Goal: Task Accomplishment & Management: Use online tool/utility

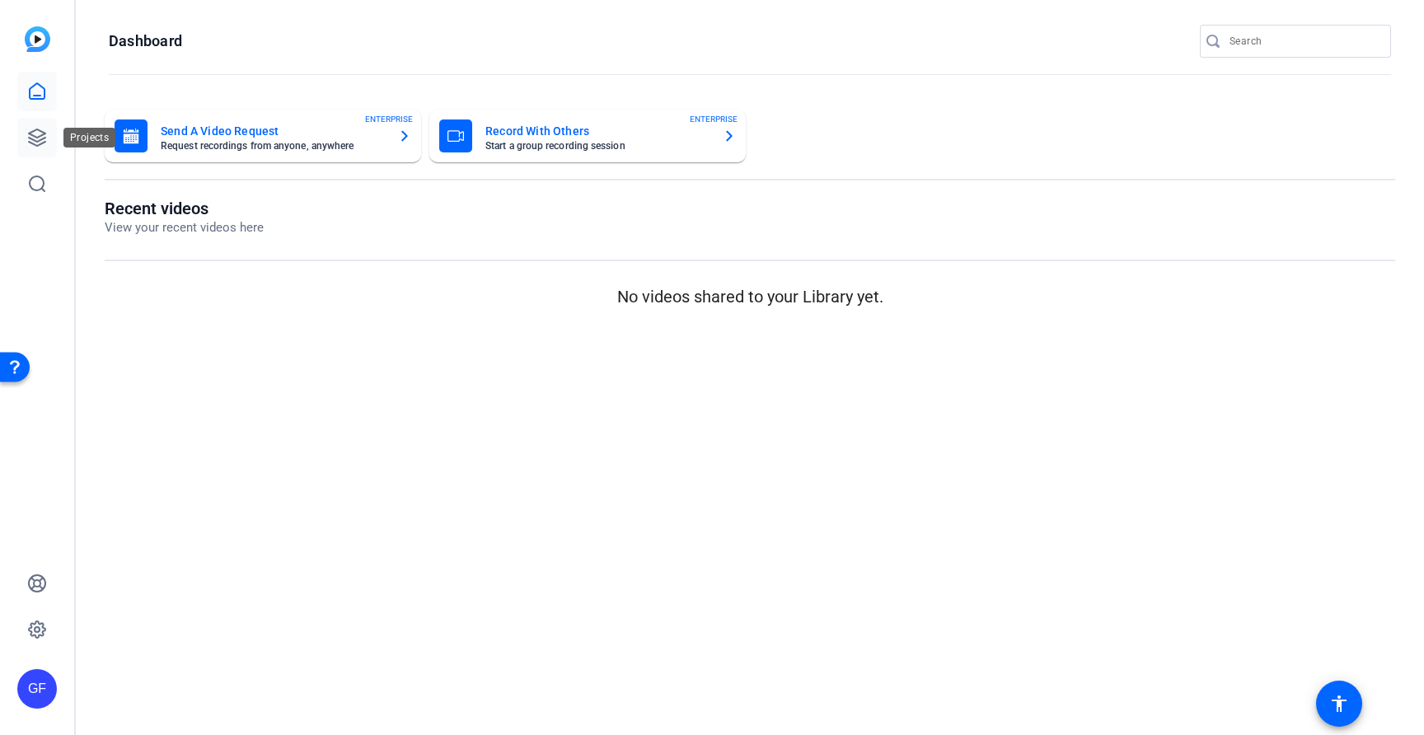
click at [33, 143] on icon at bounding box center [37, 137] width 16 height 16
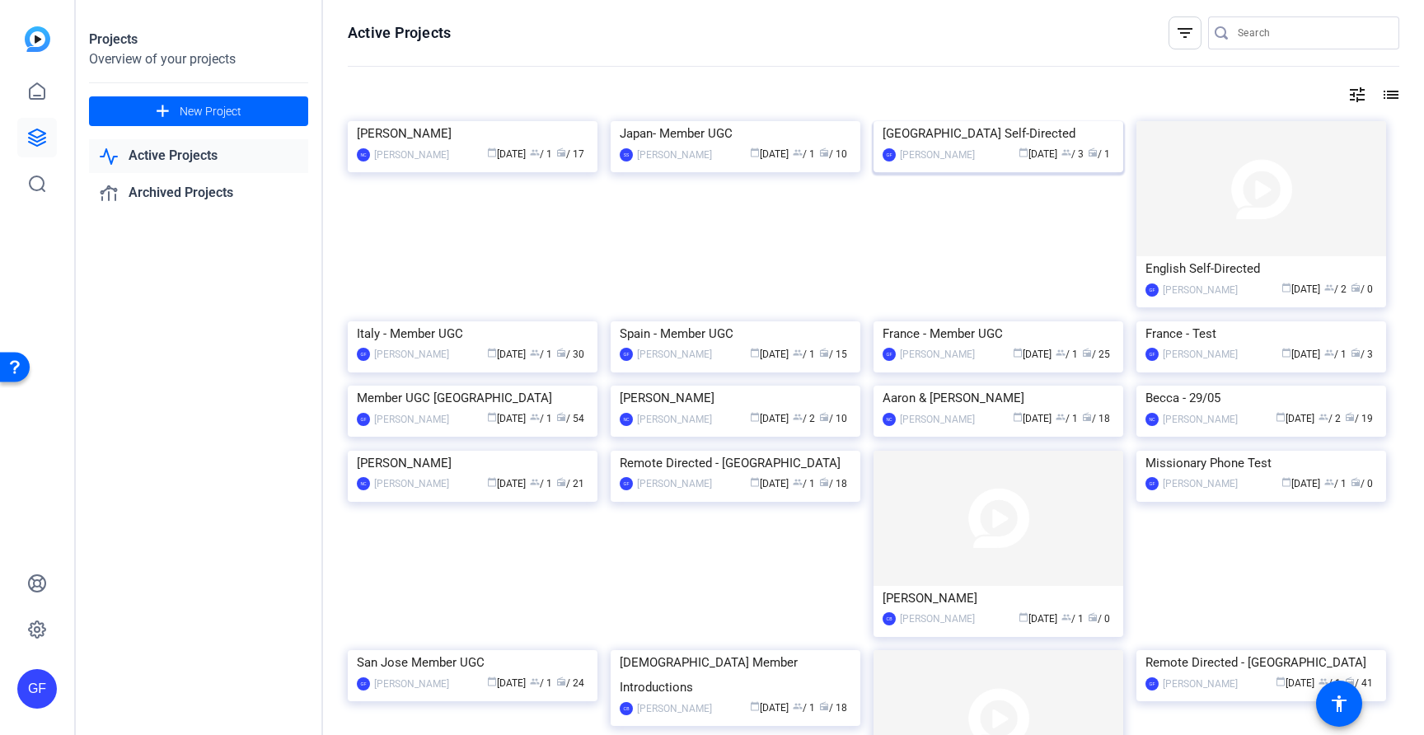
click at [1017, 146] on div "[GEOGRAPHIC_DATA] Self-Directed" at bounding box center [998, 133] width 232 height 25
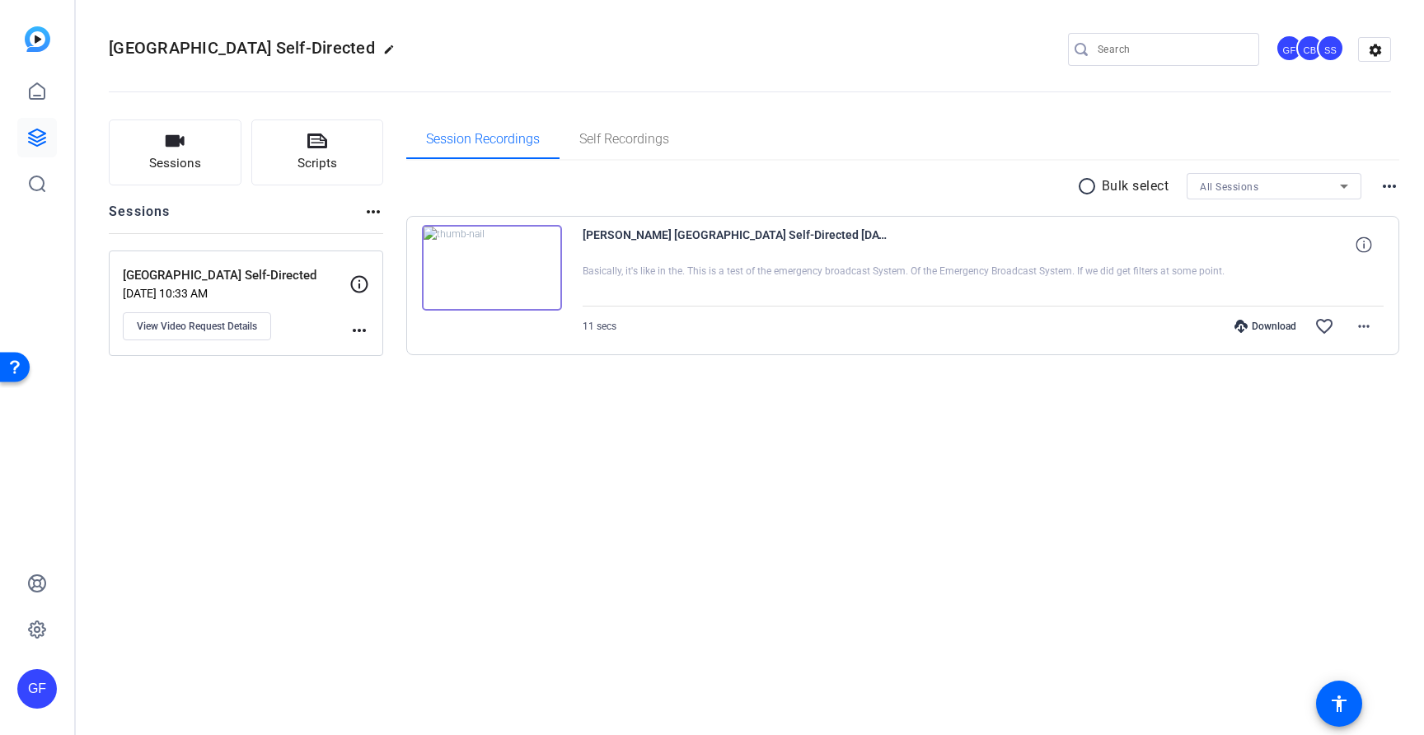
click at [358, 330] on mat-icon "more_horiz" at bounding box center [359, 330] width 20 height 20
click at [212, 334] on div at bounding box center [712, 367] width 1424 height 735
click at [215, 328] on span "View Video Request Details" at bounding box center [197, 326] width 120 height 13
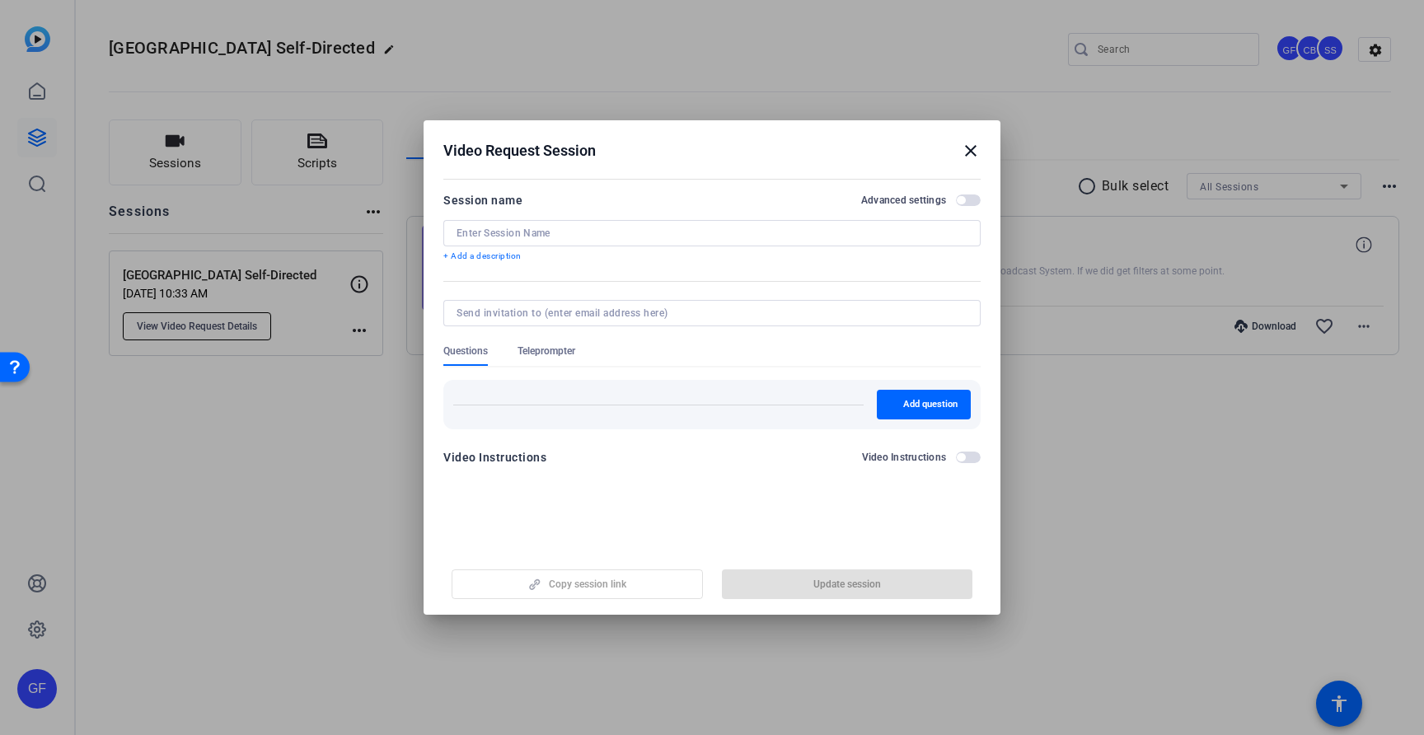
type input "[GEOGRAPHIC_DATA] Self-Directed"
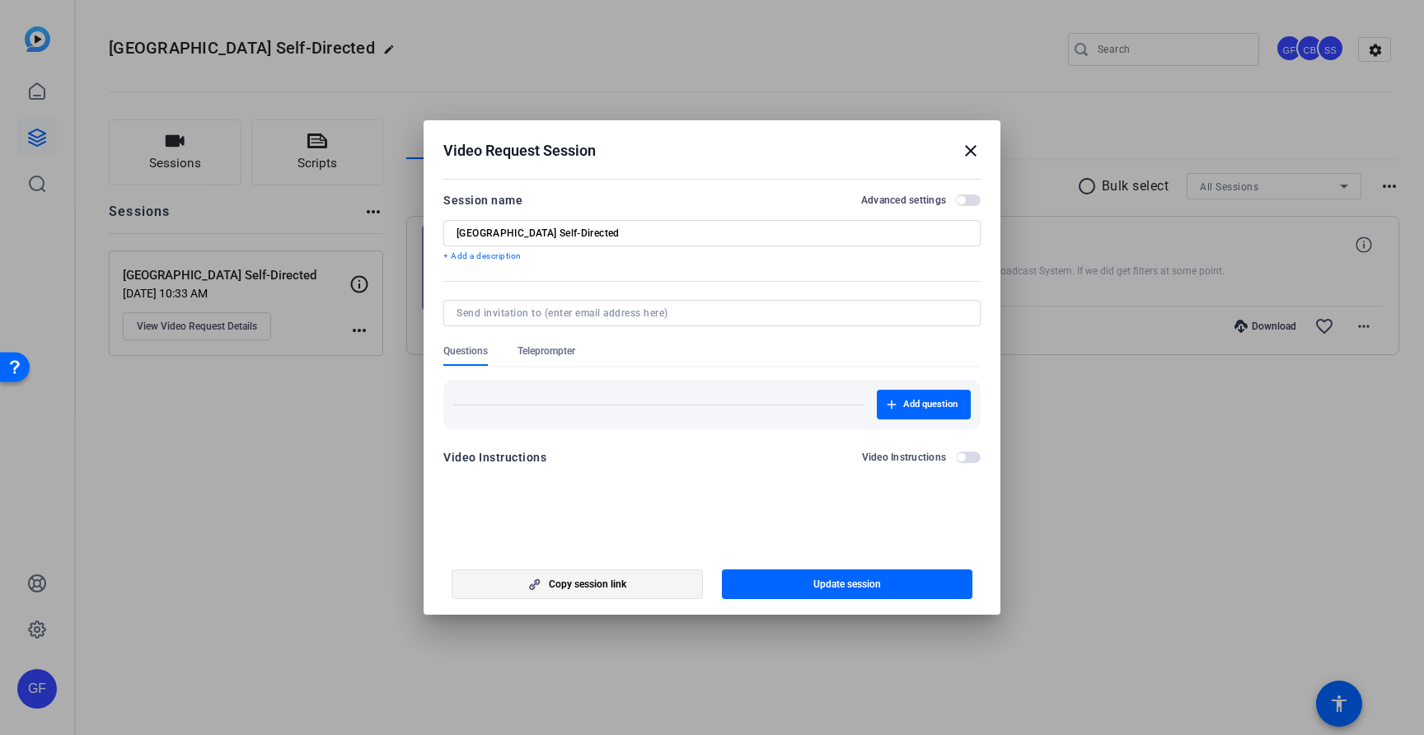
click at [627, 585] on span "button" at bounding box center [577, 584] width 250 height 40
click at [972, 152] on mat-icon "close" at bounding box center [971, 151] width 20 height 20
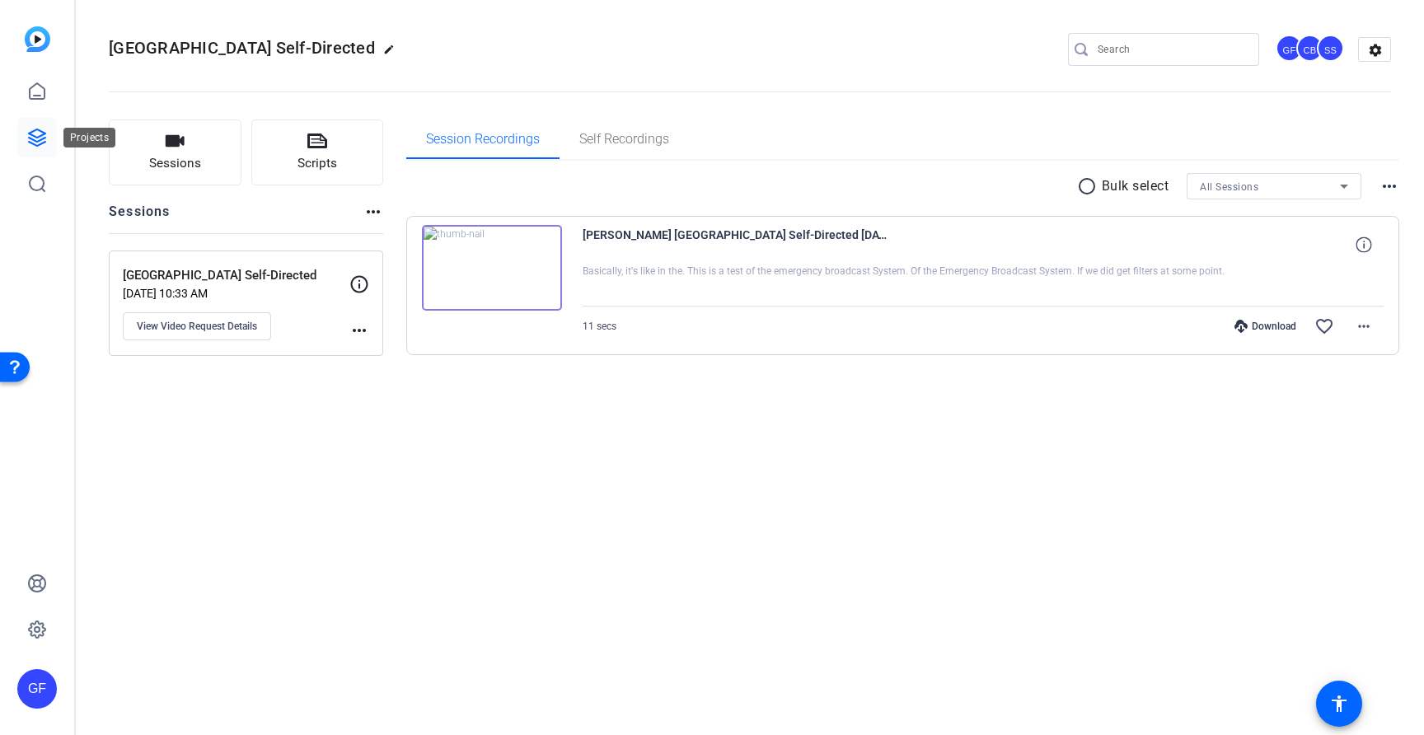
click at [30, 133] on icon at bounding box center [37, 137] width 16 height 16
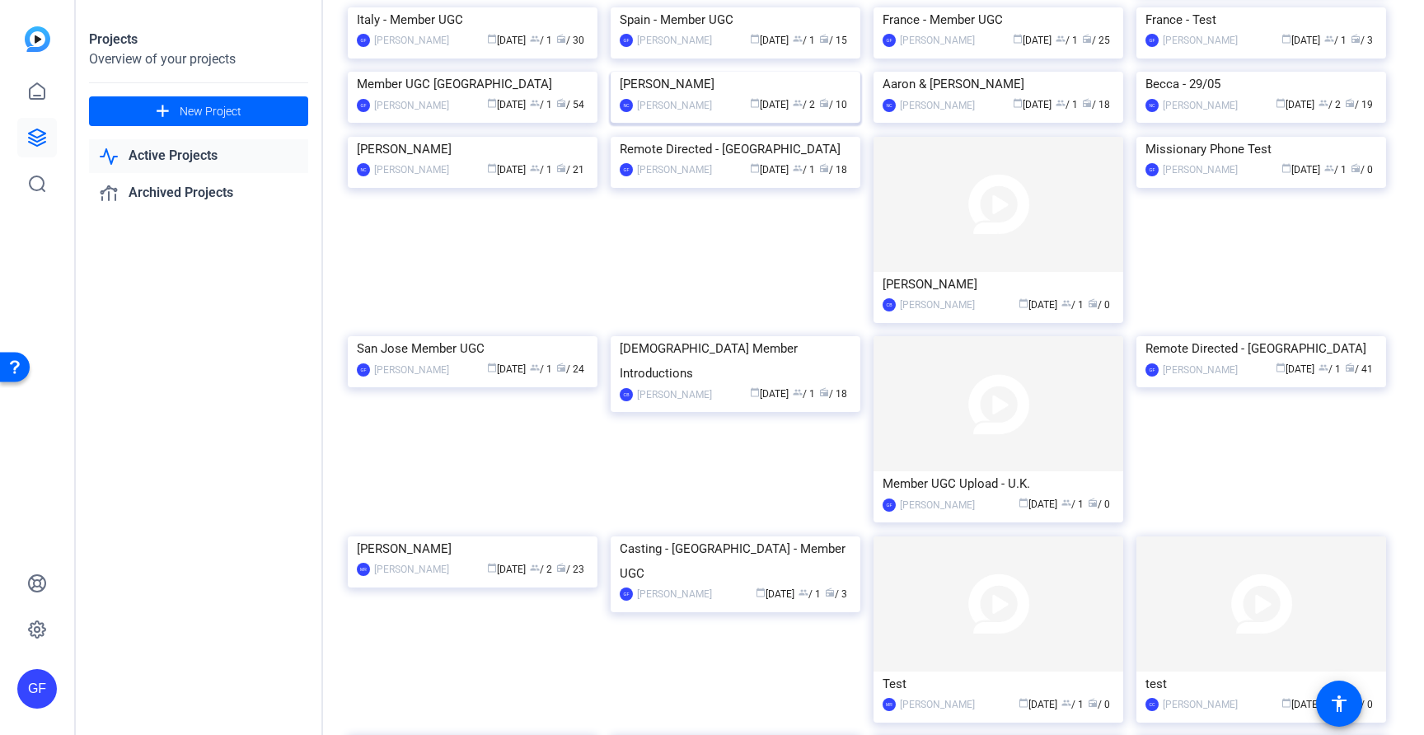
scroll to position [310, 0]
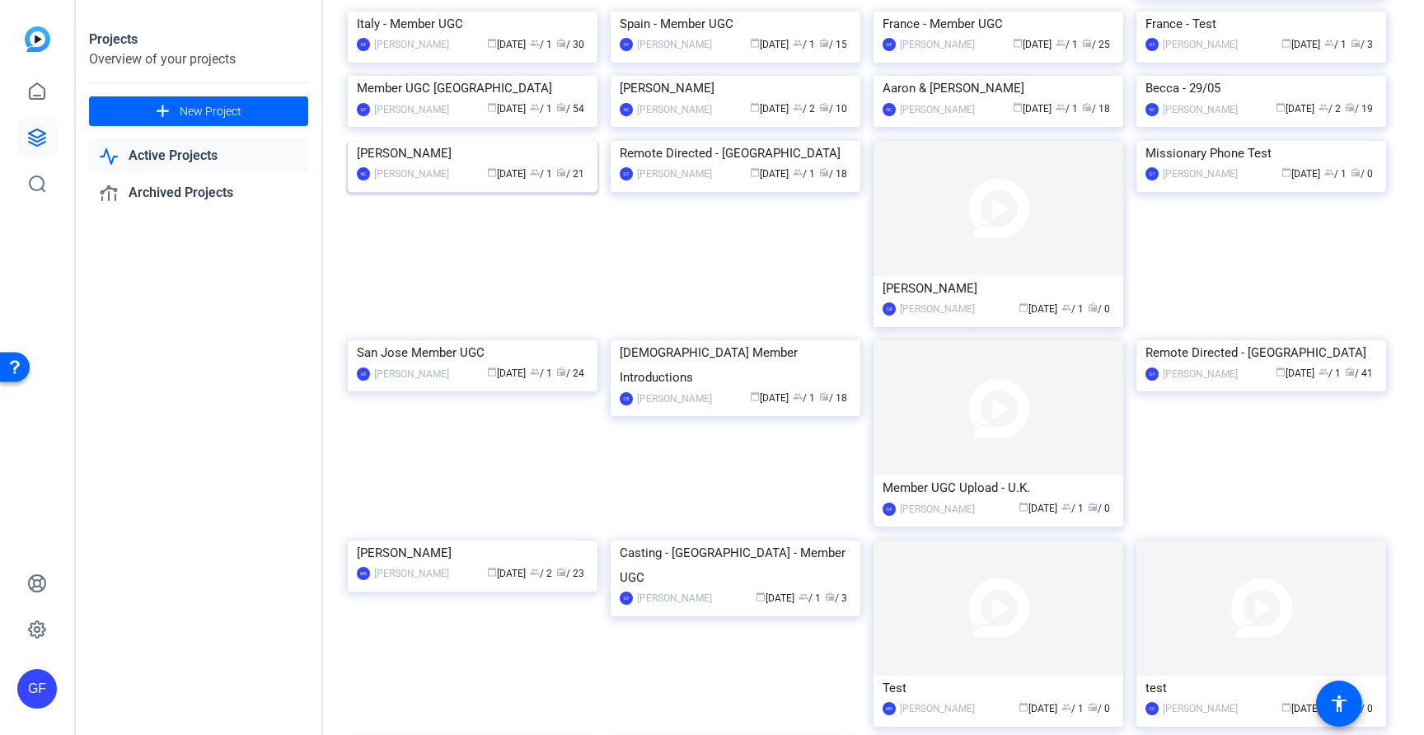
click at [438, 166] on div "[PERSON_NAME]" at bounding box center [473, 153] width 232 height 25
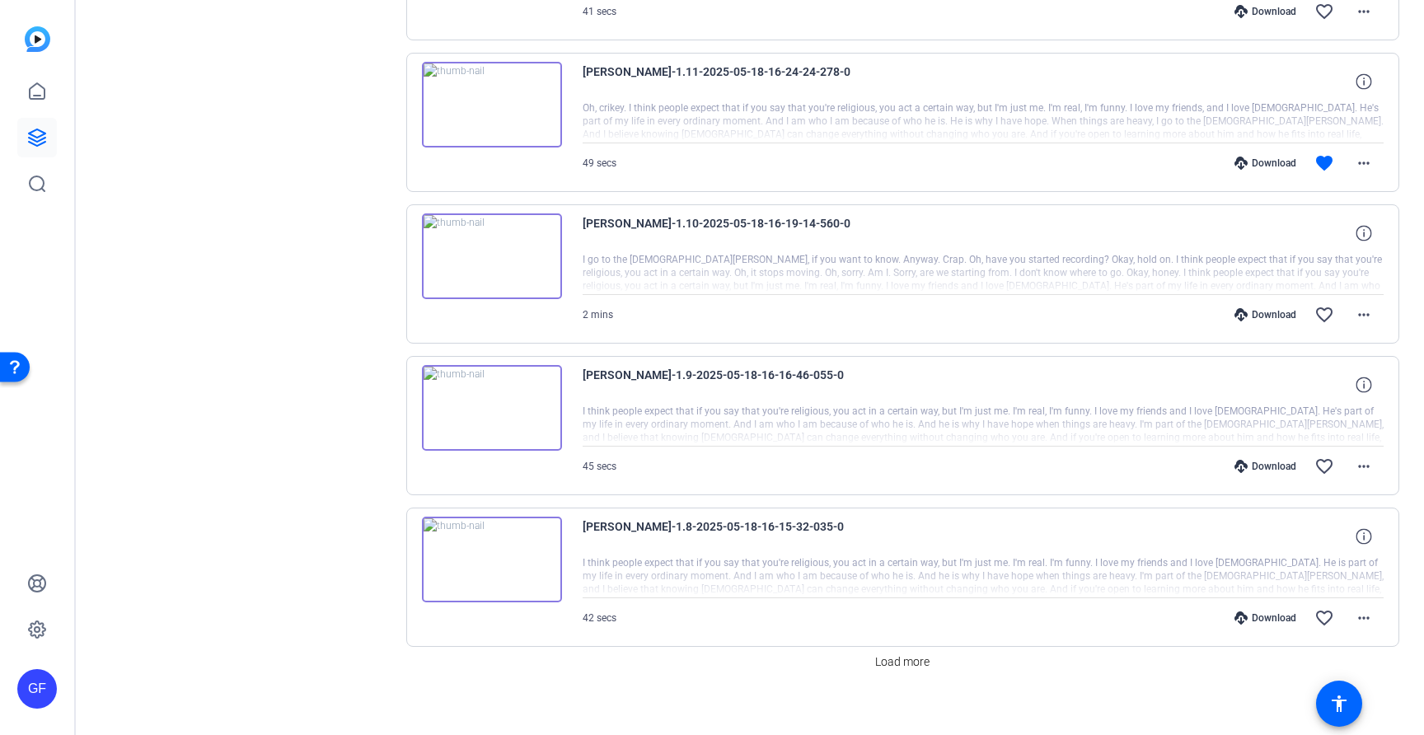
scroll to position [1087, 0]
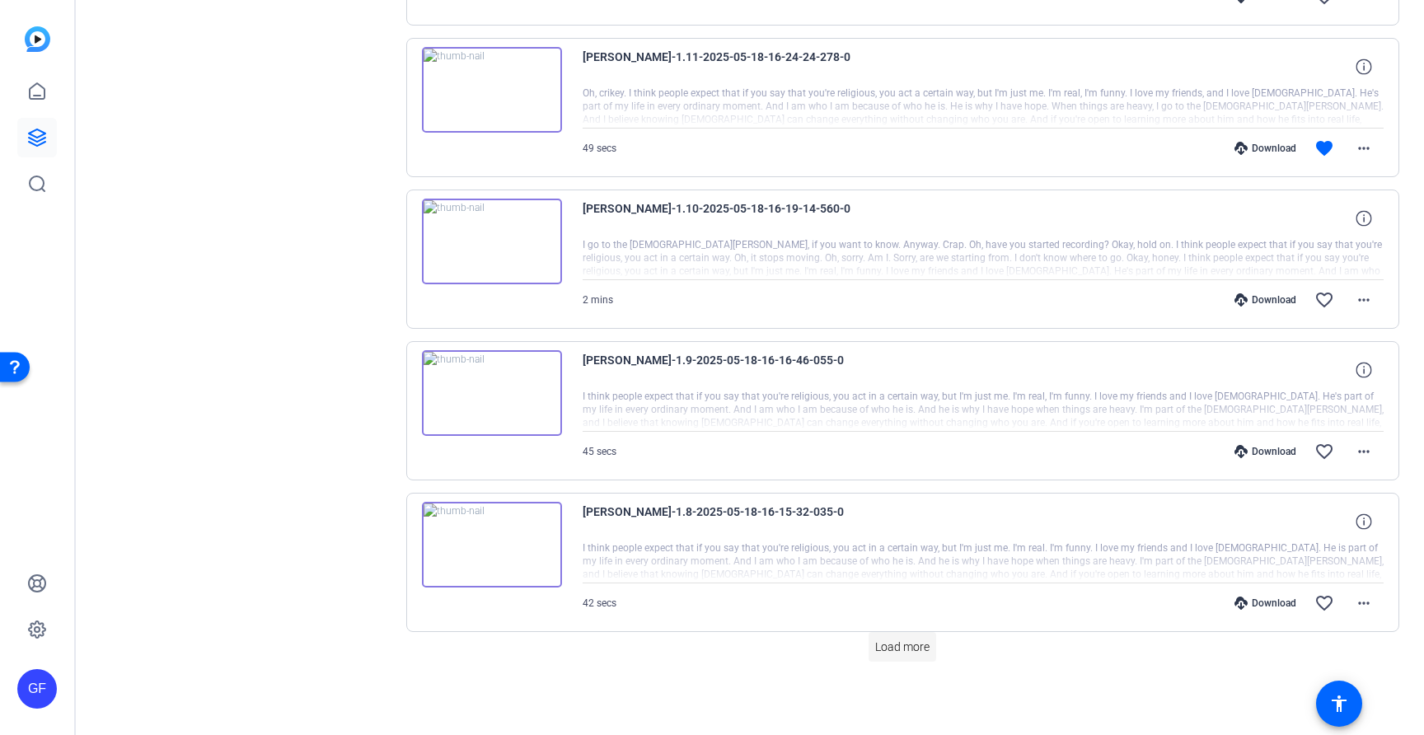
click at [908, 646] on span "Load more" at bounding box center [902, 646] width 54 height 17
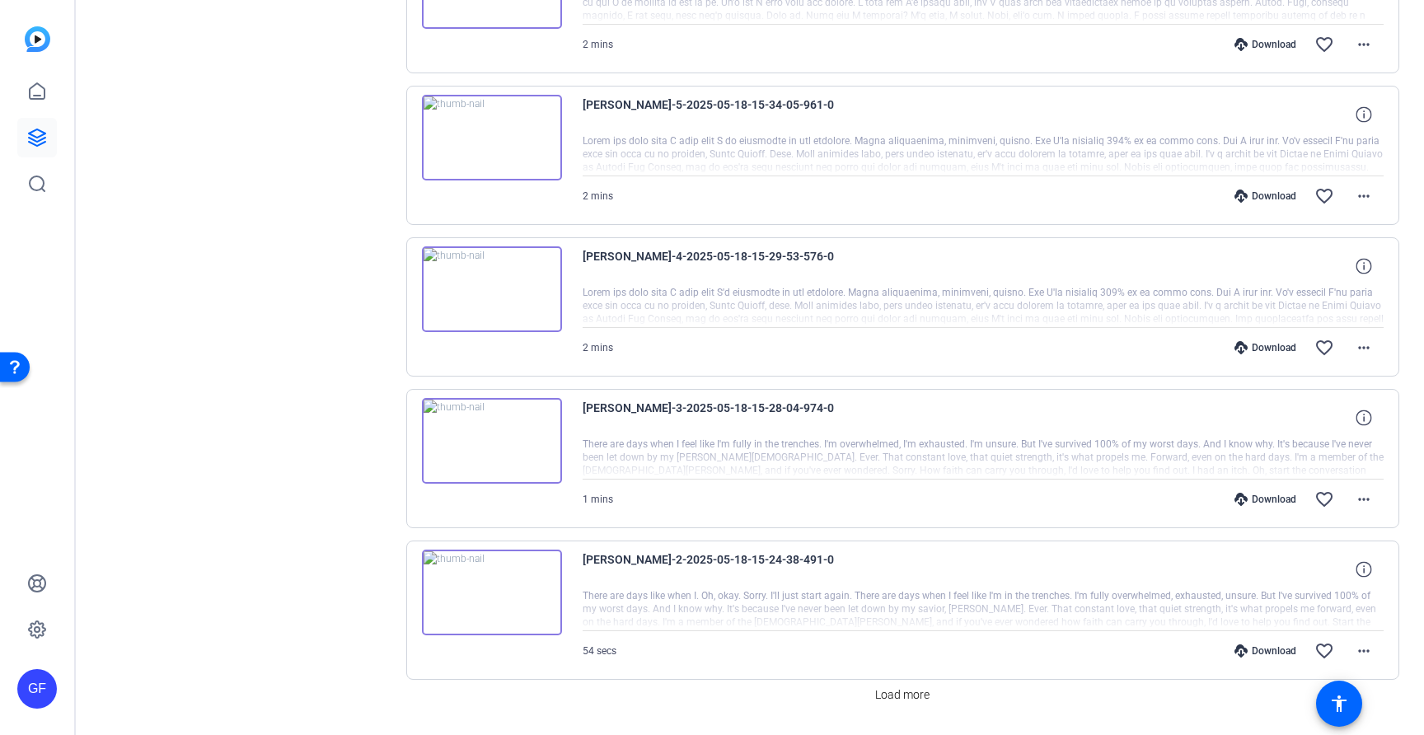
scroll to position [2603, 0]
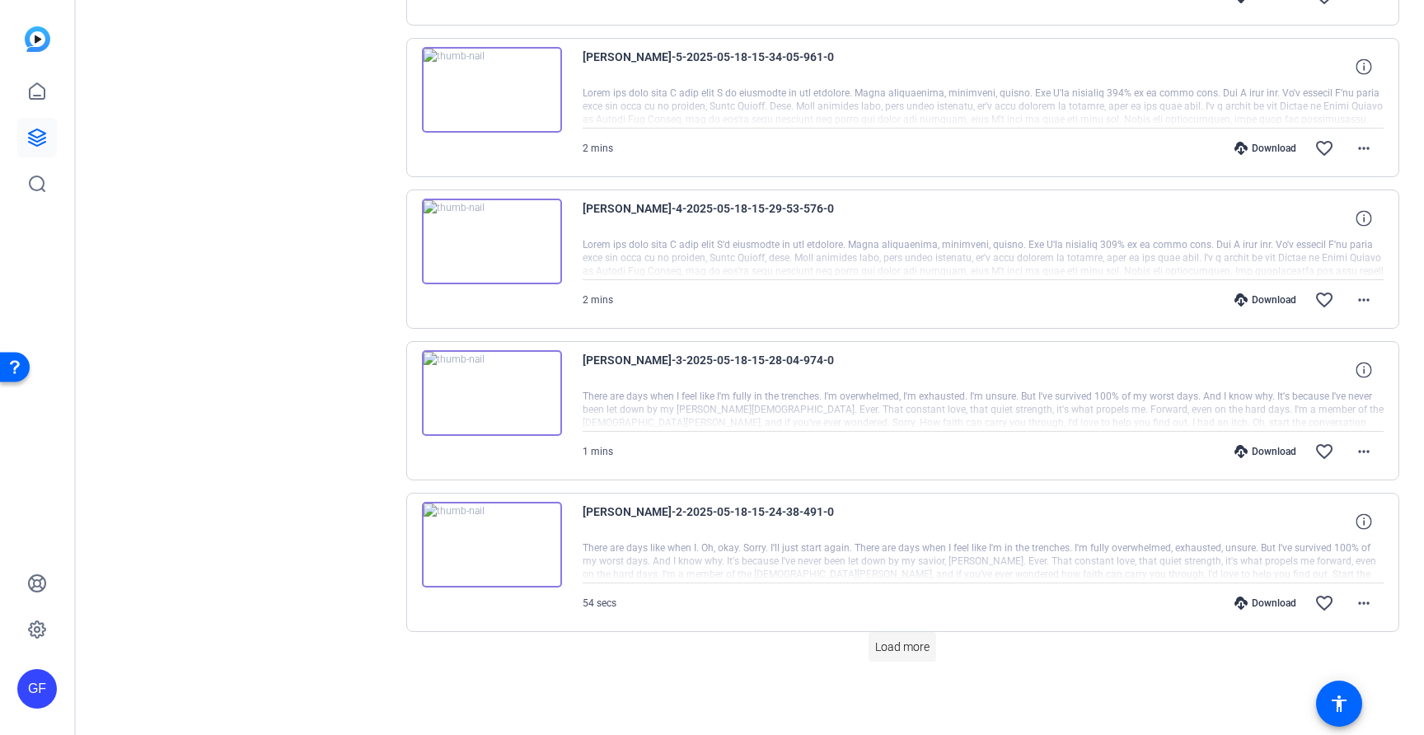
click at [911, 642] on span "Load more" at bounding box center [902, 646] width 54 height 17
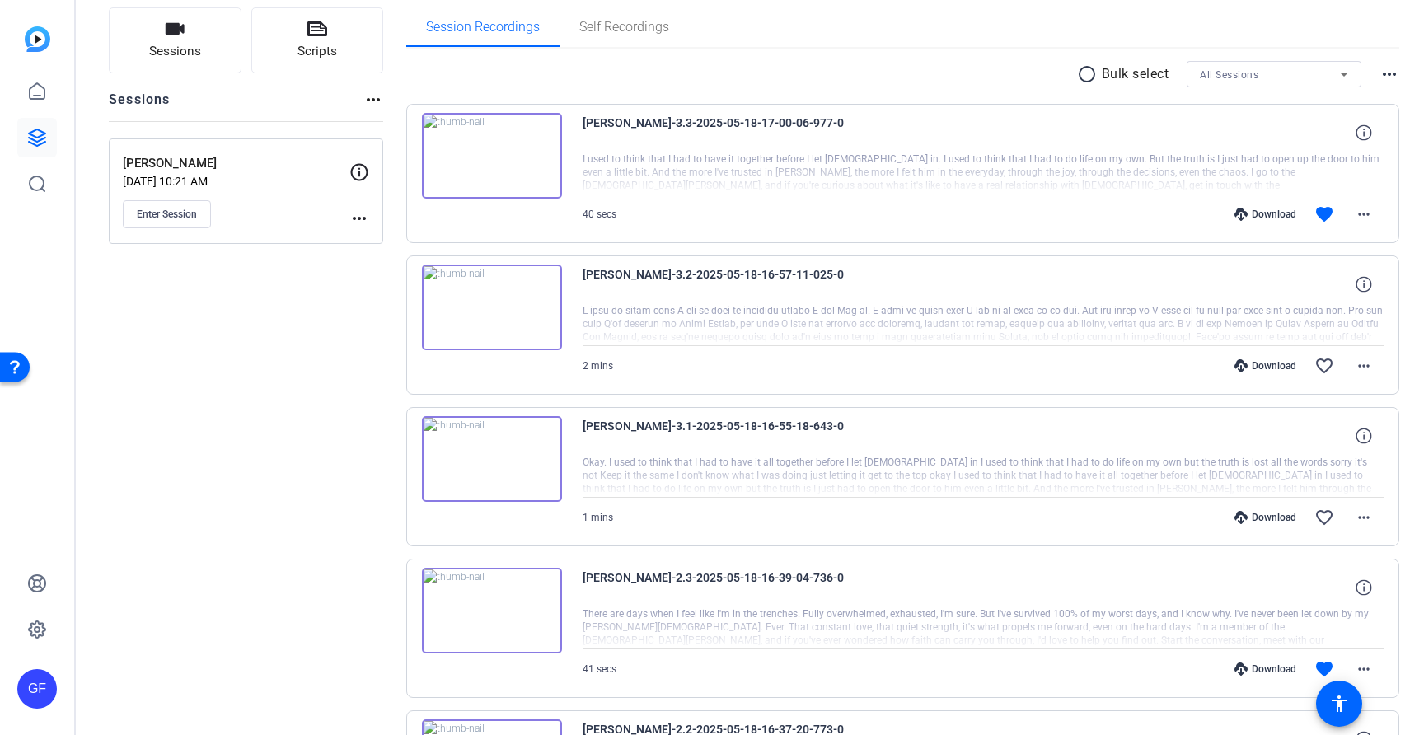
scroll to position [109, 0]
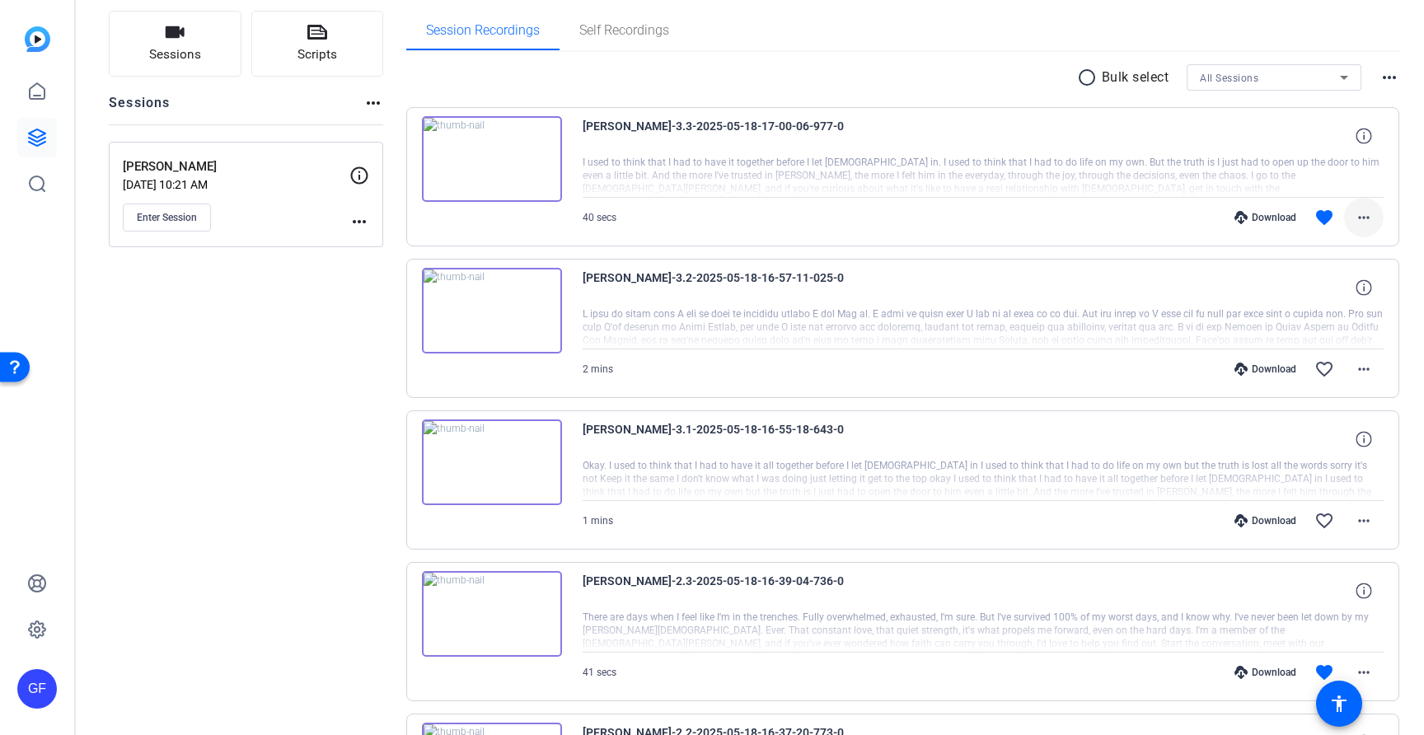
click at [1365, 213] on mat-icon "more_horiz" at bounding box center [1364, 218] width 20 height 20
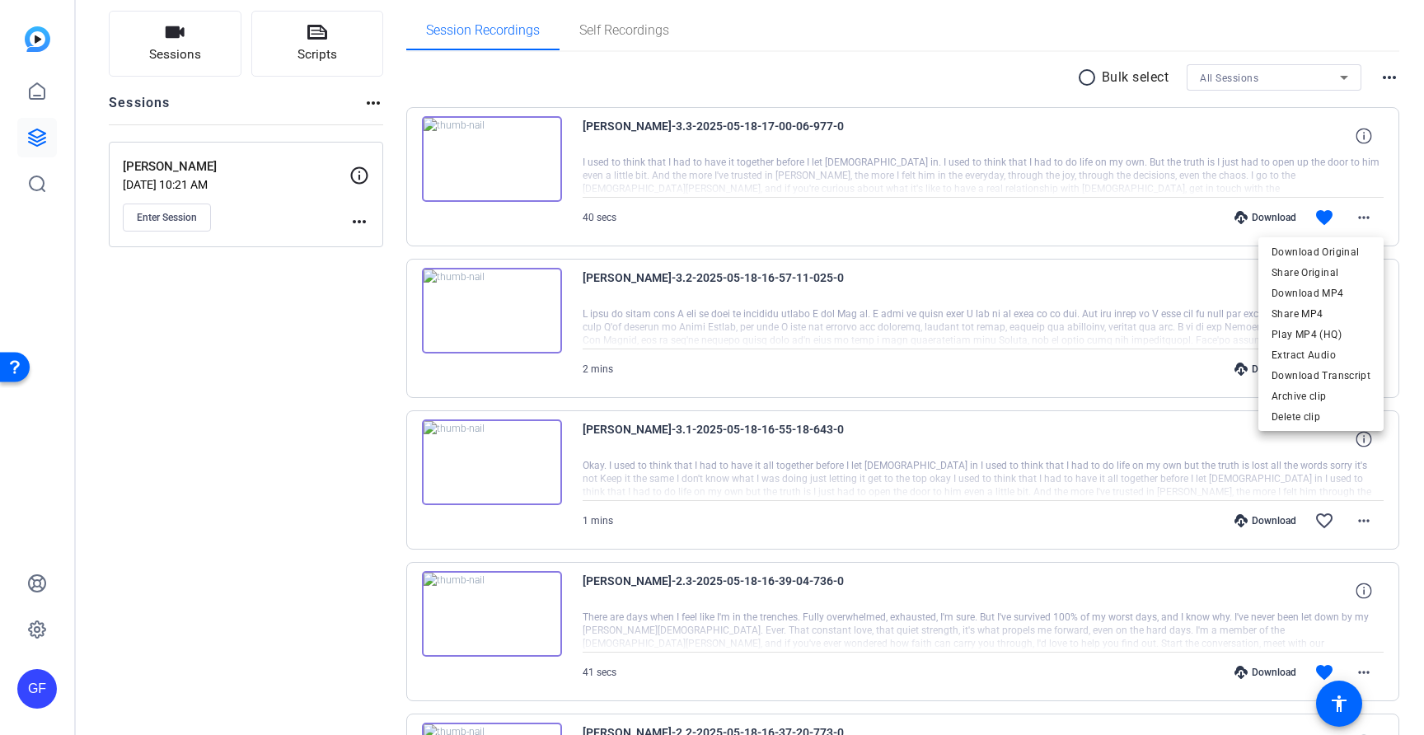
click at [238, 348] on div at bounding box center [712, 367] width 1424 height 735
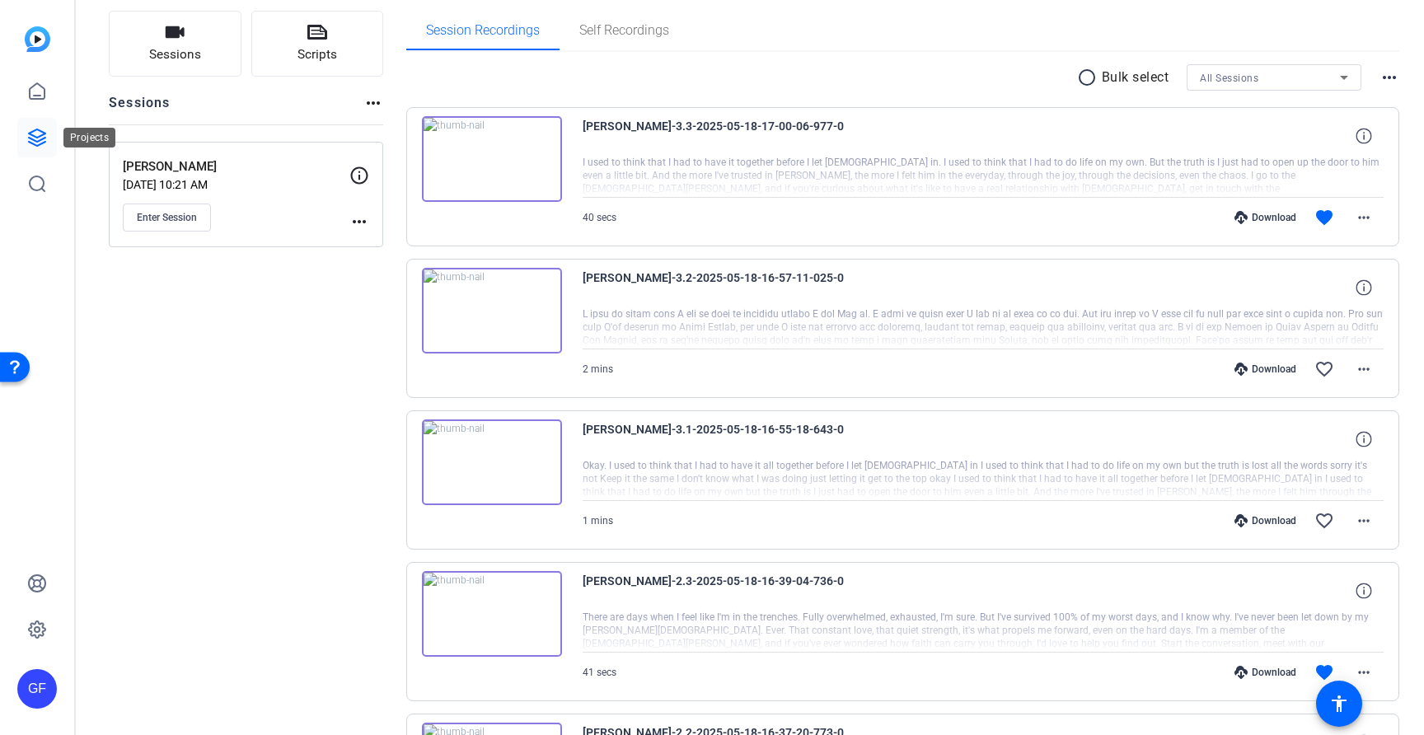
click at [40, 130] on icon at bounding box center [37, 137] width 16 height 16
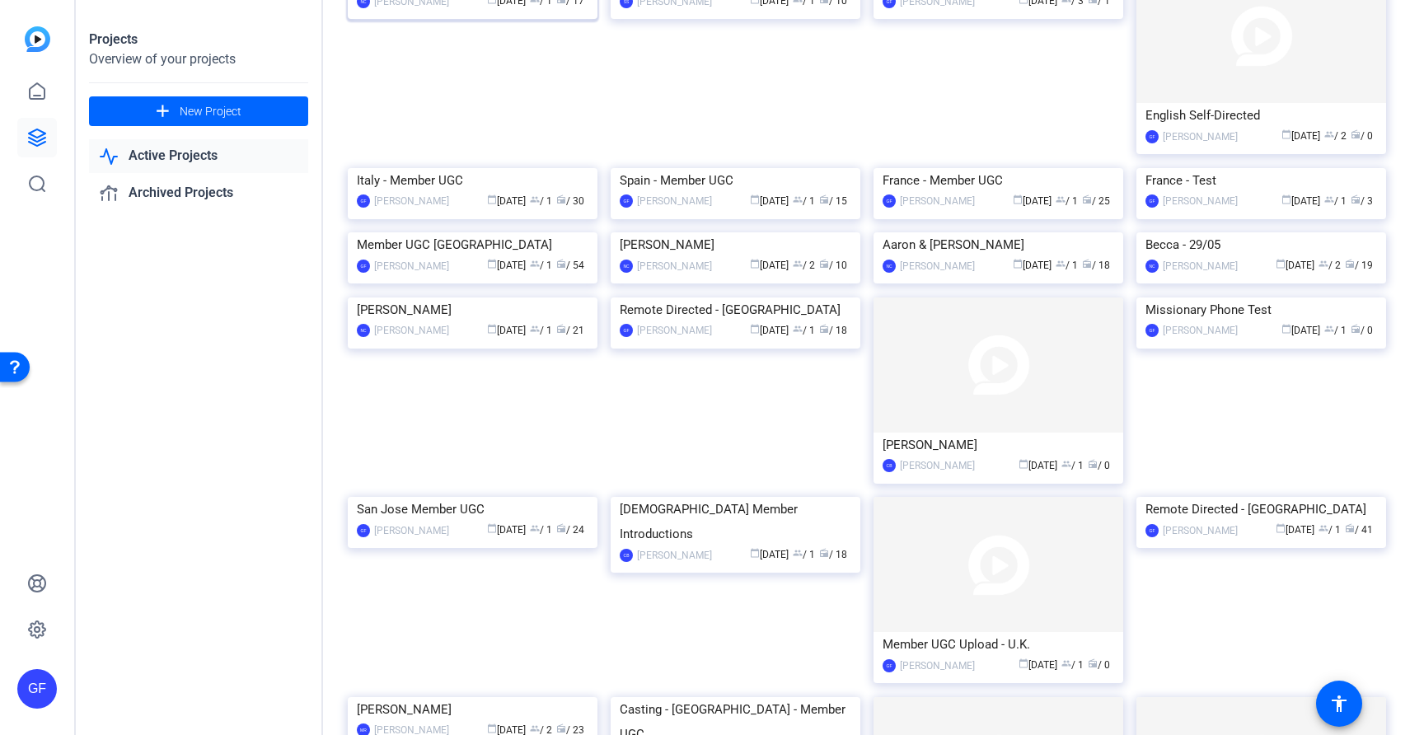
scroll to position [155, 0]
click at [970, 191] on div "France - Member UGC" at bounding box center [998, 178] width 232 height 25
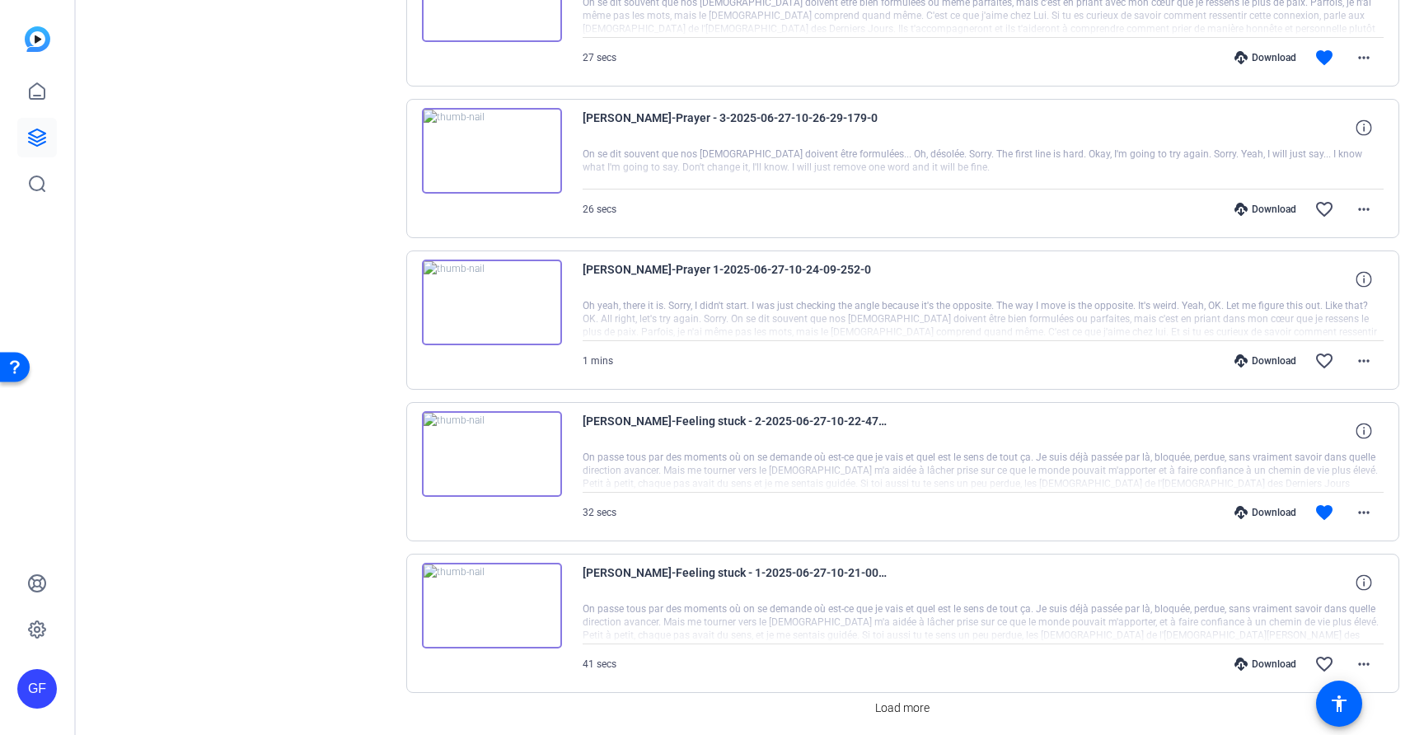
scroll to position [1087, 0]
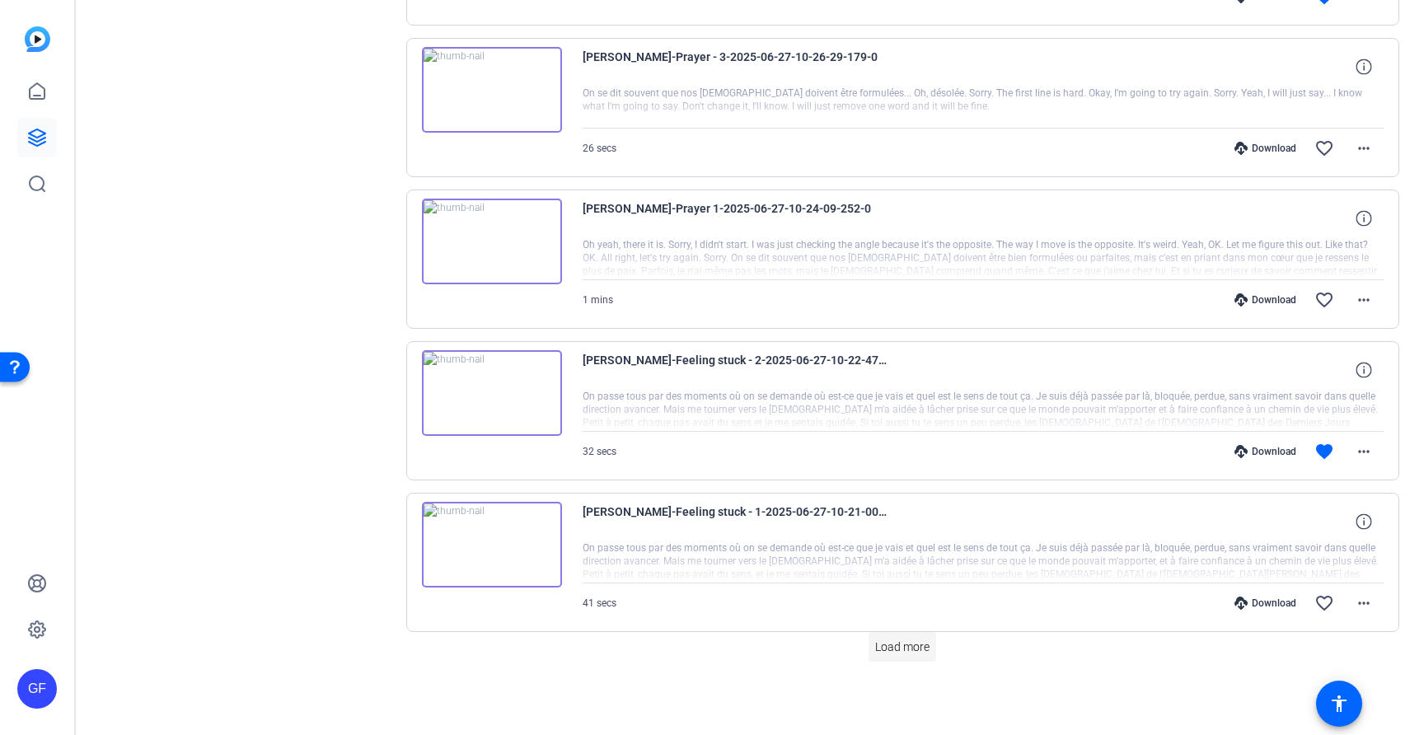
click at [893, 646] on span "Load more" at bounding box center [902, 646] width 54 height 17
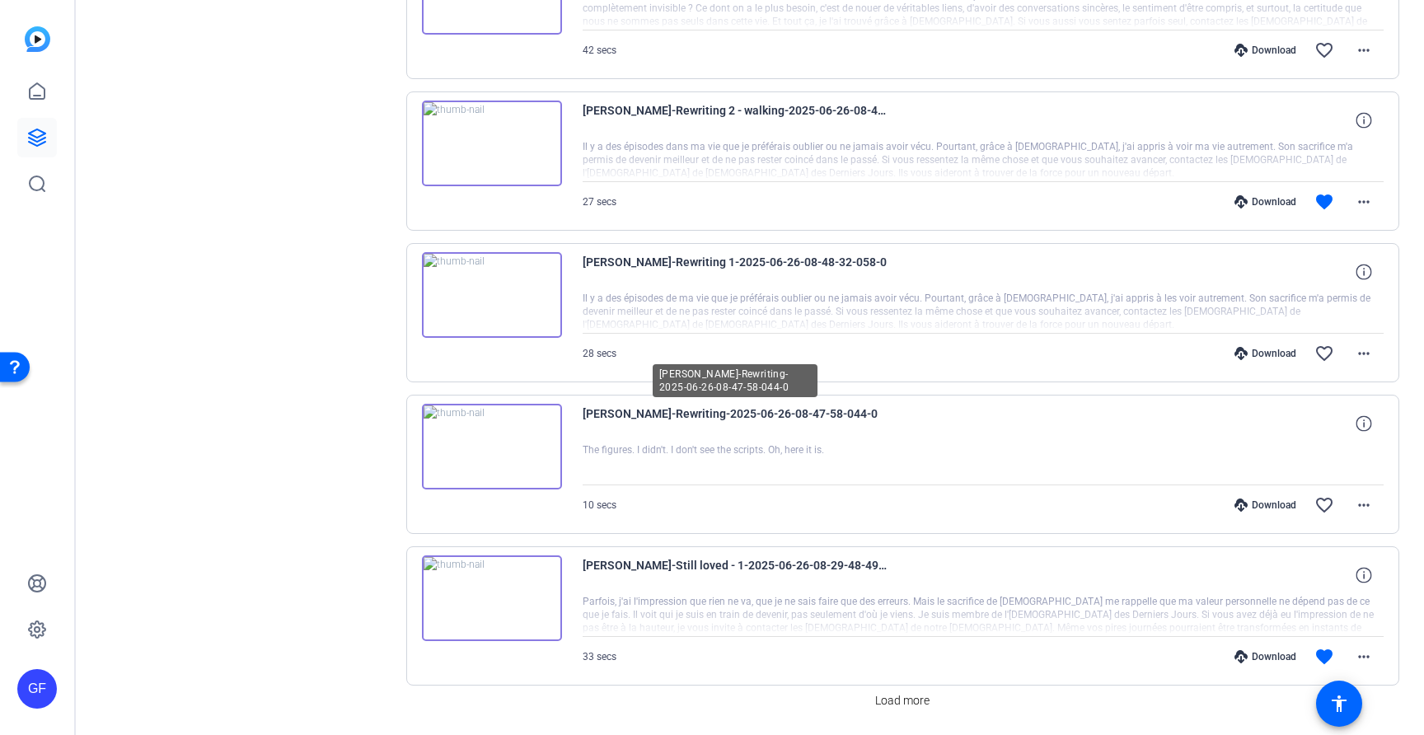
scroll to position [2603, 0]
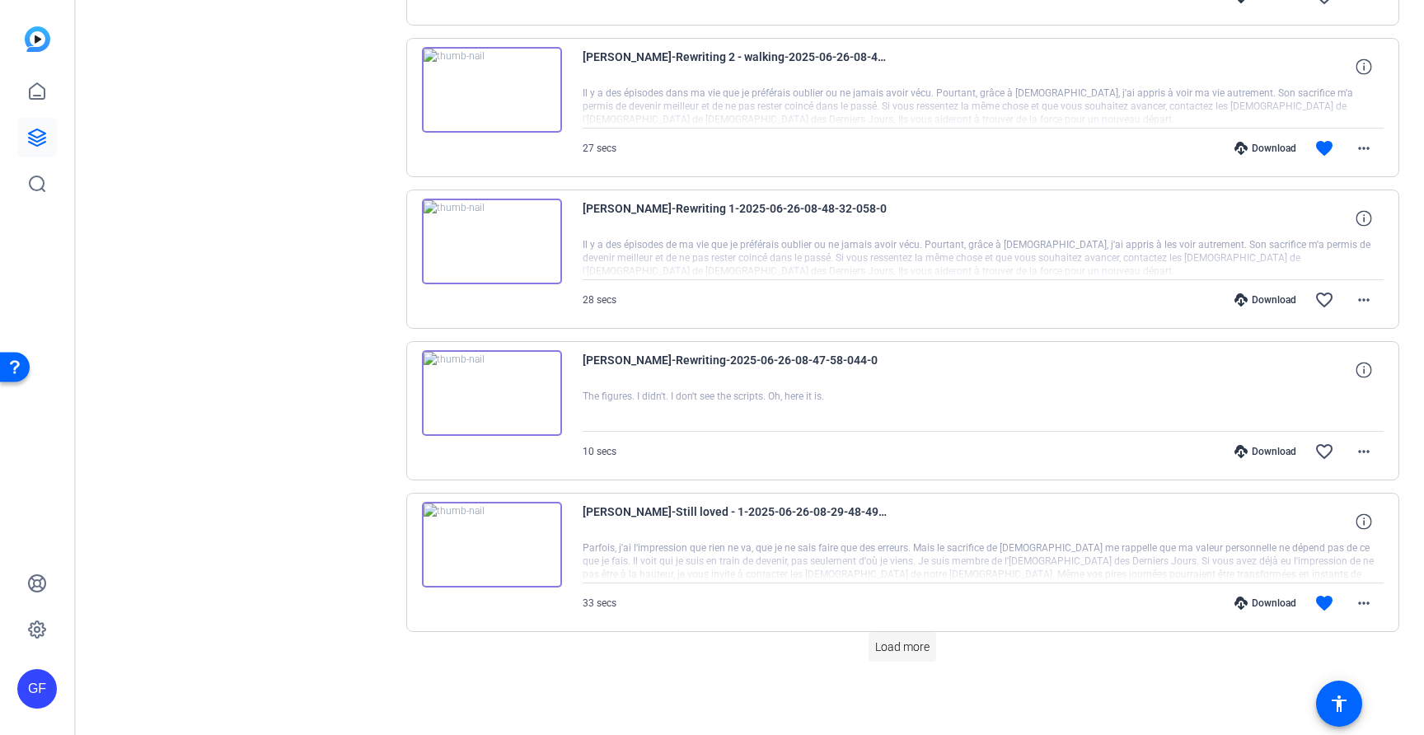
click at [895, 643] on span "Load more" at bounding box center [902, 646] width 54 height 17
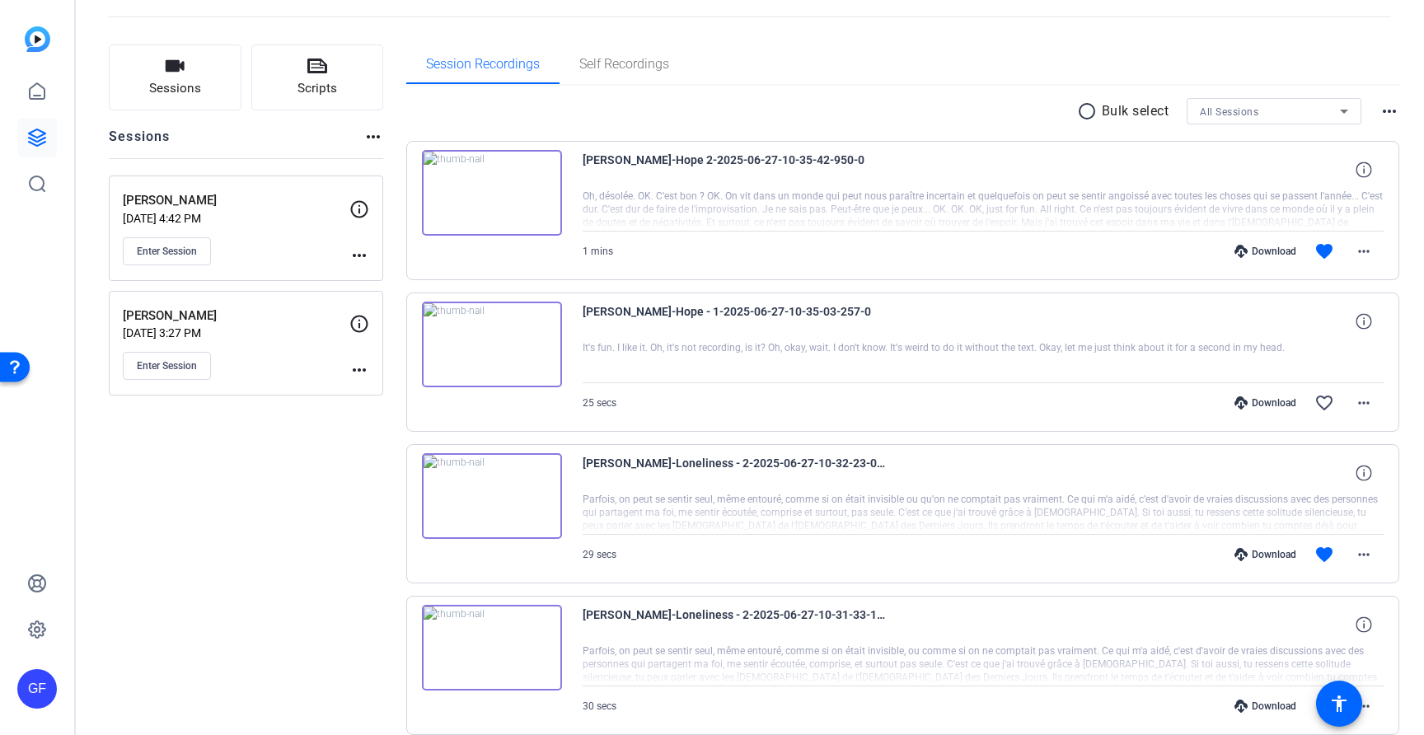
scroll to position [0, 0]
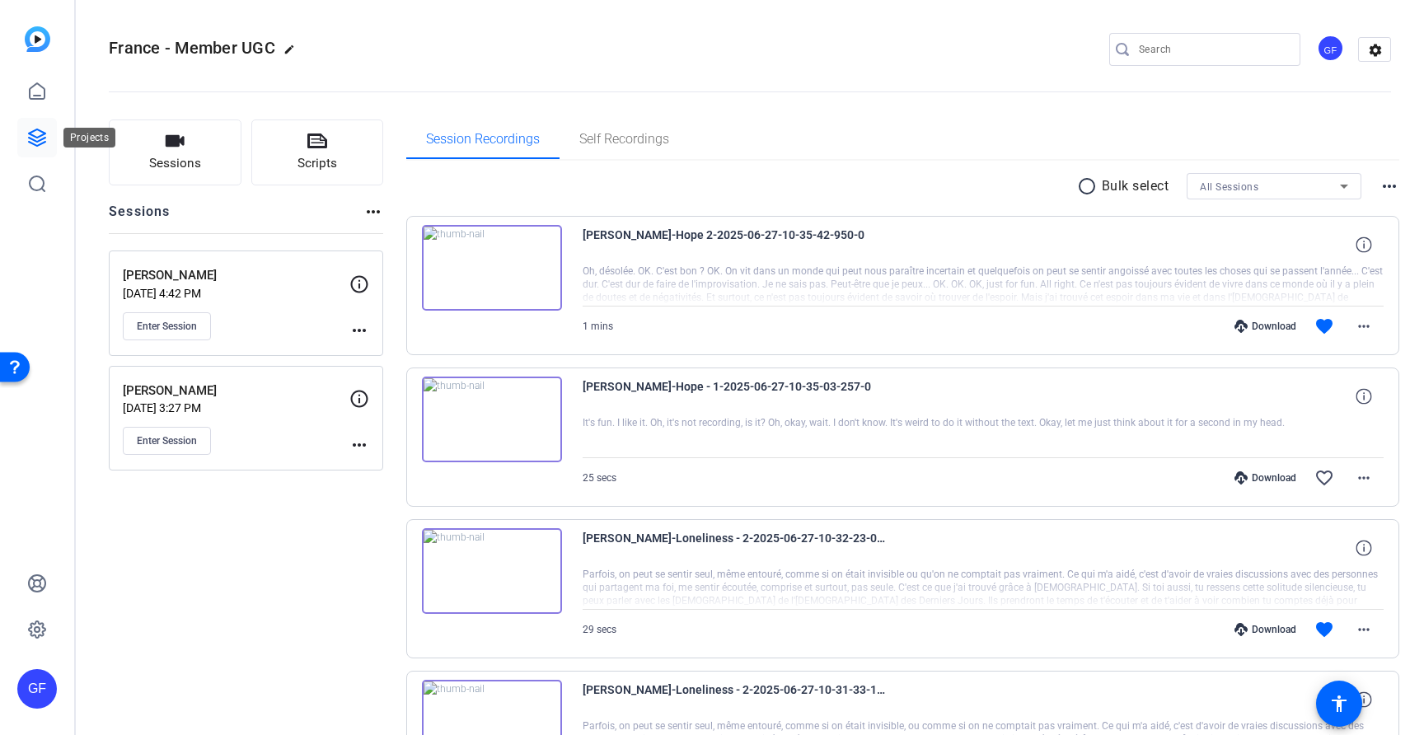
click at [27, 133] on icon at bounding box center [37, 138] width 20 height 20
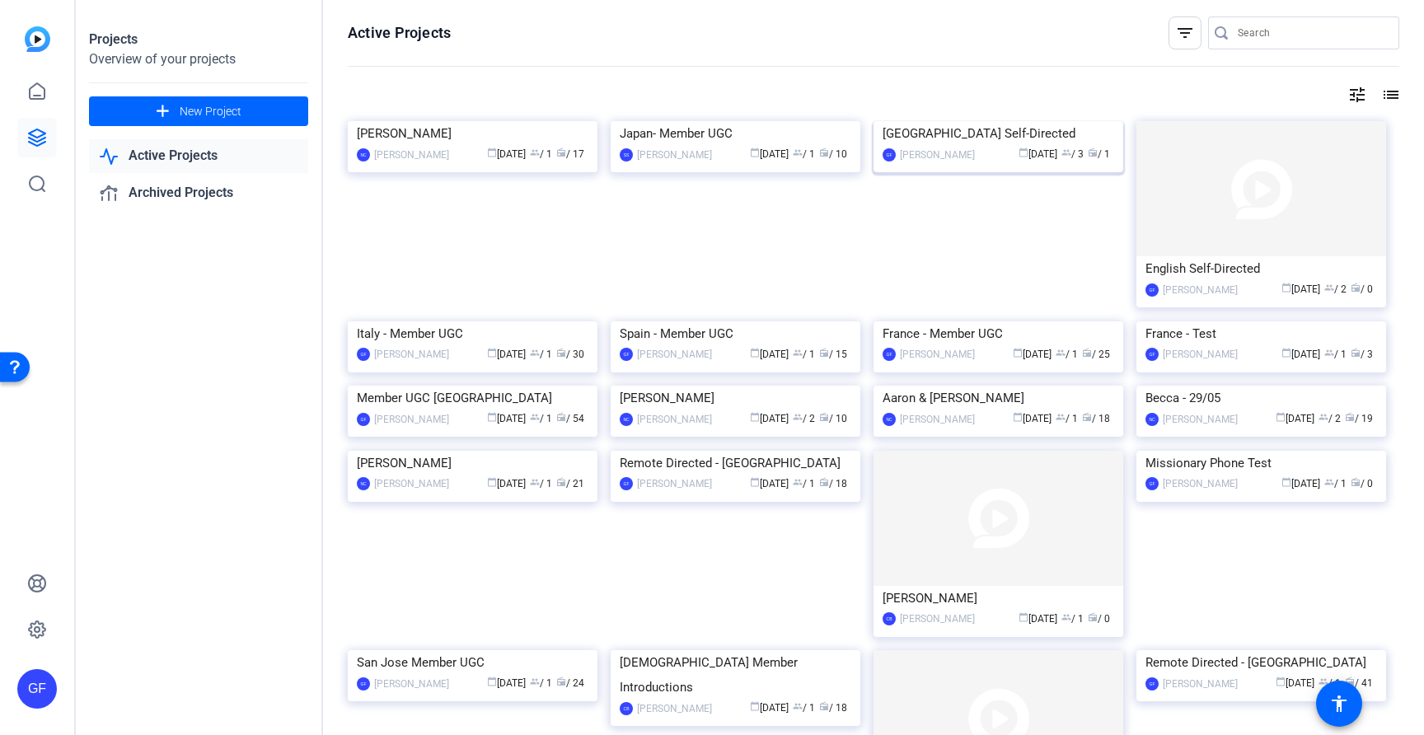
click at [1047, 146] on div "[GEOGRAPHIC_DATA] Self-Directed" at bounding box center [998, 133] width 232 height 25
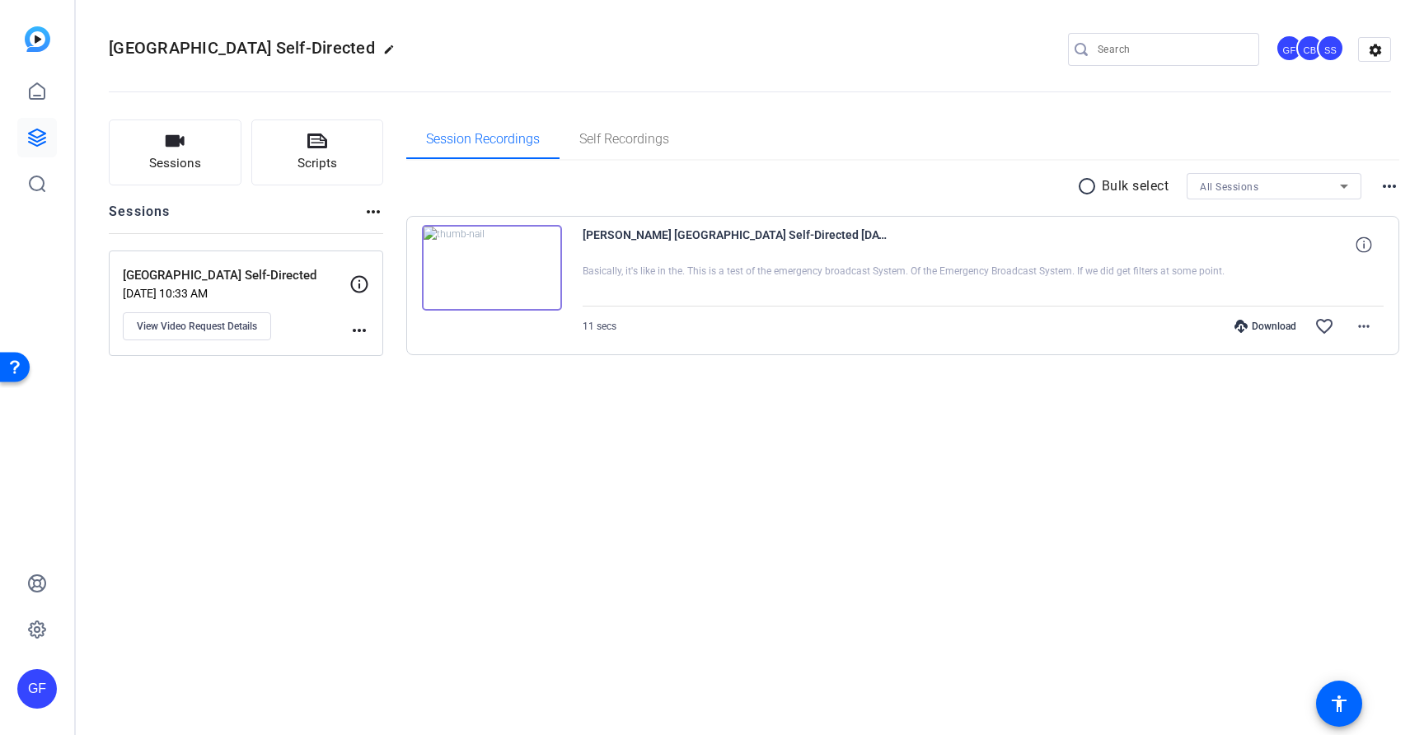
click at [360, 326] on mat-icon "more_horiz" at bounding box center [359, 330] width 20 height 20
click at [288, 386] on div at bounding box center [712, 367] width 1424 height 735
click at [222, 318] on button "View Video Request Details" at bounding box center [197, 326] width 148 height 28
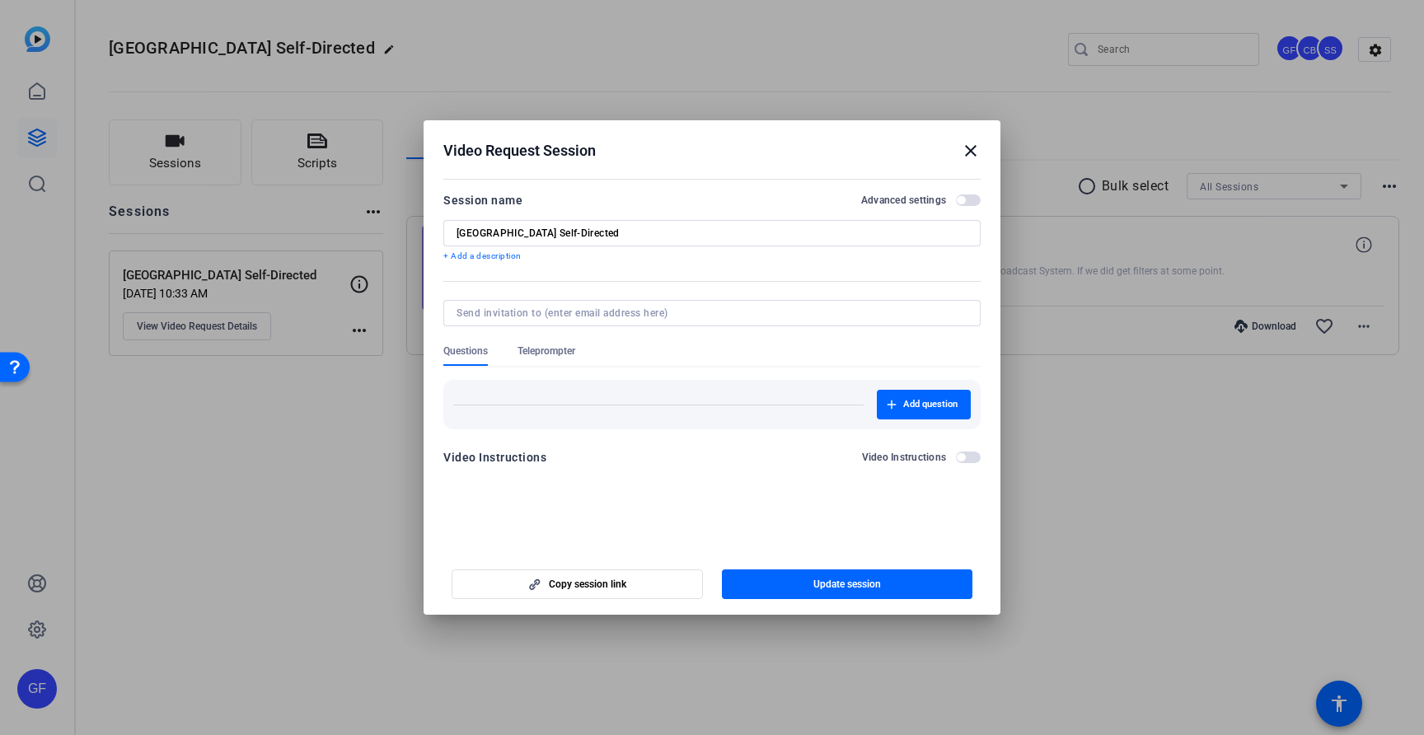
click at [646, 233] on input "[GEOGRAPHIC_DATA] Self-Directed" at bounding box center [711, 233] width 511 height 13
type input "Test - Training"
click at [846, 263] on div at bounding box center [711, 255] width 537 height 18
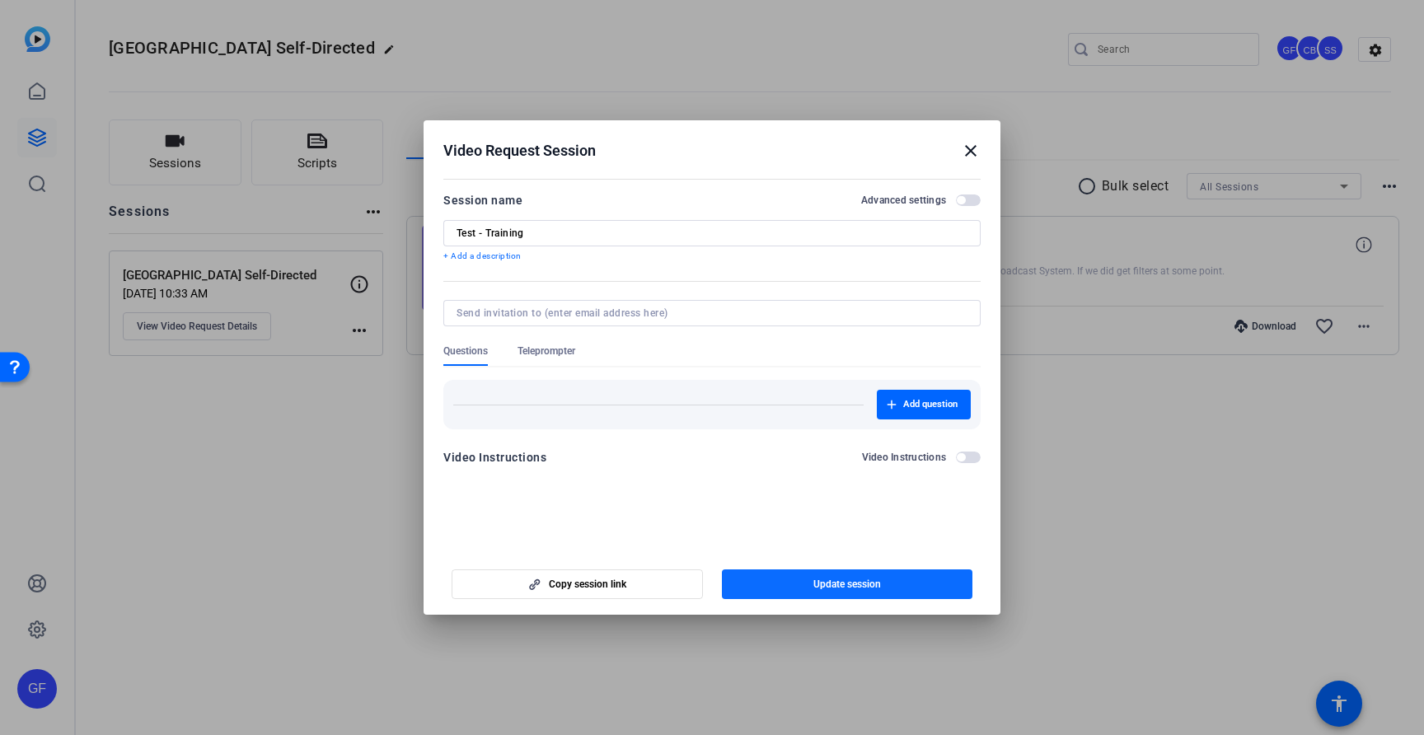
click at [801, 583] on span "button" at bounding box center [847, 584] width 251 height 40
click at [965, 149] on mat-icon "close" at bounding box center [971, 151] width 20 height 20
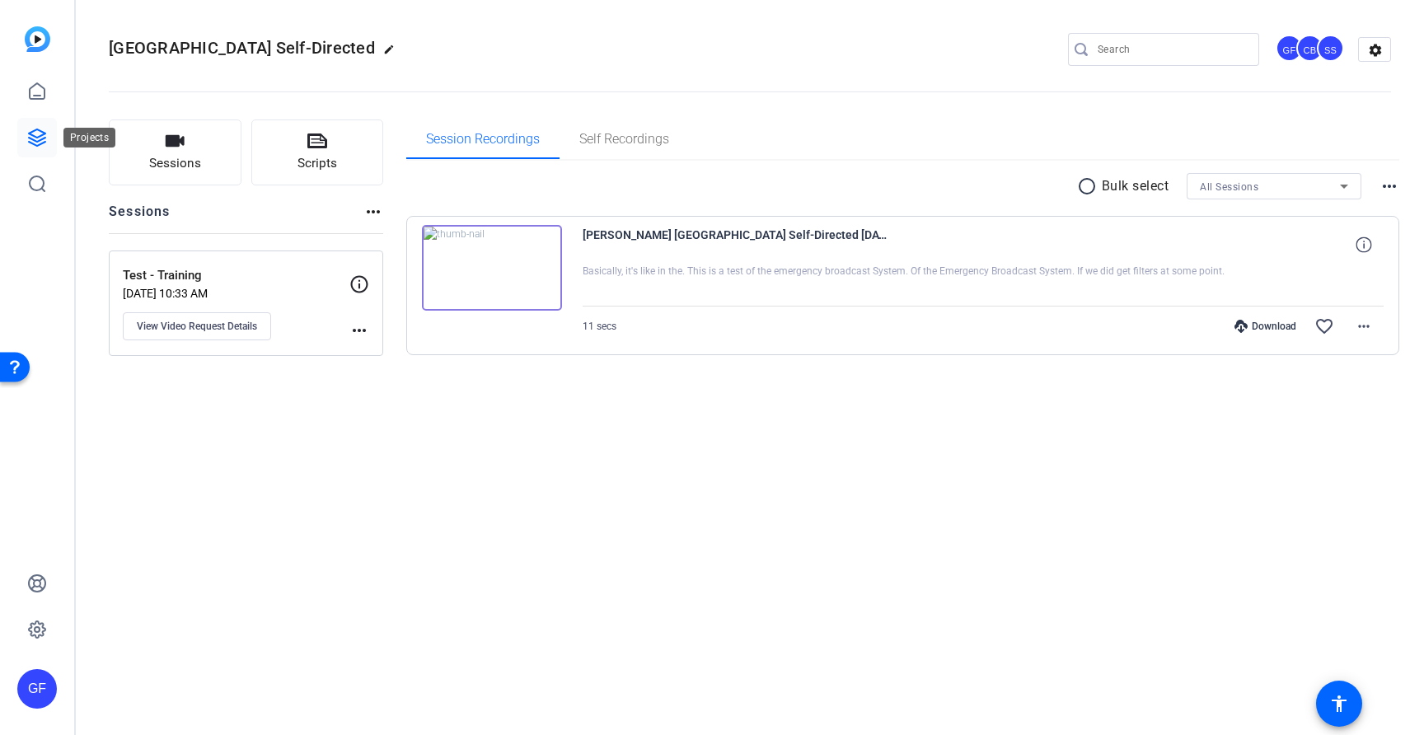
click at [40, 127] on link at bounding box center [37, 138] width 40 height 40
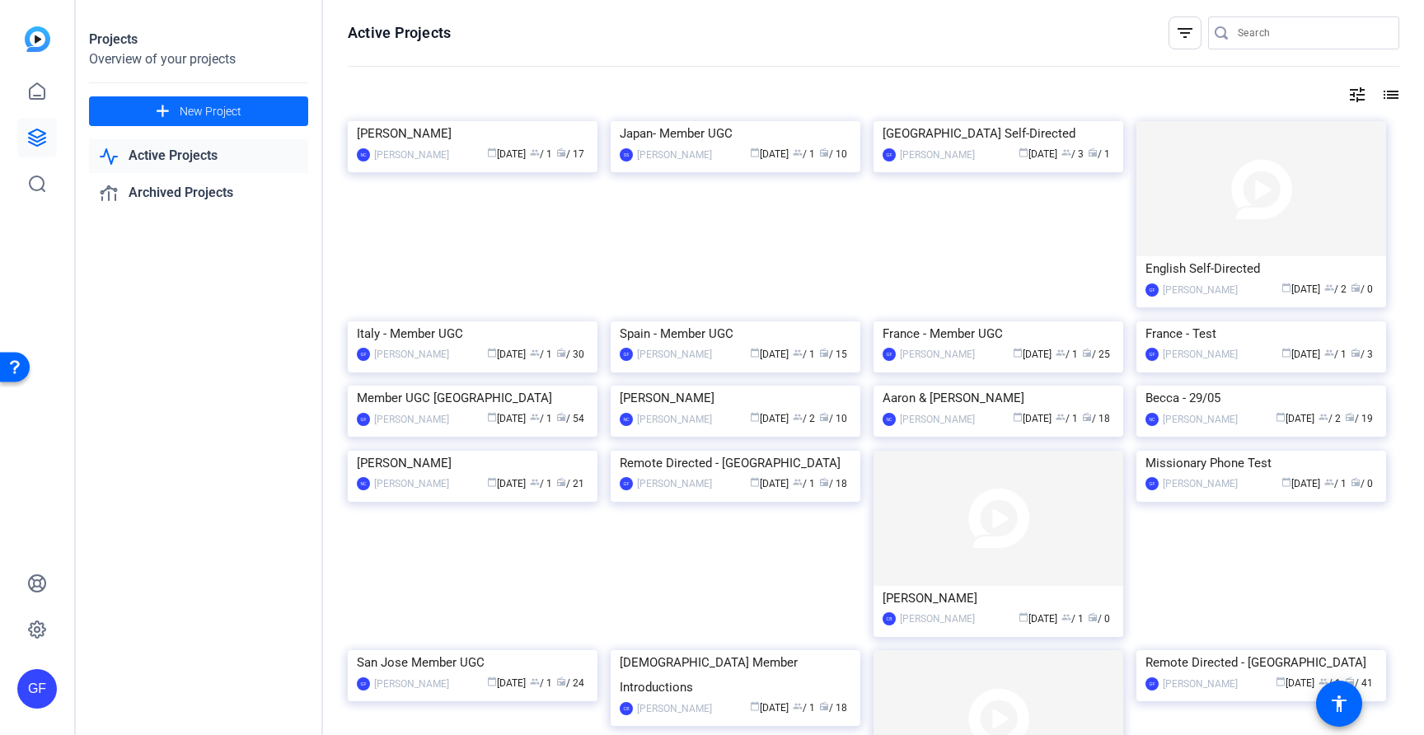
click at [212, 101] on span at bounding box center [198, 111] width 219 height 40
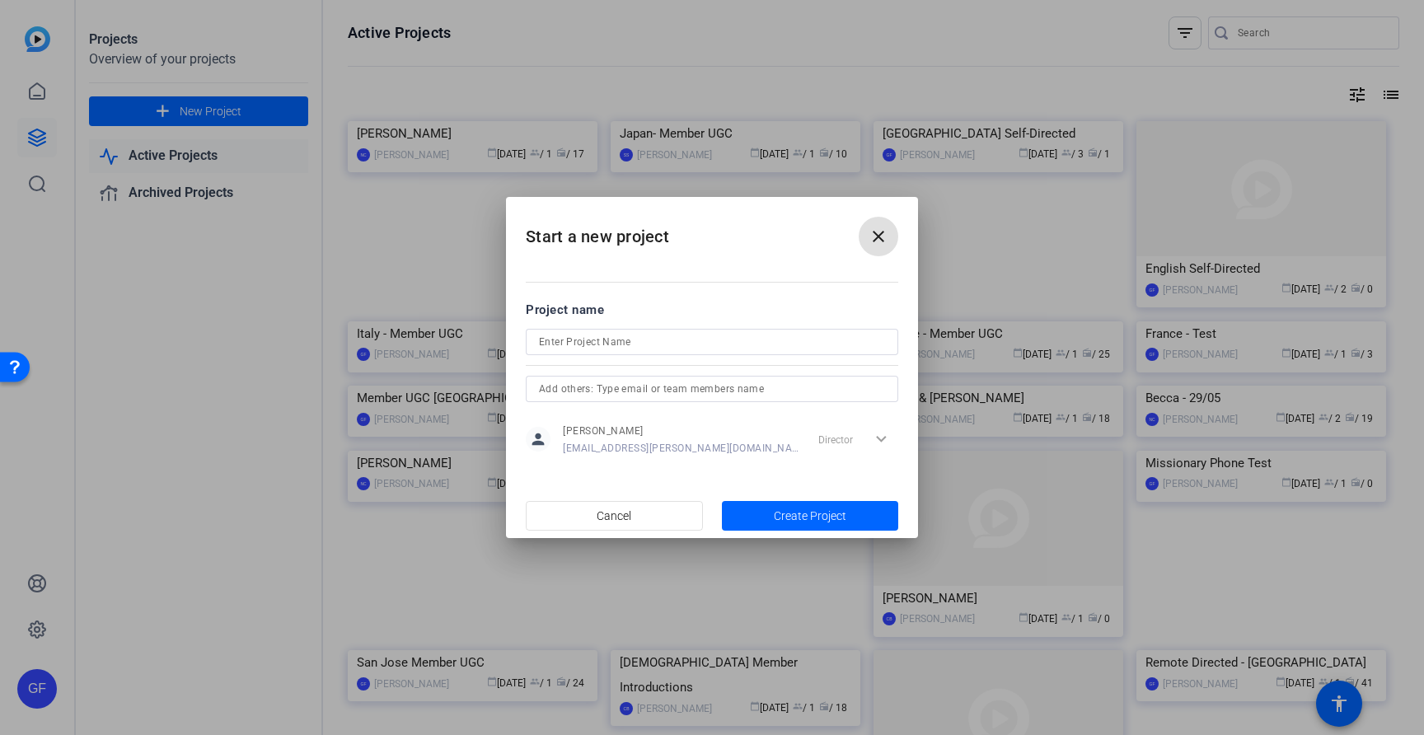
click at [593, 339] on input at bounding box center [712, 342] width 346 height 20
type input "[GEOGRAPHIC_DATA]"
click at [646, 394] on input "text" at bounding box center [712, 389] width 346 height 20
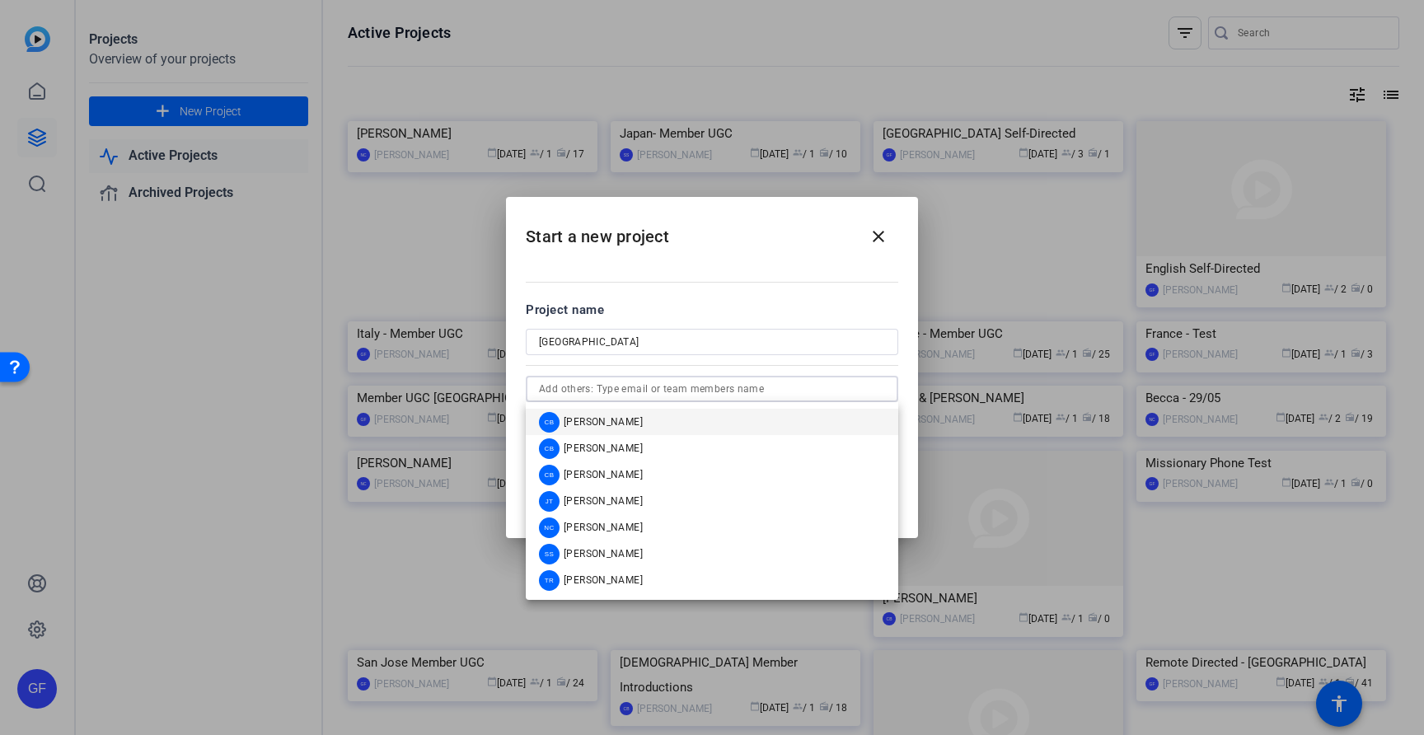
click at [668, 361] on div at bounding box center [712, 364] width 372 height 18
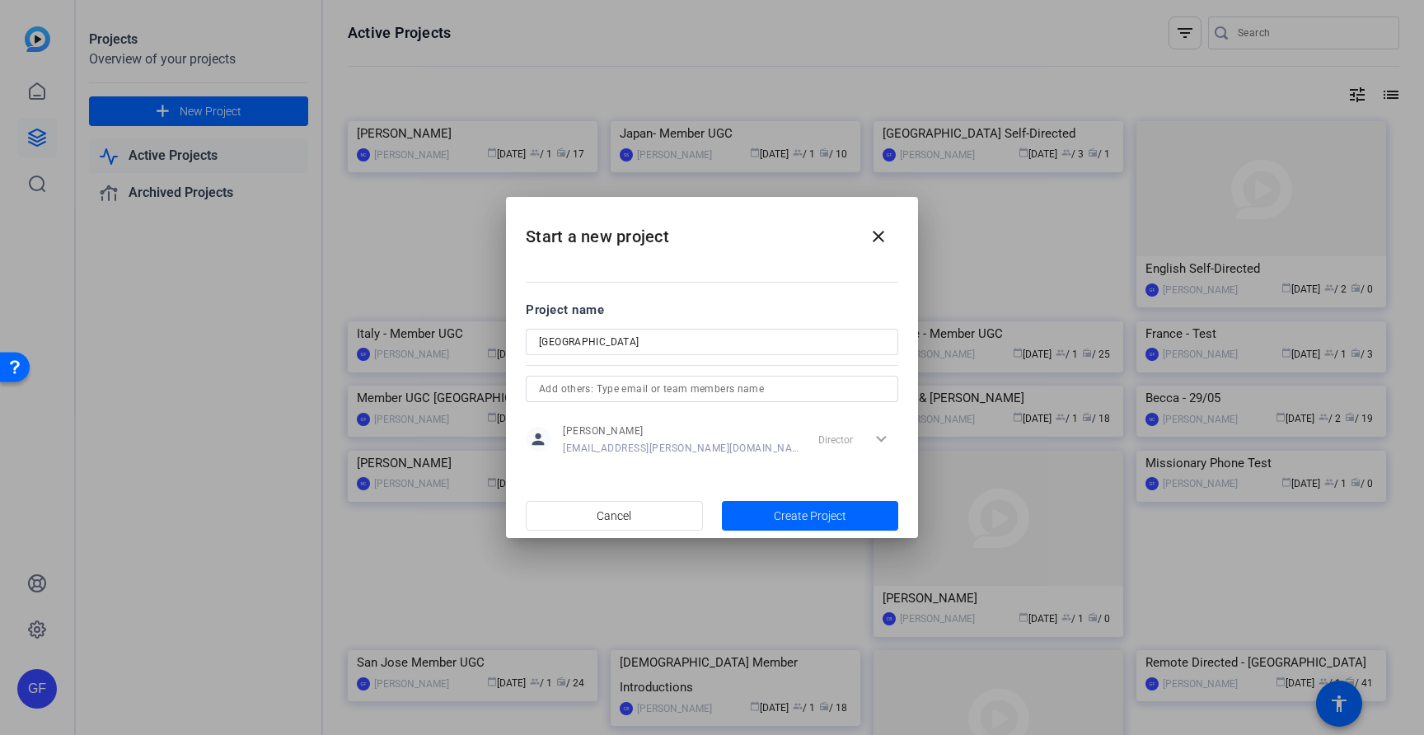
click at [667, 398] on input "text" at bounding box center [712, 389] width 346 height 20
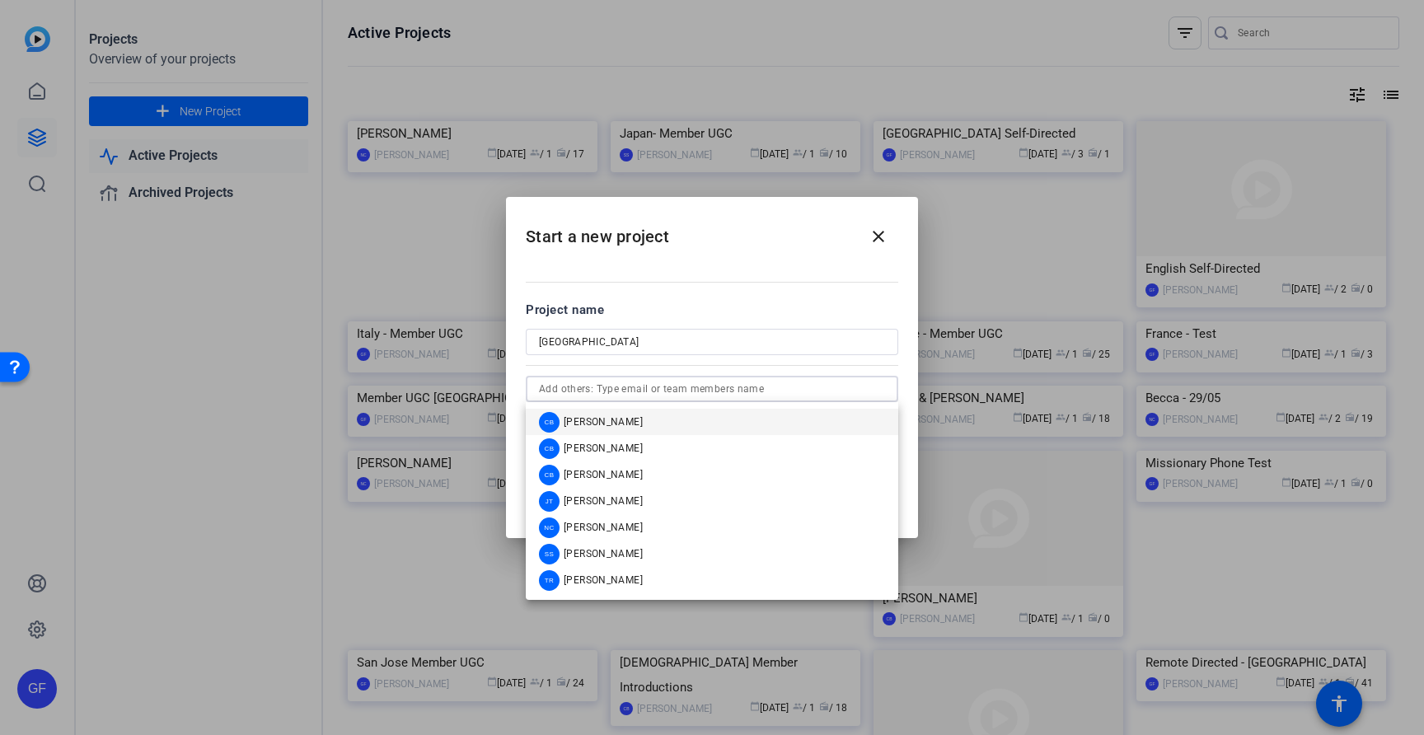
click at [720, 302] on div "Project name" at bounding box center [712, 310] width 372 height 18
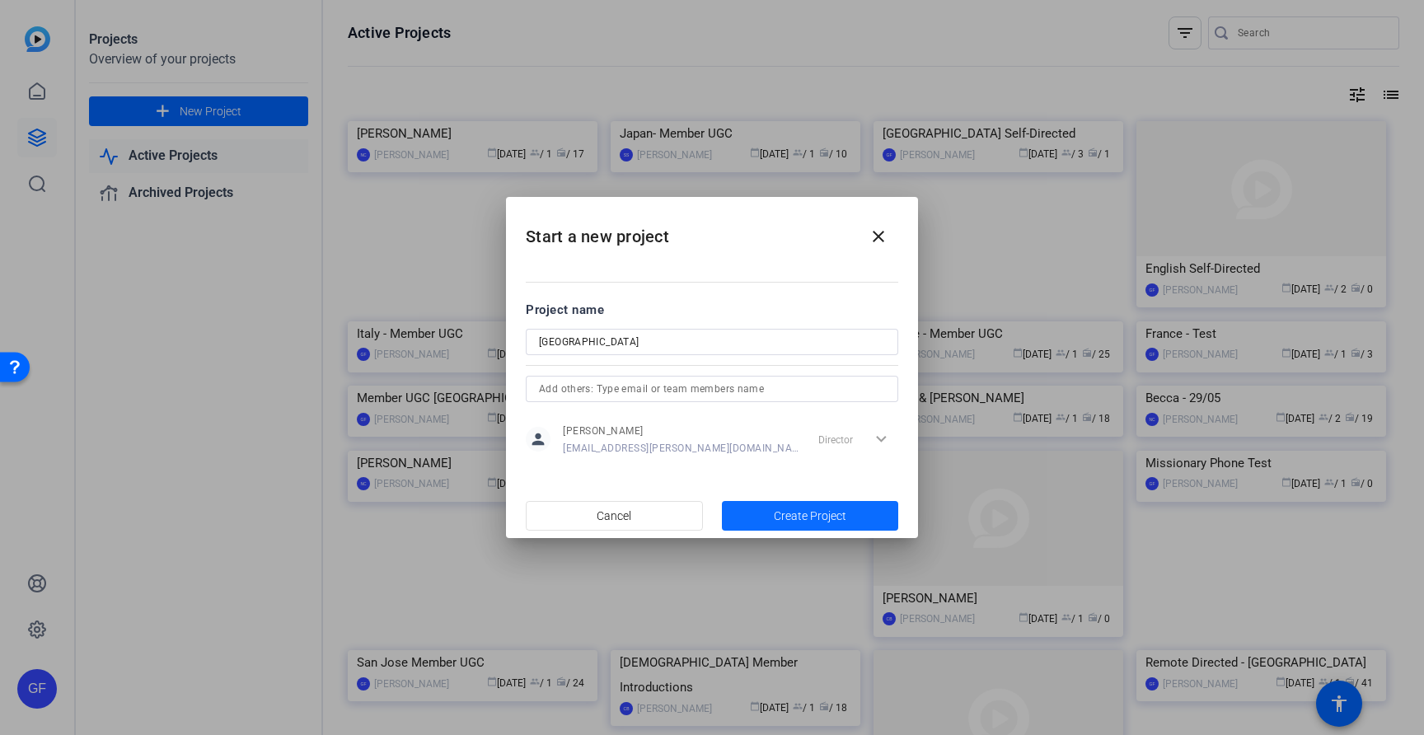
click at [823, 512] on span "Create Project" at bounding box center [810, 515] width 72 height 17
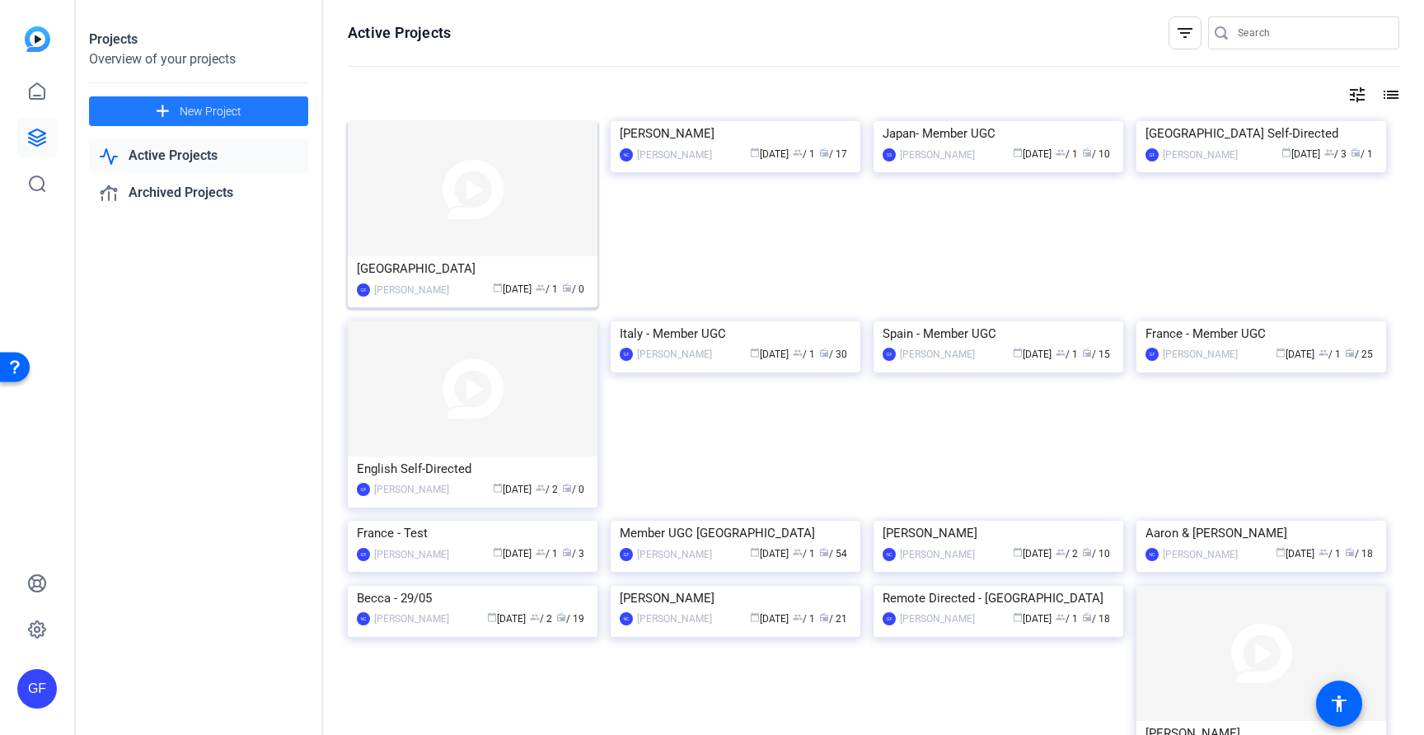
click at [458, 265] on div "[GEOGRAPHIC_DATA]" at bounding box center [473, 268] width 232 height 25
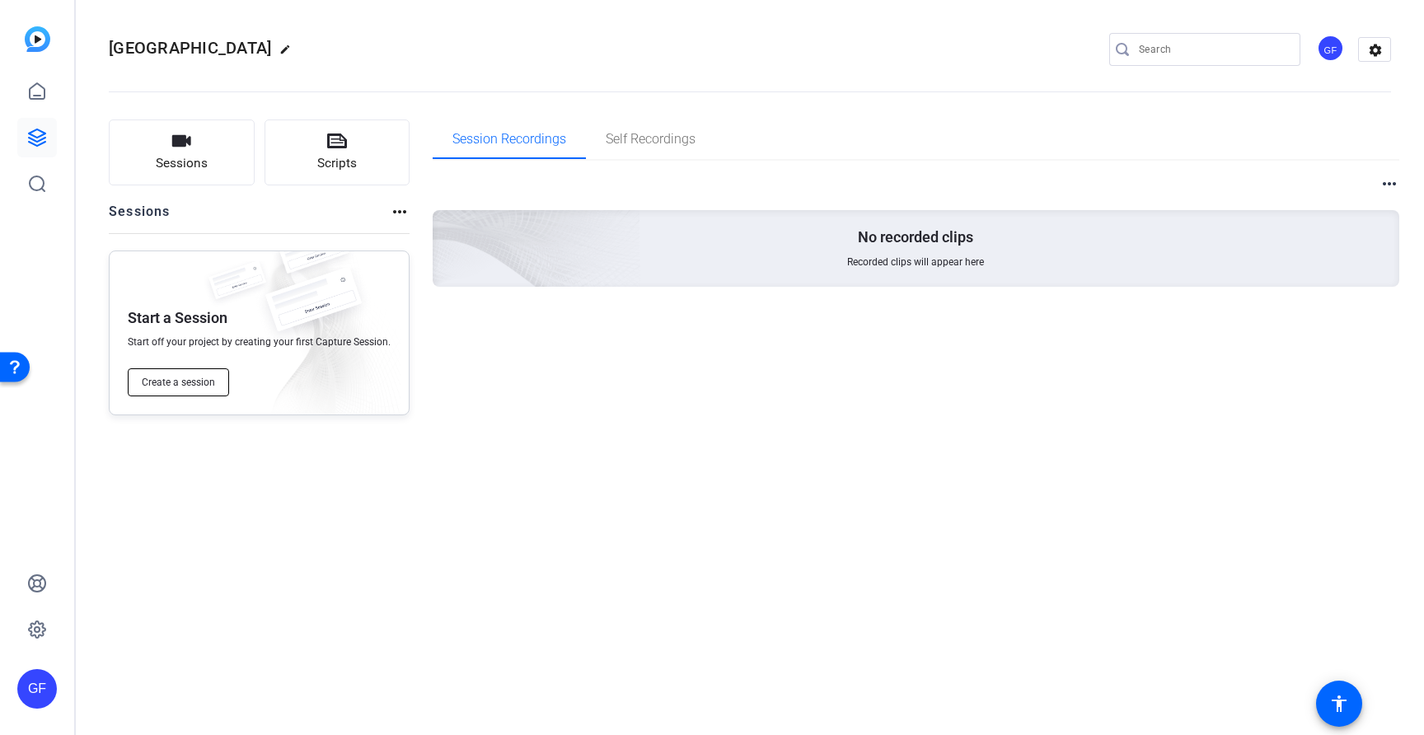
click at [203, 391] on button "Create a session" at bounding box center [178, 382] width 101 height 28
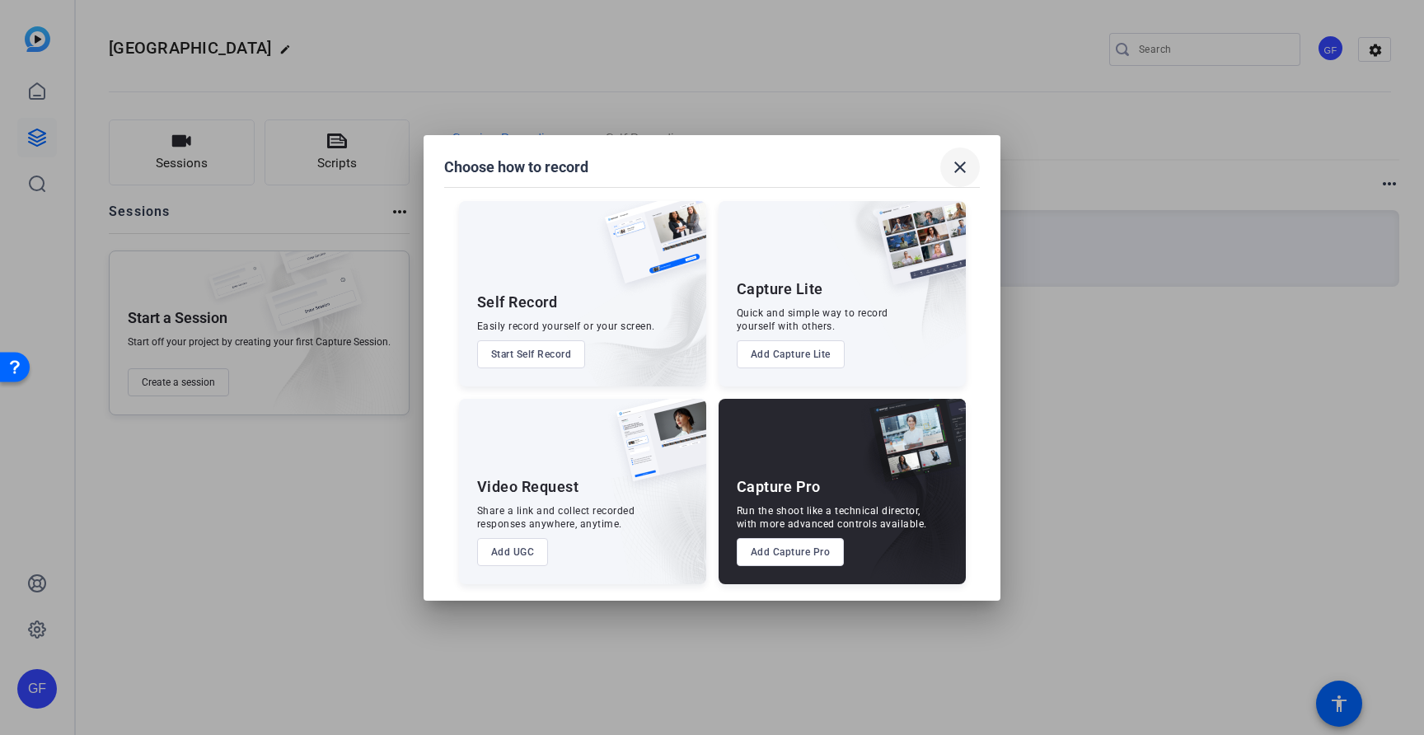
click at [954, 169] on mat-icon "close" at bounding box center [960, 167] width 20 height 20
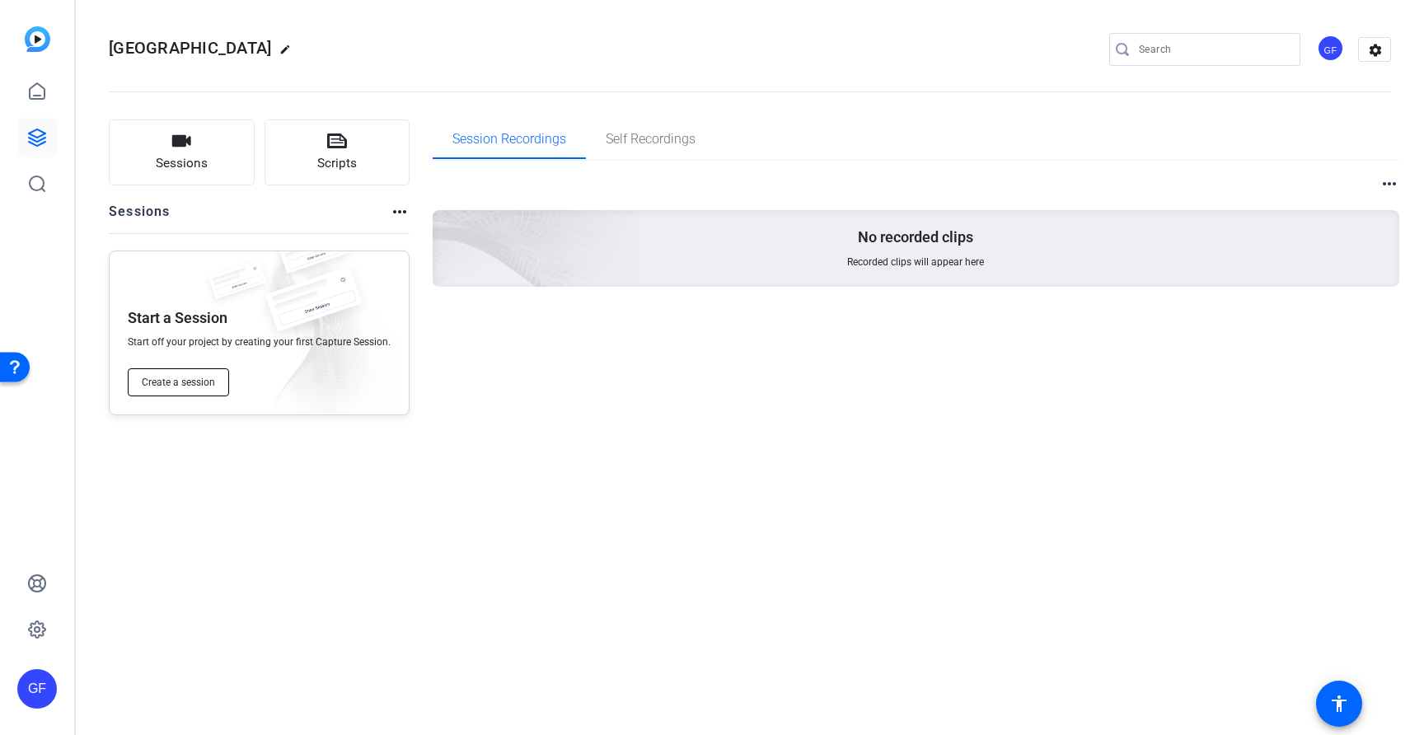
click at [180, 388] on span "Create a session" at bounding box center [178, 382] width 73 height 13
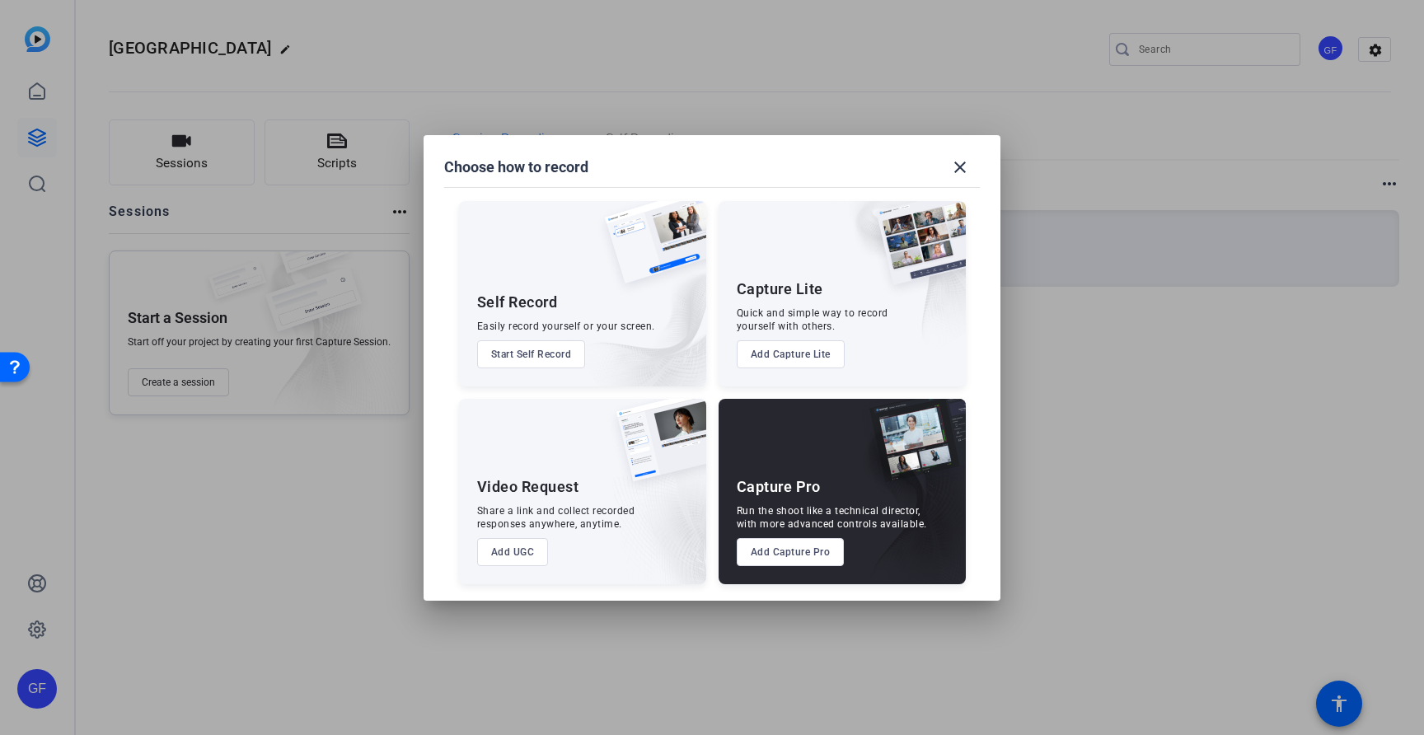
click at [797, 558] on button "Add Capture Pro" at bounding box center [791, 552] width 108 height 28
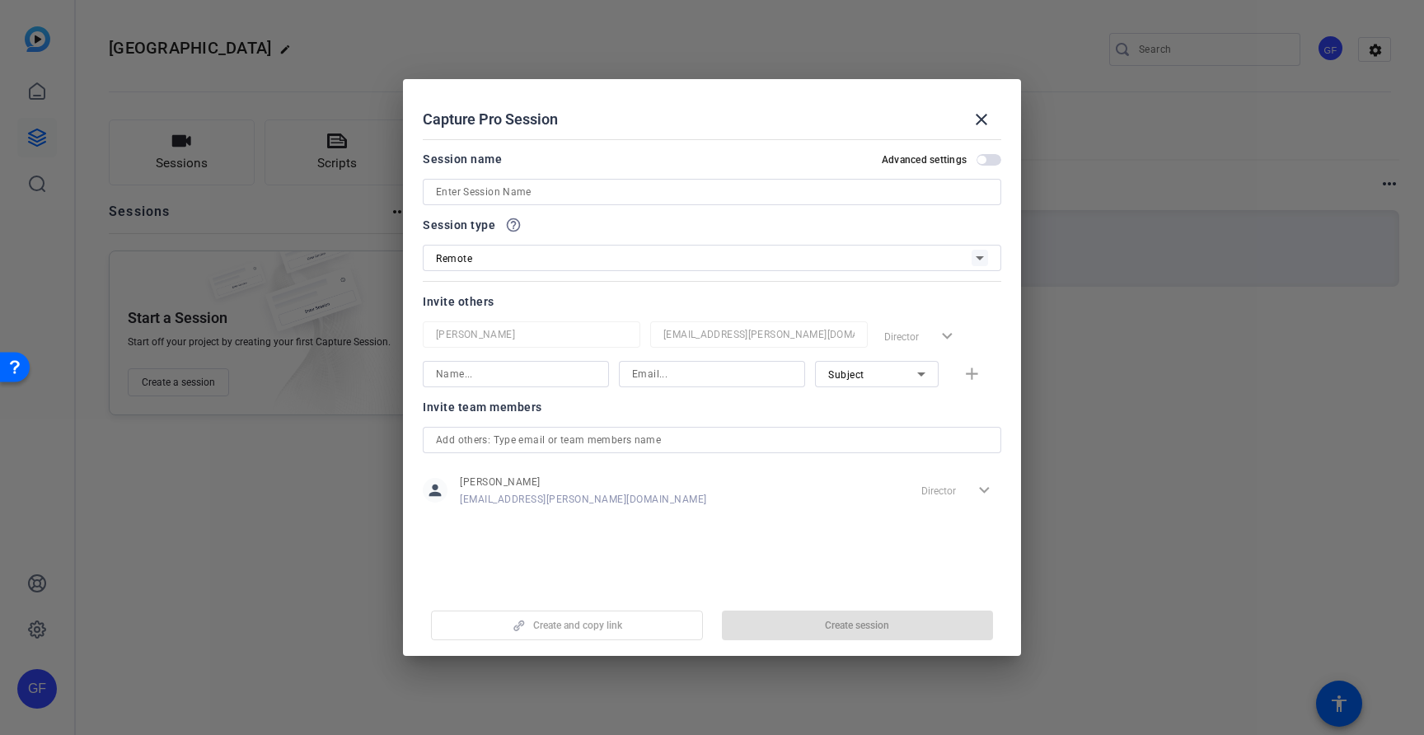
click at [601, 189] on input at bounding box center [712, 192] width 552 height 20
click at [980, 119] on mat-icon "close" at bounding box center [981, 120] width 20 height 20
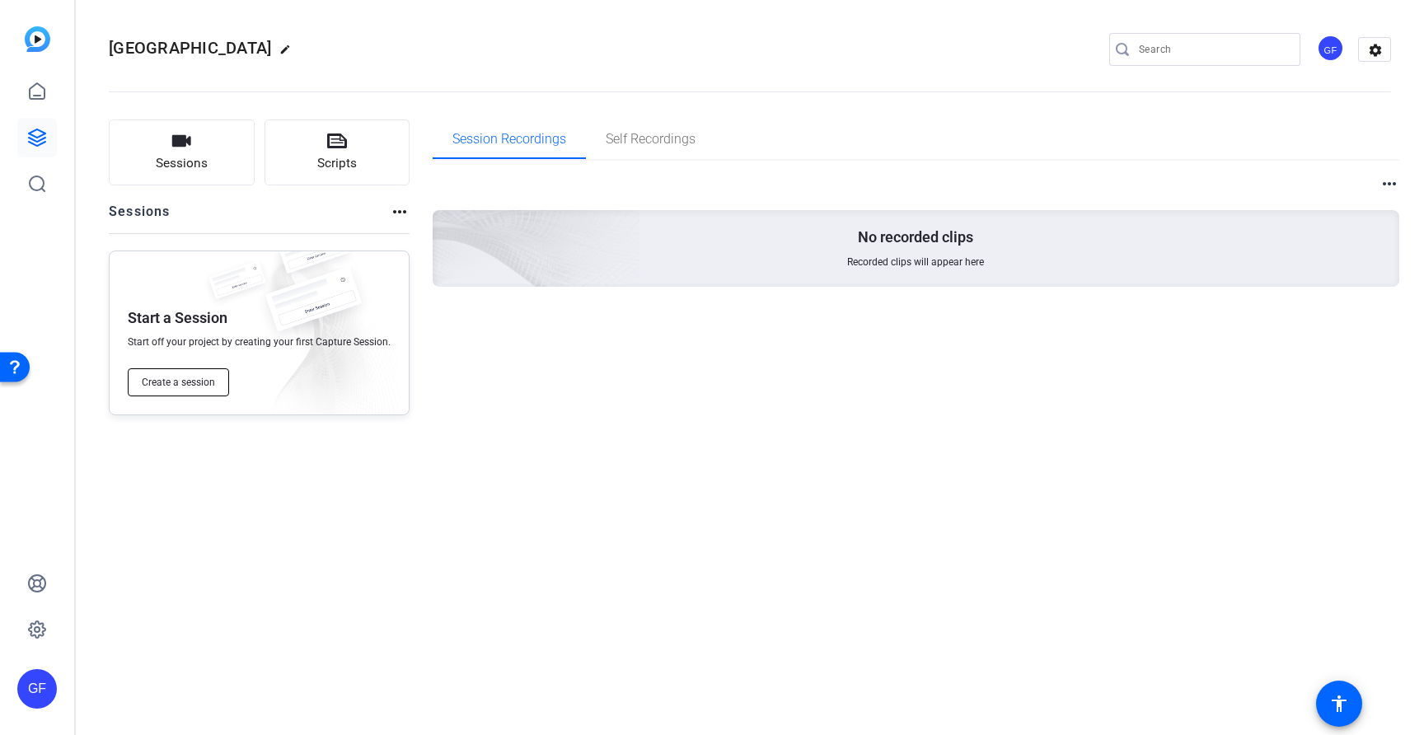
click at [190, 384] on span "Create a session" at bounding box center [178, 382] width 73 height 13
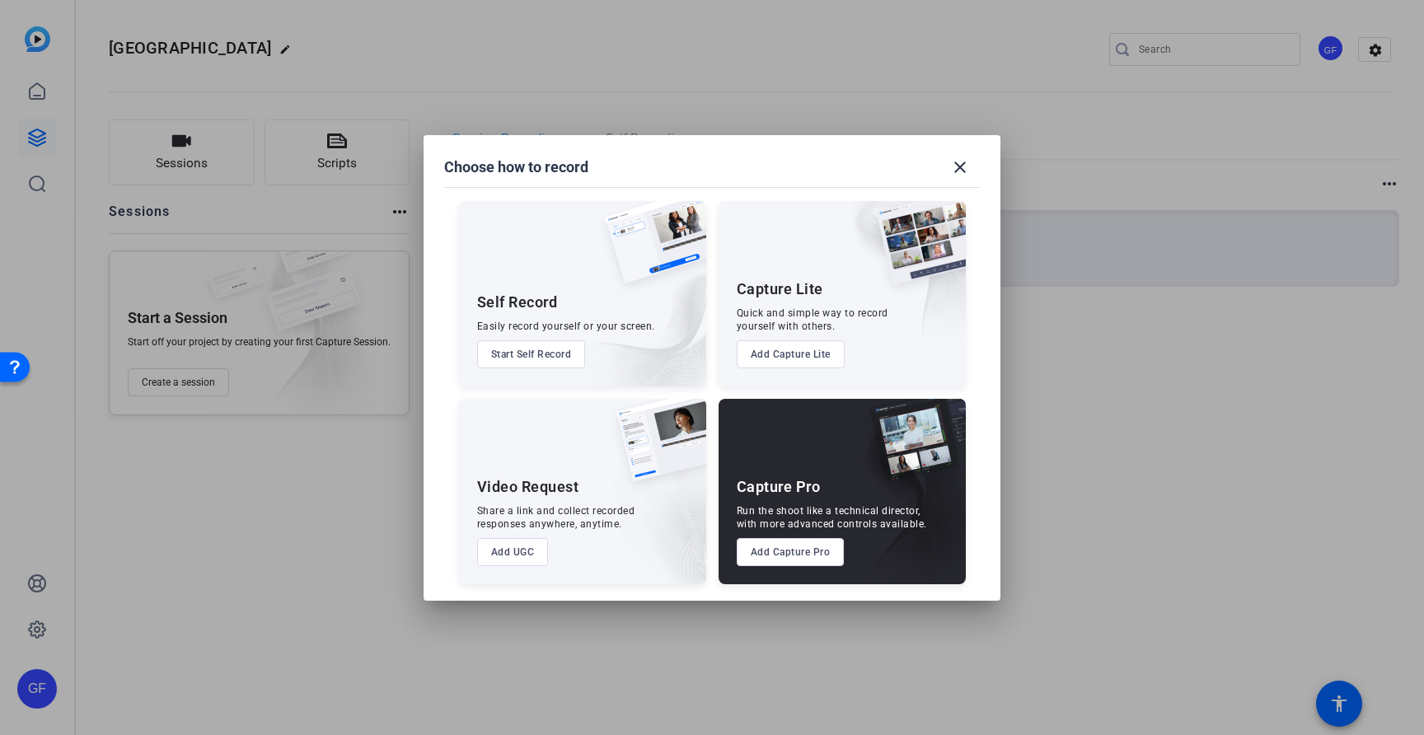
click at [776, 550] on button "Add Capture Pro" at bounding box center [791, 552] width 108 height 28
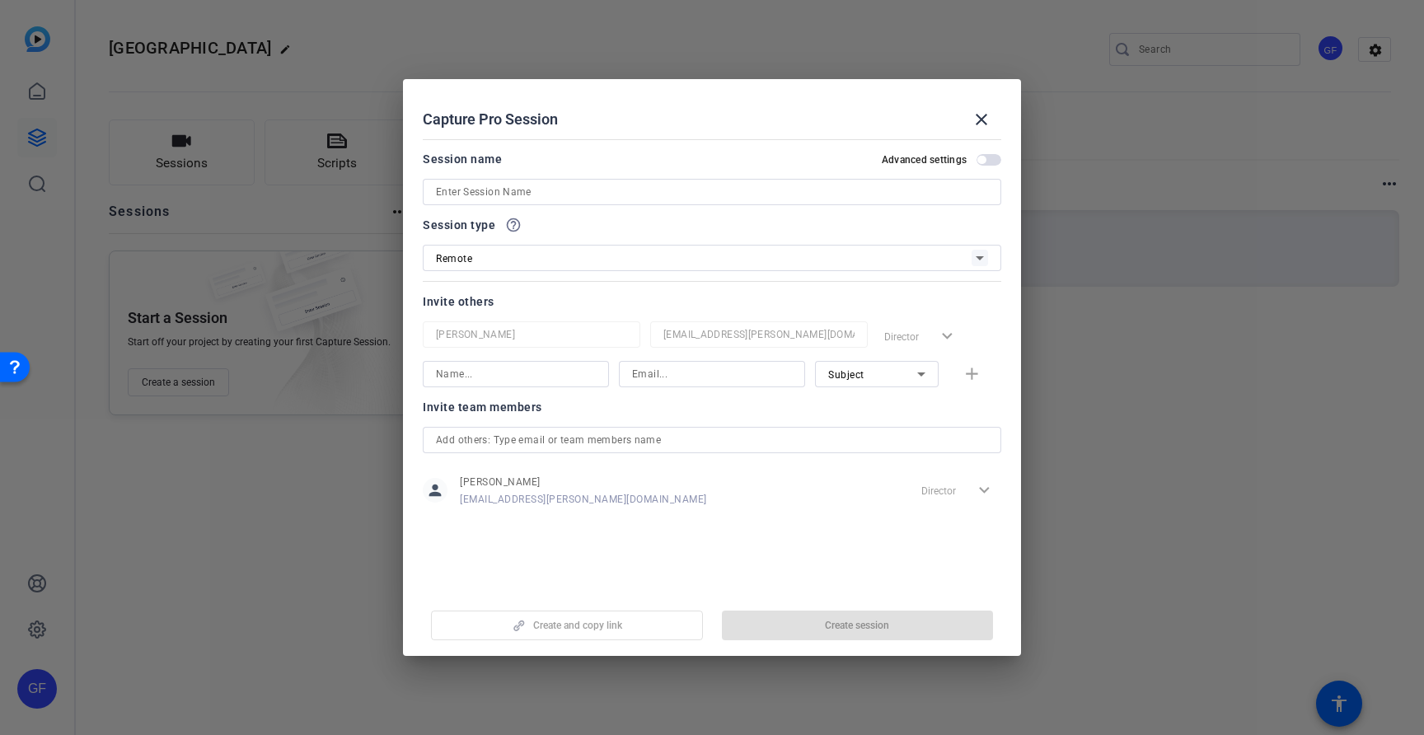
click at [593, 196] on input at bounding box center [712, 192] width 552 height 20
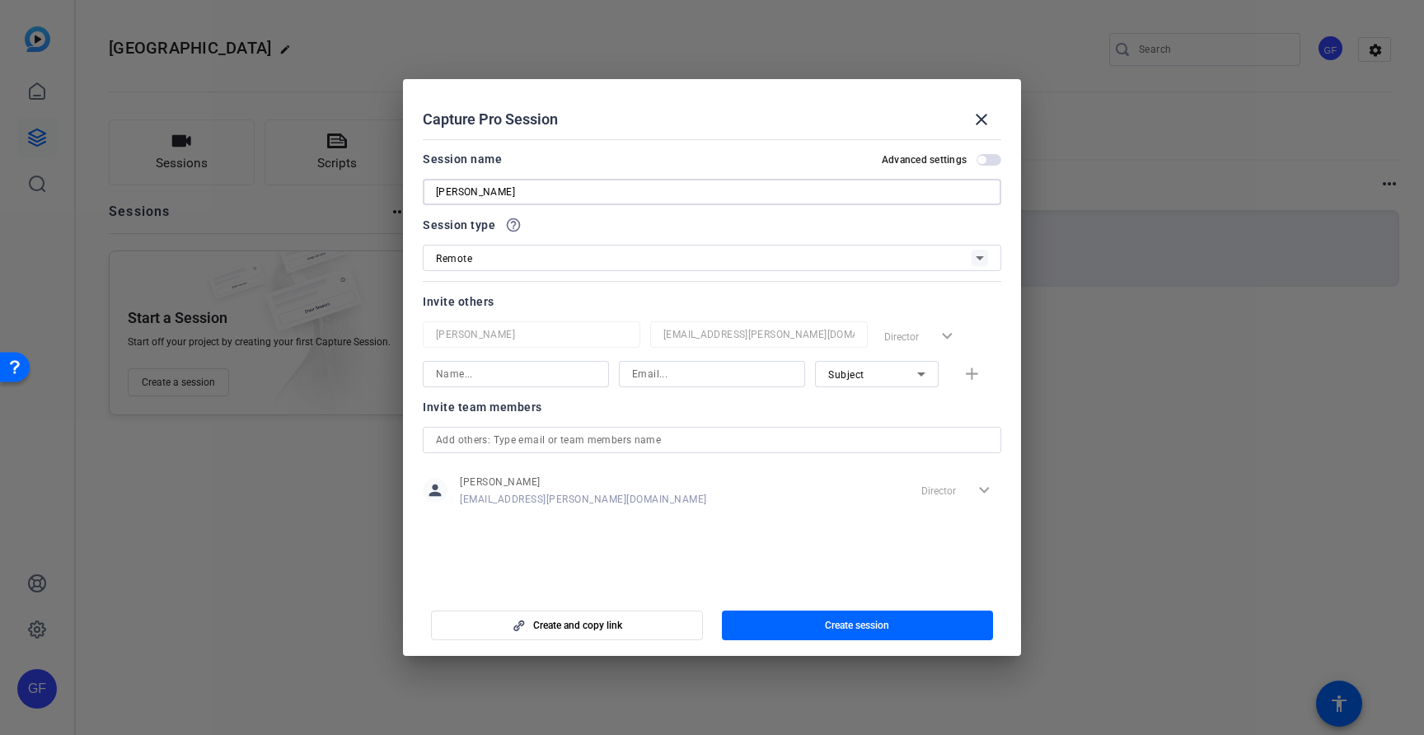
type input "[PERSON_NAME]"
click at [981, 250] on icon at bounding box center [980, 258] width 20 height 20
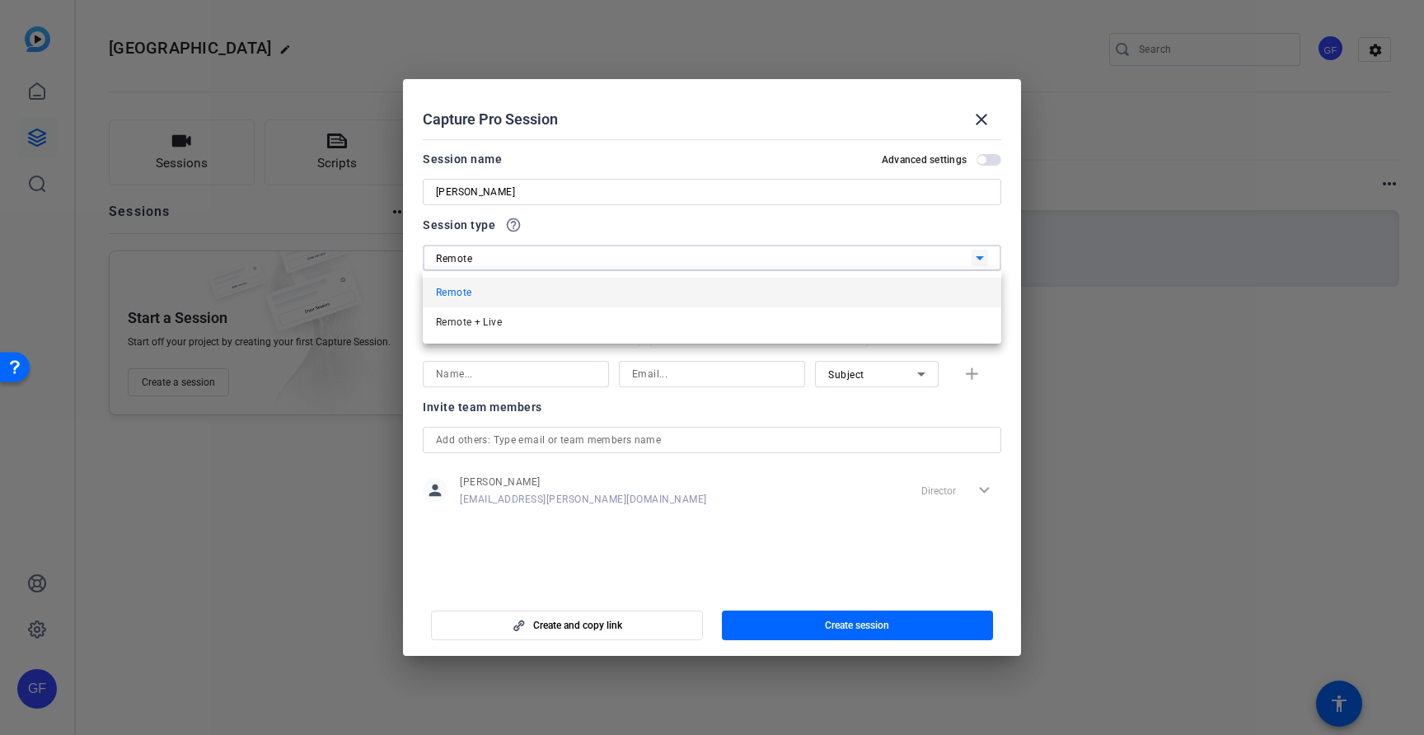
click at [462, 290] on span "Remote" at bounding box center [453, 293] width 35 height 20
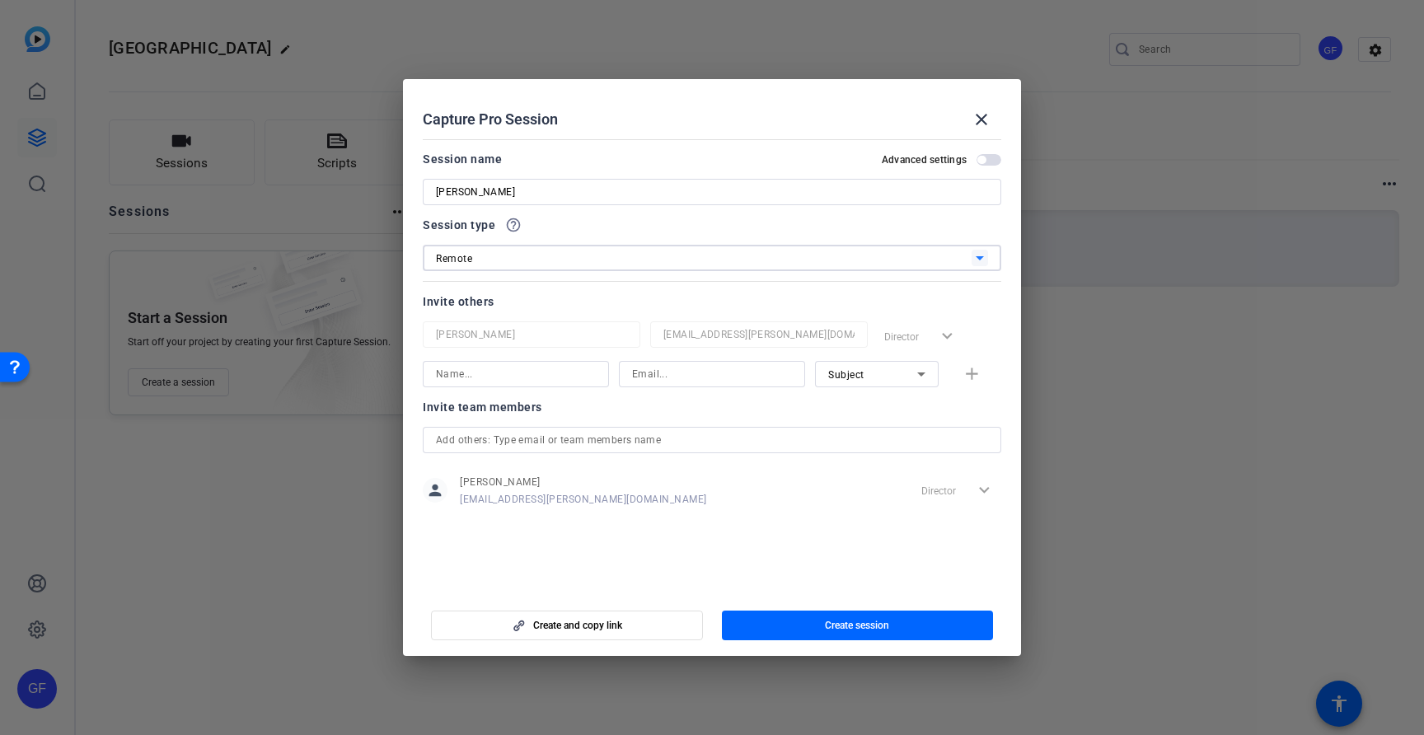
click at [979, 157] on span "button" at bounding box center [981, 160] width 8 height 8
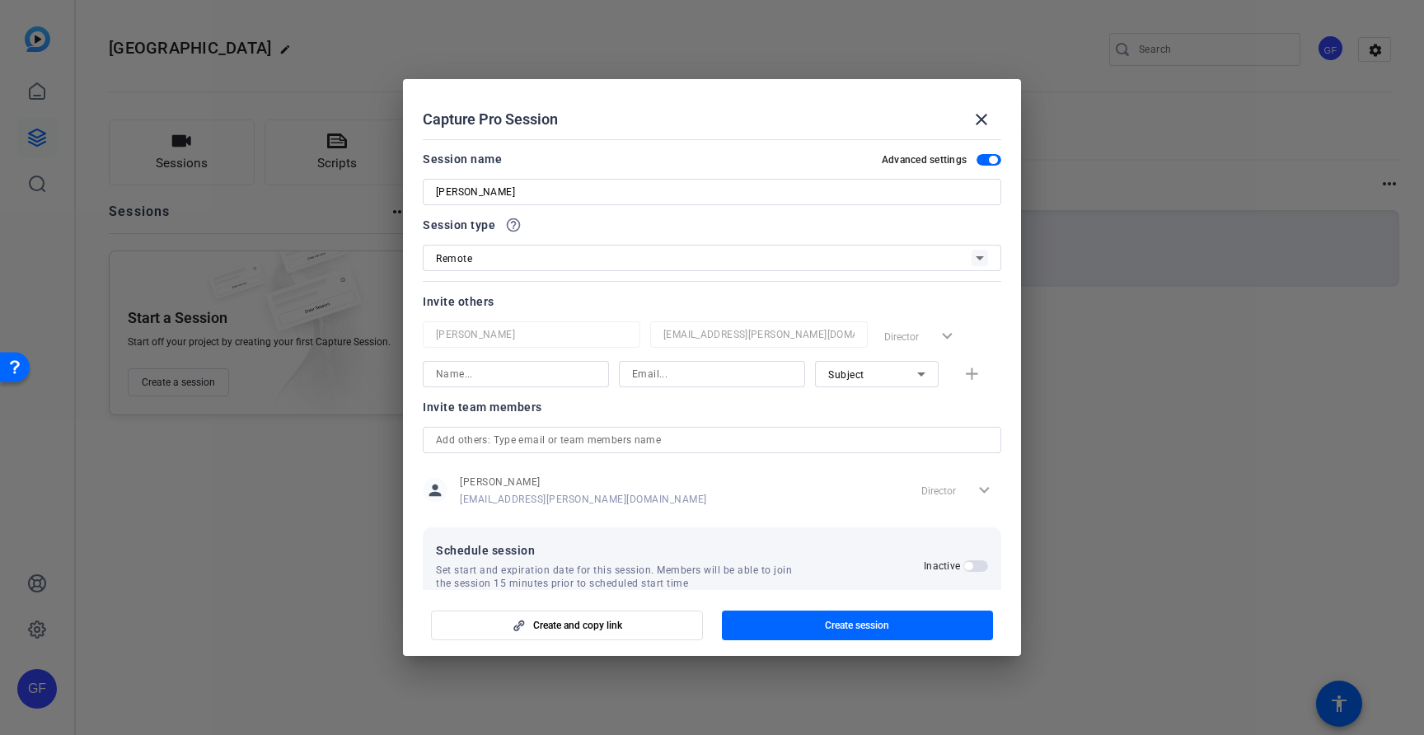
scroll to position [31, 0]
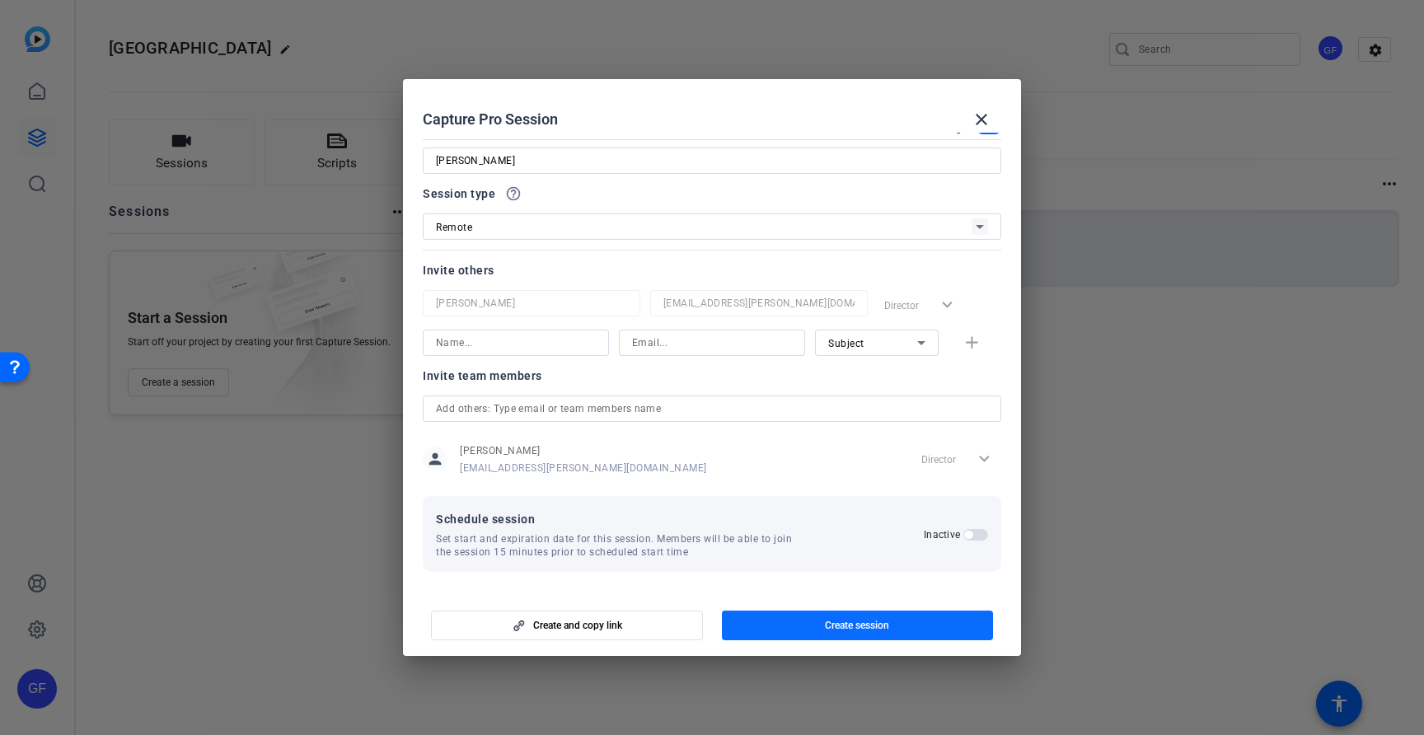
click at [849, 624] on span "Create session" at bounding box center [857, 625] width 64 height 13
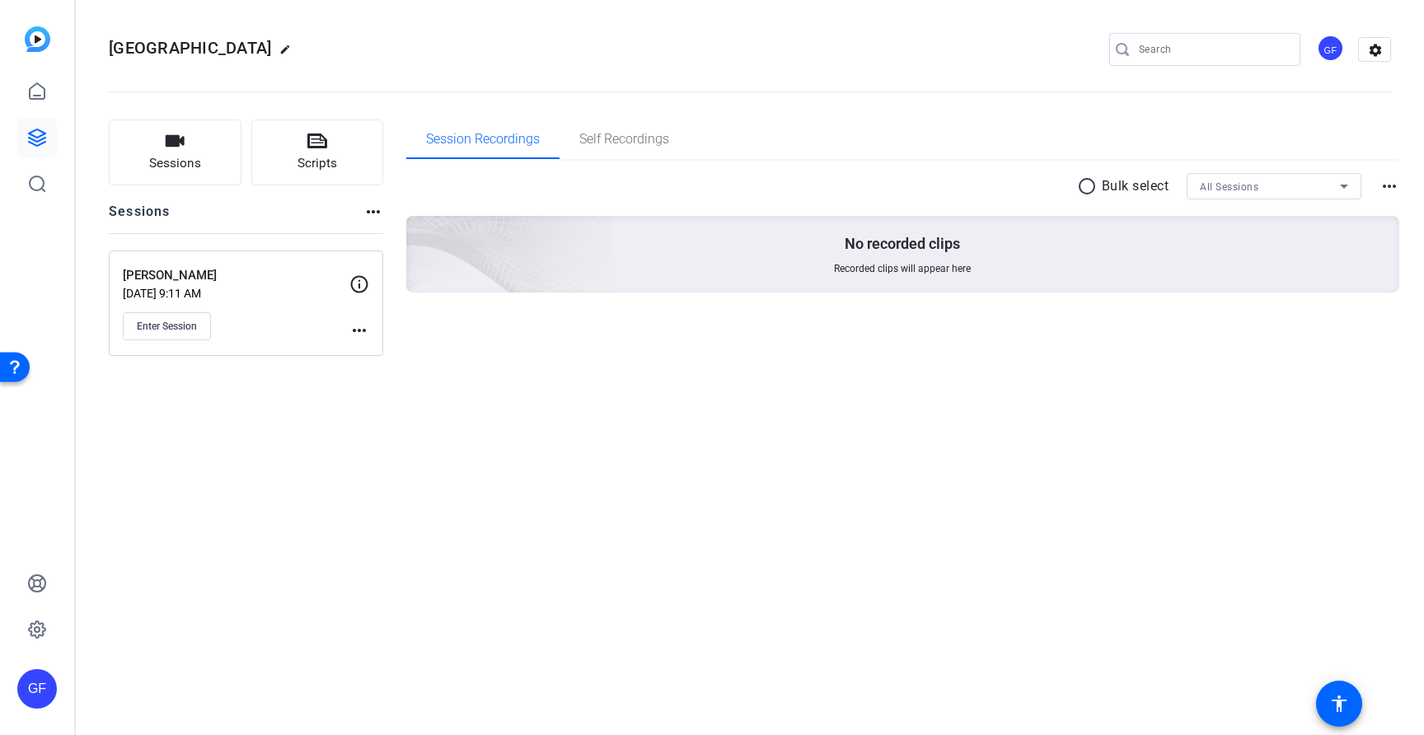
click at [362, 333] on mat-icon "more_horiz" at bounding box center [359, 330] width 20 height 20
click at [386, 359] on span "Edit Session" at bounding box center [399, 354] width 75 height 20
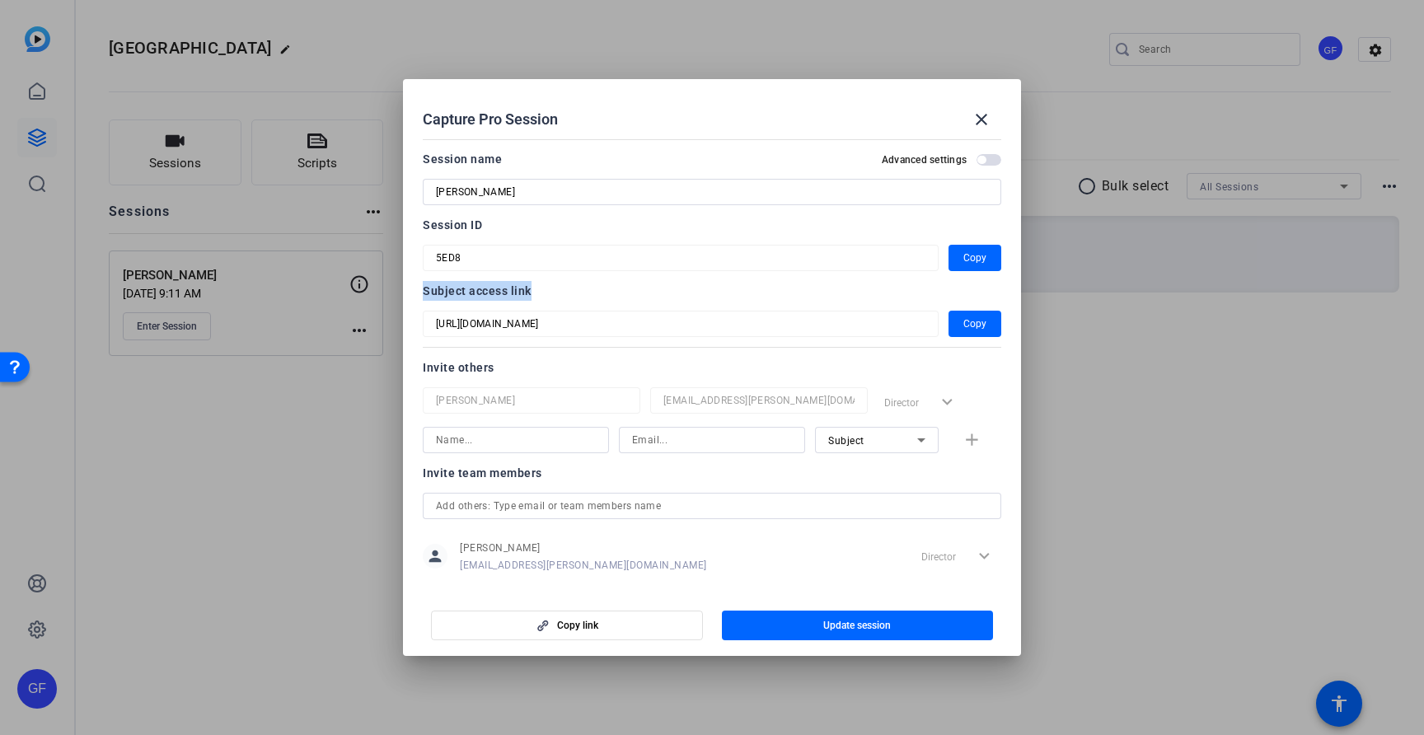
drag, startPoint x: 547, startPoint y: 293, endPoint x: 430, endPoint y: 284, distance: 117.3
click at [430, 284] on div "Session name Advanced settings [PERSON_NAME] Session ID 5ED8 Copy Subject acces…" at bounding box center [712, 371] width 578 height 444
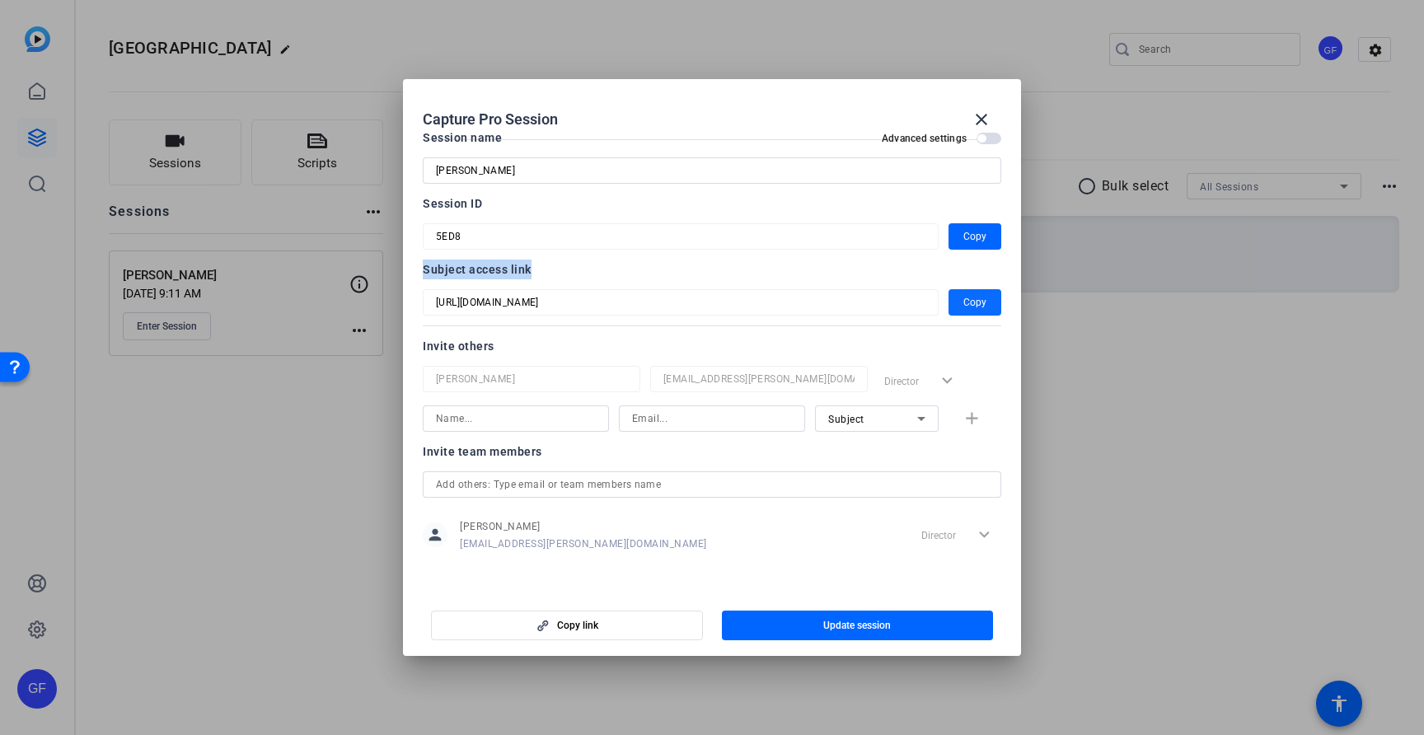
click at [969, 305] on span "Copy" at bounding box center [974, 302] width 23 height 20
copy div "Copy Subject access link"
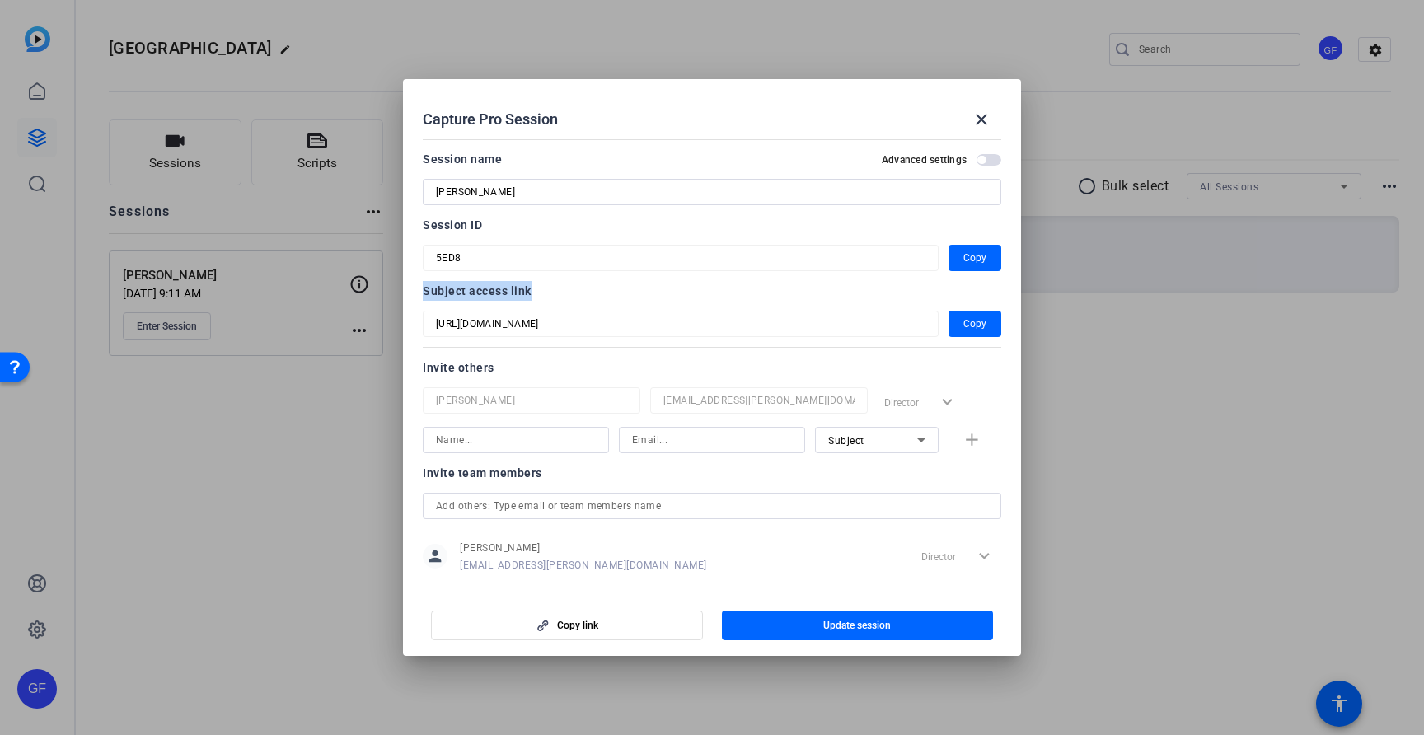
click at [990, 159] on span "button" at bounding box center [988, 160] width 25 height 12
click at [983, 160] on span "button" at bounding box center [988, 160] width 25 height 12
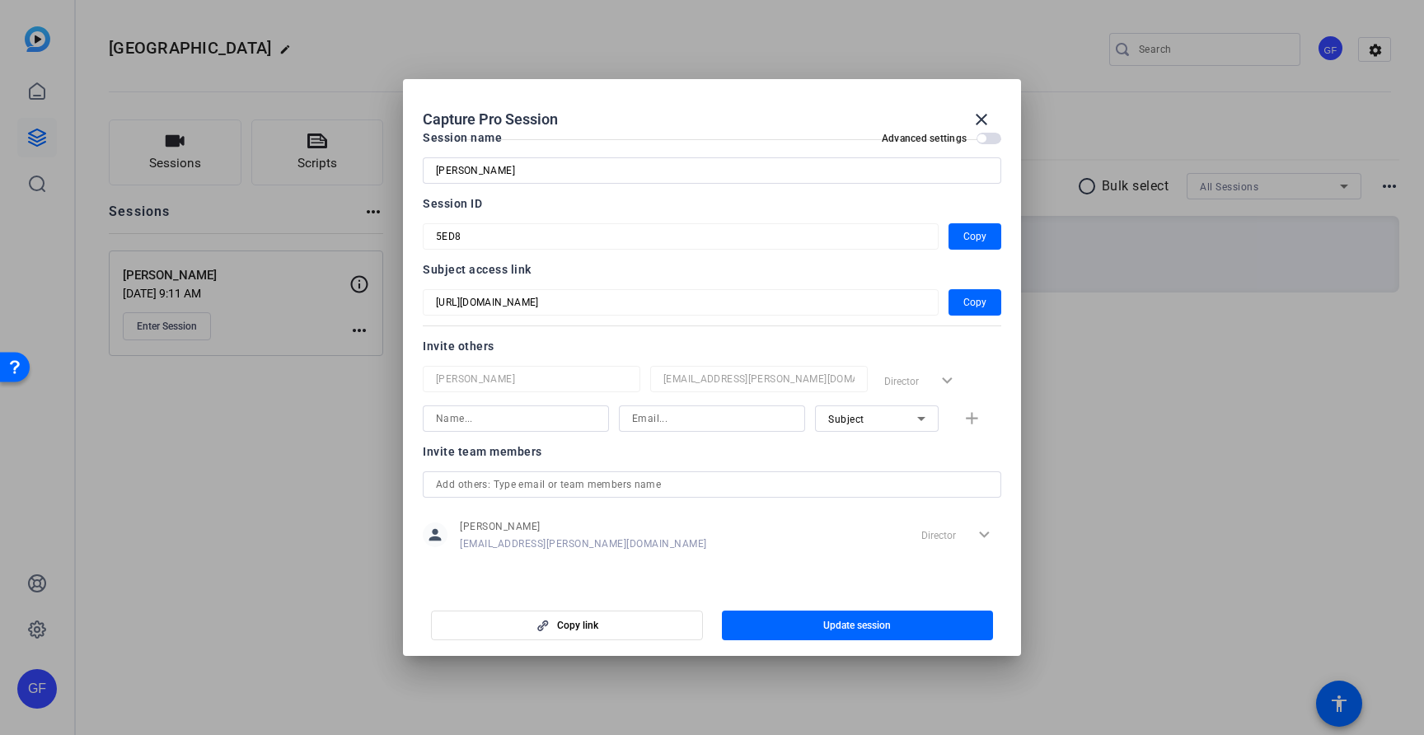
click at [741, 292] on mat-form-field "[URL][DOMAIN_NAME]" at bounding box center [681, 302] width 516 height 26
click at [702, 573] on mat-dialog-content "Session name Advanced settings [PERSON_NAME] Session ID 5ED8 Copy Subject acces…" at bounding box center [712, 361] width 618 height 457
click at [592, 627] on span "Copy link" at bounding box center [577, 625] width 41 height 13
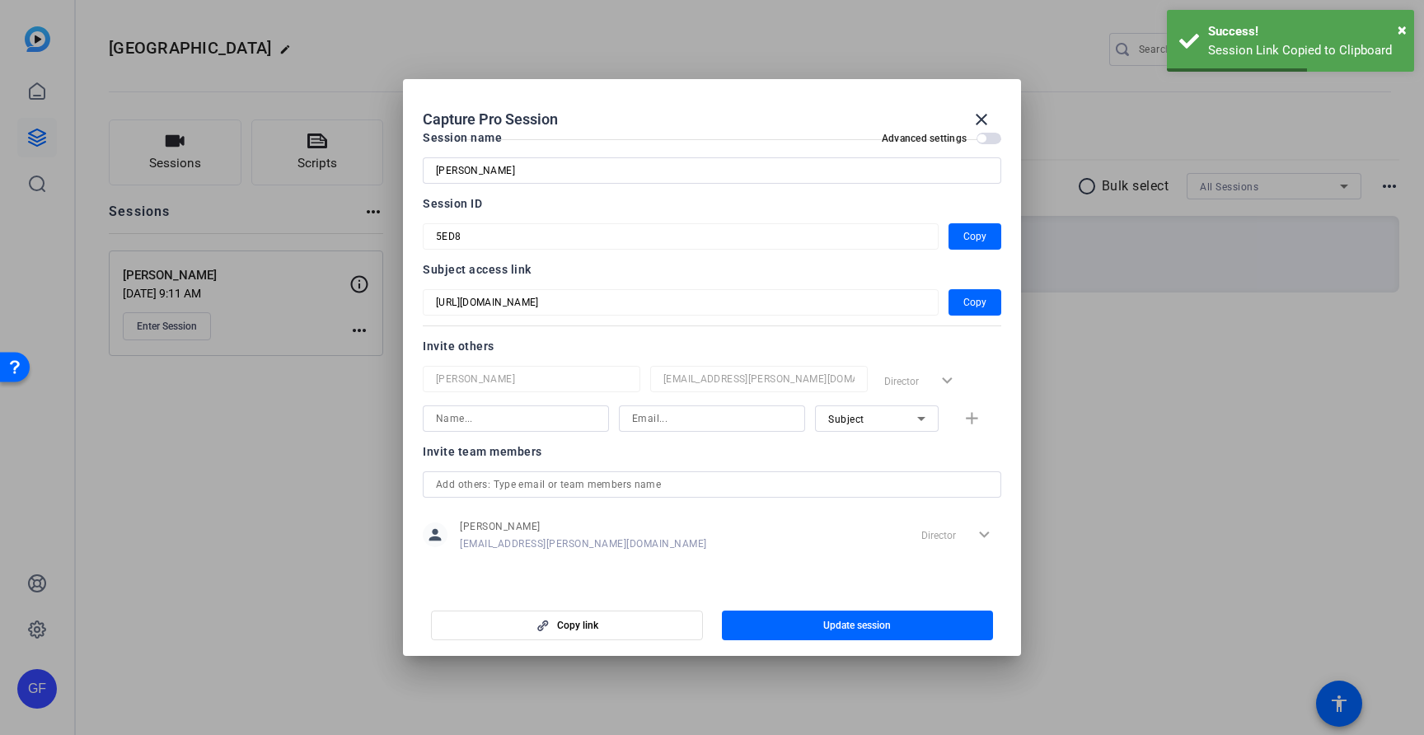
scroll to position [0, 0]
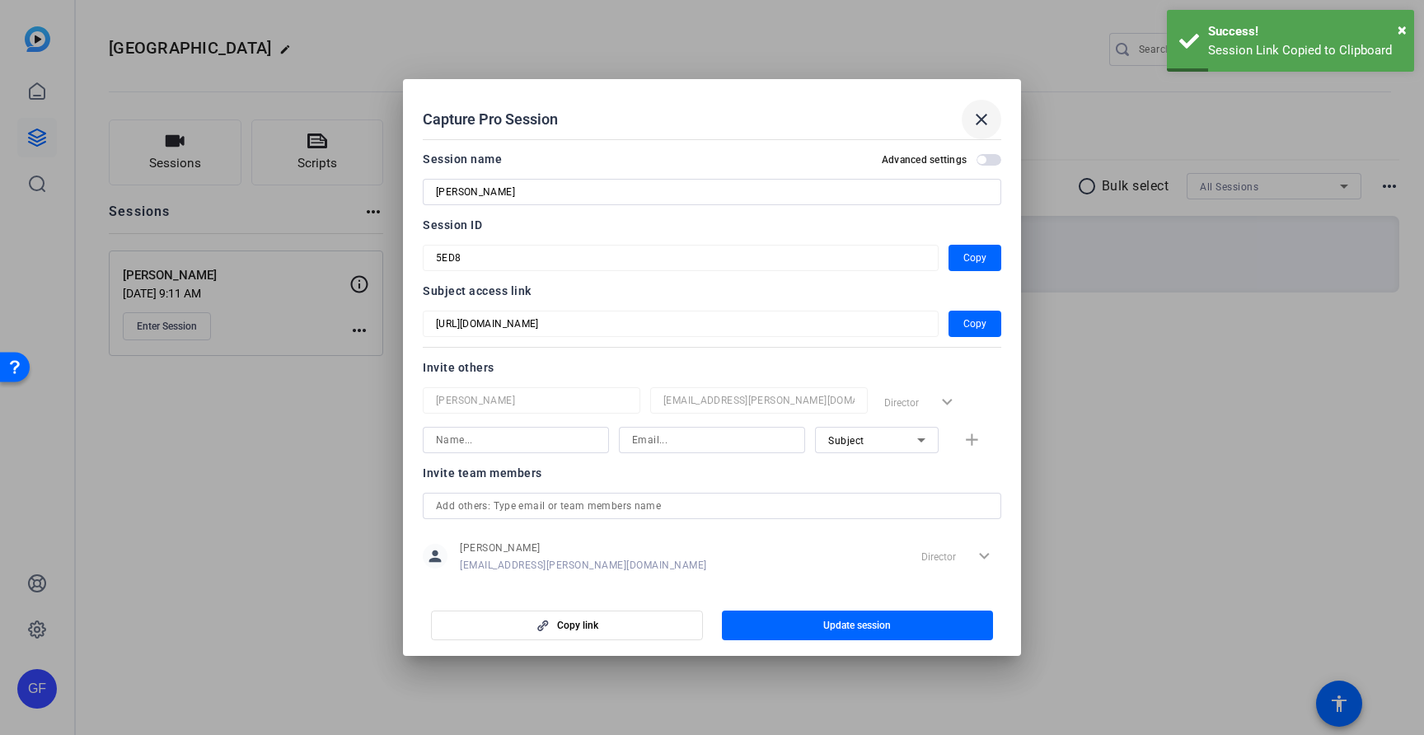
click at [982, 115] on mat-icon "close" at bounding box center [981, 120] width 20 height 20
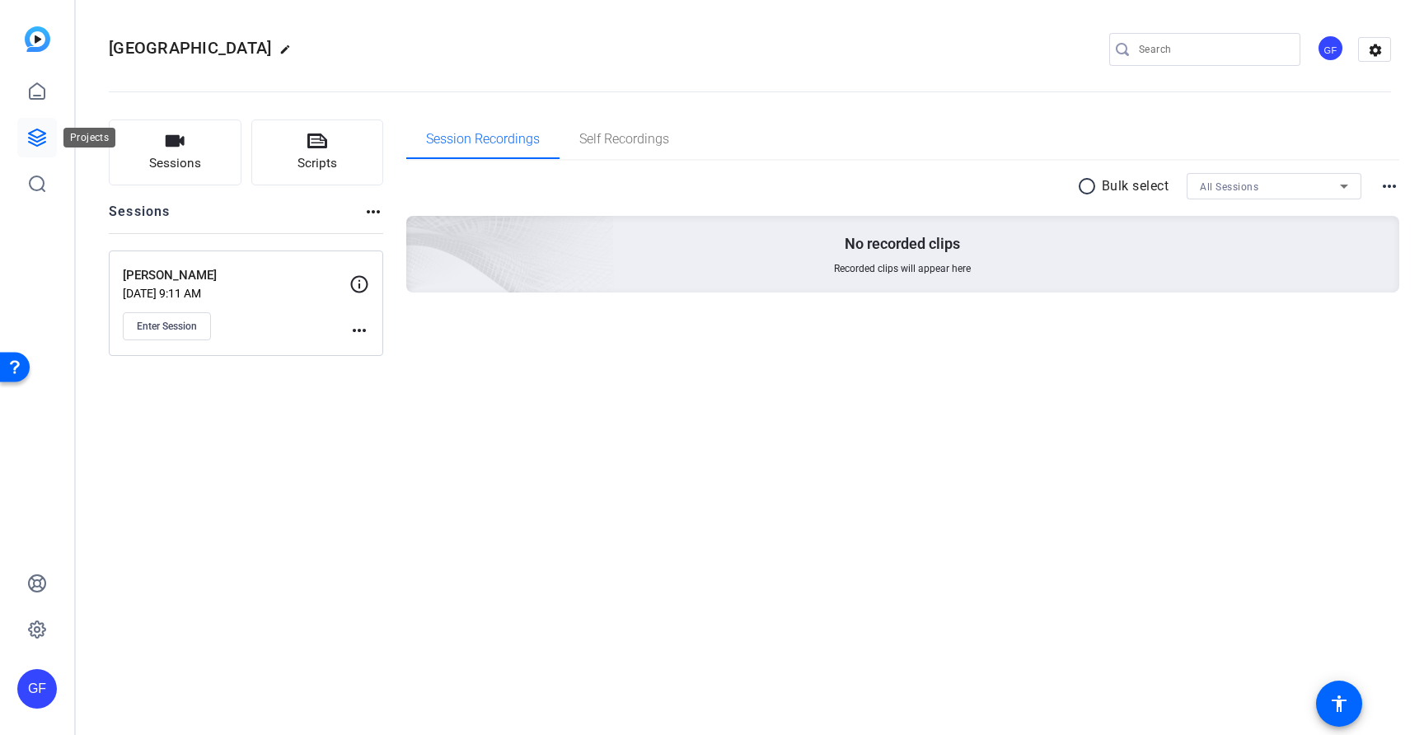
click at [29, 134] on icon at bounding box center [37, 137] width 16 height 16
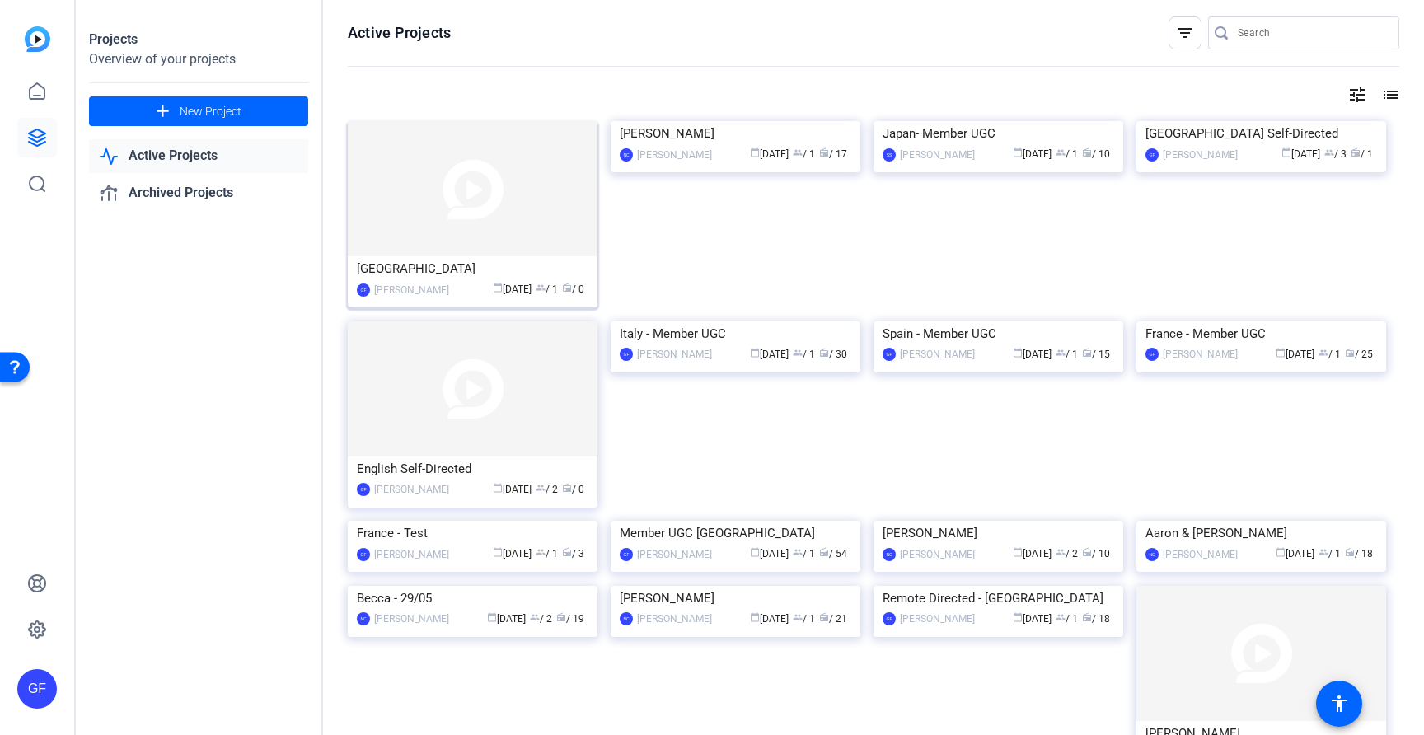
click at [460, 272] on div "[GEOGRAPHIC_DATA]" at bounding box center [473, 268] width 232 height 25
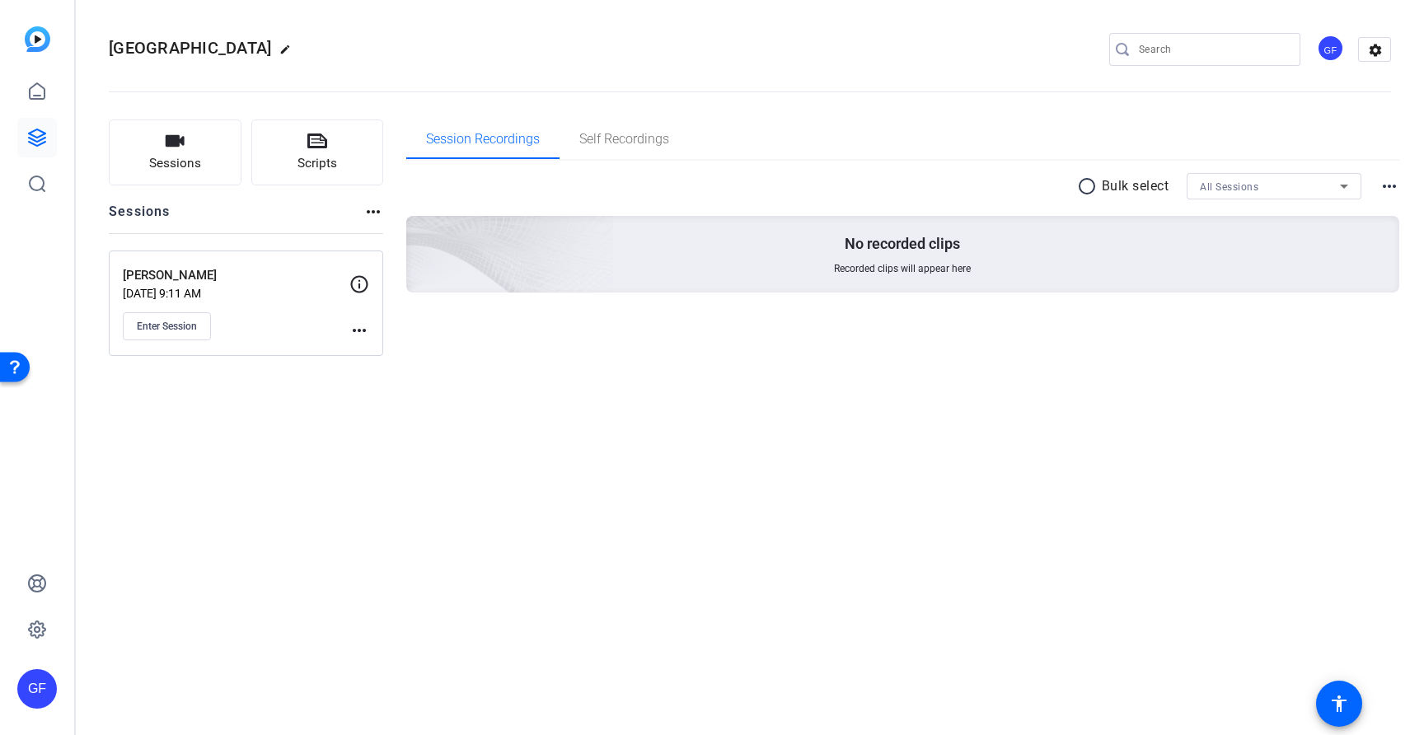
click at [355, 334] on mat-icon "more_horiz" at bounding box center [359, 330] width 20 height 20
click at [391, 355] on span "Edit Session" at bounding box center [399, 354] width 75 height 20
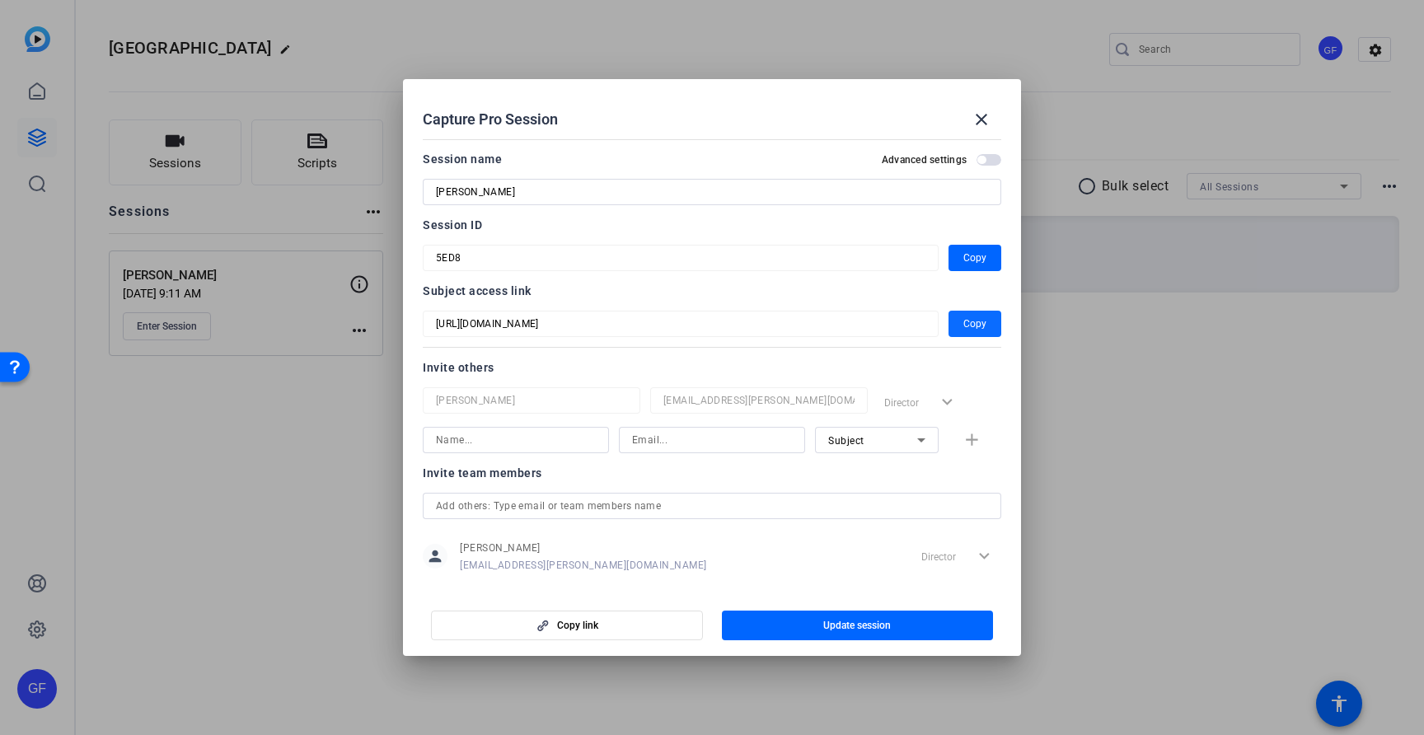
click at [987, 330] on span "button" at bounding box center [974, 324] width 53 height 40
click at [988, 125] on mat-icon "close" at bounding box center [981, 120] width 20 height 20
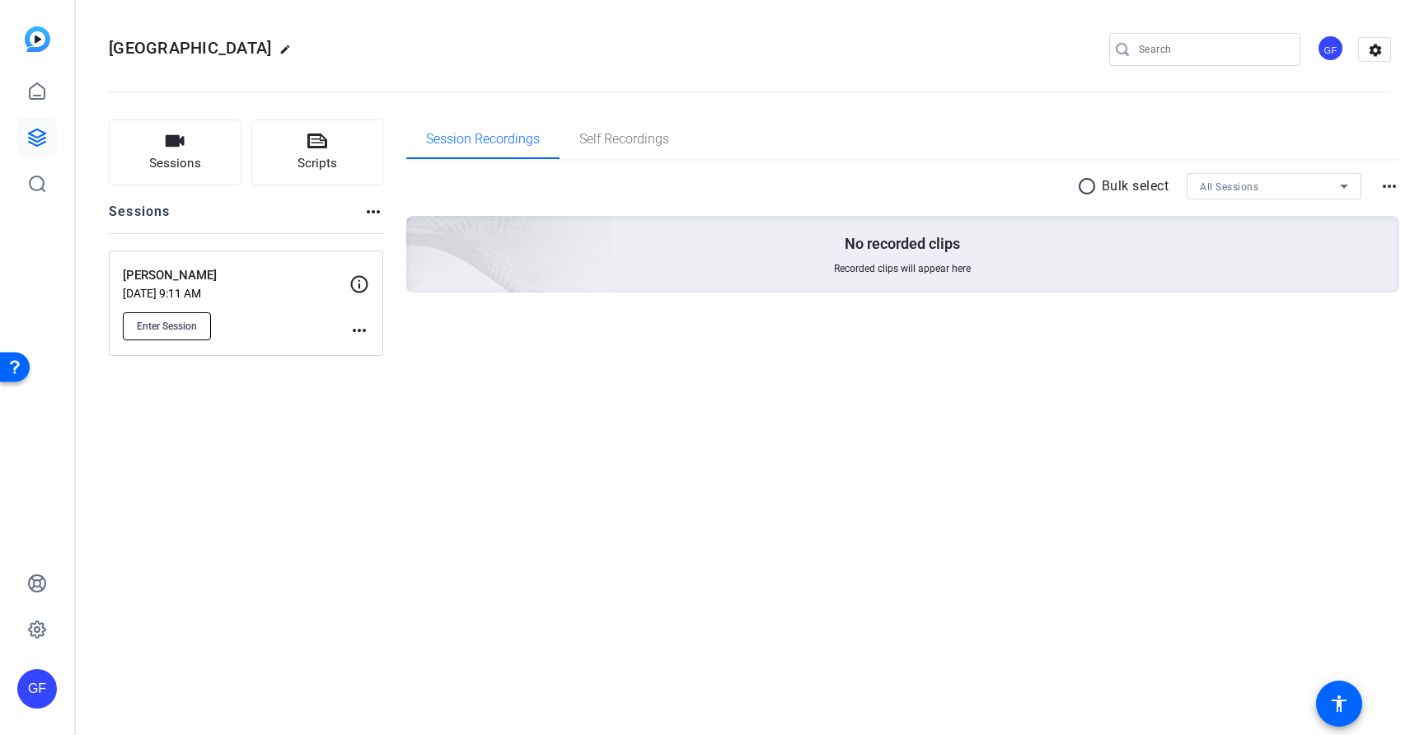
click at [182, 334] on button "Enter Session" at bounding box center [167, 326] width 88 height 28
click at [279, 54] on mat-icon "edit" at bounding box center [289, 54] width 20 height 20
click at [207, 49] on input "[GEOGRAPHIC_DATA]" at bounding box center [176, 50] width 108 height 20
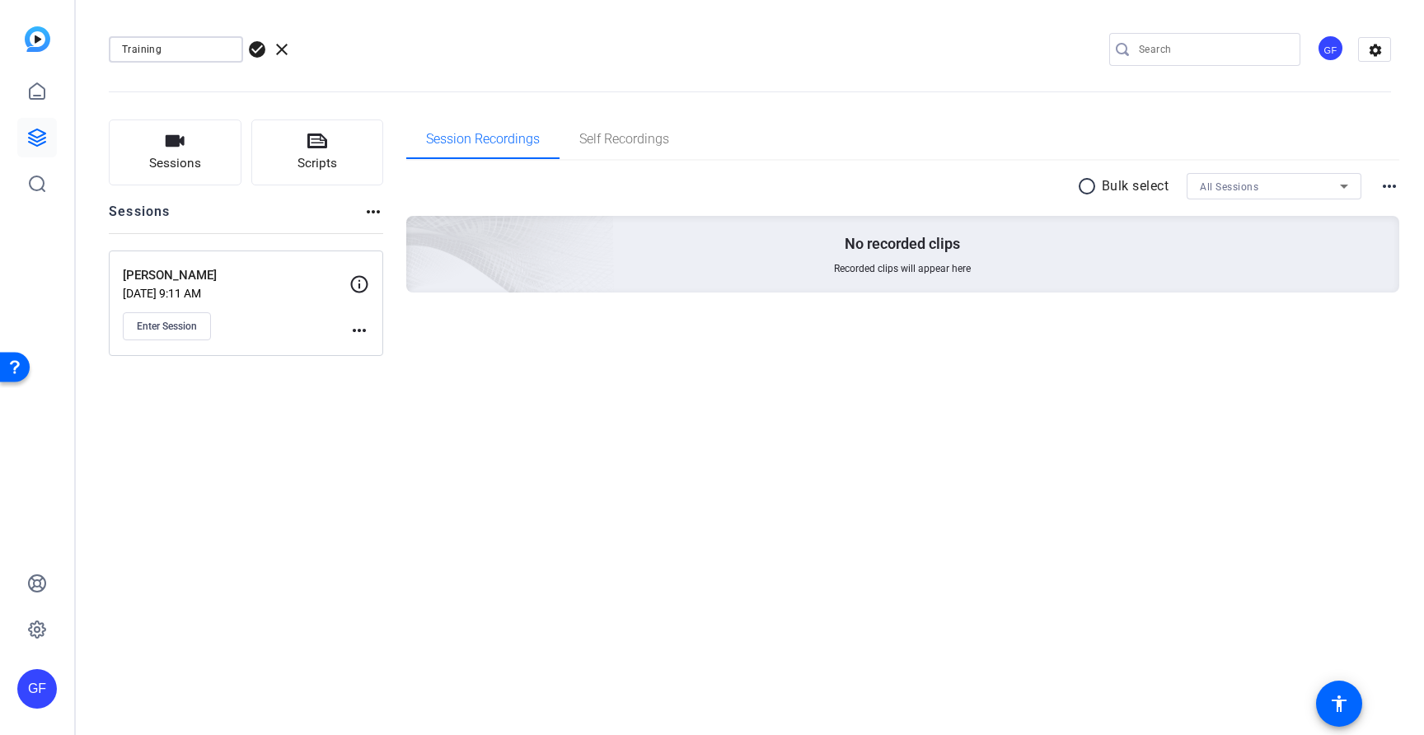
type input "Training"
click at [265, 52] on span "check_circle" at bounding box center [257, 50] width 20 height 20
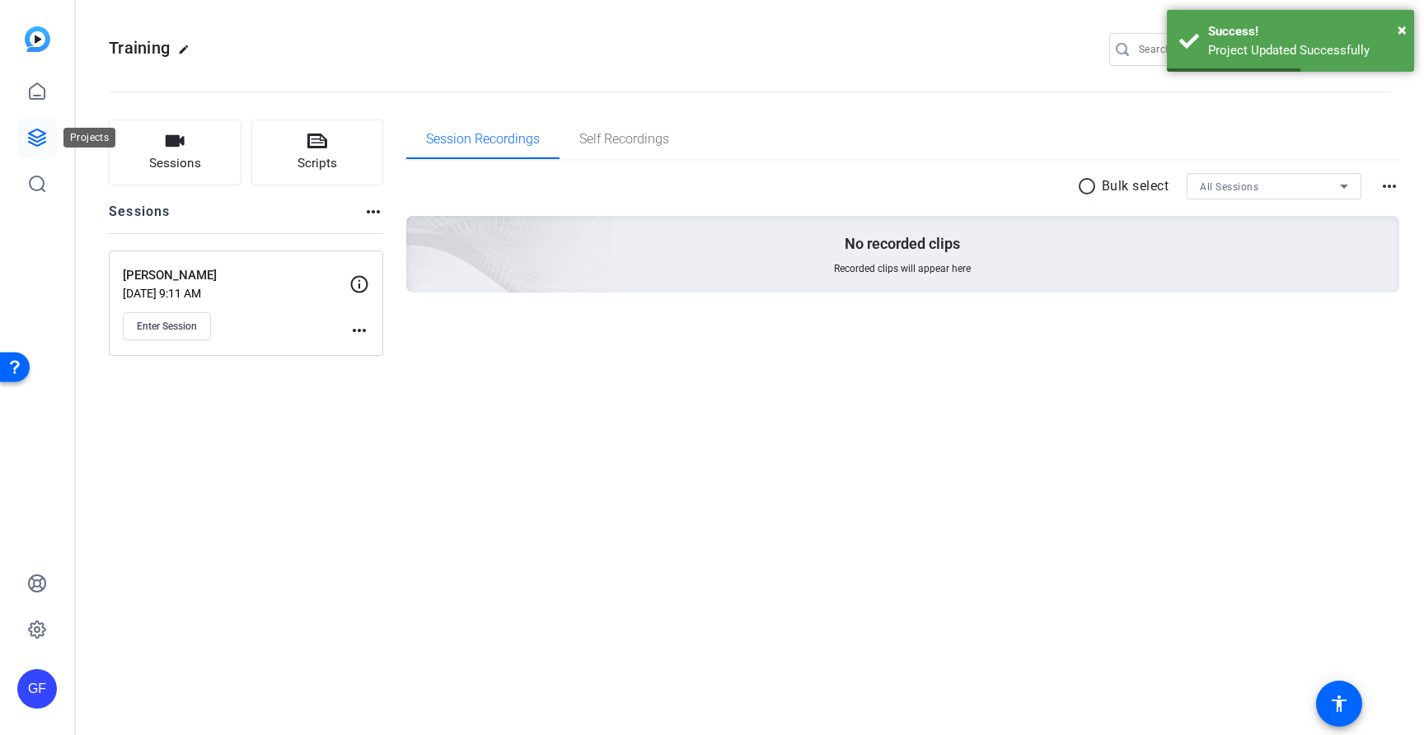
click at [36, 145] on icon at bounding box center [37, 137] width 16 height 16
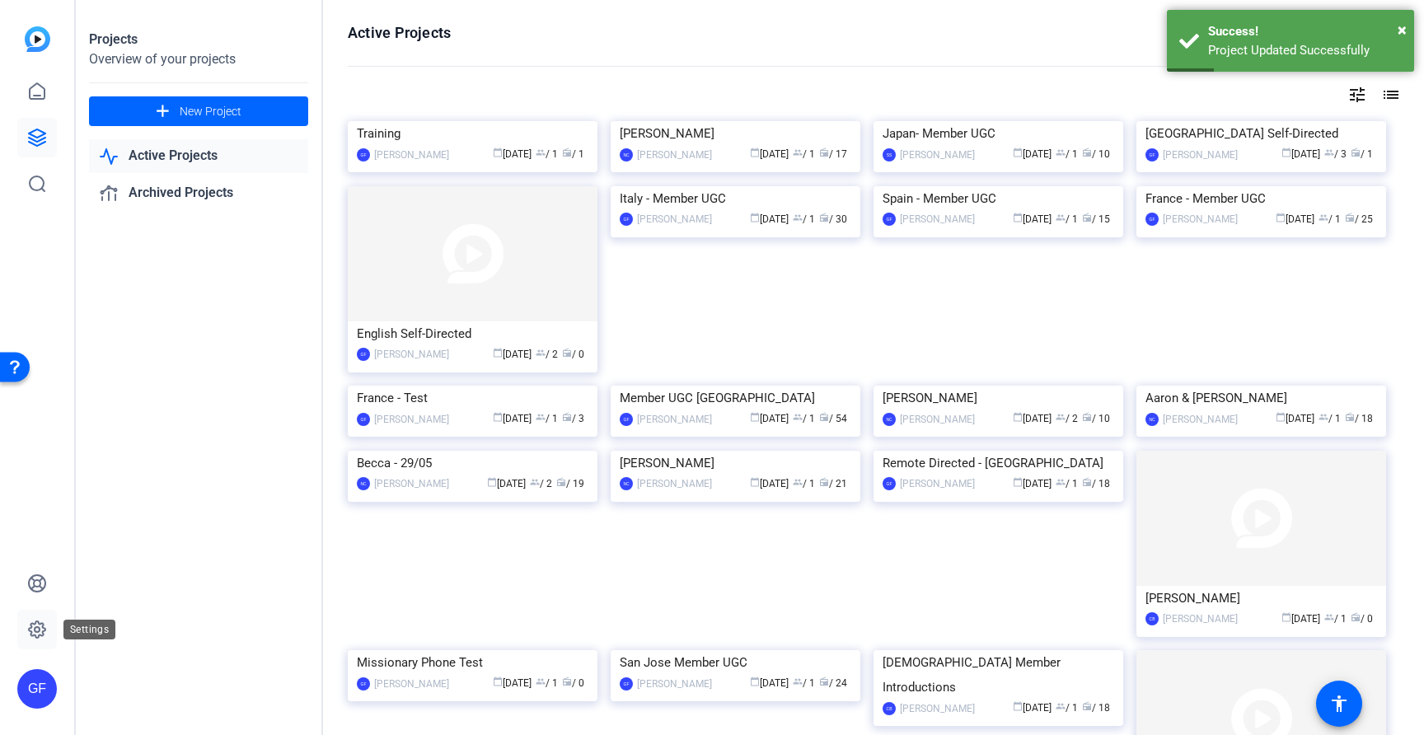
click at [35, 629] on icon at bounding box center [37, 630] width 20 height 20
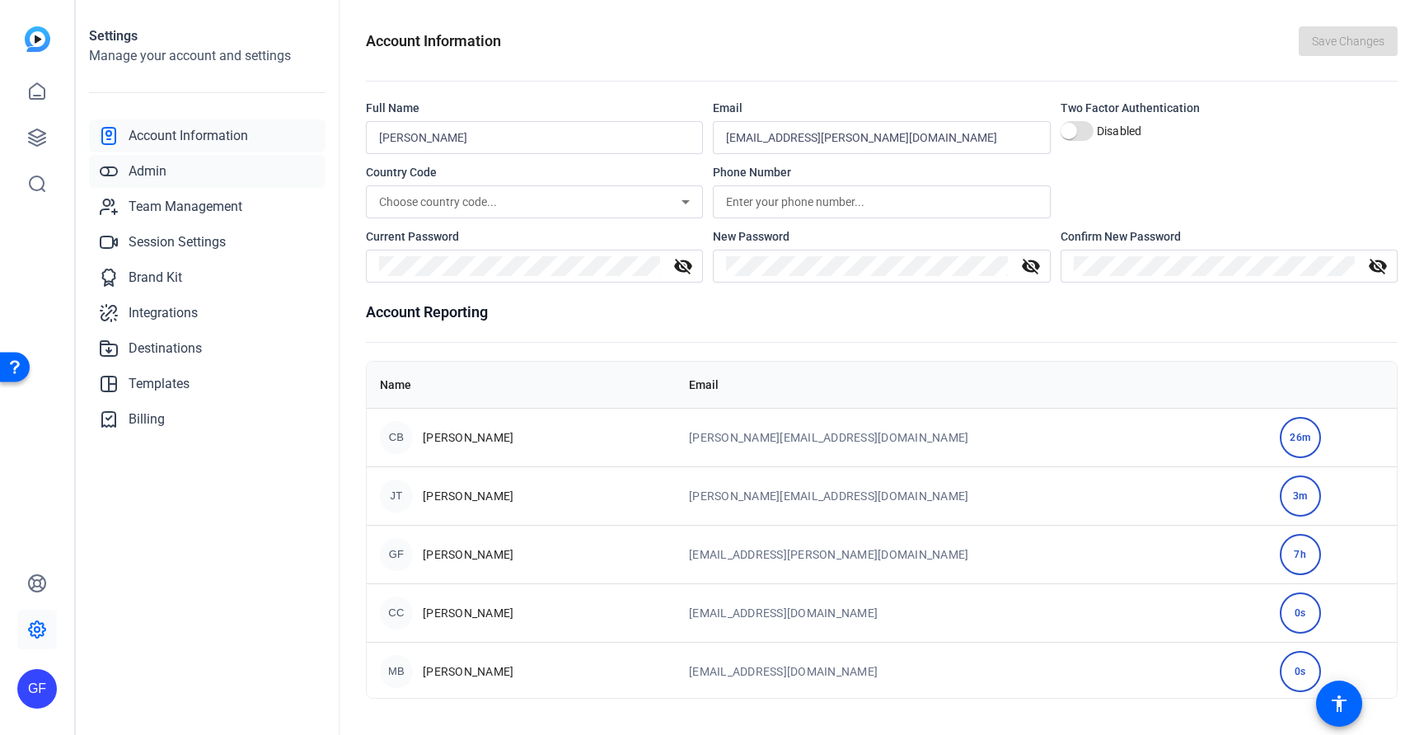
click at [177, 166] on link "Admin" at bounding box center [207, 171] width 236 height 33
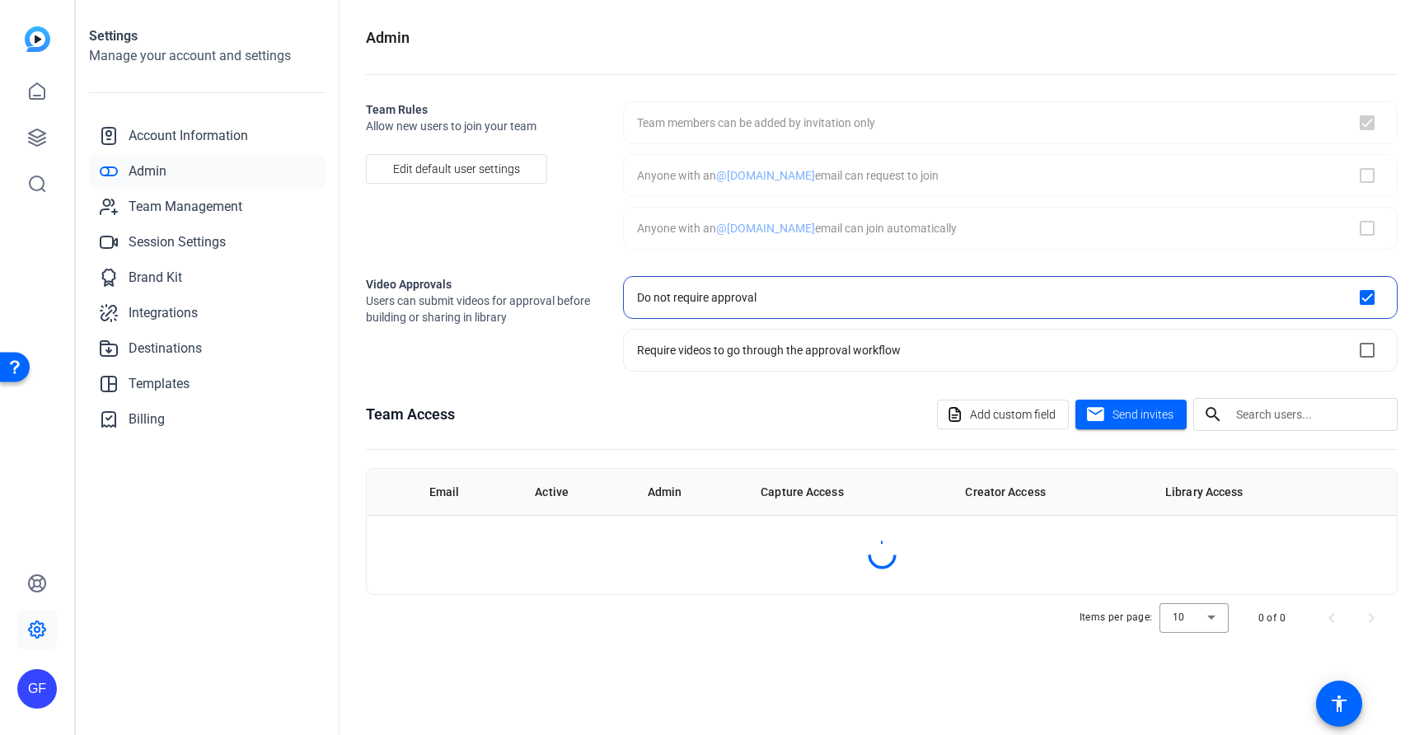
checkbox input "true"
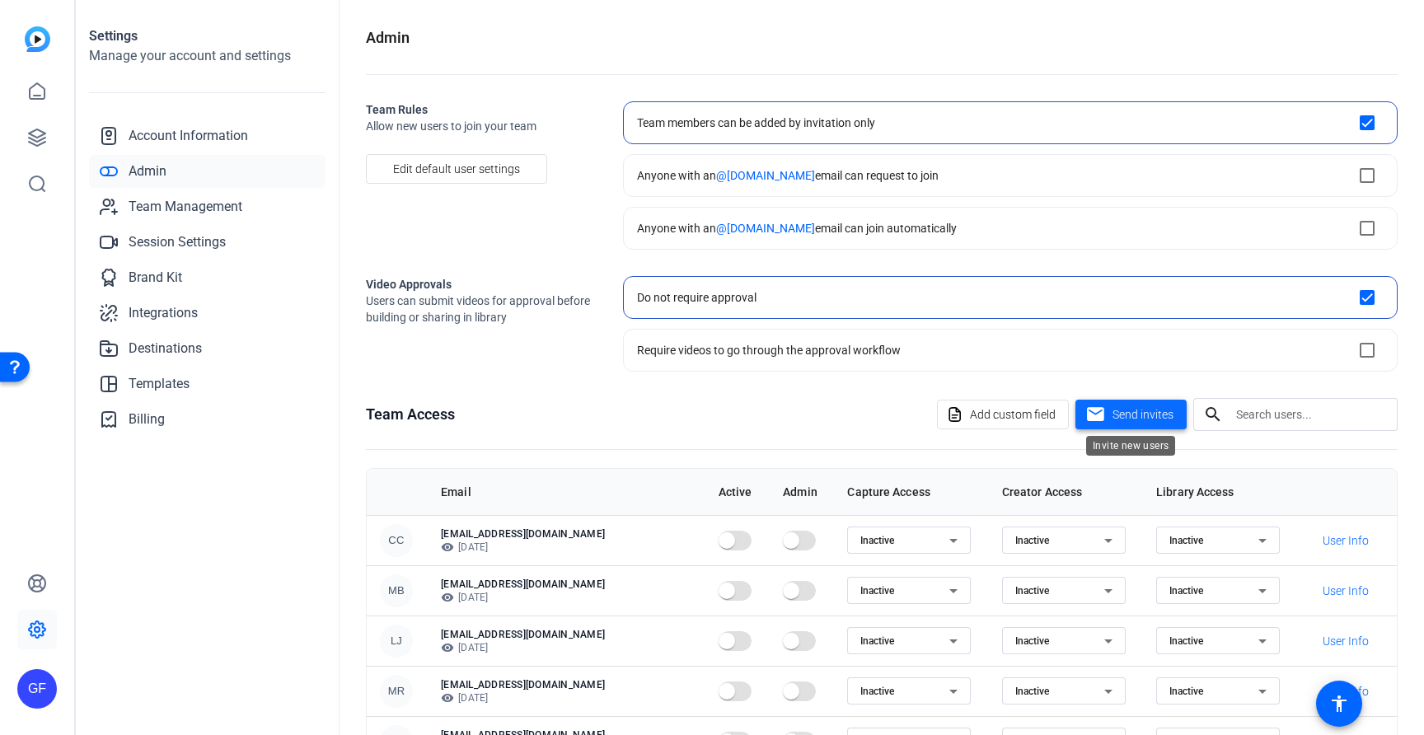
click at [1124, 417] on span "Send invites" at bounding box center [1142, 414] width 61 height 17
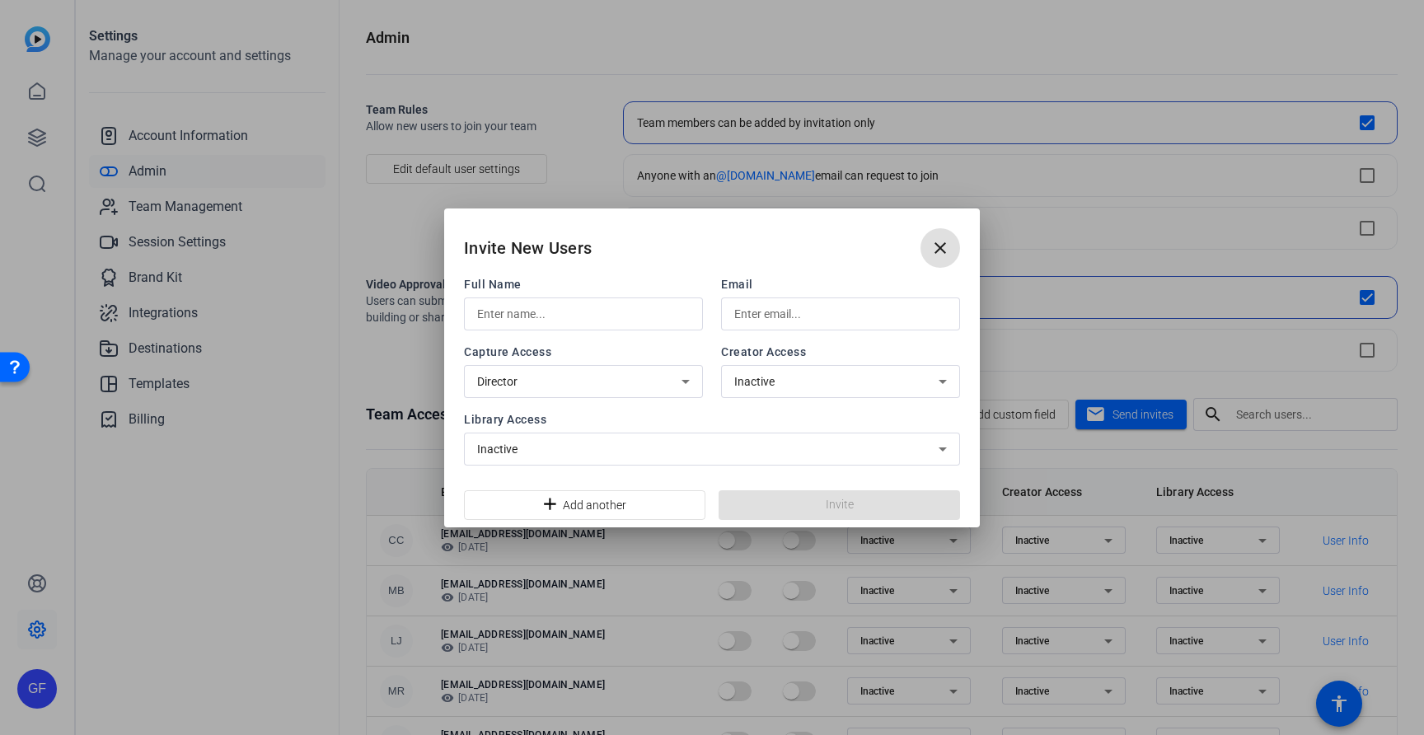
click at [567, 309] on input "text" at bounding box center [583, 314] width 213 height 20
type input "[PERSON_NAME]"
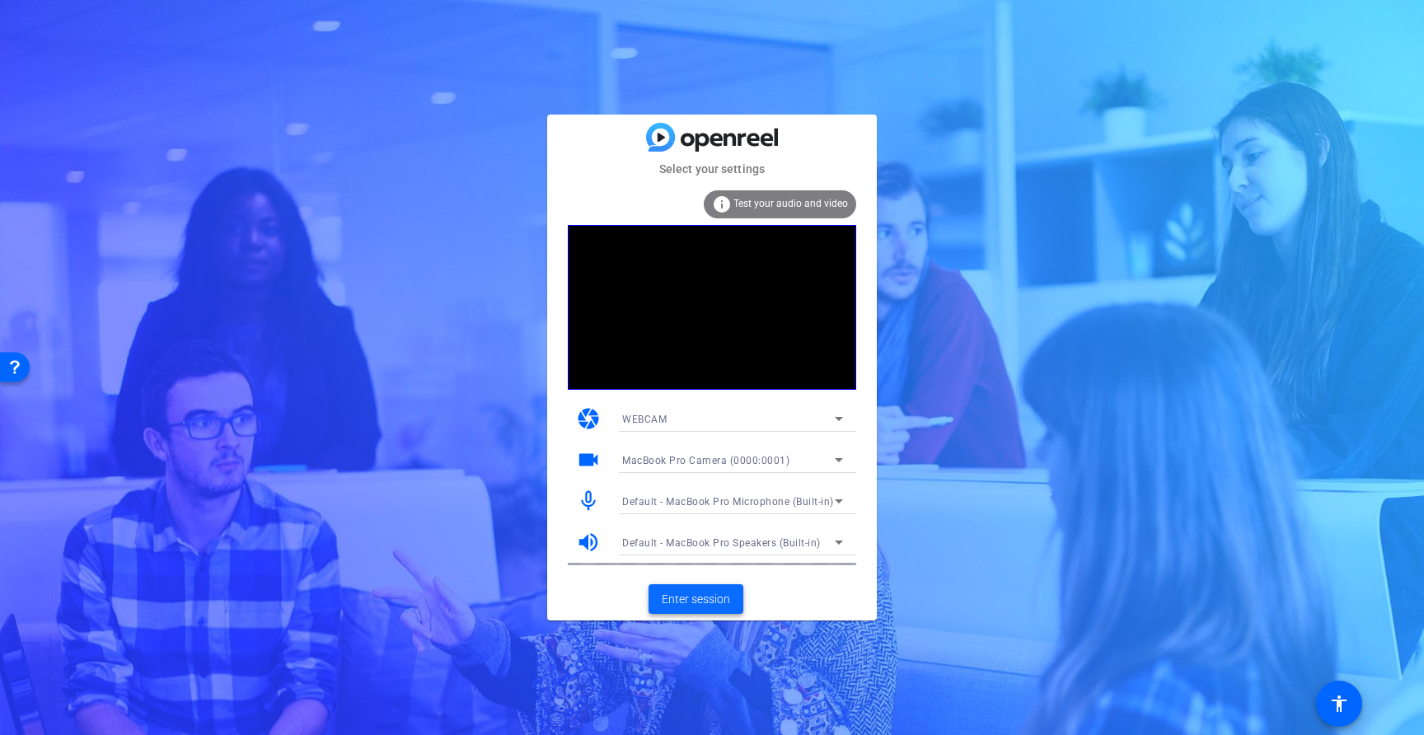
click at [708, 601] on span "Enter session" at bounding box center [696, 599] width 68 height 17
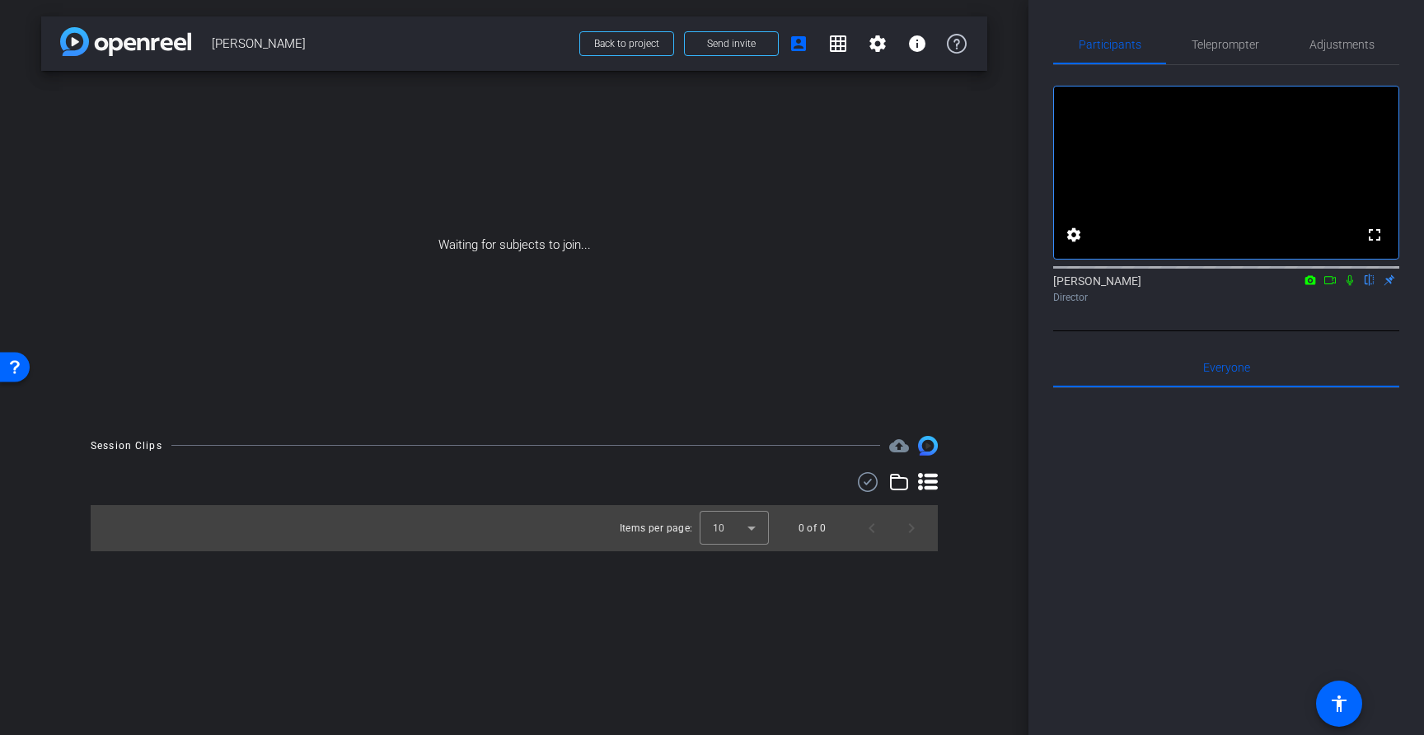
click at [1351, 286] on icon at bounding box center [1349, 280] width 13 height 12
click at [1351, 286] on icon at bounding box center [1349, 280] width 9 height 11
click at [1351, 286] on icon at bounding box center [1349, 280] width 13 height 12
click at [1351, 286] on icon at bounding box center [1349, 280] width 9 height 11
click at [1351, 286] on icon at bounding box center [1349, 280] width 13 height 12
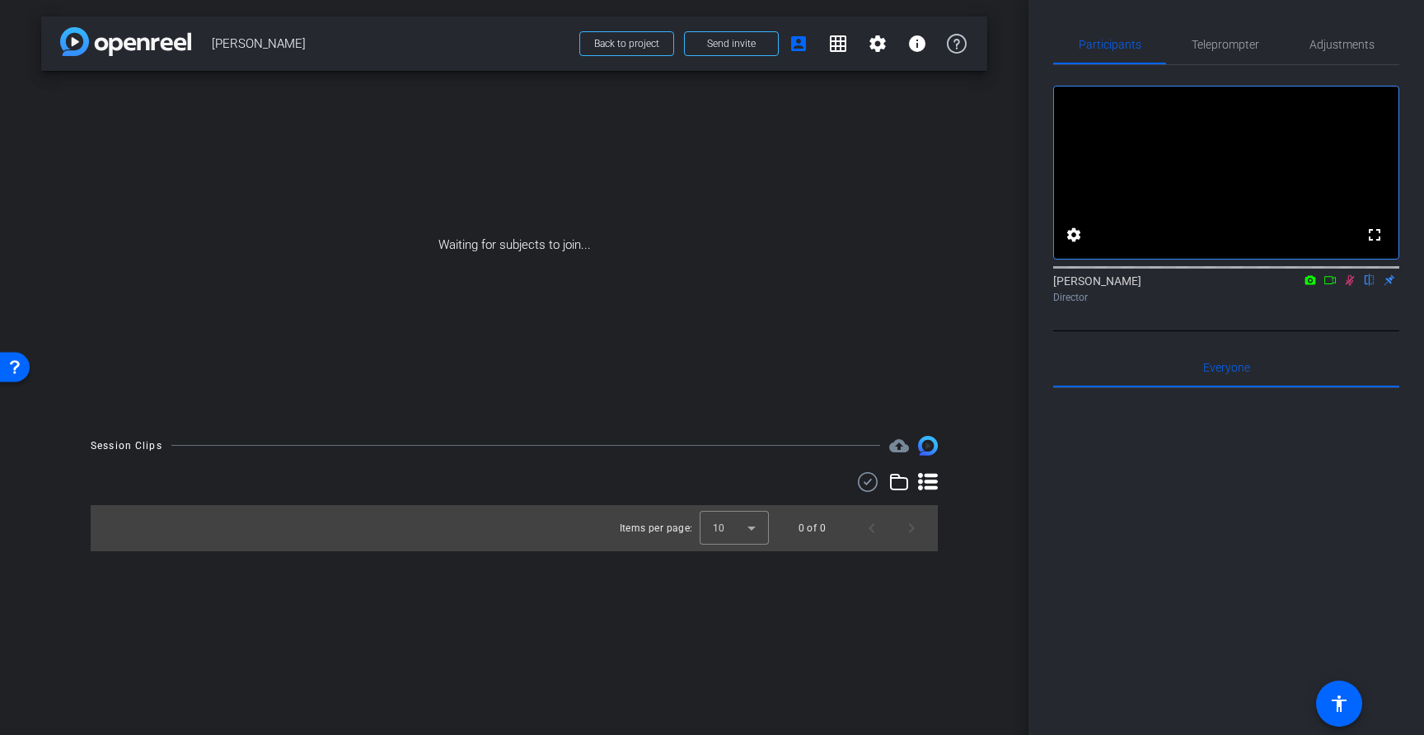
click at [1351, 286] on icon at bounding box center [1349, 280] width 9 height 11
click at [1238, 45] on span "Teleprompter" at bounding box center [1225, 45] width 68 height 12
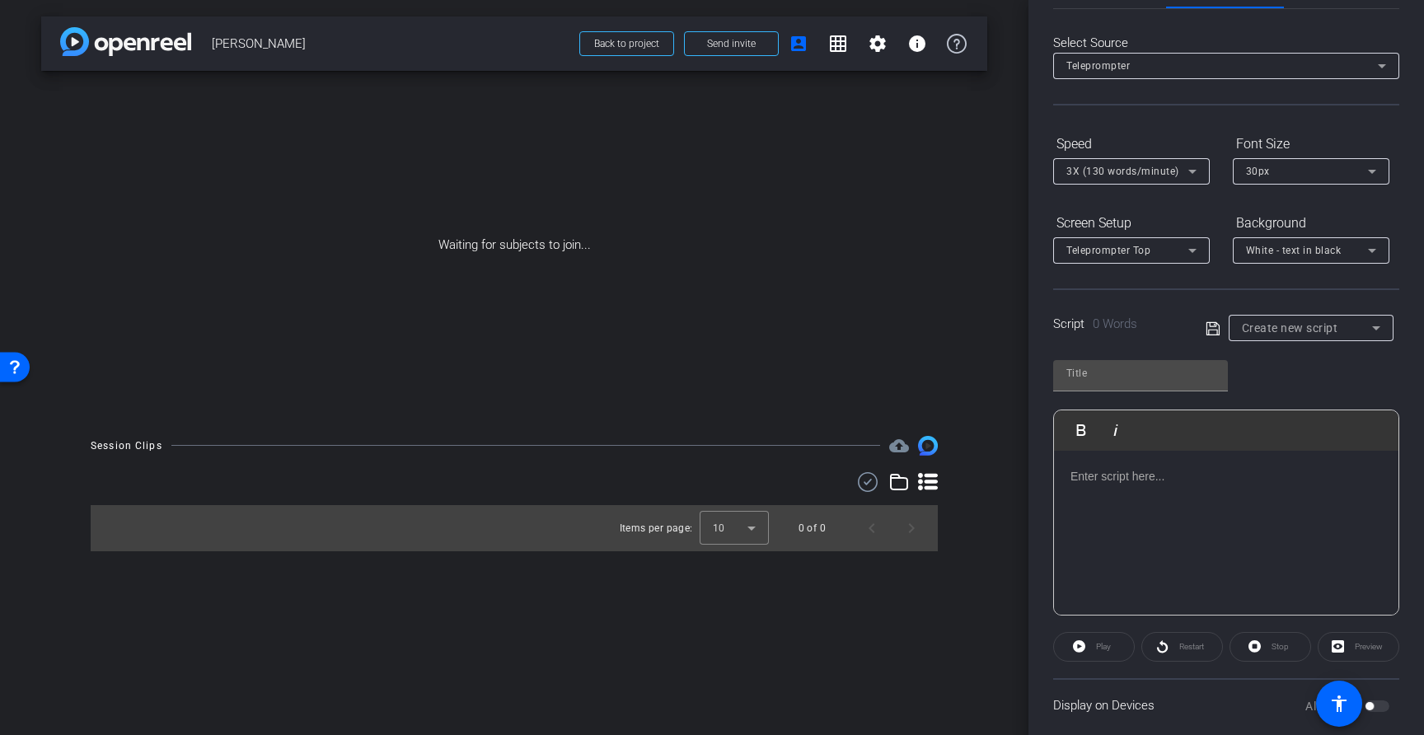
scroll to position [77, 0]
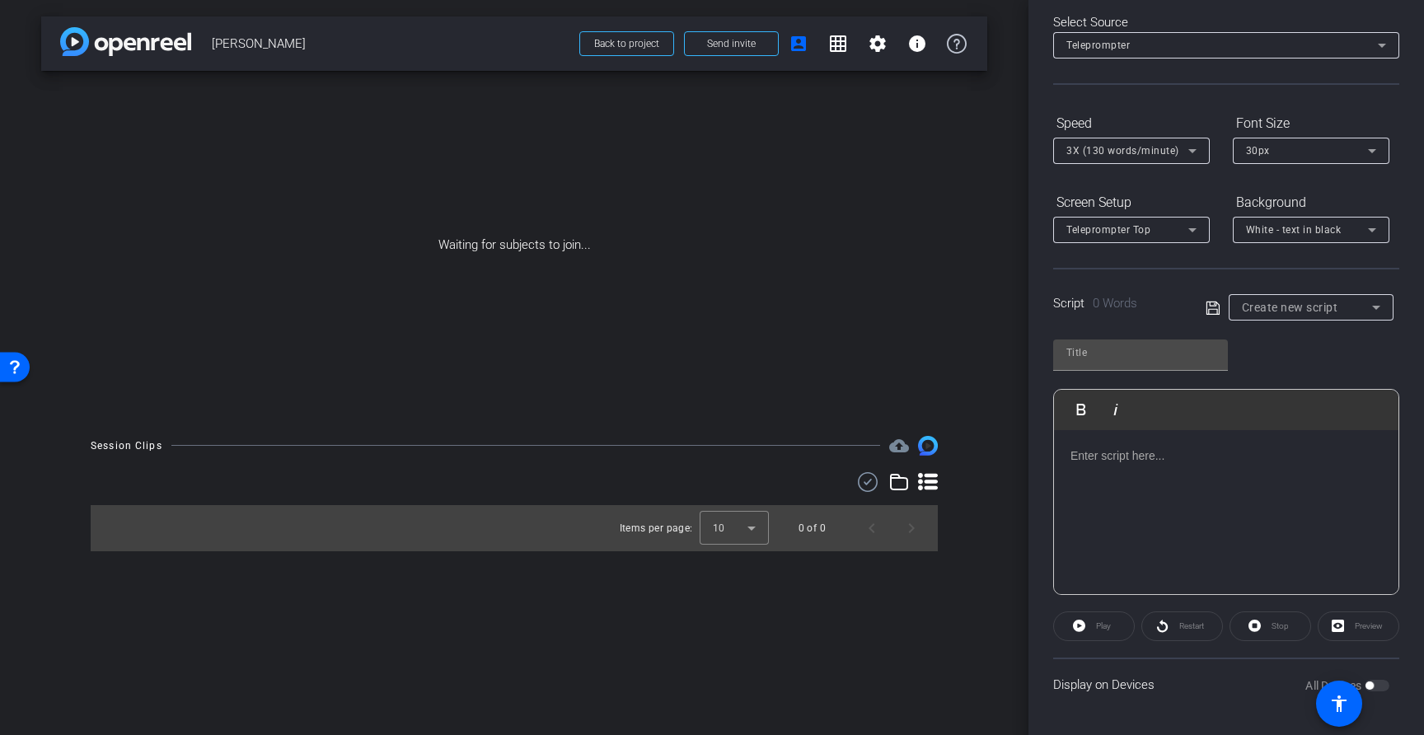
click at [1197, 150] on icon at bounding box center [1192, 151] width 20 height 20
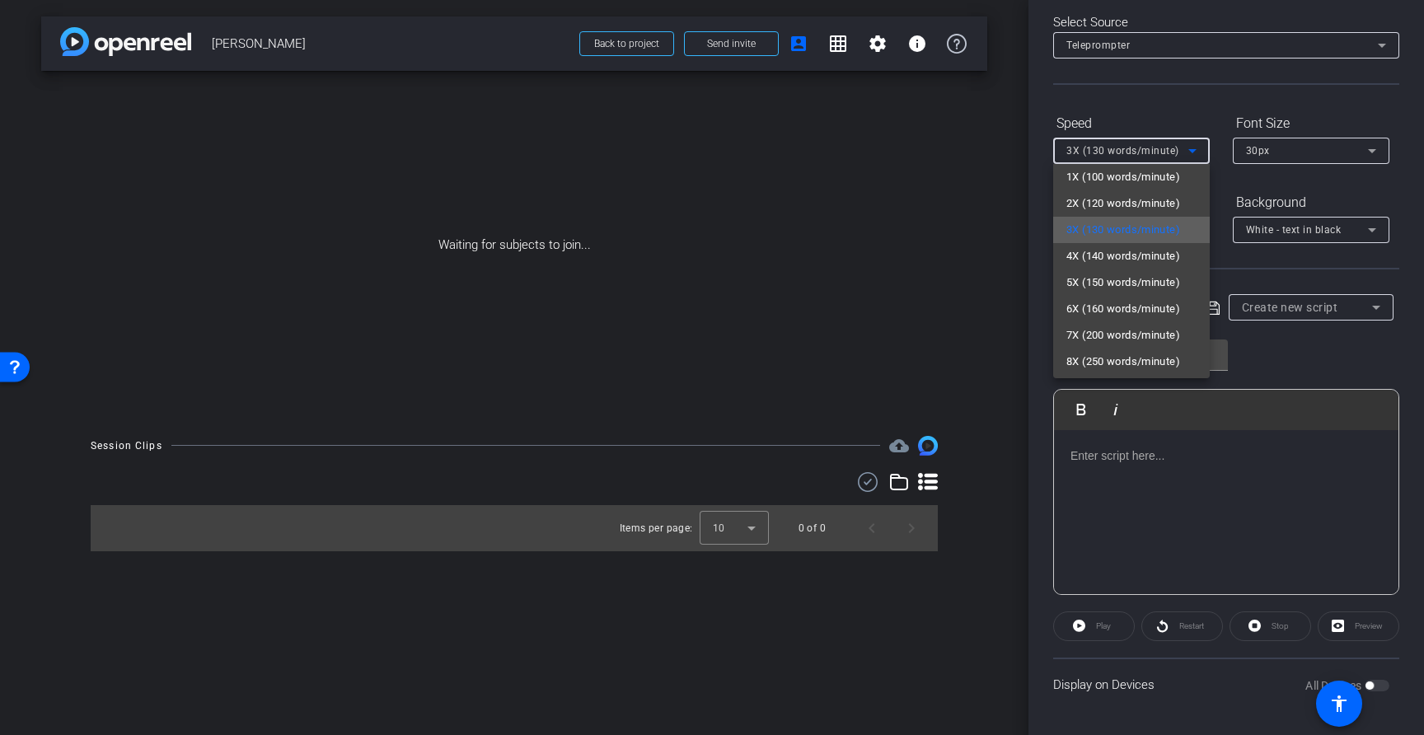
scroll to position [0, 0]
click at [1229, 184] on div at bounding box center [712, 367] width 1424 height 735
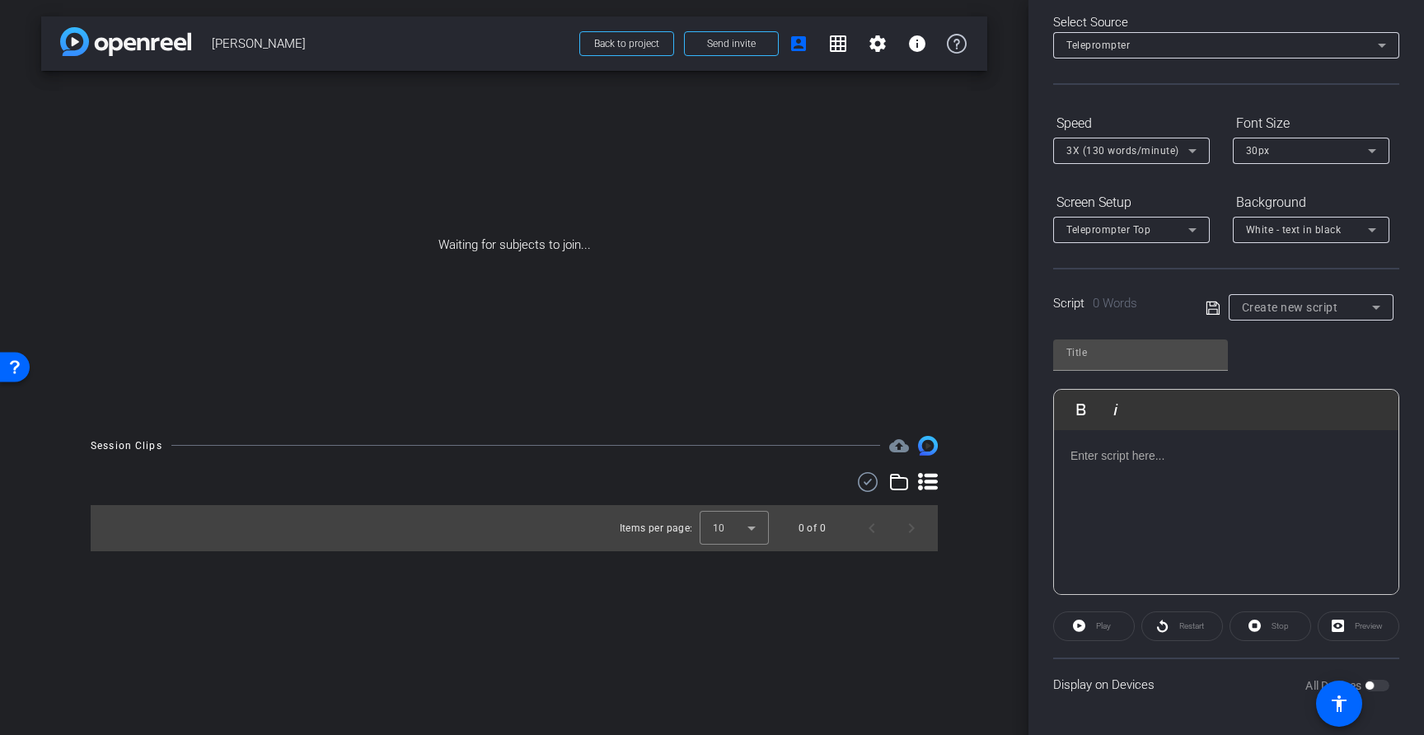
click at [1201, 148] on icon at bounding box center [1192, 151] width 20 height 20
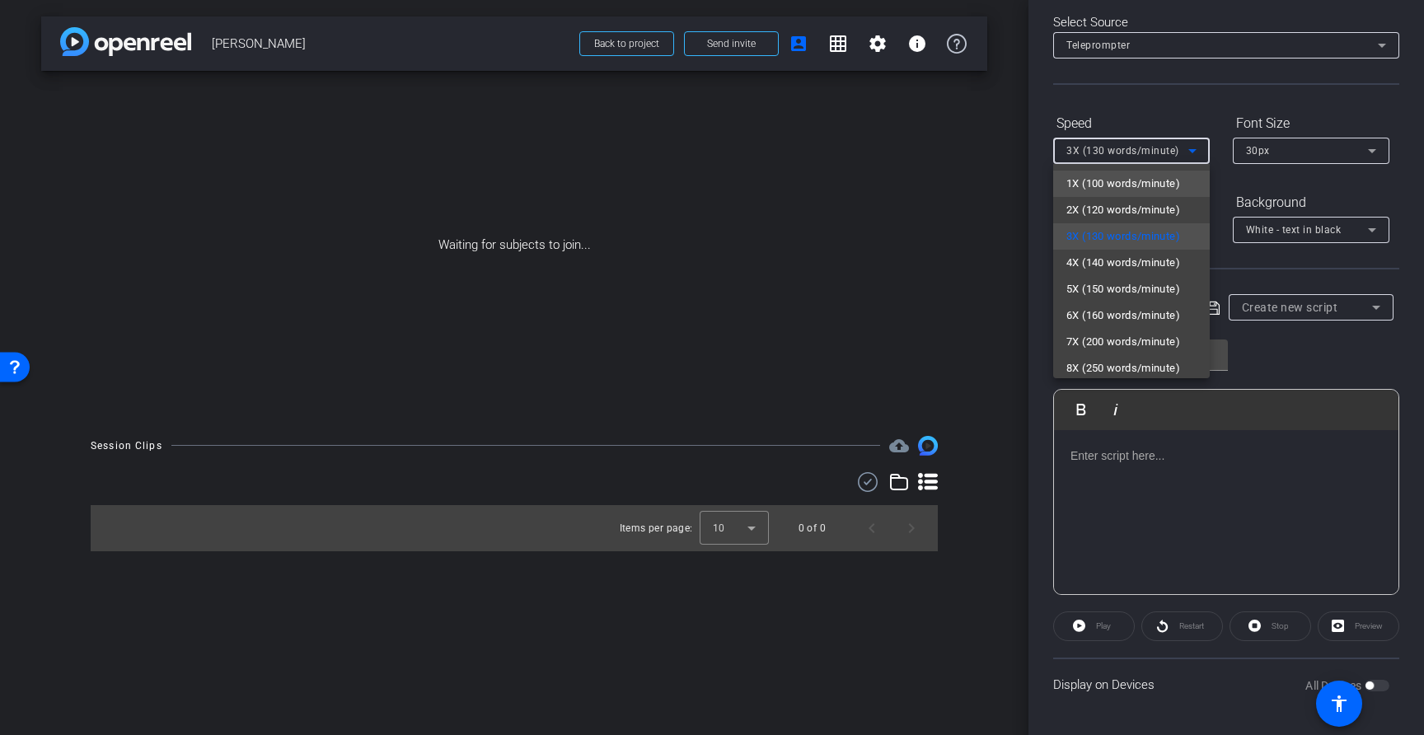
click at [1119, 189] on span "1X (100 words/minute)" at bounding box center [1123, 184] width 114 height 20
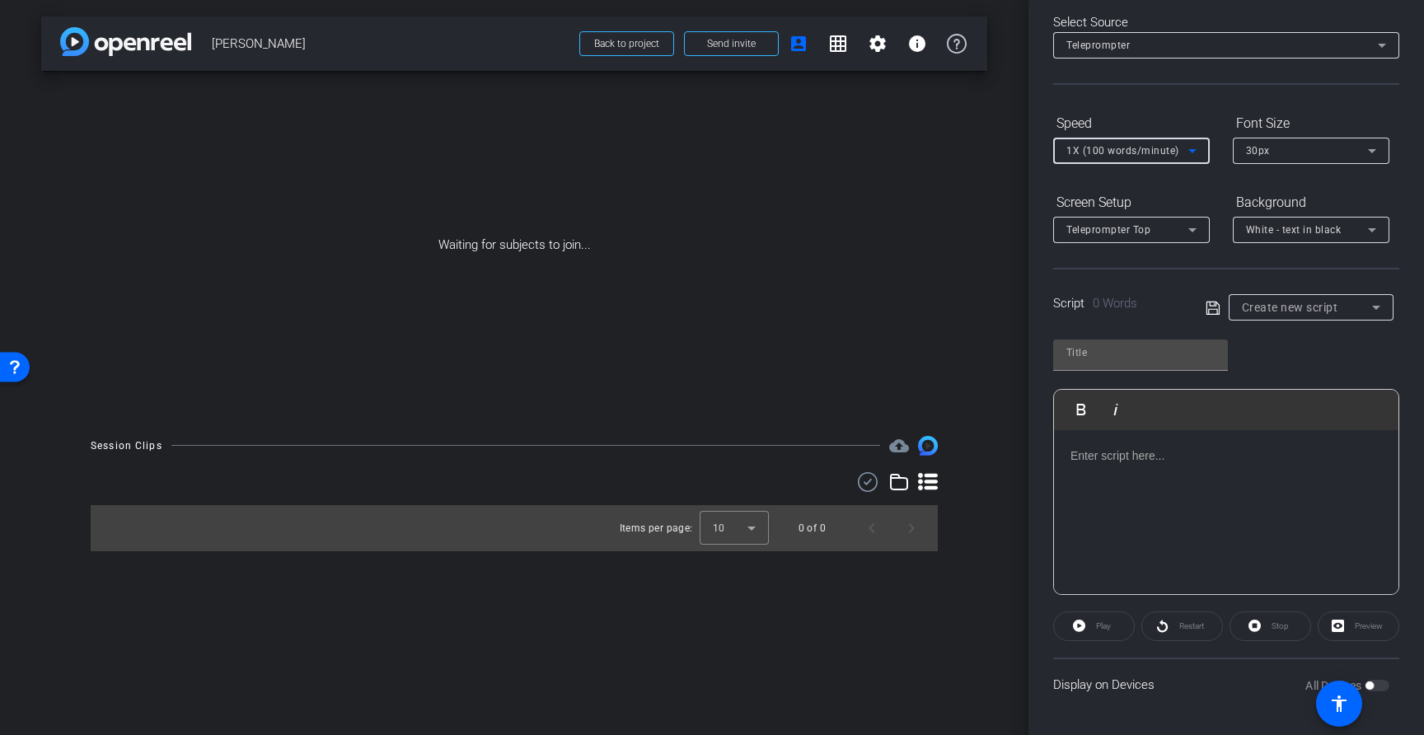
click at [1139, 447] on p at bounding box center [1225, 456] width 311 height 18
drag, startPoint x: 1091, startPoint y: 584, endPoint x: 999, endPoint y: 408, distance: 198.6
click at [999, 408] on div "arrow_back Corey Back to project Send invite account_box grid_on settings info …" at bounding box center [712, 367] width 1424 height 735
click at [1372, 147] on icon at bounding box center [1372, 151] width 20 height 20
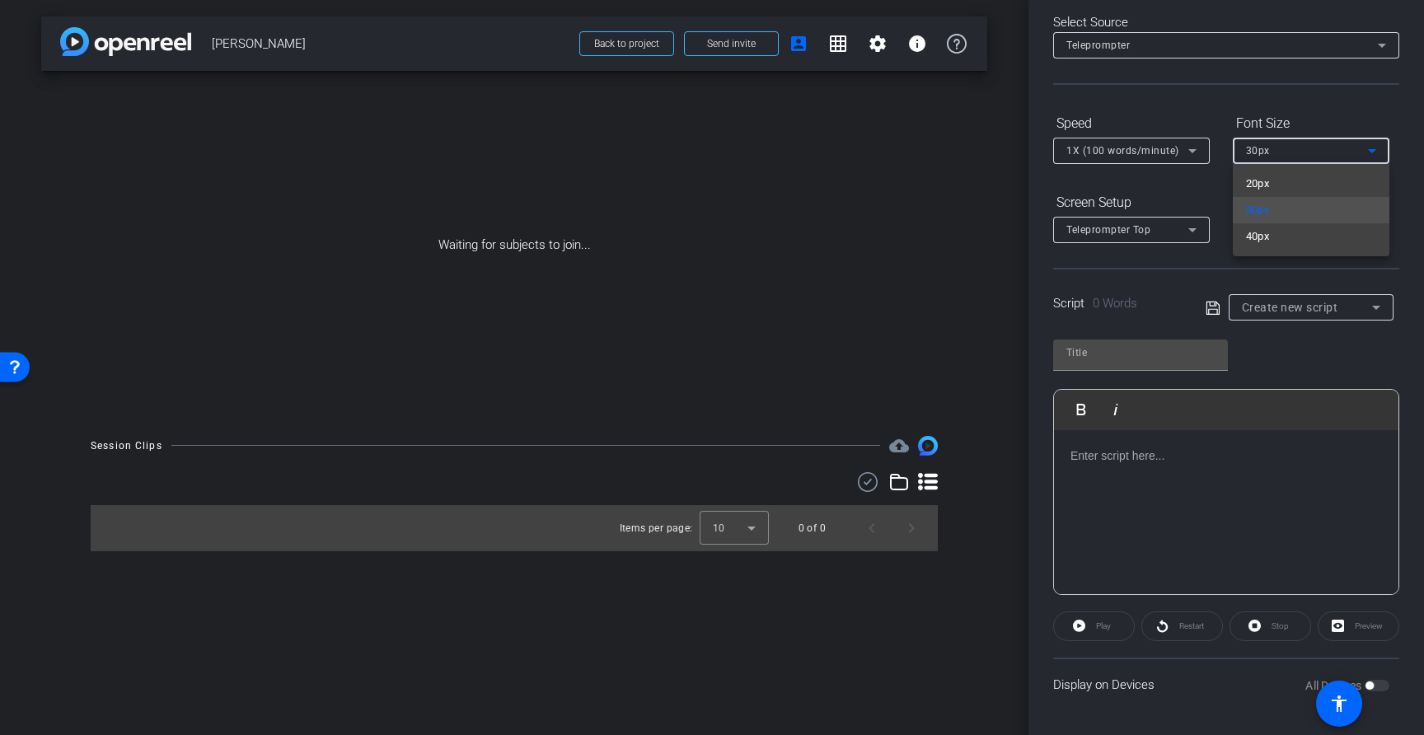
click at [1217, 196] on div at bounding box center [712, 367] width 1424 height 735
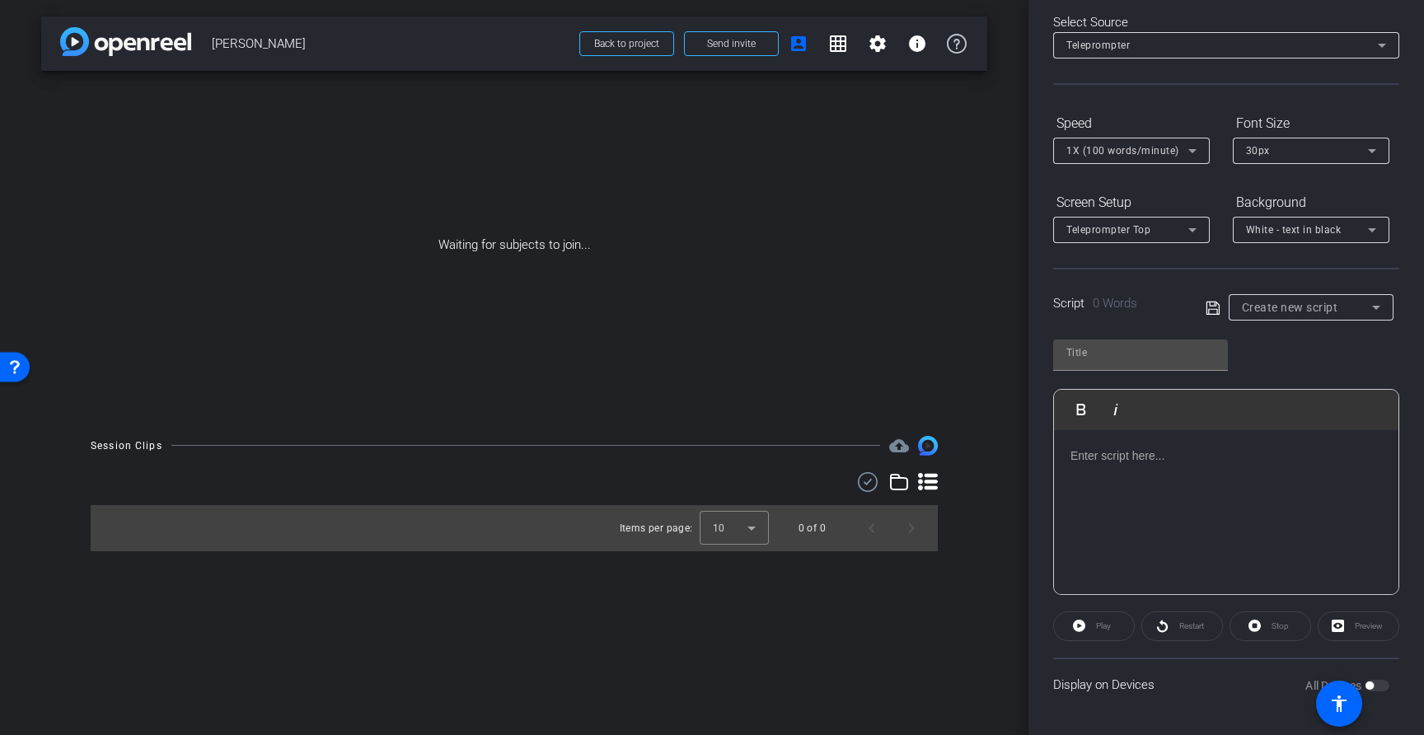
click at [1200, 236] on icon at bounding box center [1192, 230] width 20 height 20
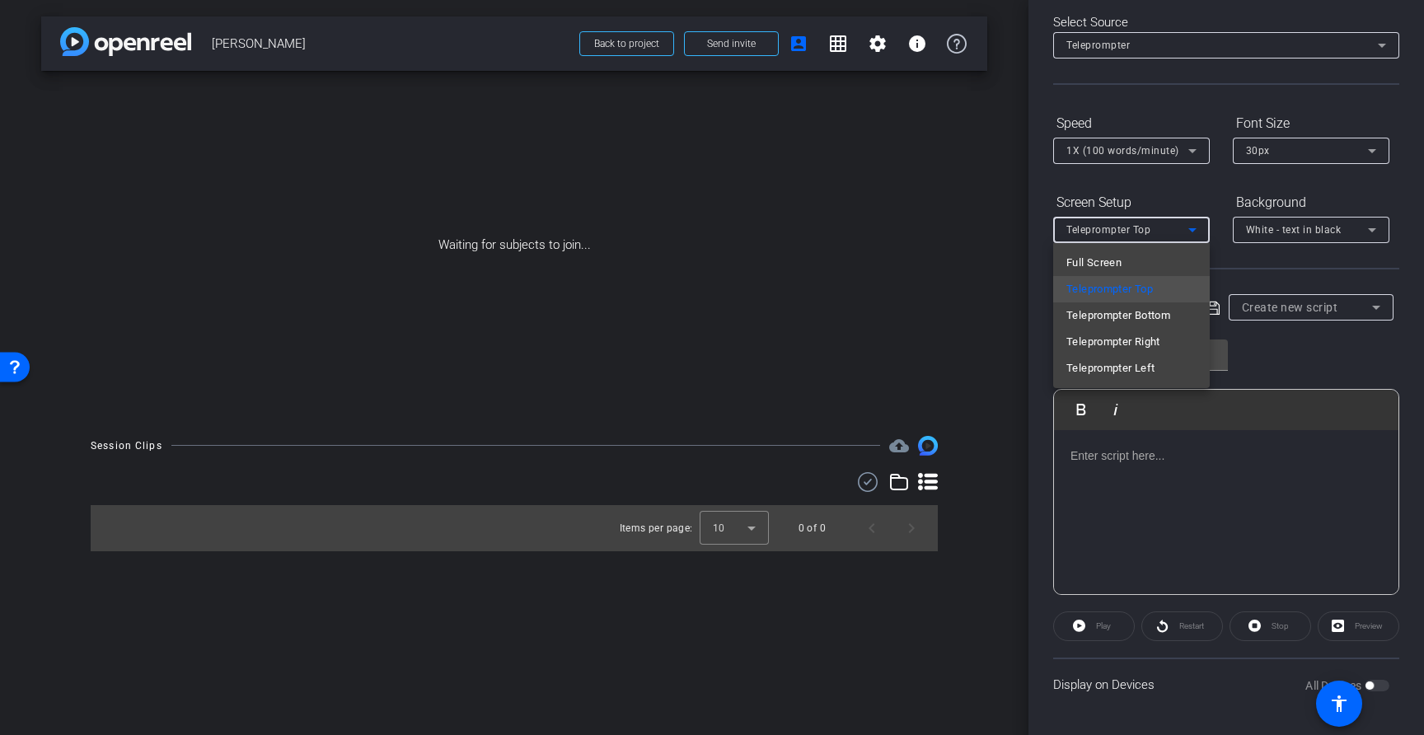
click at [1201, 192] on div at bounding box center [712, 367] width 1424 height 735
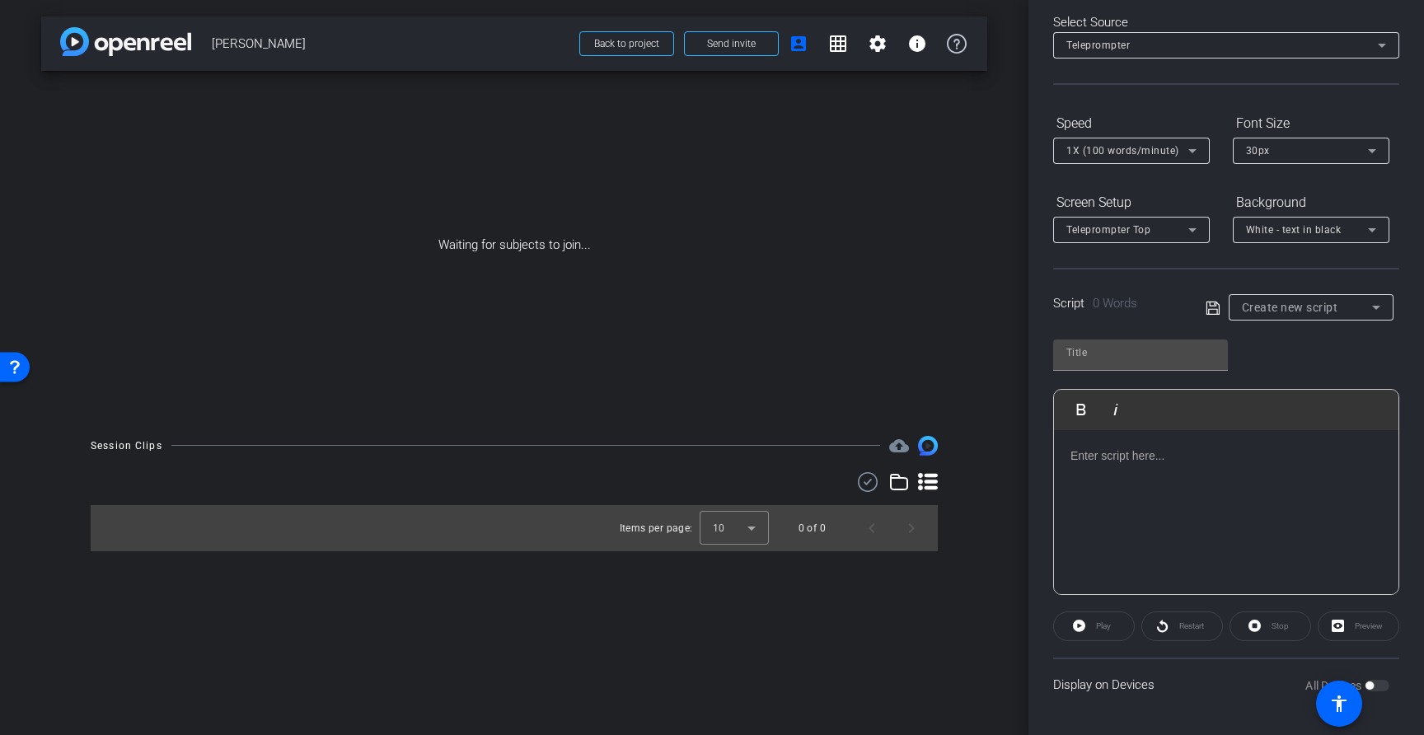
click at [1378, 229] on icon at bounding box center [1372, 230] width 20 height 20
click at [1351, 189] on div at bounding box center [712, 367] width 1424 height 735
click at [1103, 463] on p at bounding box center [1225, 456] width 311 height 18
click at [1157, 463] on p at bounding box center [1225, 456] width 311 height 18
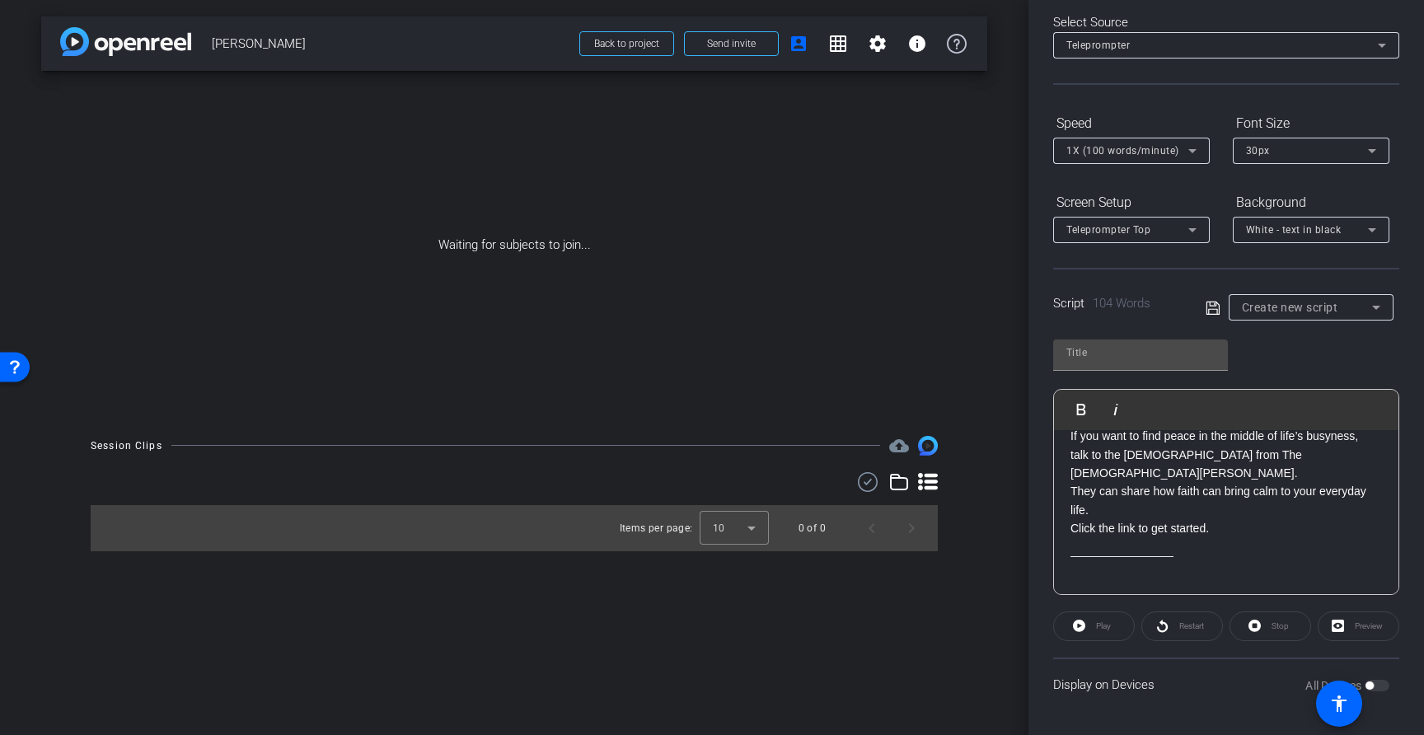
scroll to position [164, 0]
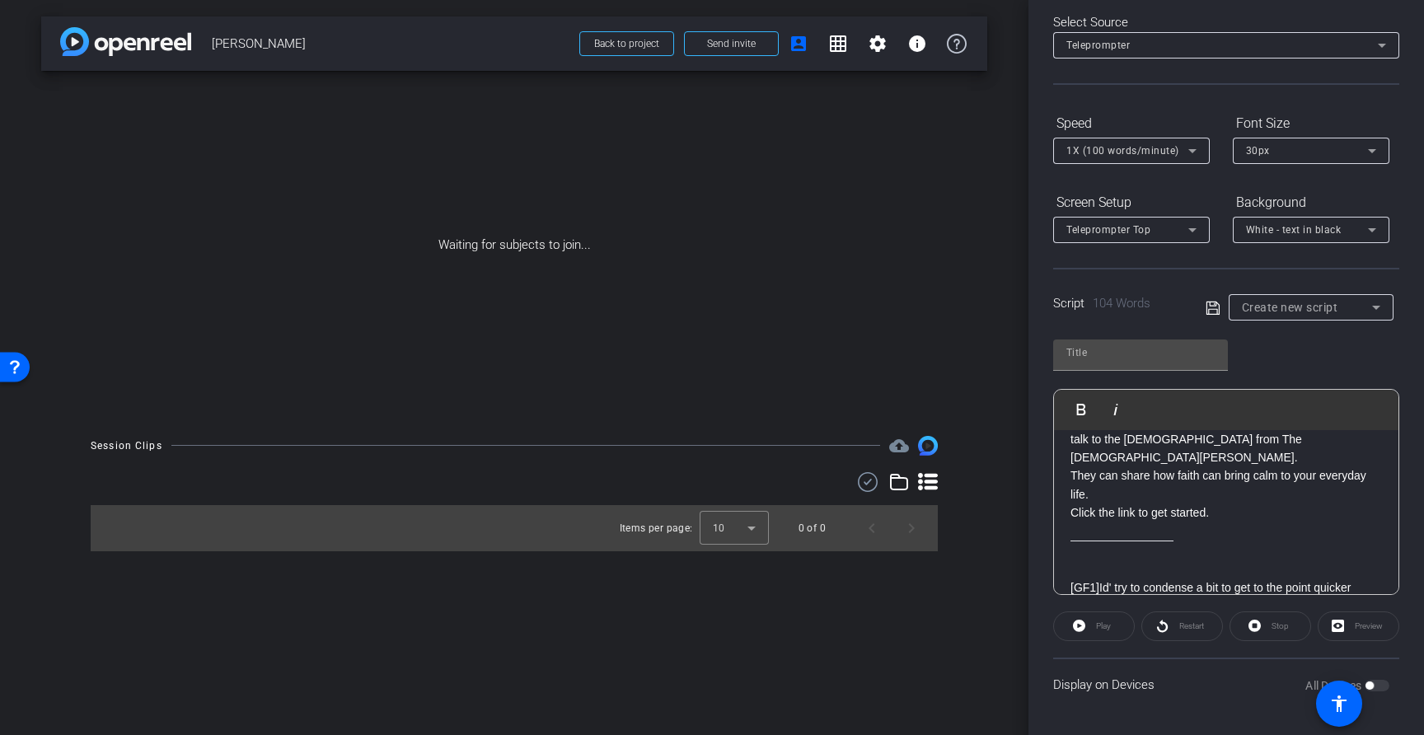
click at [1099, 578] on p "[GF1] Id' try to condense a bit to get to the point quicker" at bounding box center [1225, 587] width 311 height 18
click at [1075, 581] on link "[GF1]" at bounding box center [1084, 587] width 29 height 13
drag, startPoint x: 1078, startPoint y: 564, endPoint x: 1059, endPoint y: 520, distance: 48.7
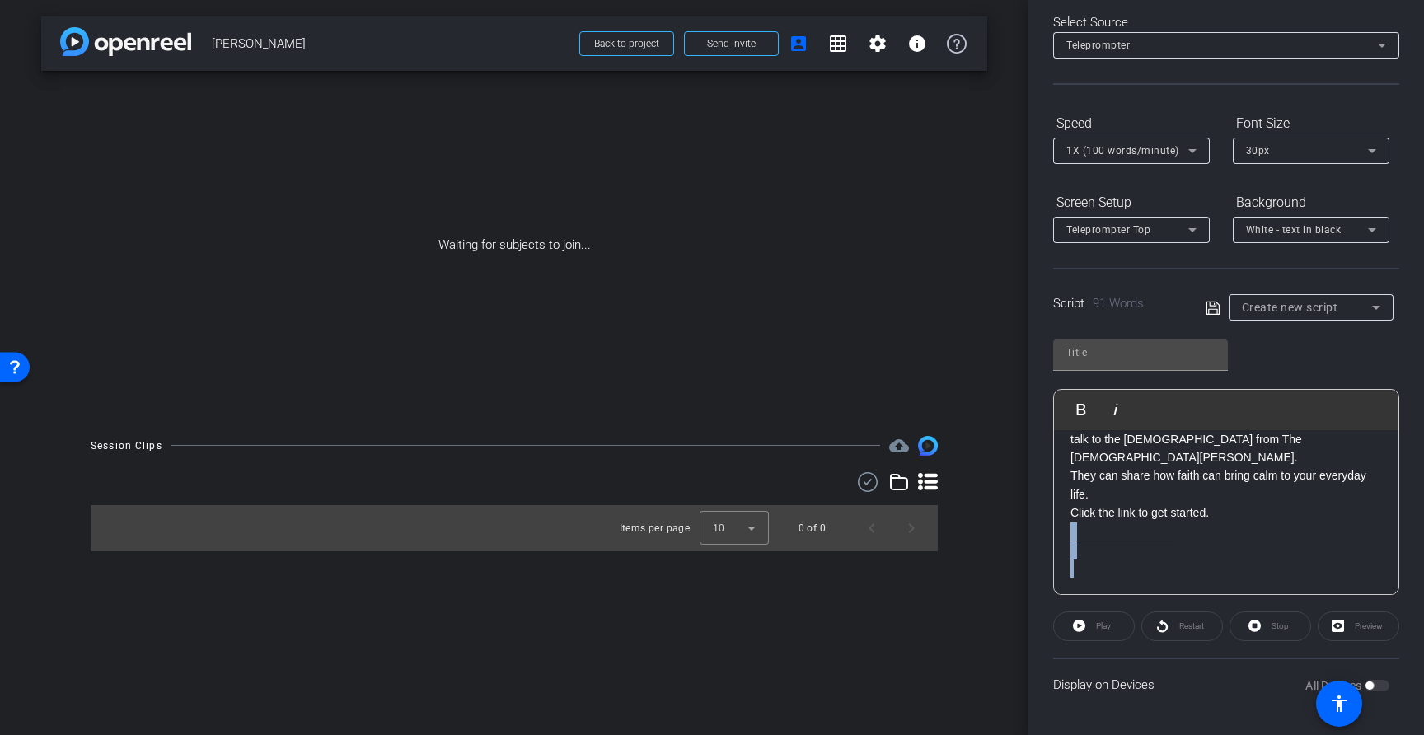
click at [1059, 520] on div "Every morning, the train is packed. People rushing, announcements blaring, phon…" at bounding box center [1226, 440] width 344 height 348
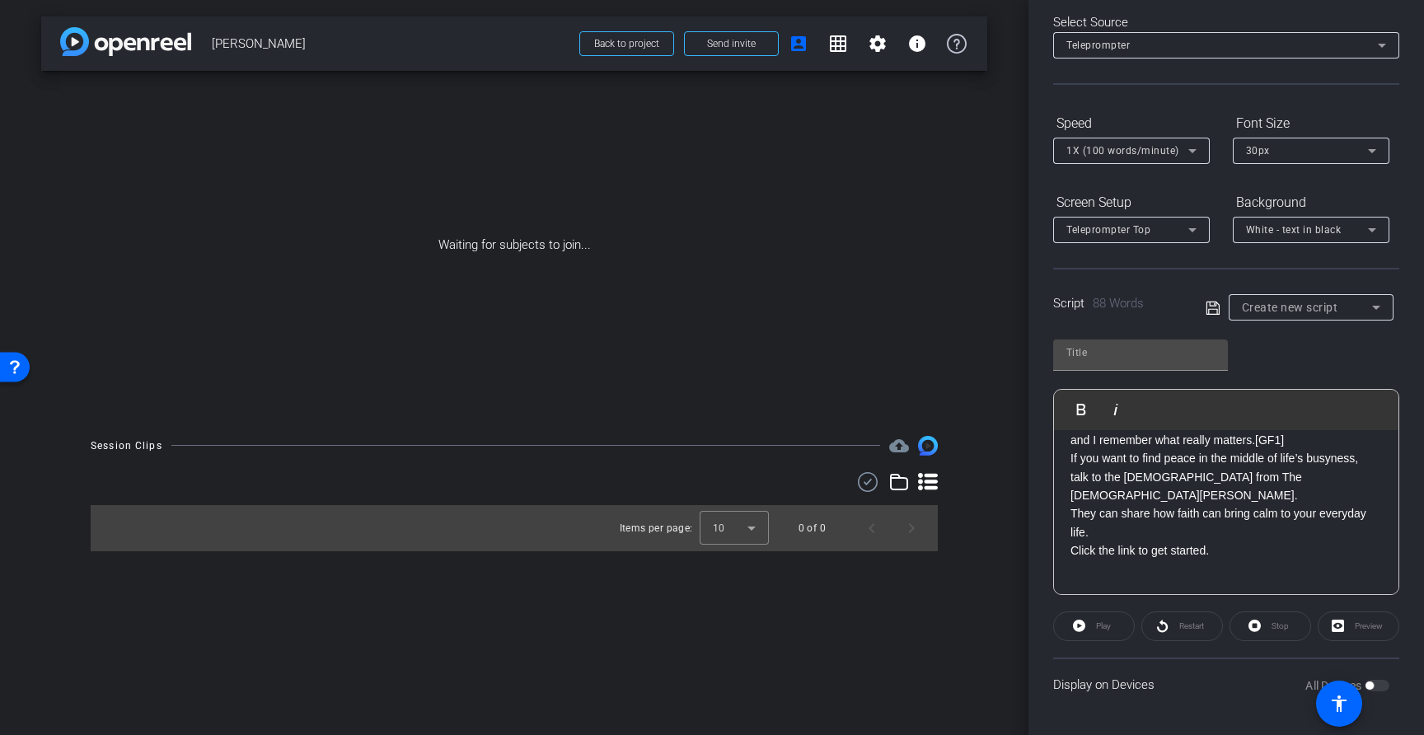
click at [1250, 578] on div at bounding box center [1225, 587] width 311 height 18
click at [1117, 522] on p "If you want to find peace in the middle of life’s busyness, talk to the mission…" at bounding box center [1225, 504] width 311 height 110
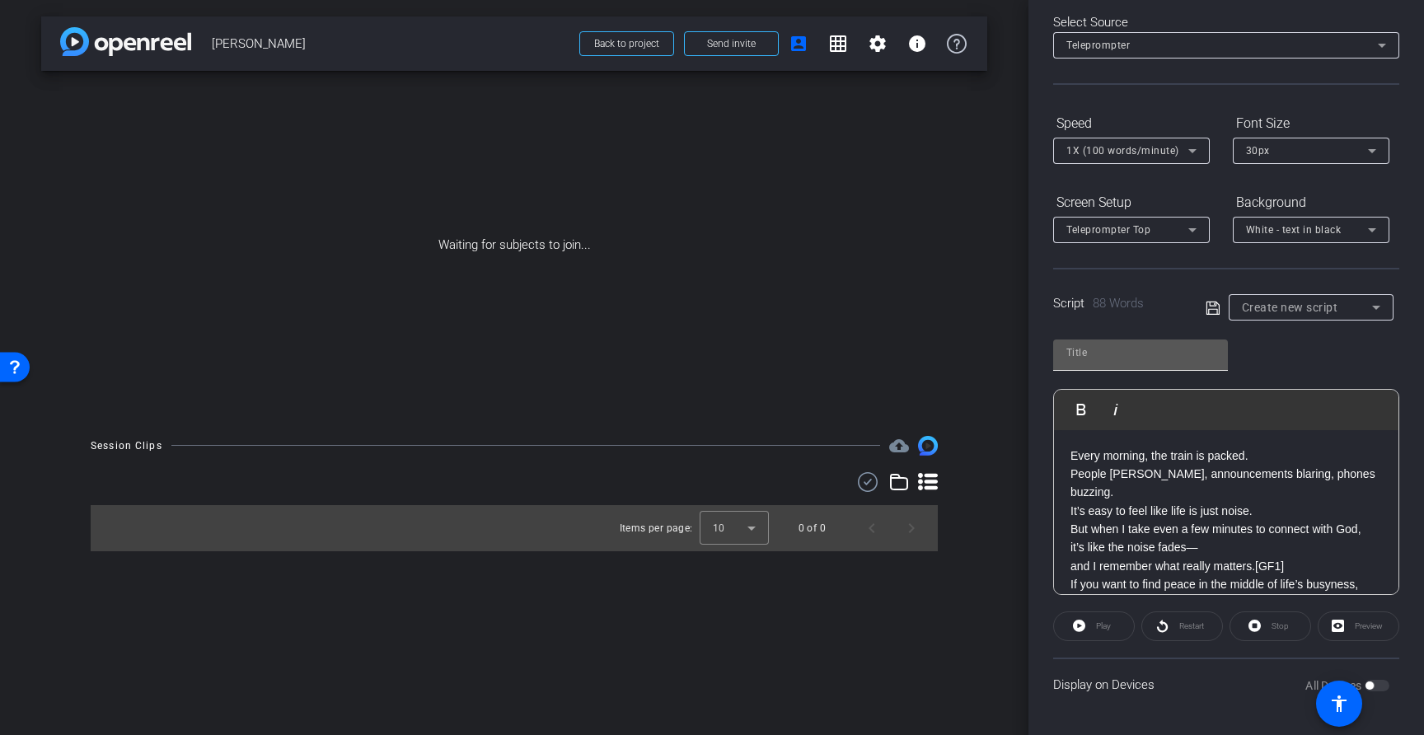
click at [1124, 339] on div at bounding box center [1140, 352] width 148 height 26
type input "KOTO"
click at [1207, 314] on icon at bounding box center [1211, 307] width 13 height 13
click at [1085, 627] on div "Play" at bounding box center [1094, 626] width 82 height 30
click at [1078, 623] on div "Play" at bounding box center [1094, 626] width 82 height 30
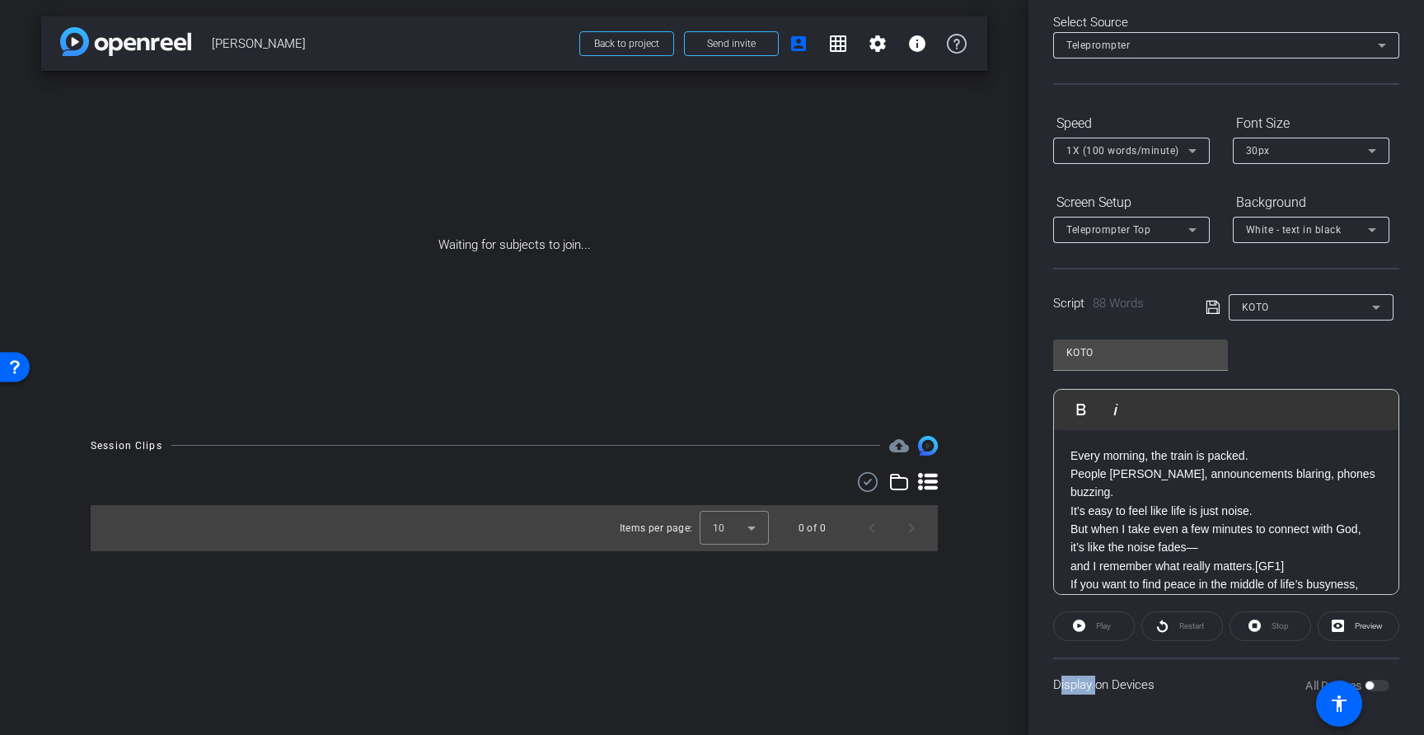
click at [1078, 623] on div "Play" at bounding box center [1094, 626] width 82 height 30
click at [1094, 623] on div "Play" at bounding box center [1094, 626] width 82 height 30
click at [1375, 681] on div "All Devices" at bounding box center [1347, 685] width 84 height 16
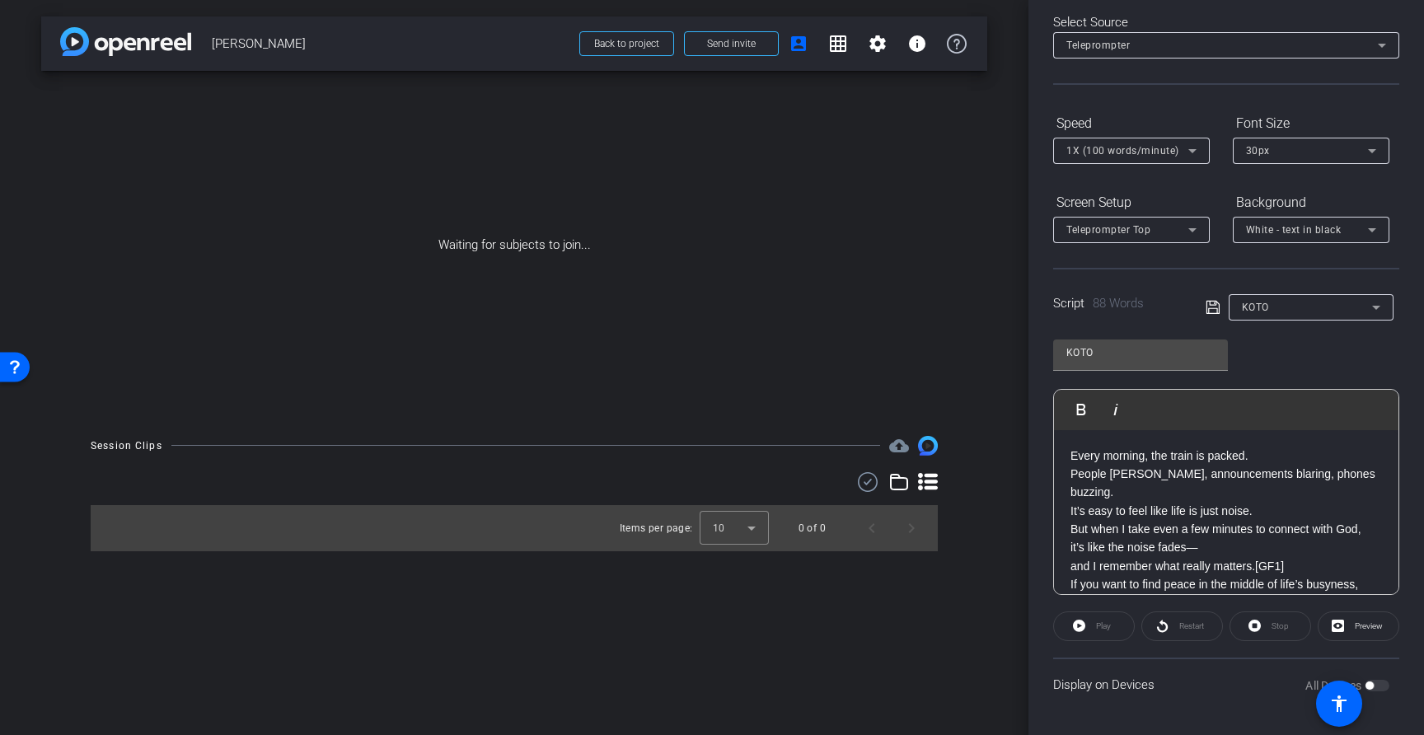
click at [1375, 690] on div "All Devices" at bounding box center [1347, 685] width 84 height 16
click at [1379, 684] on div "All Devices" at bounding box center [1347, 685] width 84 height 16
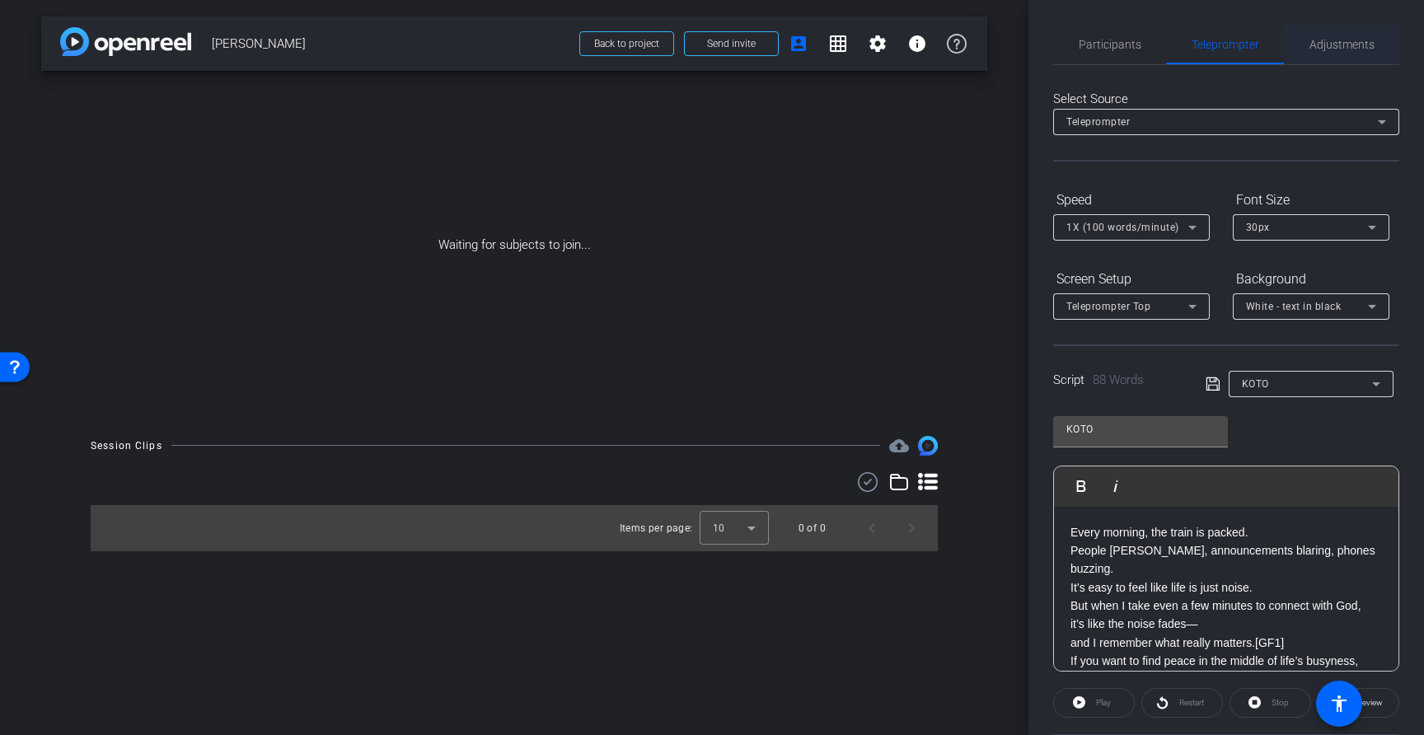
click at [1330, 46] on span "Adjustments" at bounding box center [1341, 45] width 65 height 12
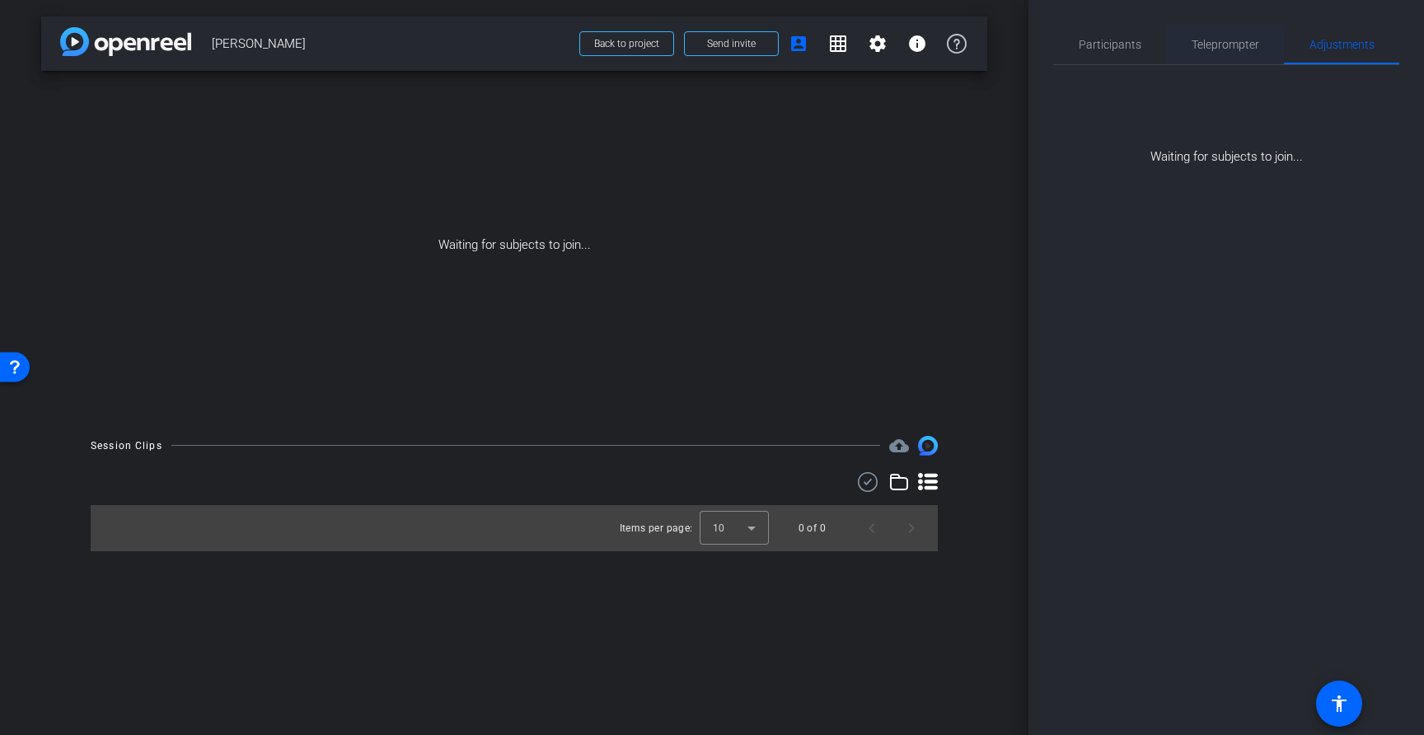
click at [1197, 44] on span "Teleprompter" at bounding box center [1225, 45] width 68 height 12
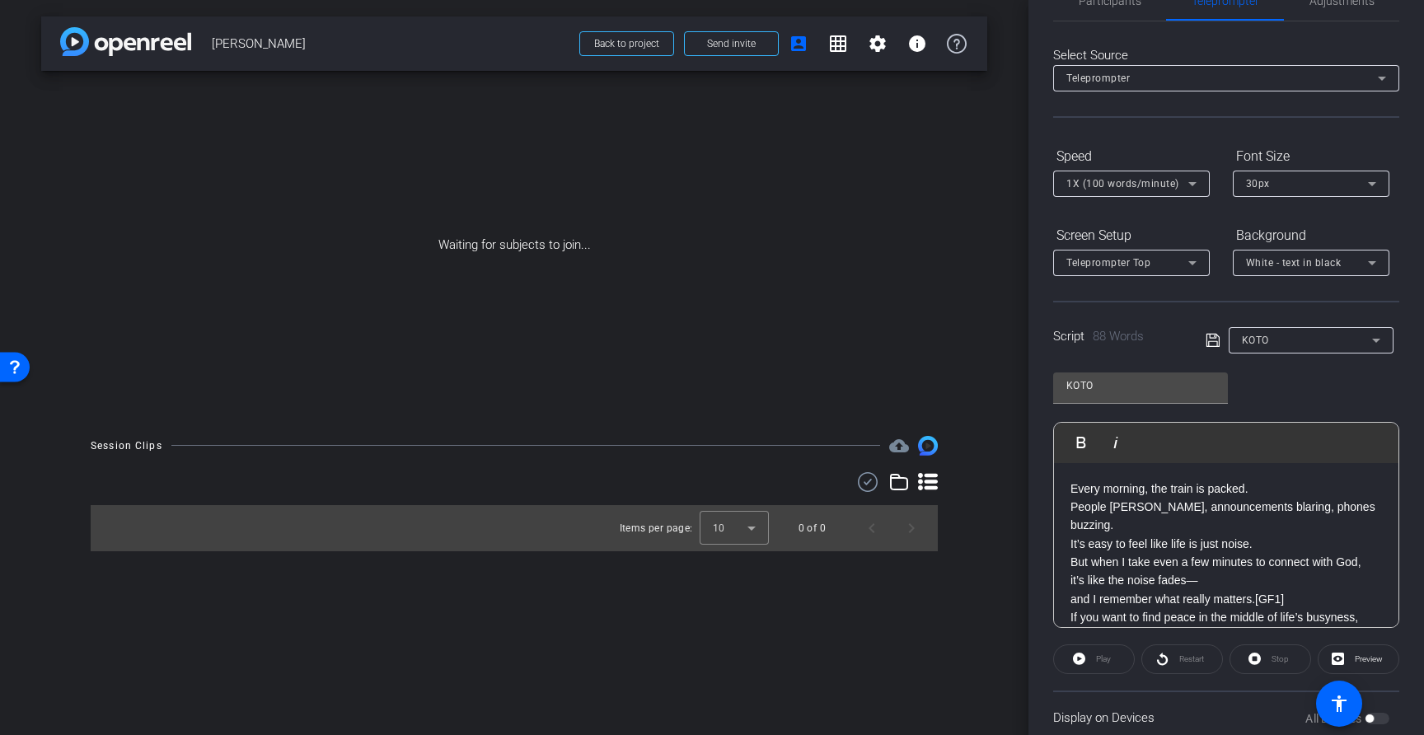
scroll to position [77, 0]
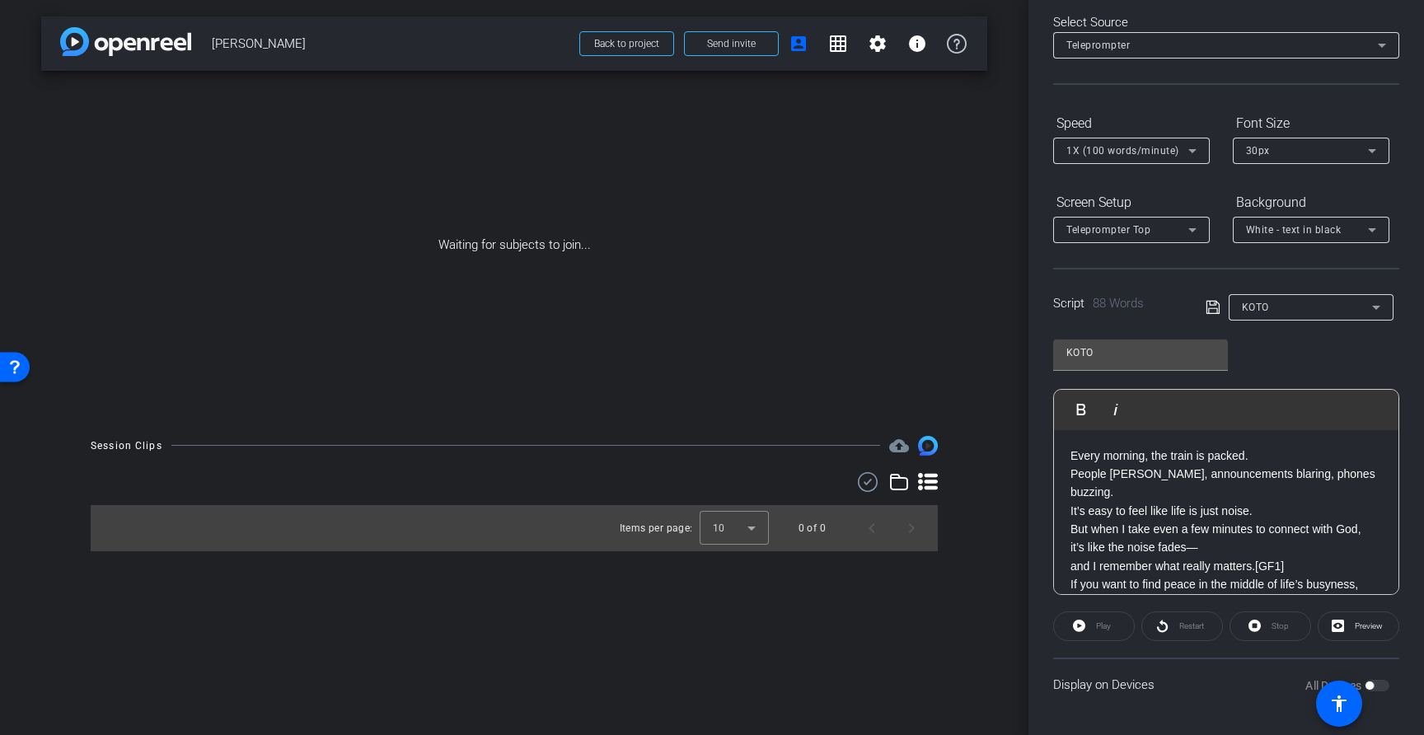
click at [1108, 475] on p "Every morning, the train is packed. People rushing, announcements blaring, phon…" at bounding box center [1225, 511] width 311 height 129
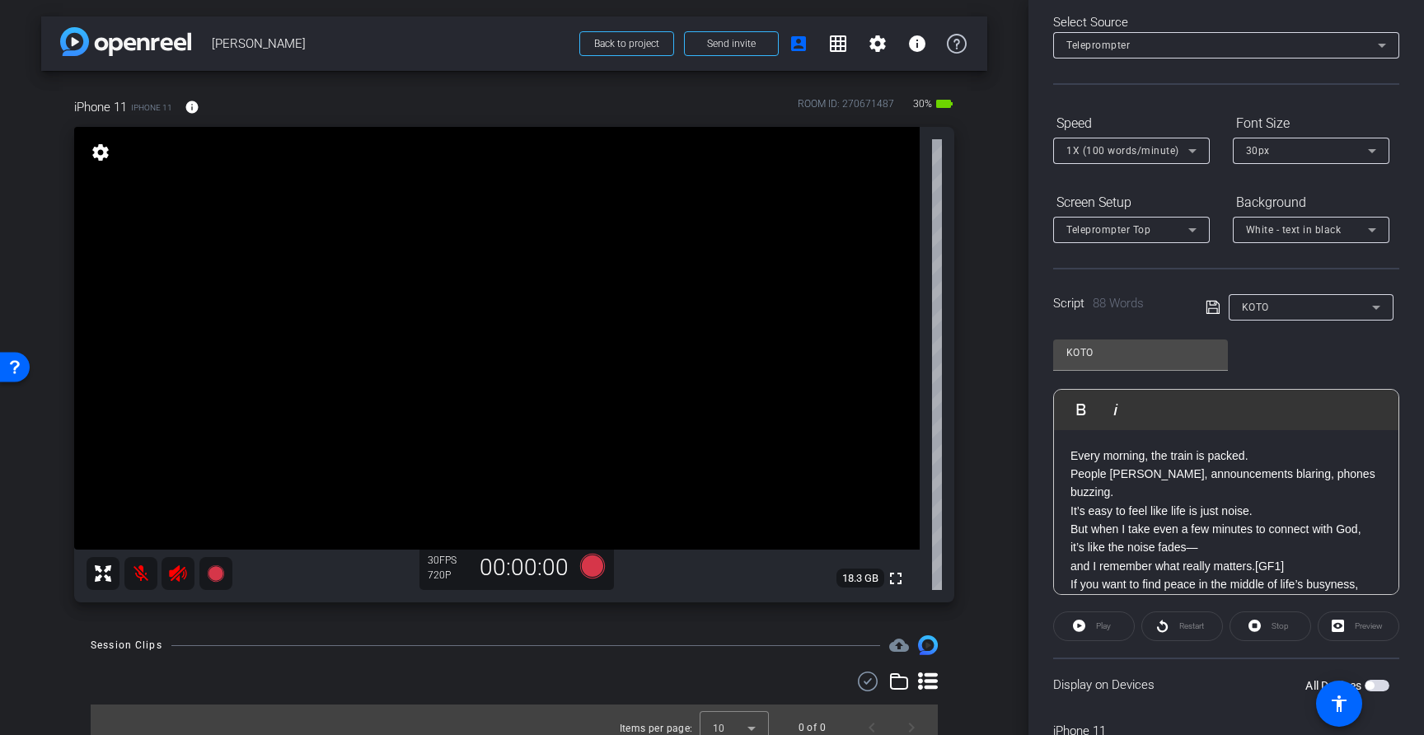
click at [174, 578] on icon at bounding box center [178, 574] width 20 height 20
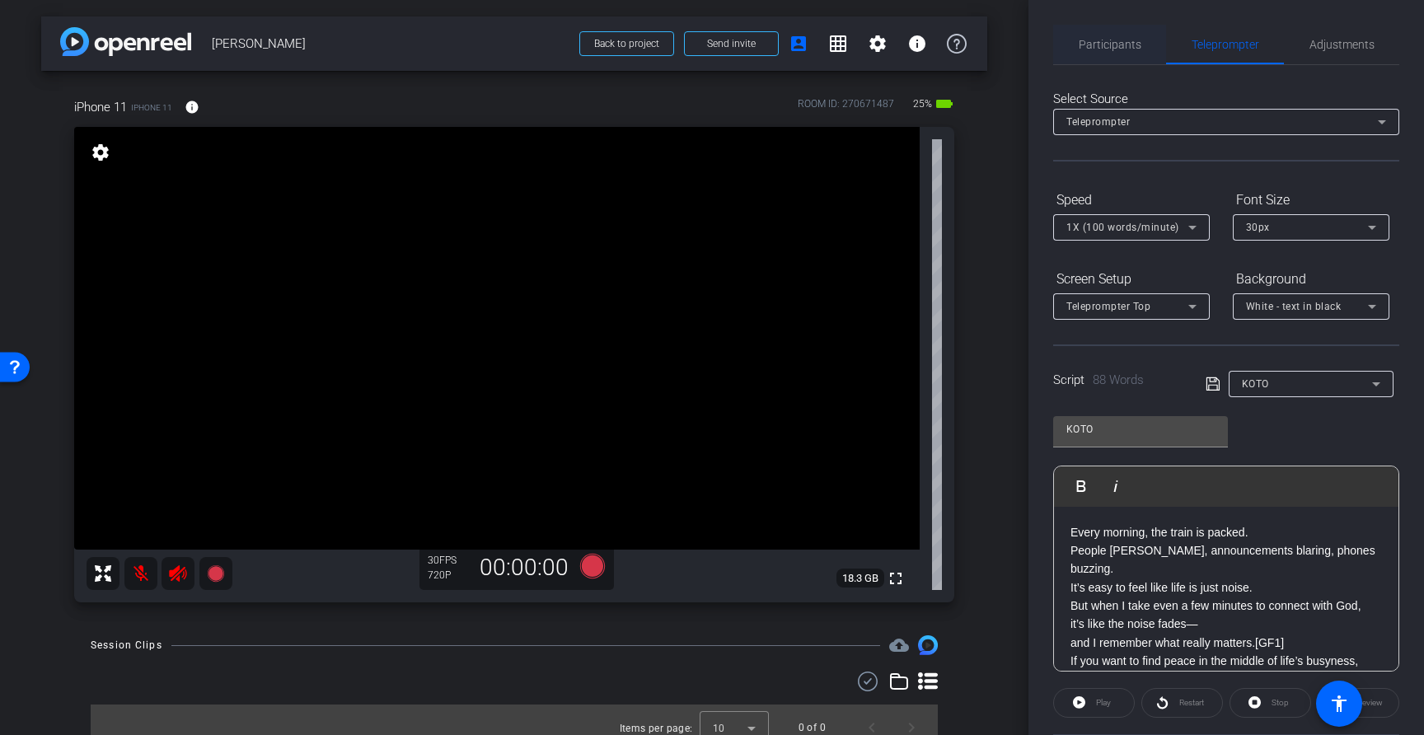
click at [1127, 43] on span "Participants" at bounding box center [1109, 45] width 63 height 12
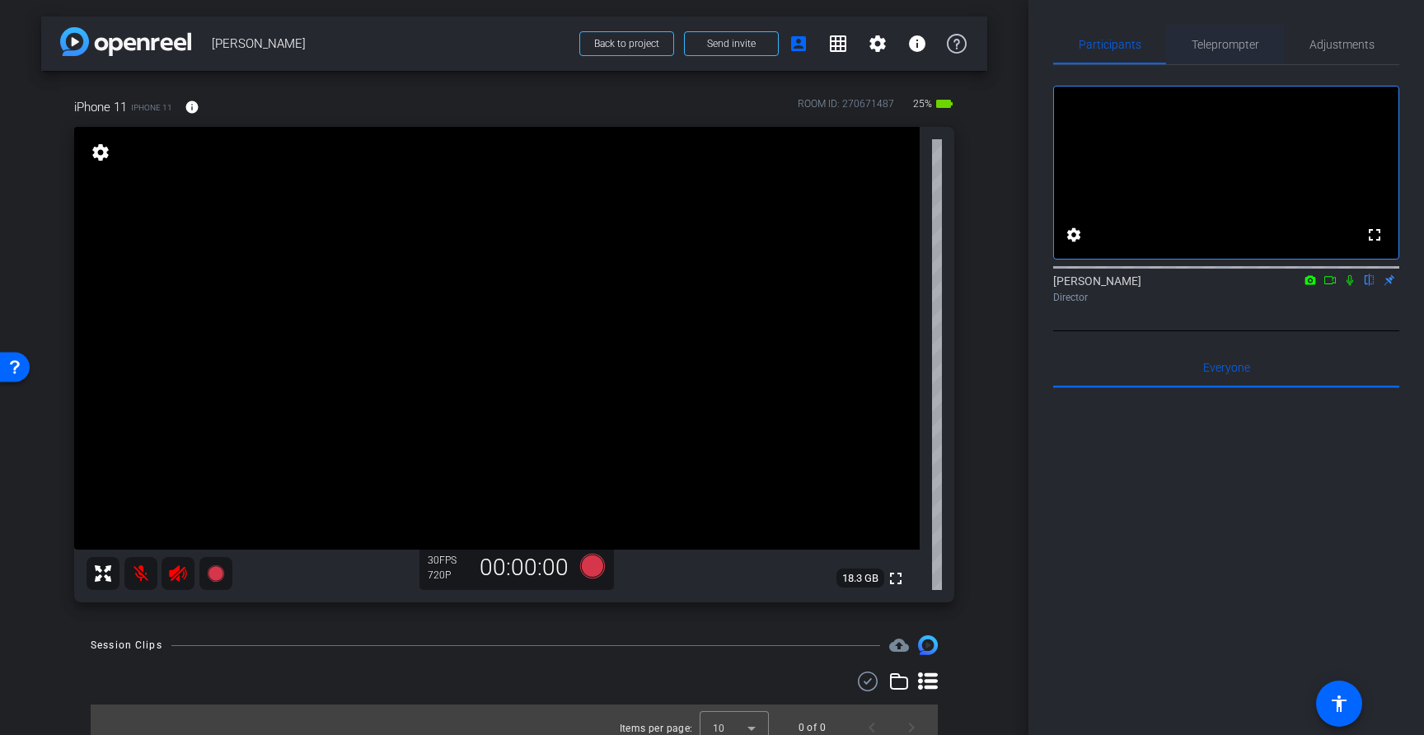
click at [1232, 44] on span "Teleprompter" at bounding box center [1225, 45] width 68 height 12
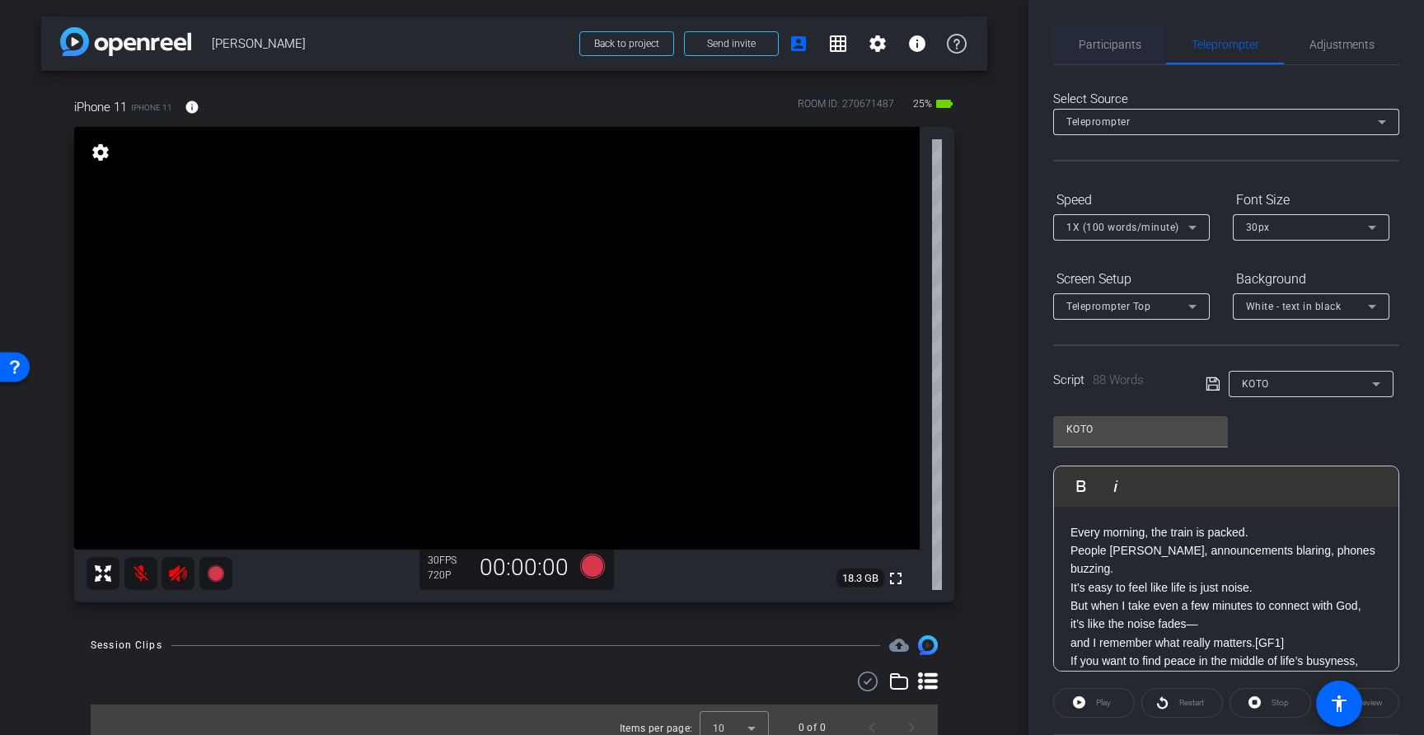
click at [1116, 35] on span "Participants" at bounding box center [1109, 45] width 63 height 40
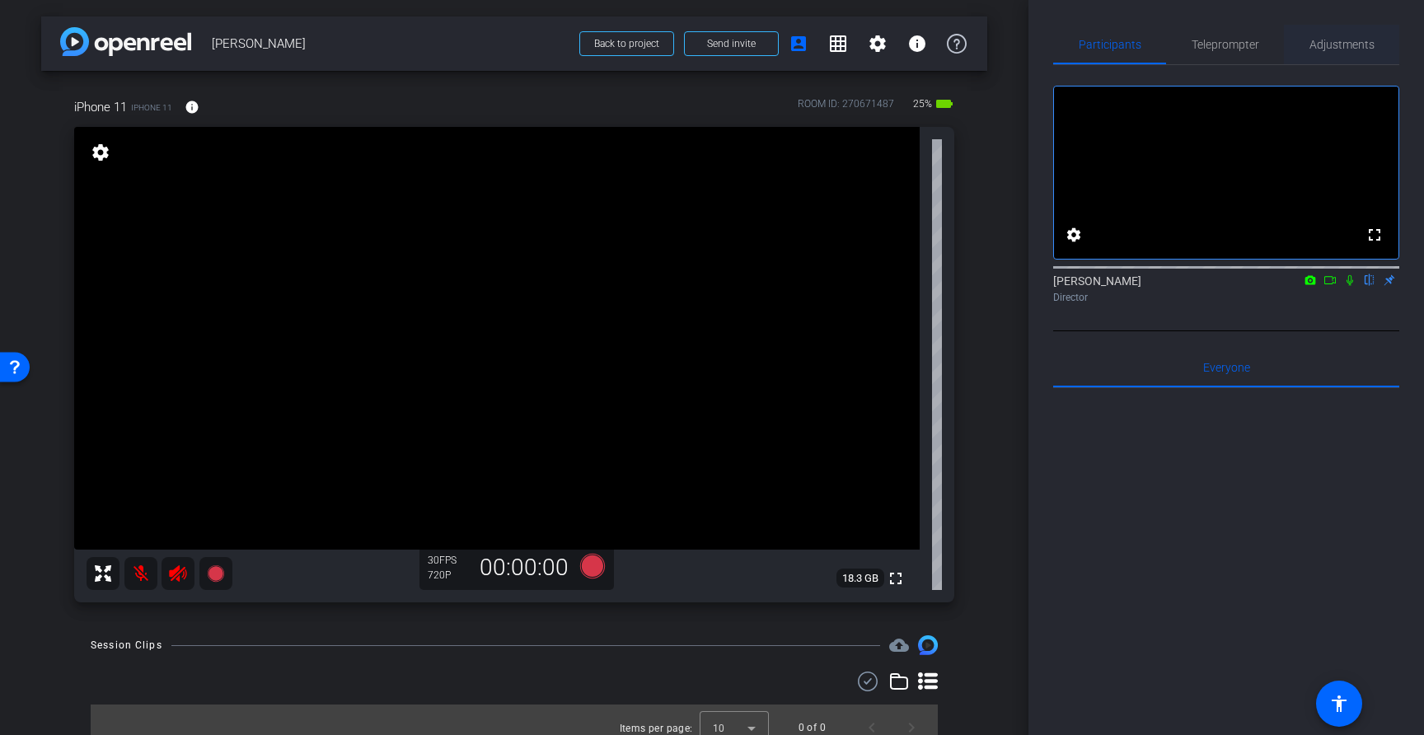
click at [1329, 39] on span "Adjustments" at bounding box center [1341, 45] width 65 height 12
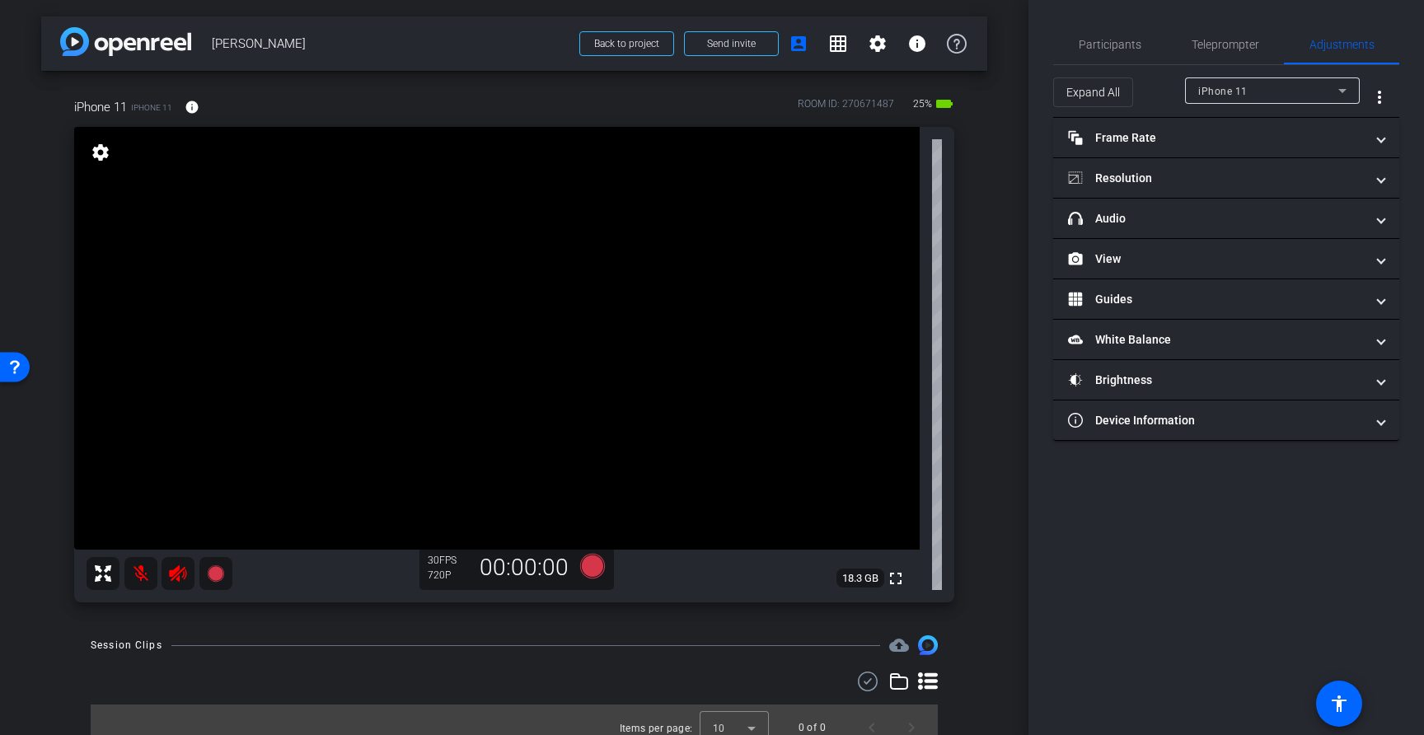
click at [1334, 86] on icon at bounding box center [1342, 91] width 20 height 20
click at [1334, 86] on div at bounding box center [712, 367] width 1424 height 735
click at [1374, 138] on span "Frame Rate Frame Rate" at bounding box center [1223, 137] width 310 height 17
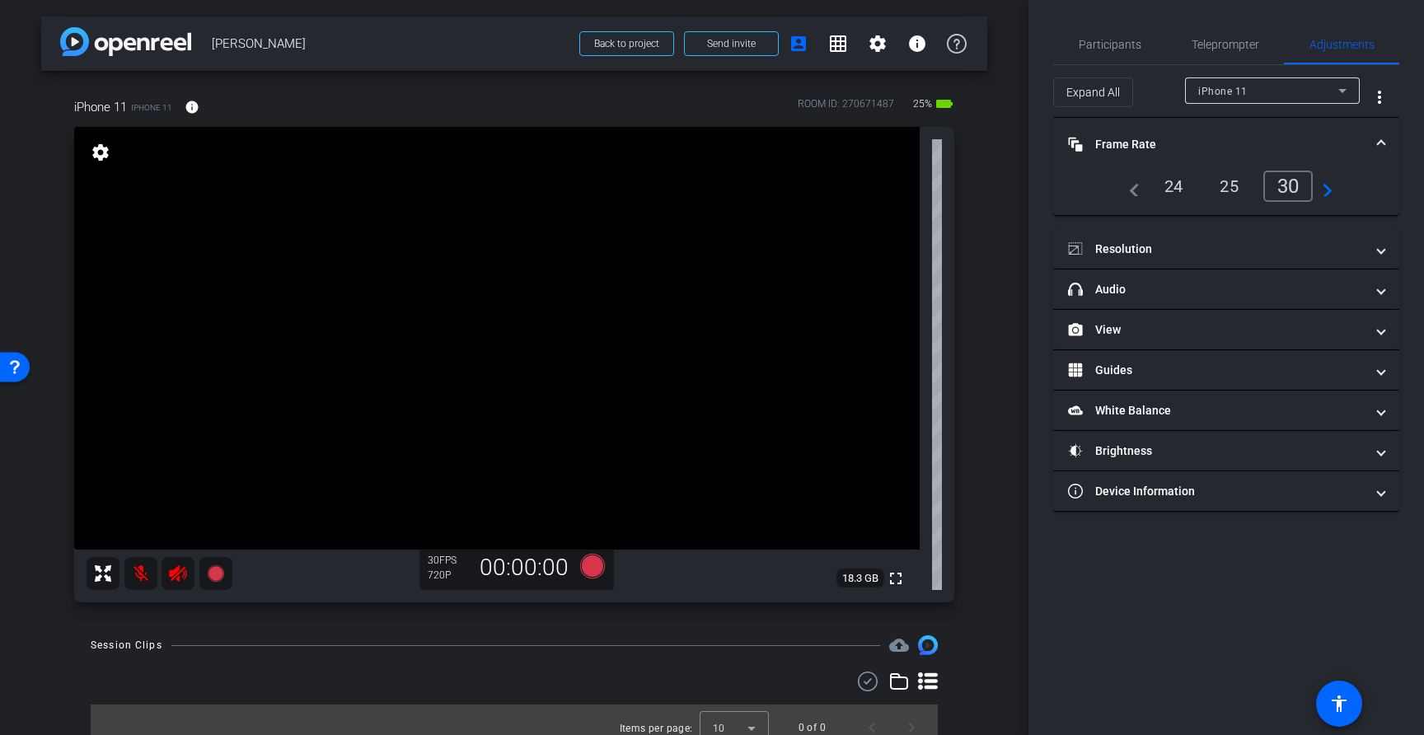
click at [1329, 195] on mat-icon "navigate_next" at bounding box center [1322, 186] width 20 height 20
click at [1134, 193] on mat-icon "navigate_before" at bounding box center [1130, 186] width 20 height 20
click at [1382, 141] on span at bounding box center [1380, 144] width 7 height 17
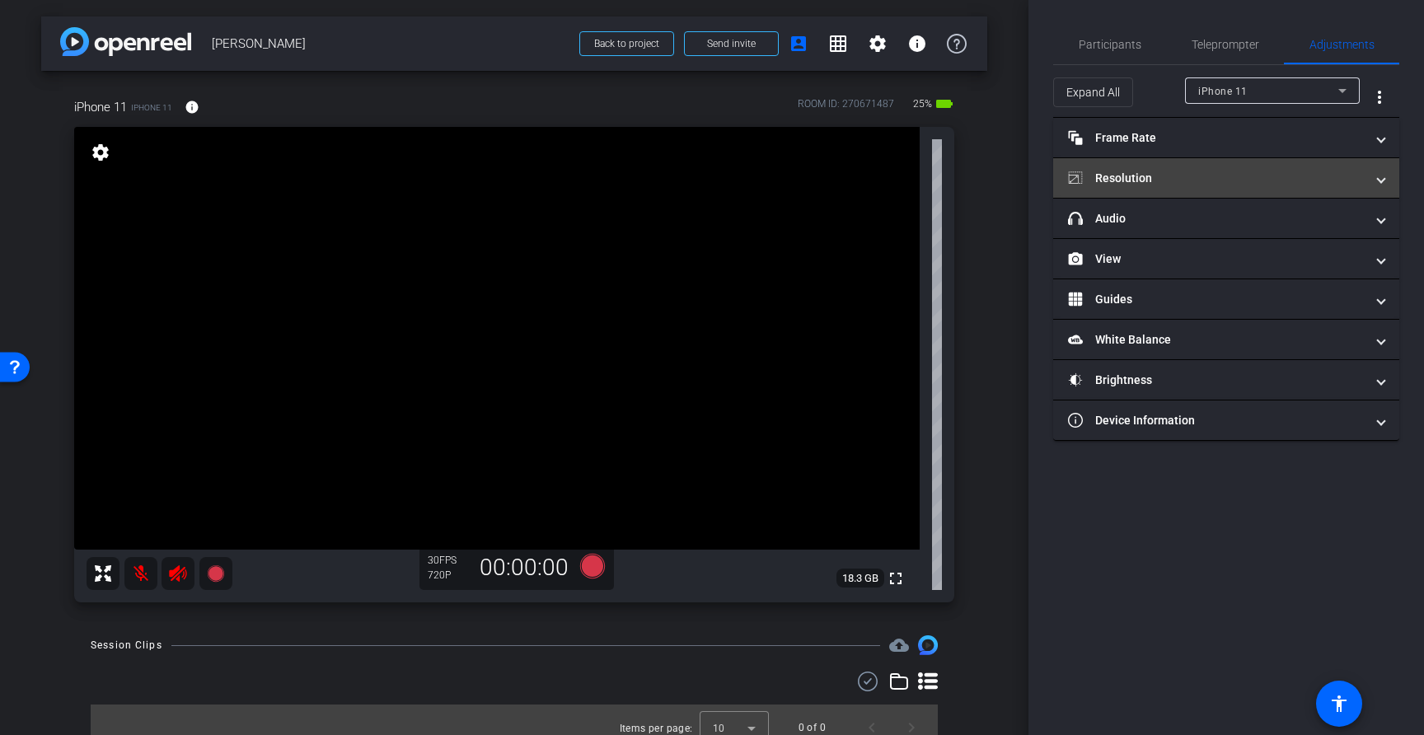
click at [1374, 179] on span "Resolution" at bounding box center [1223, 178] width 310 height 17
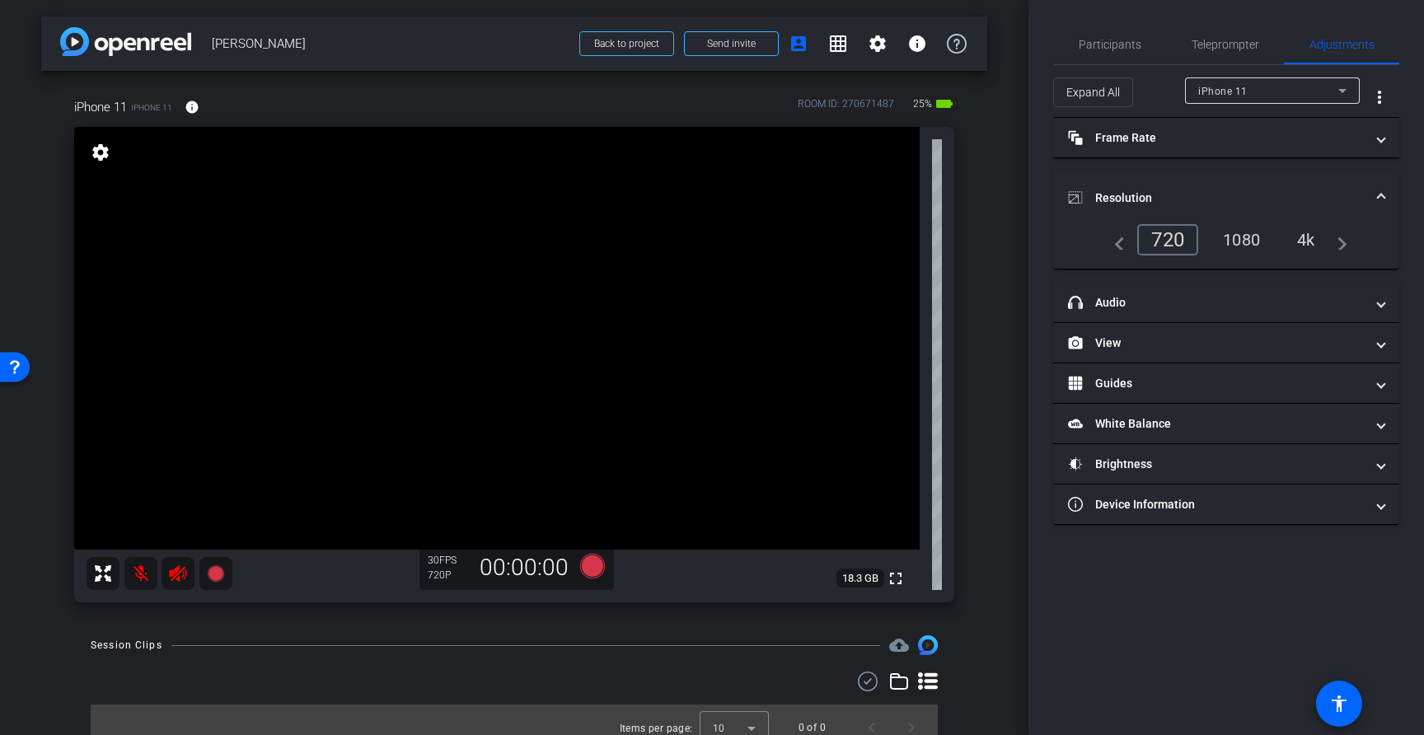
click at [1239, 244] on div "1080" at bounding box center [1241, 240] width 62 height 28
click at [1307, 248] on div "4k" at bounding box center [1306, 240] width 43 height 28
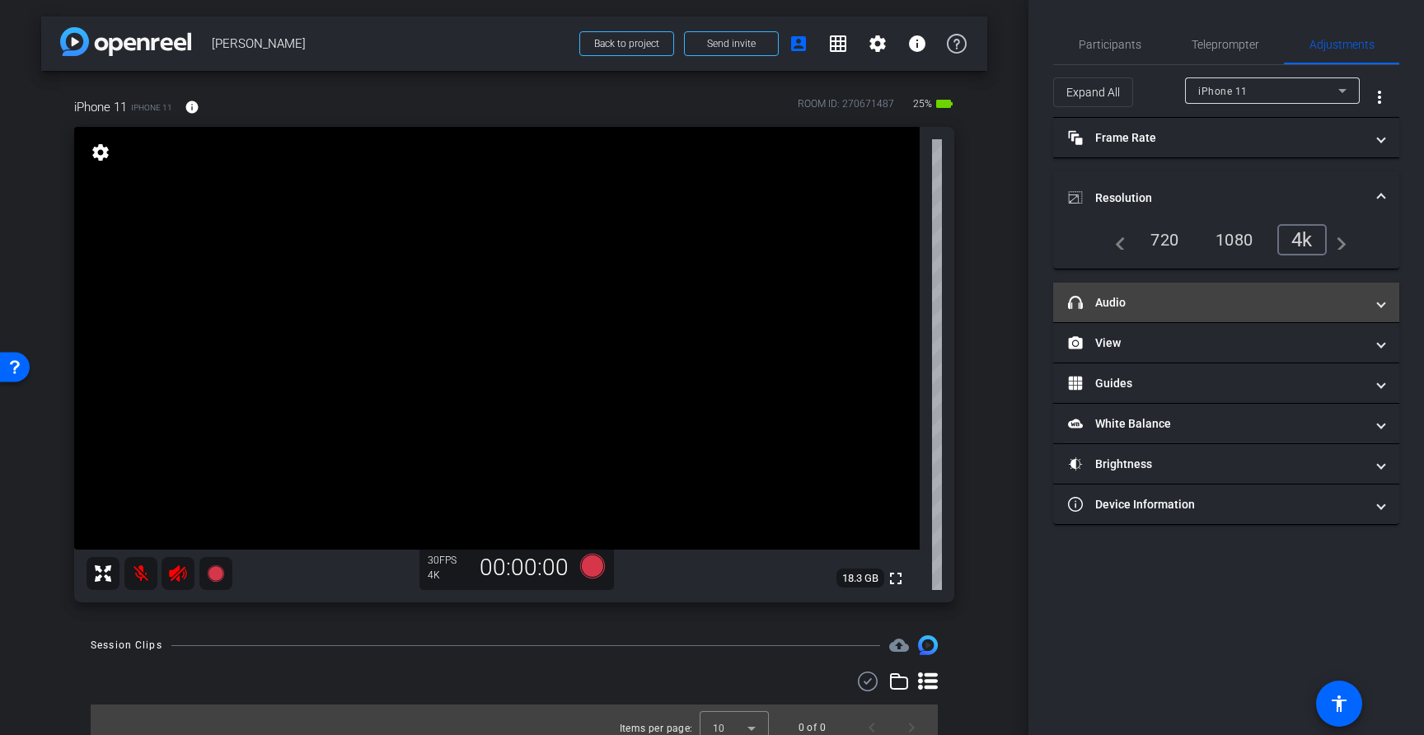
click at [1382, 301] on span at bounding box center [1380, 302] width 7 height 17
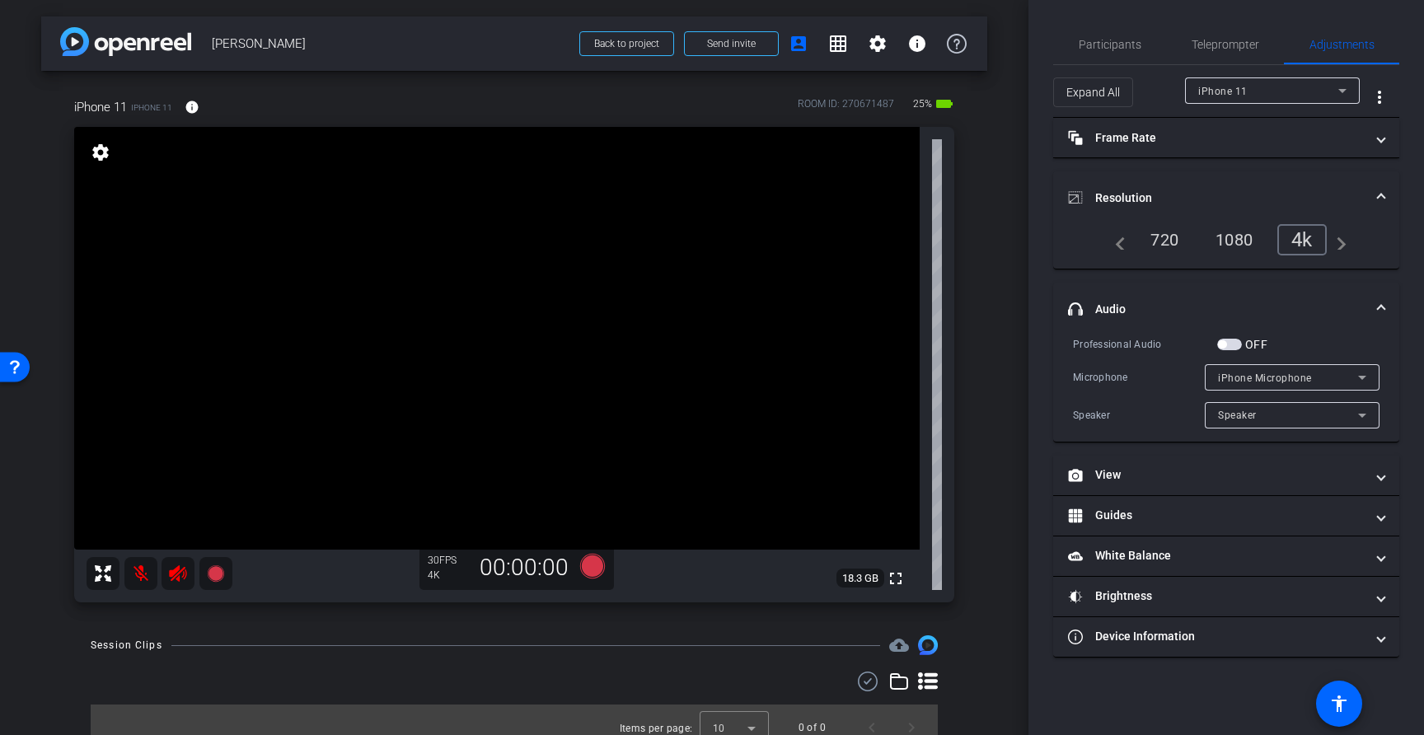
click at [1378, 302] on span at bounding box center [1380, 309] width 7 height 17
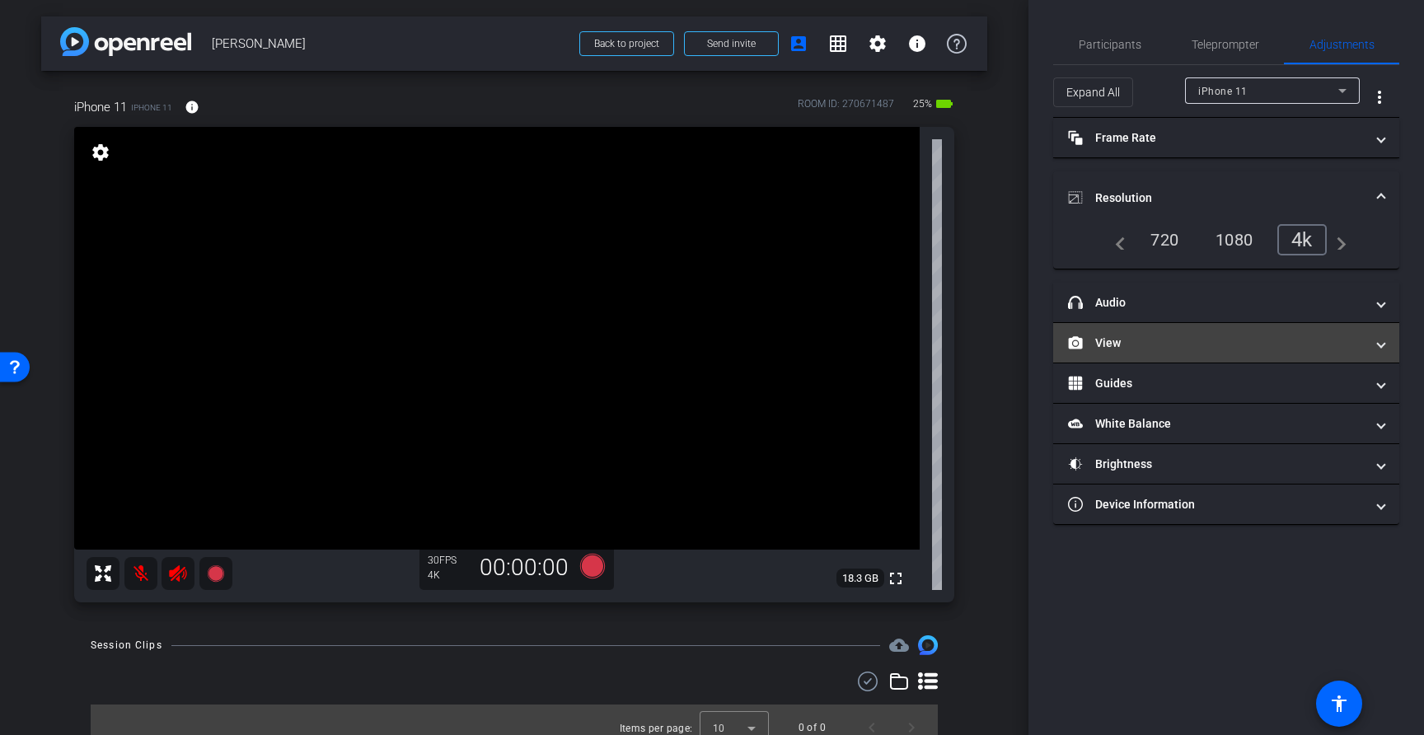
click at [1375, 348] on span "View" at bounding box center [1223, 342] width 310 height 17
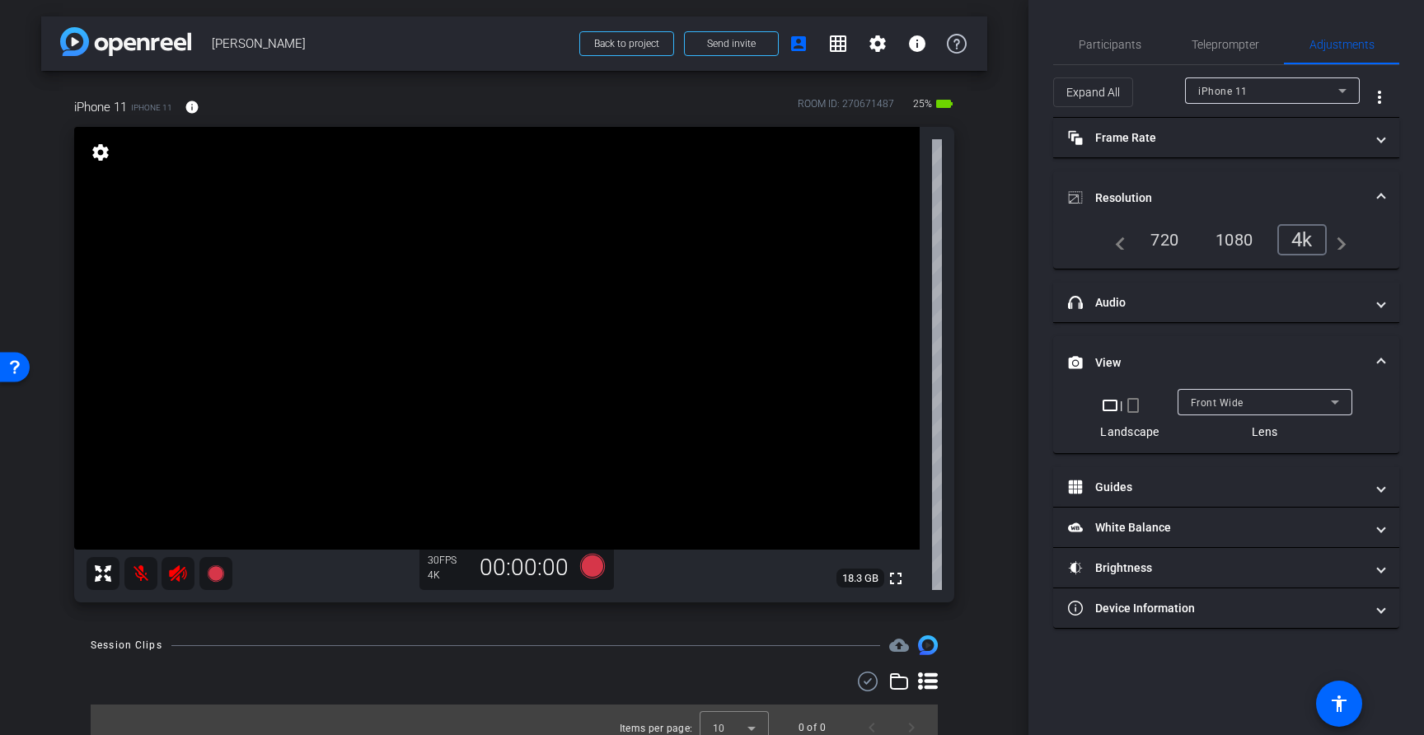
click at [1385, 358] on mat-expansion-panel-header "View" at bounding box center [1226, 362] width 346 height 53
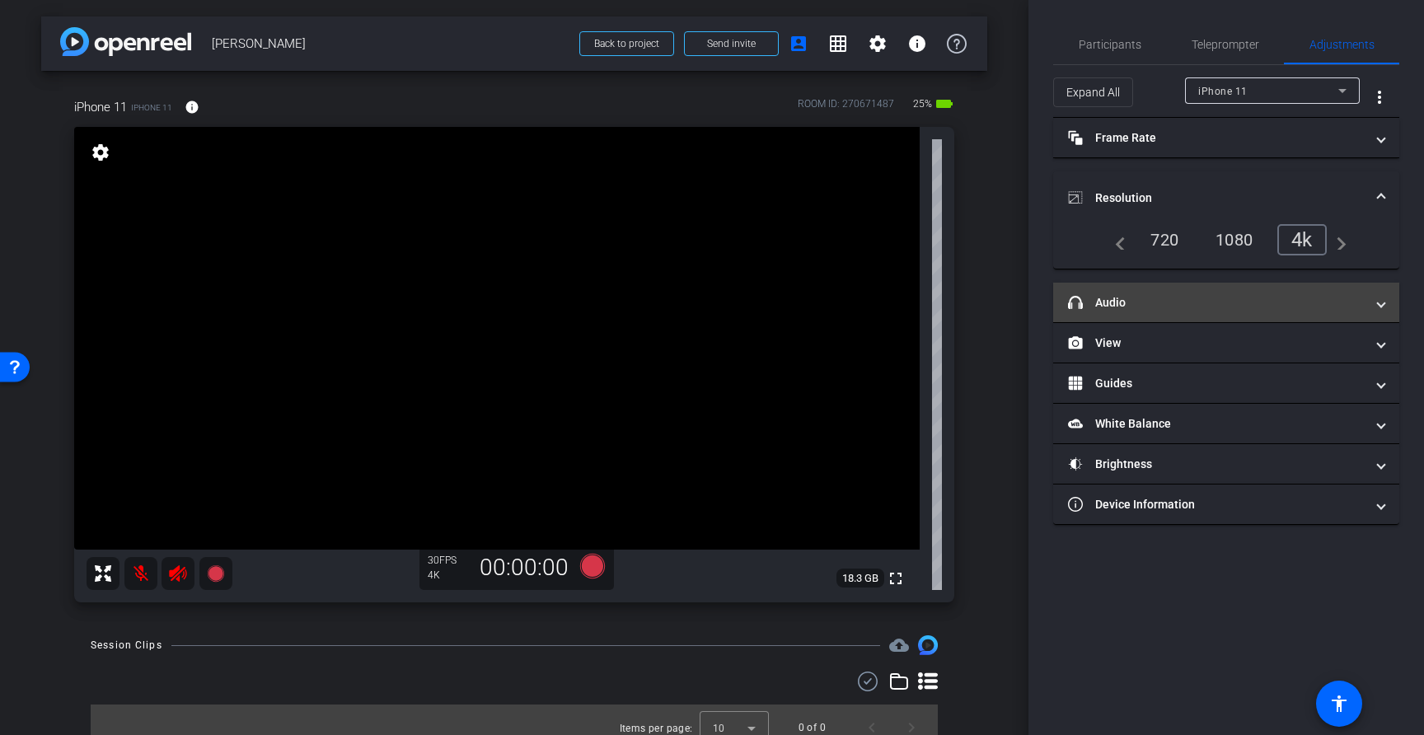
click at [1379, 307] on span at bounding box center [1380, 302] width 7 height 17
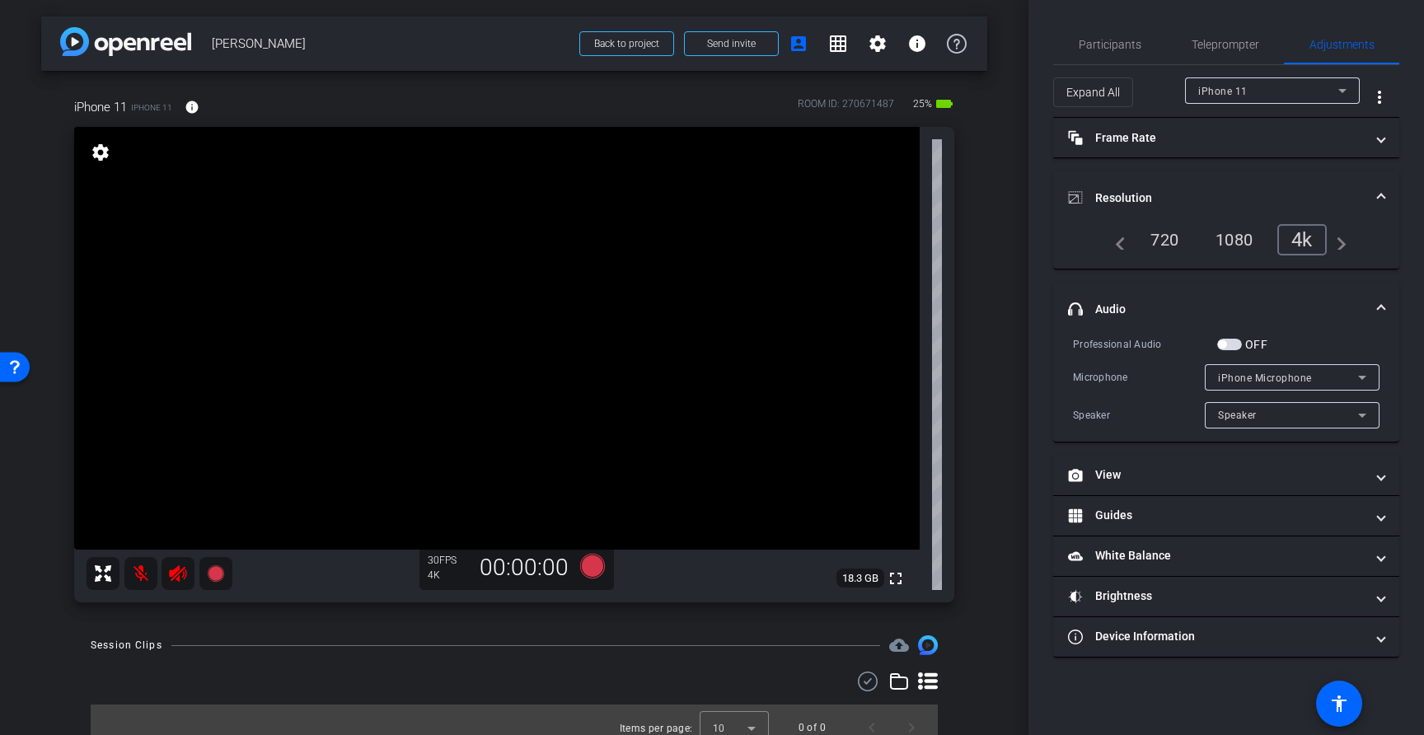
click at [1352, 376] on icon at bounding box center [1362, 377] width 20 height 20
click at [1348, 376] on div at bounding box center [712, 367] width 1424 height 735
click at [1380, 306] on span at bounding box center [1380, 309] width 7 height 17
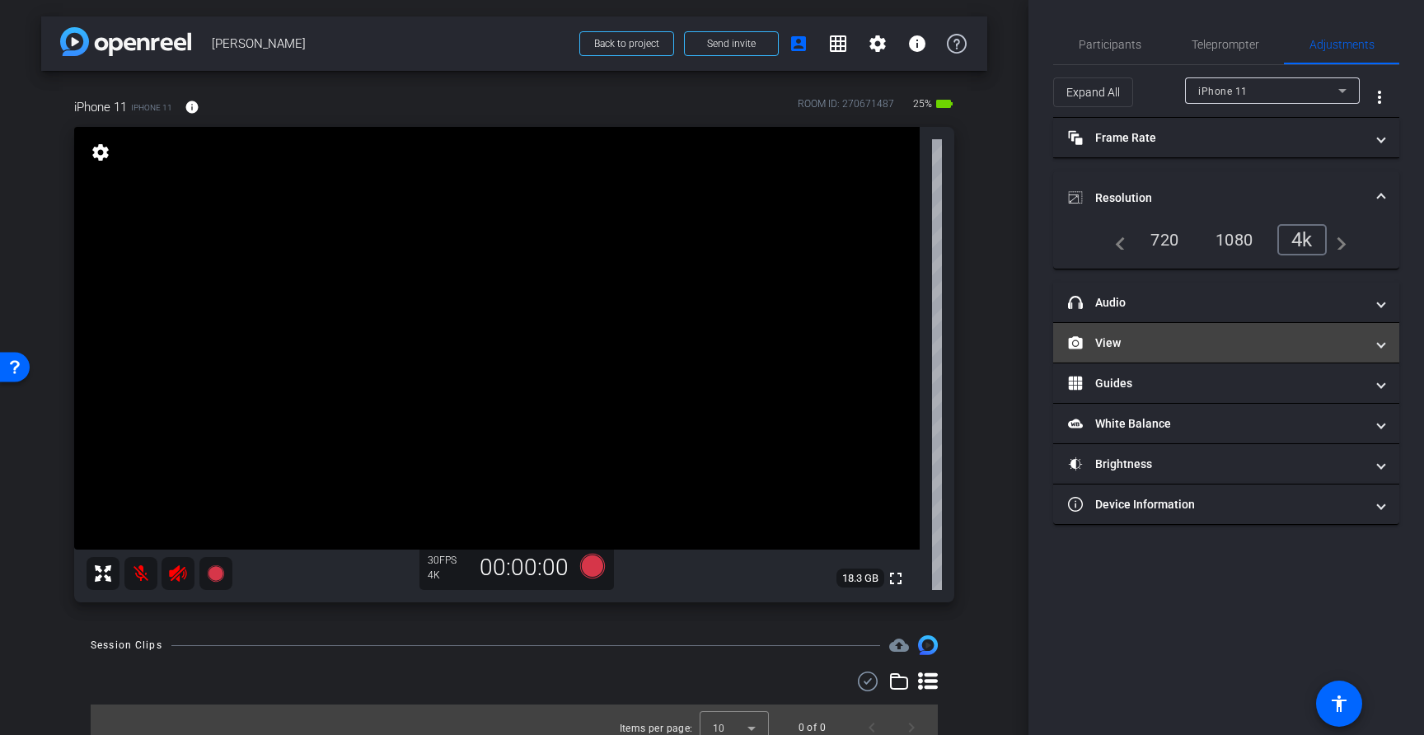
click at [1377, 345] on span "View" at bounding box center [1223, 342] width 310 height 17
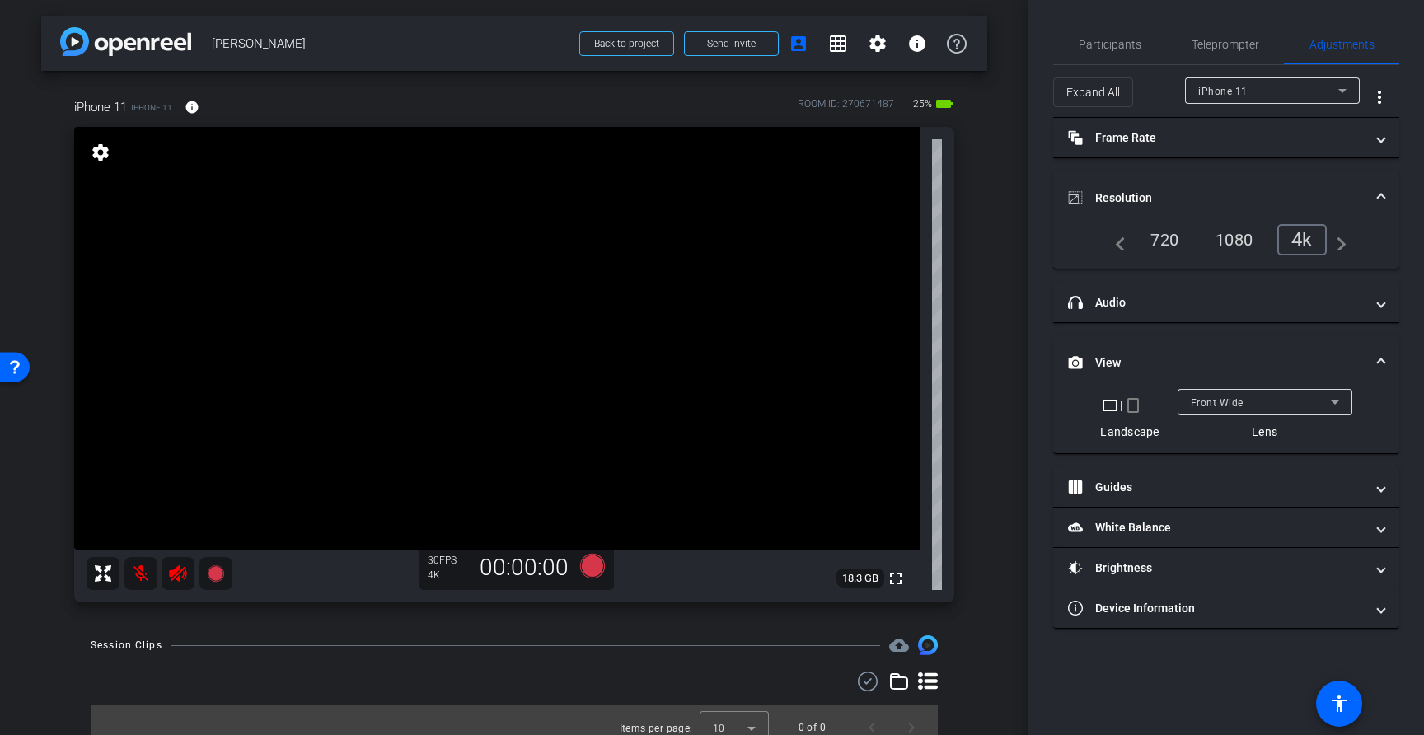
click at [1134, 403] on mat-icon "crop_portrait" at bounding box center [1133, 405] width 20 height 20
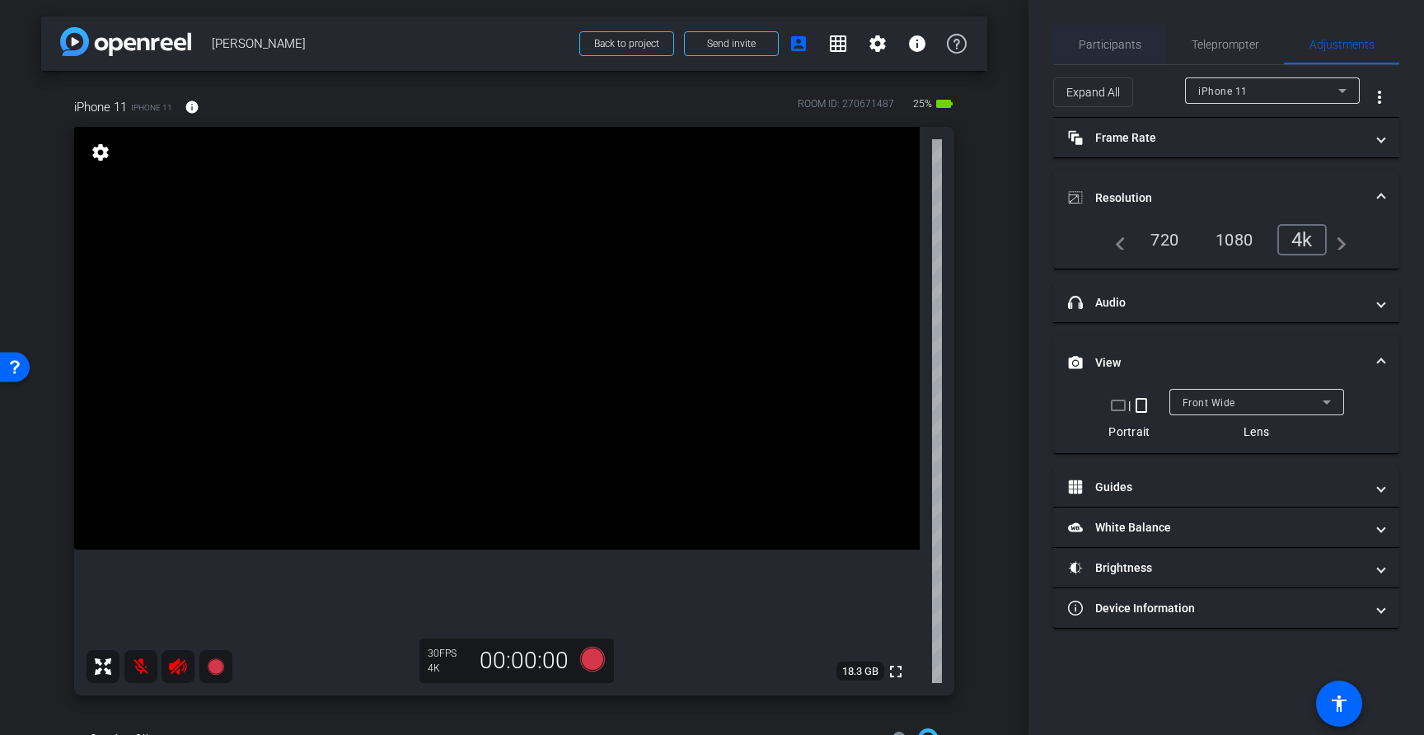
click at [1113, 40] on span "Participants" at bounding box center [1109, 45] width 63 height 12
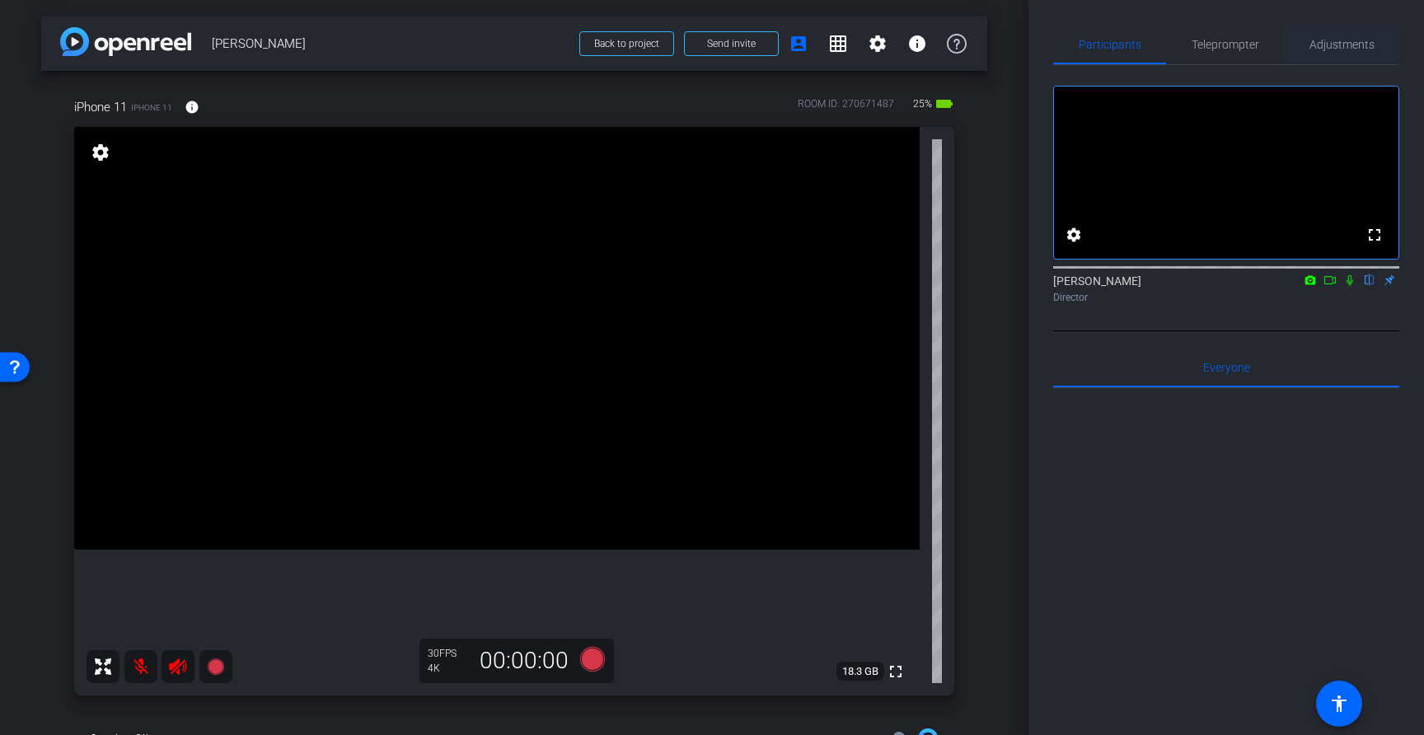
click at [1353, 51] on span "Adjustments" at bounding box center [1341, 45] width 65 height 40
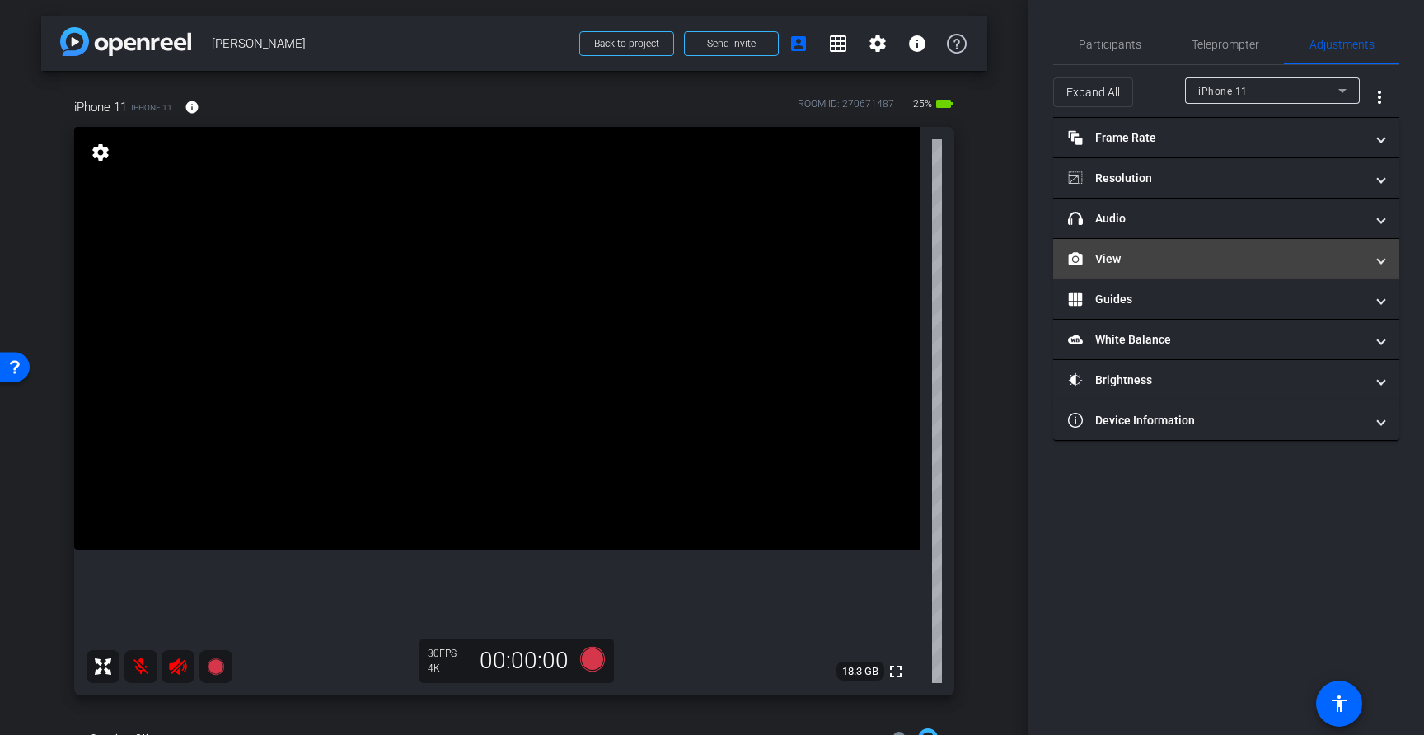
click at [1317, 265] on mat-panel-title "View" at bounding box center [1216, 258] width 297 height 17
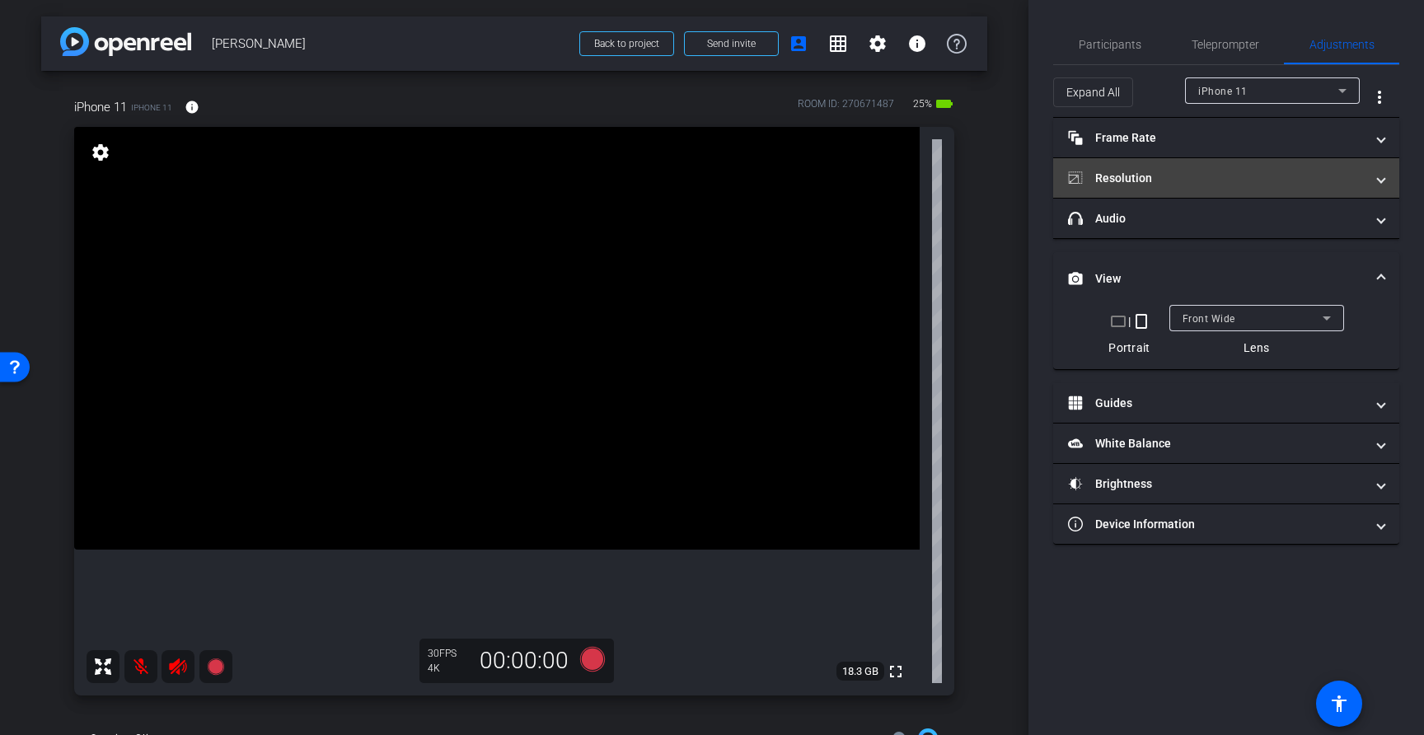
click at [1226, 178] on mat-panel-title "Resolution" at bounding box center [1216, 178] width 297 height 17
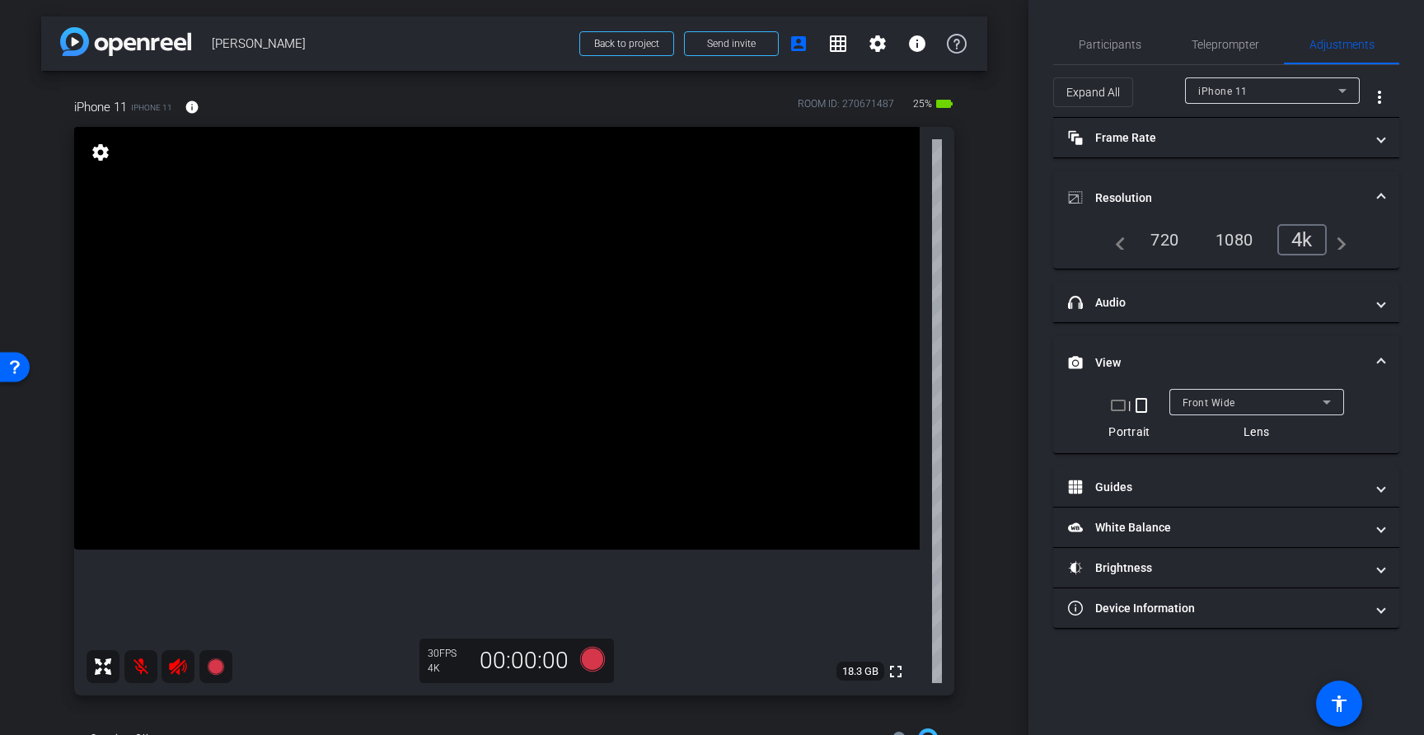
click at [1386, 190] on mat-expansion-panel-header "Resolution" at bounding box center [1226, 197] width 346 height 53
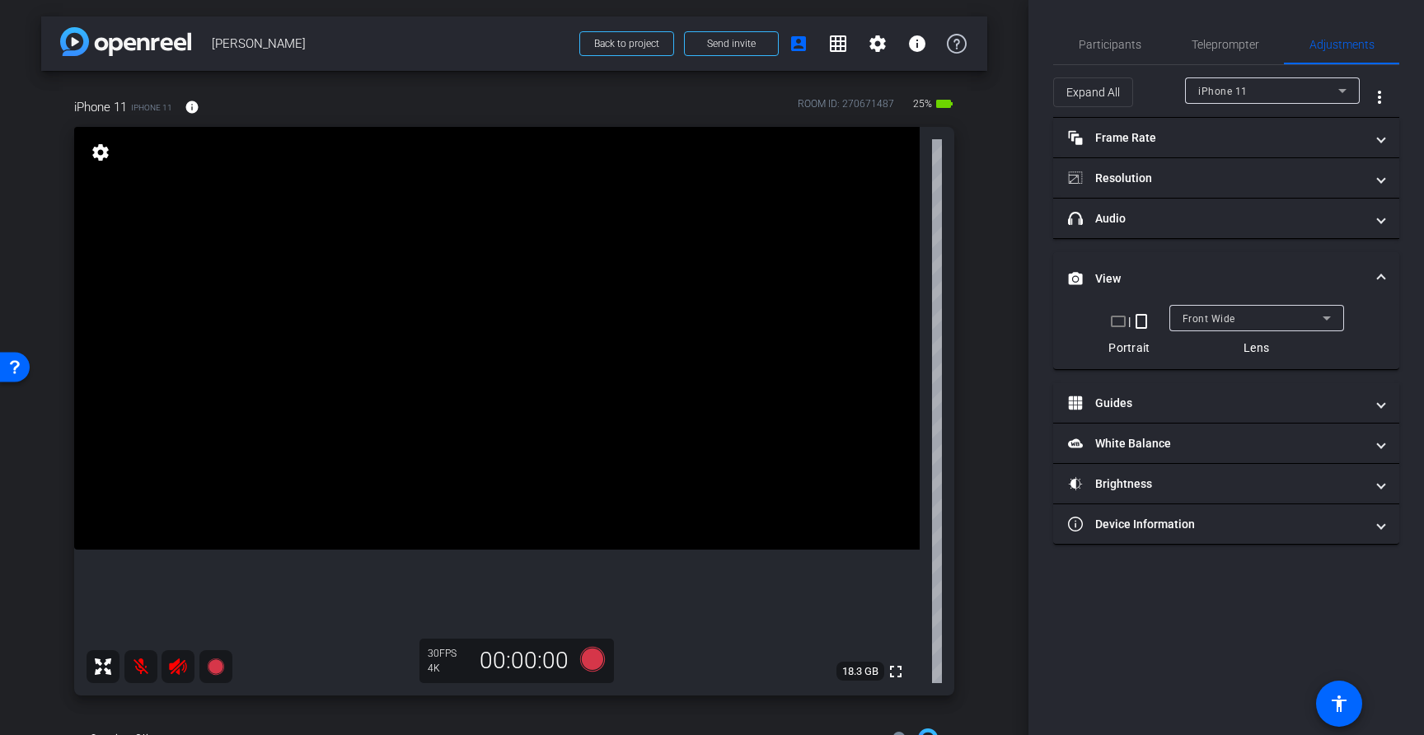
click at [1377, 268] on mat-expansion-panel-header "View" at bounding box center [1226, 278] width 346 height 53
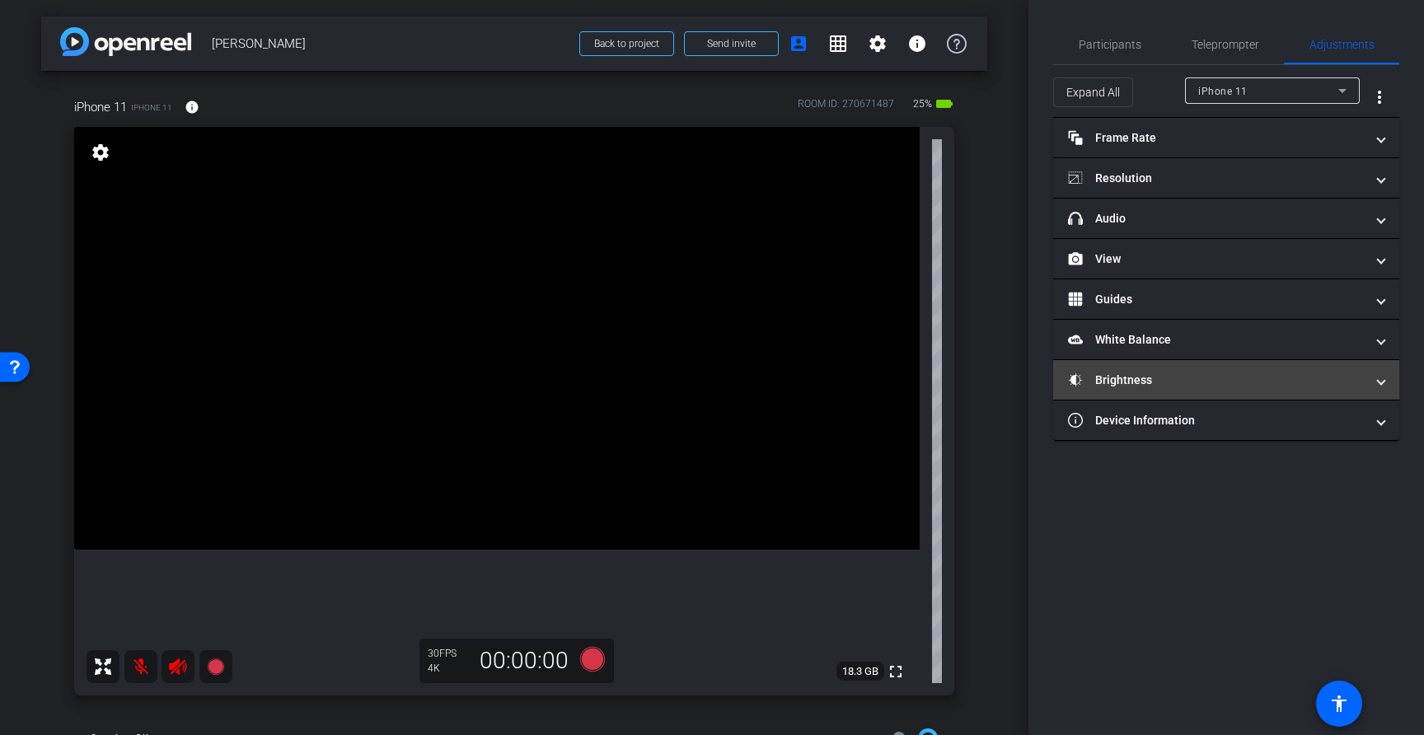
click at [1257, 383] on mat-panel-title "Brightness" at bounding box center [1216, 380] width 297 height 17
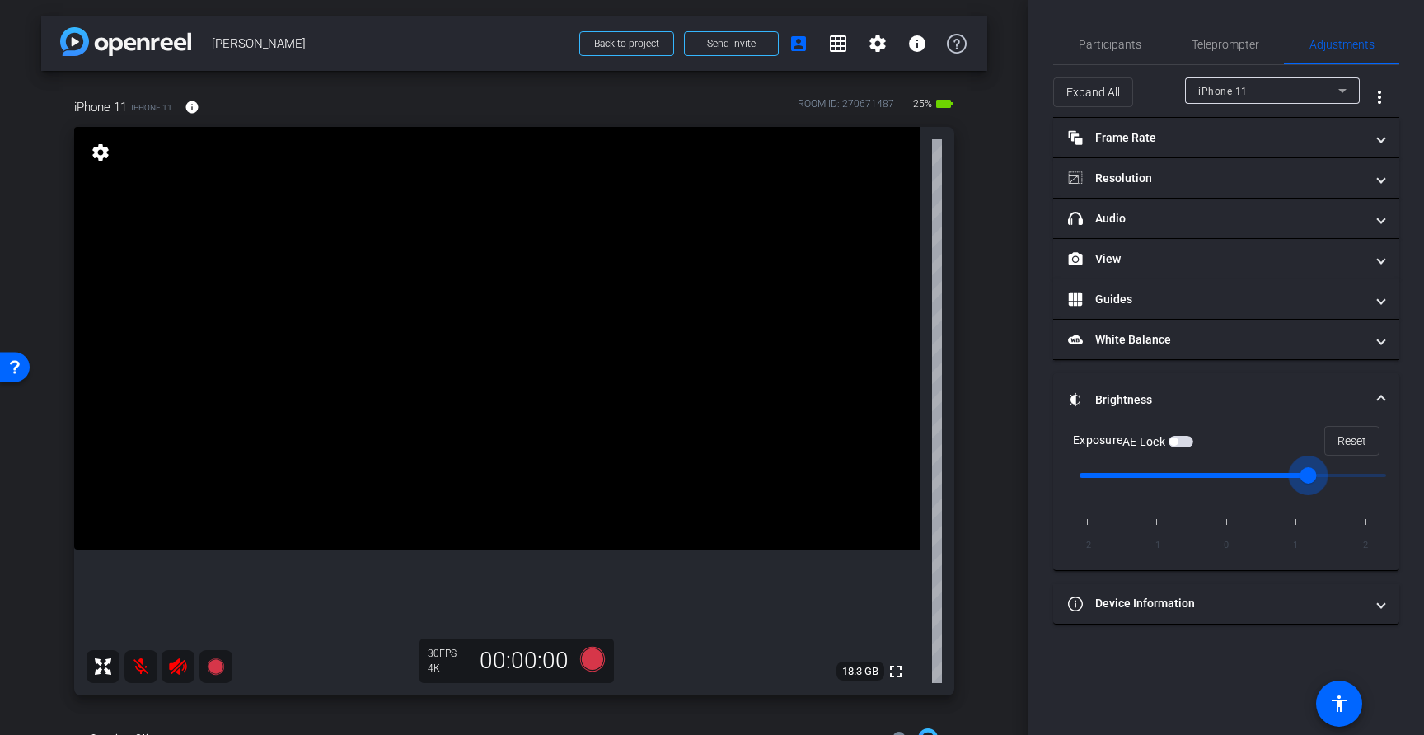
drag, startPoint x: 1232, startPoint y: 473, endPoint x: 1298, endPoint y: 475, distance: 65.9
click at [1298, 475] on input "range" at bounding box center [1232, 475] width 341 height 36
drag, startPoint x: 1298, startPoint y: 475, endPoint x: 1345, endPoint y: 480, distance: 47.3
click at [1345, 480] on input "range" at bounding box center [1232, 475] width 341 height 36
drag, startPoint x: 1312, startPoint y: 473, endPoint x: 1237, endPoint y: 473, distance: 75.0
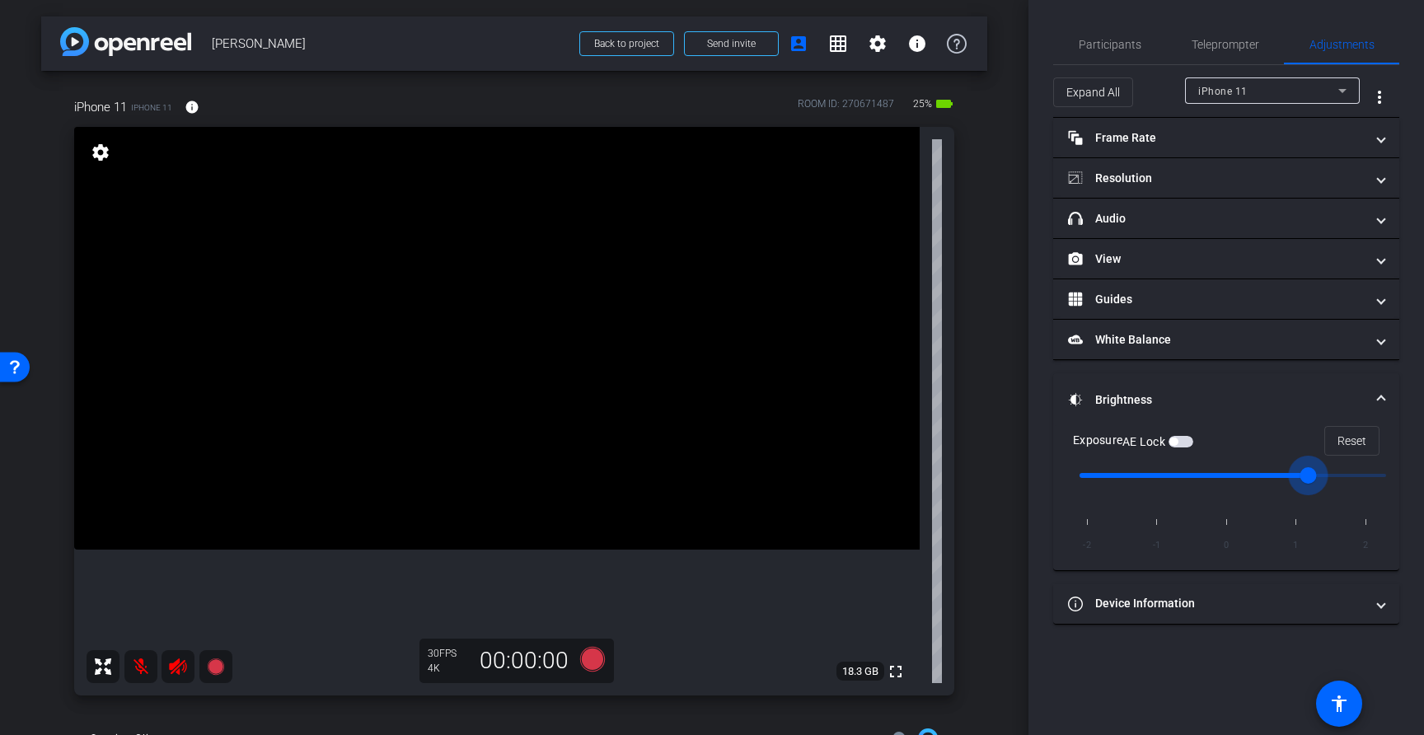
type input "0"
click at [1237, 473] on input "range" at bounding box center [1232, 475] width 341 height 36
click at [1376, 109] on span "More Options for Adjustments Panel" at bounding box center [1379, 97] width 40 height 40
click at [1347, 41] on div at bounding box center [712, 367] width 1424 height 735
click at [1132, 35] on span "Participants" at bounding box center [1109, 45] width 63 height 40
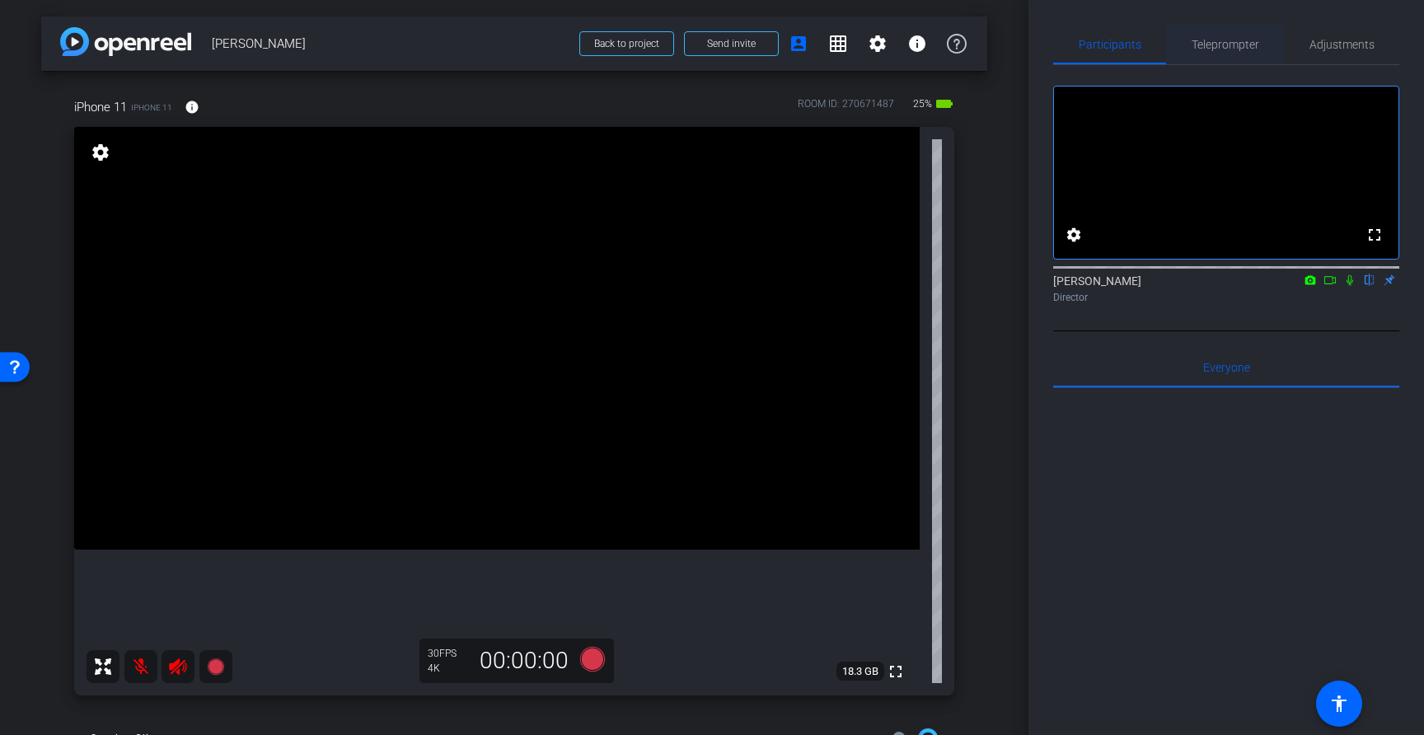
click at [1209, 43] on span "Teleprompter" at bounding box center [1225, 45] width 68 height 12
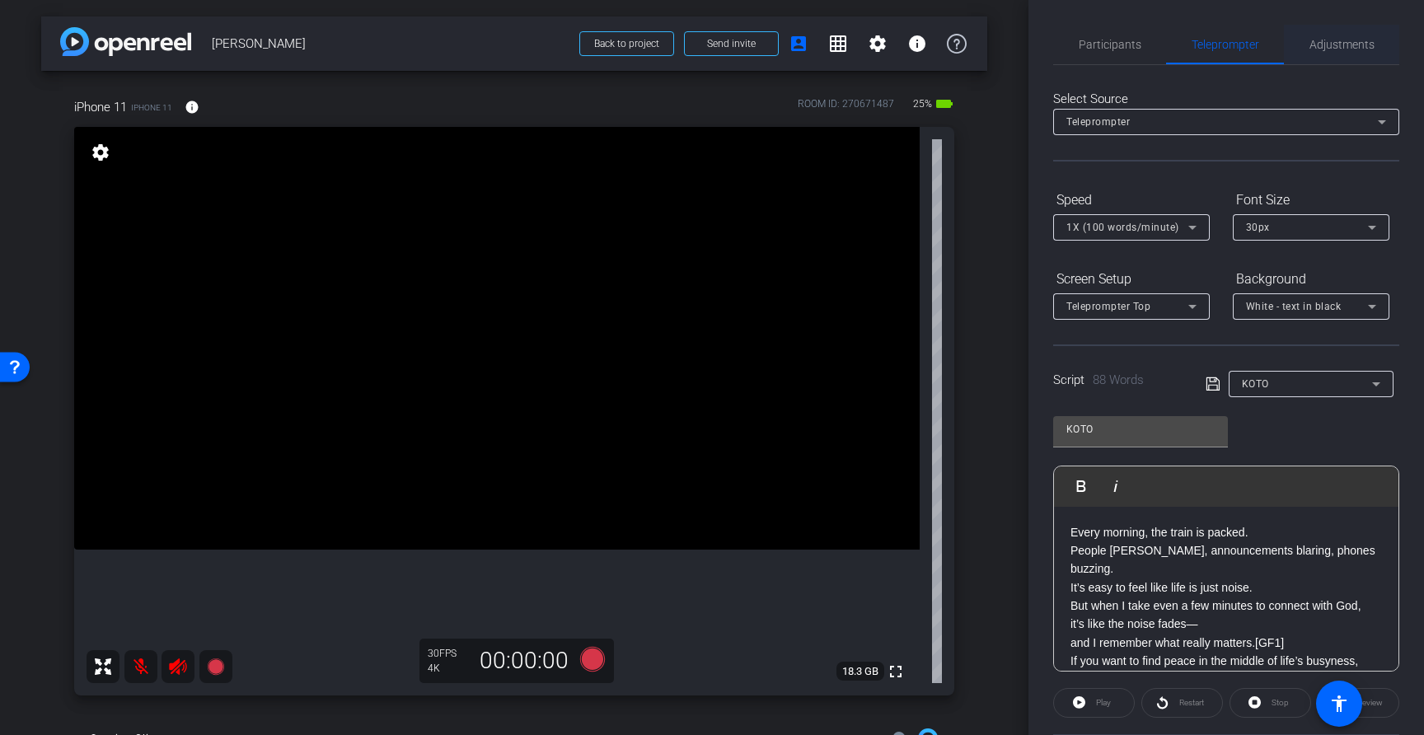
click at [1330, 58] on span "Adjustments" at bounding box center [1341, 45] width 65 height 40
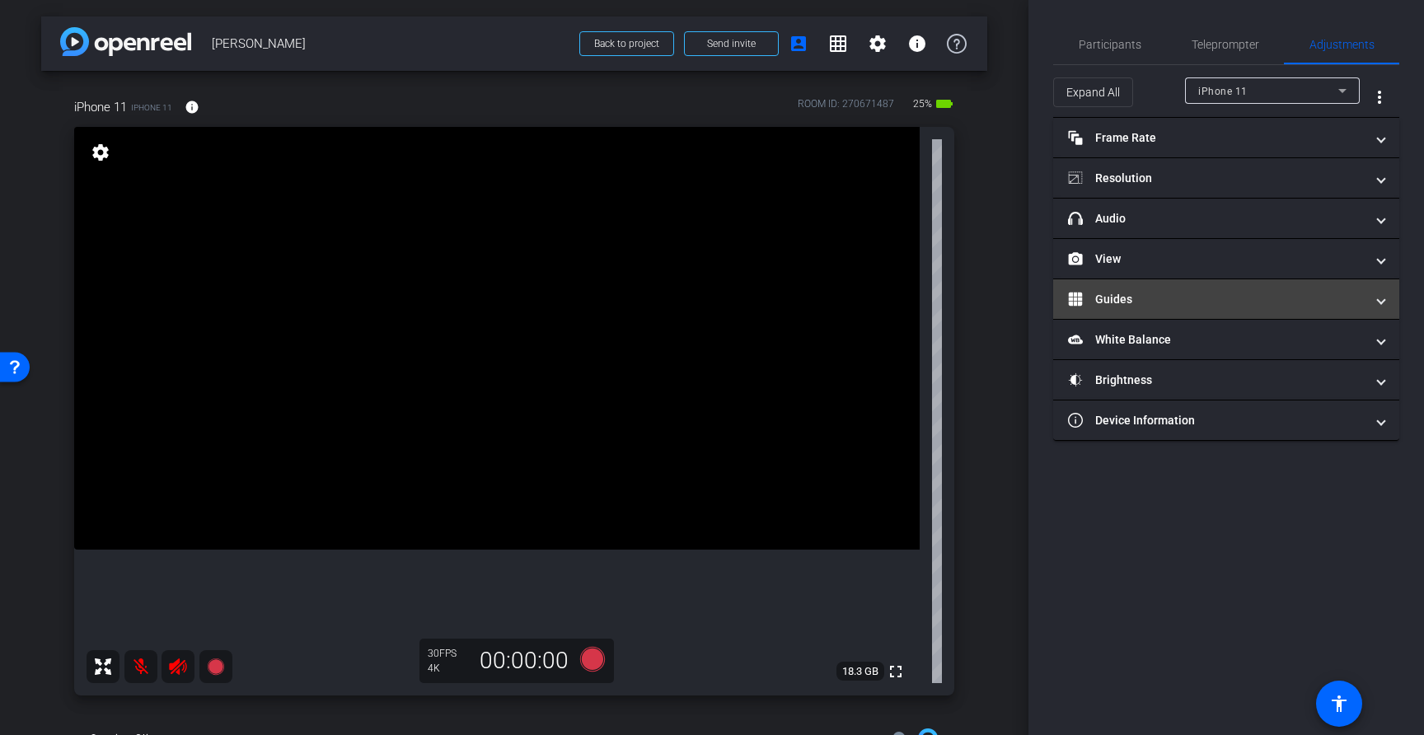
click at [1238, 287] on mat-expansion-panel-header "Guides" at bounding box center [1226, 299] width 346 height 40
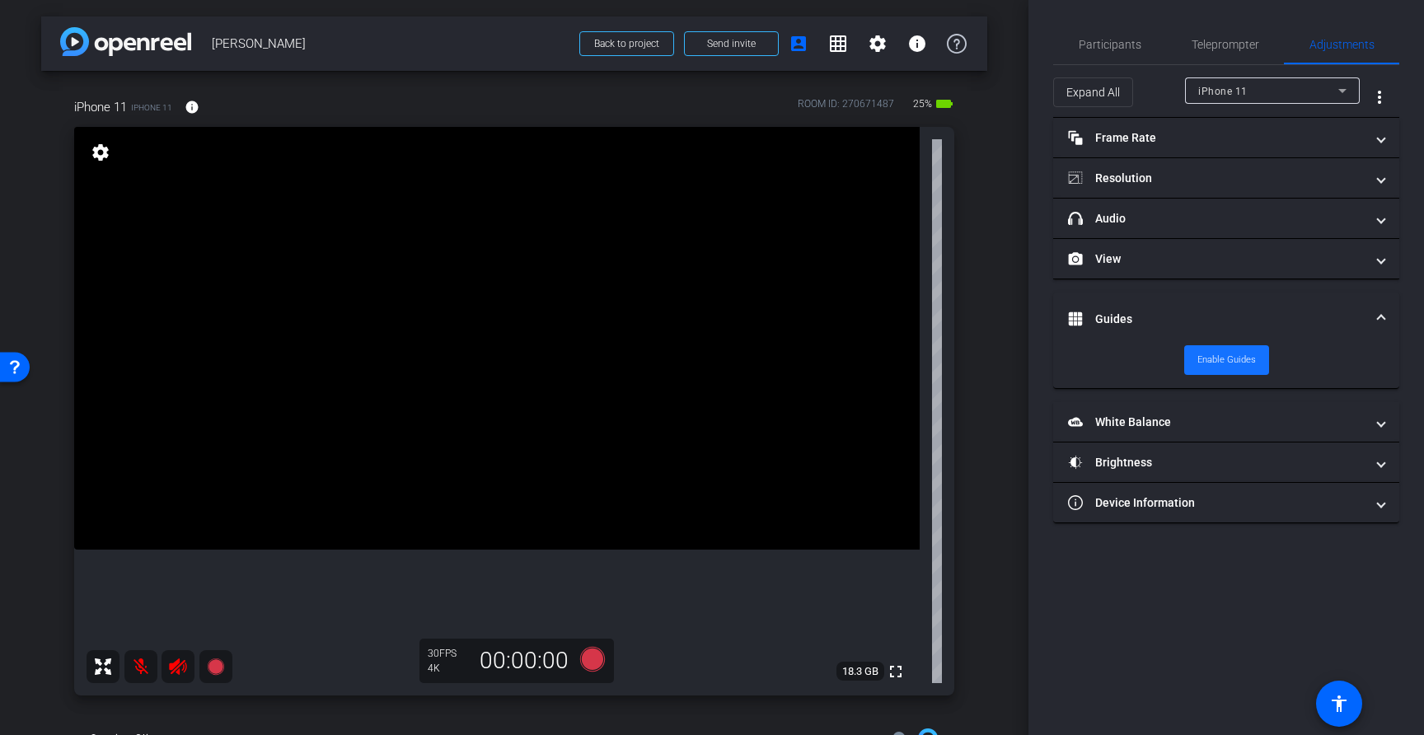
click at [1225, 355] on span "Enable Guides" at bounding box center [1226, 360] width 58 height 25
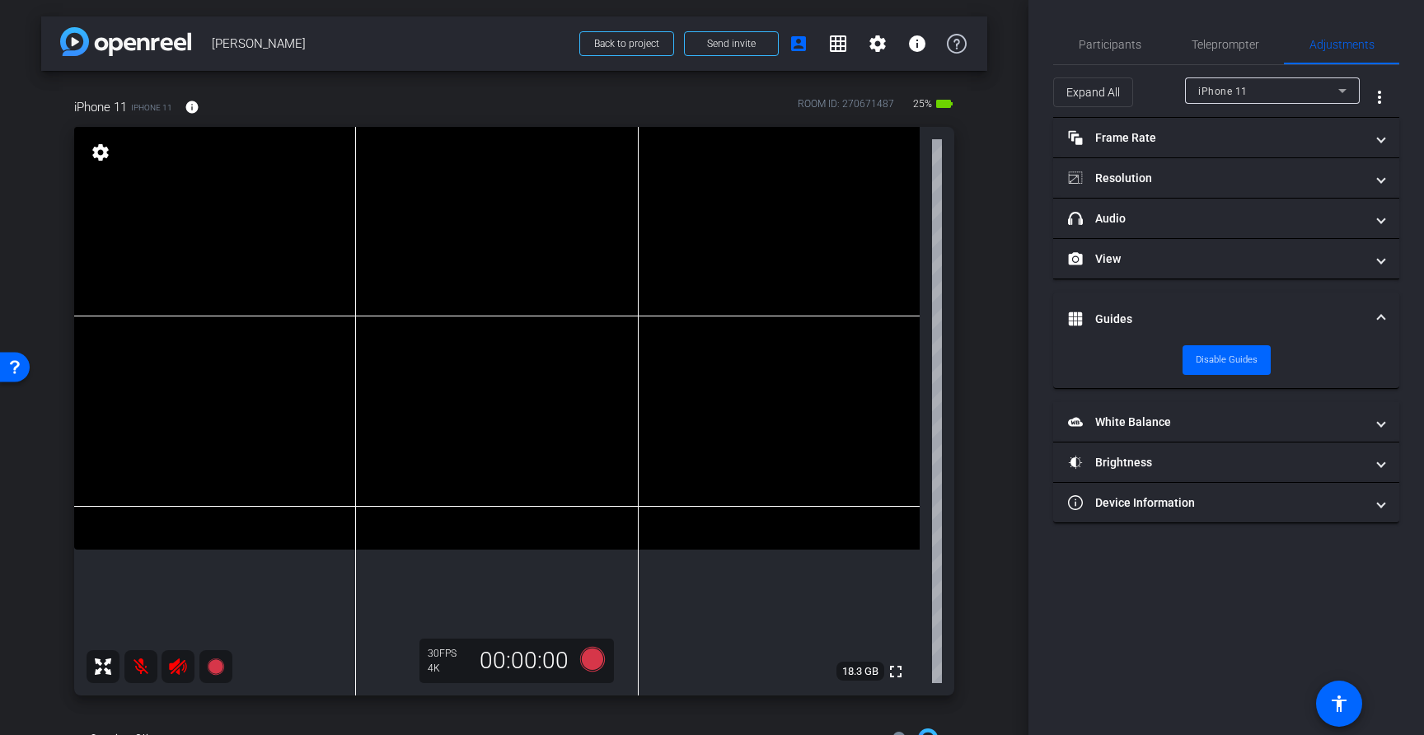
click at [1380, 316] on span at bounding box center [1380, 319] width 7 height 17
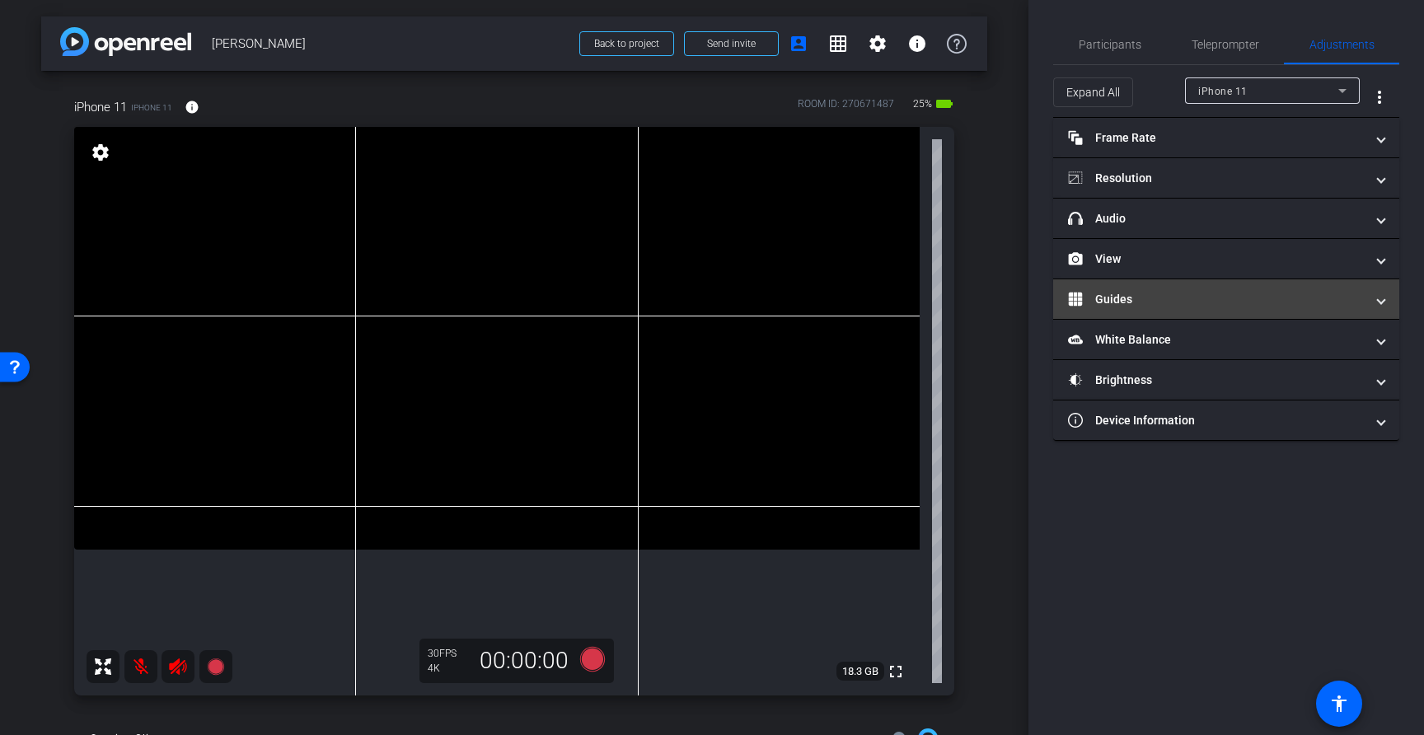
click at [1384, 302] on mat-expansion-panel-header "Guides" at bounding box center [1226, 299] width 346 height 40
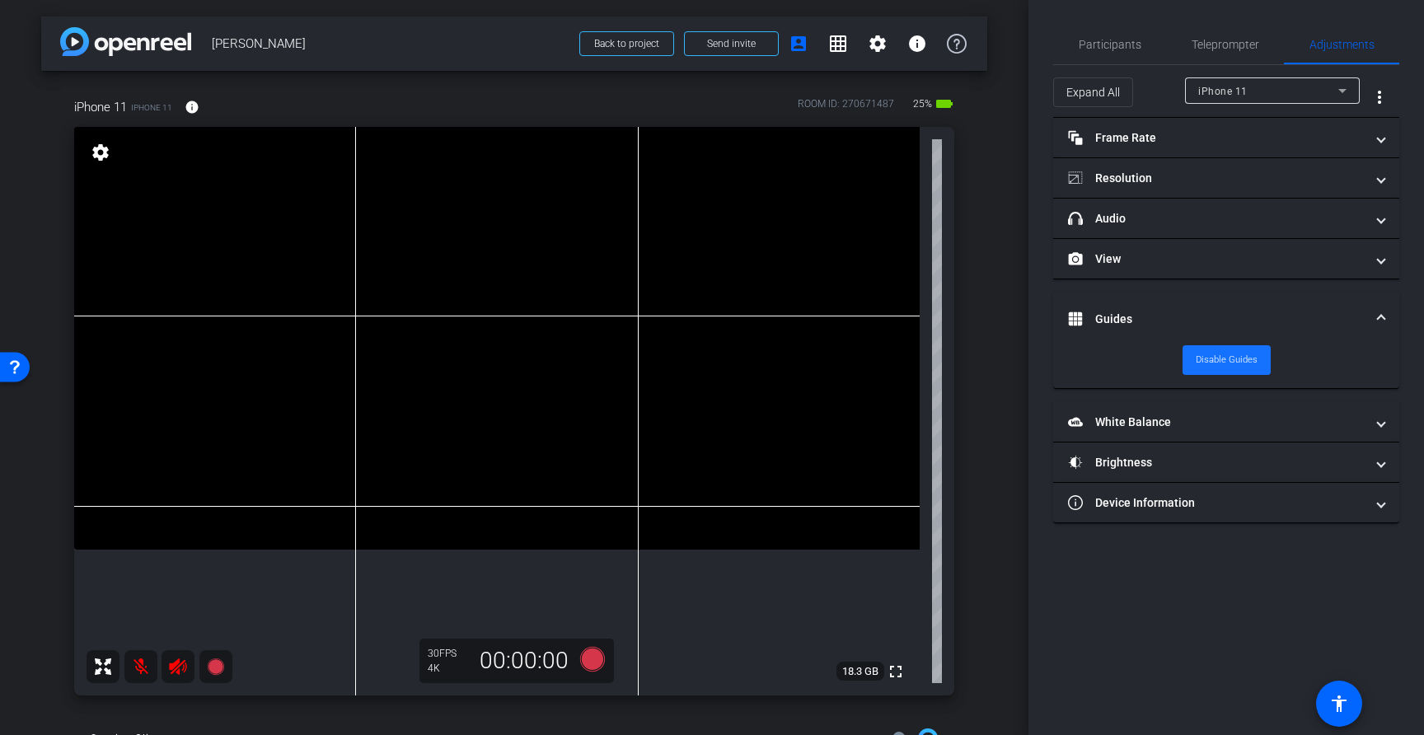
click at [1234, 362] on span "Disable Guides" at bounding box center [1226, 360] width 62 height 25
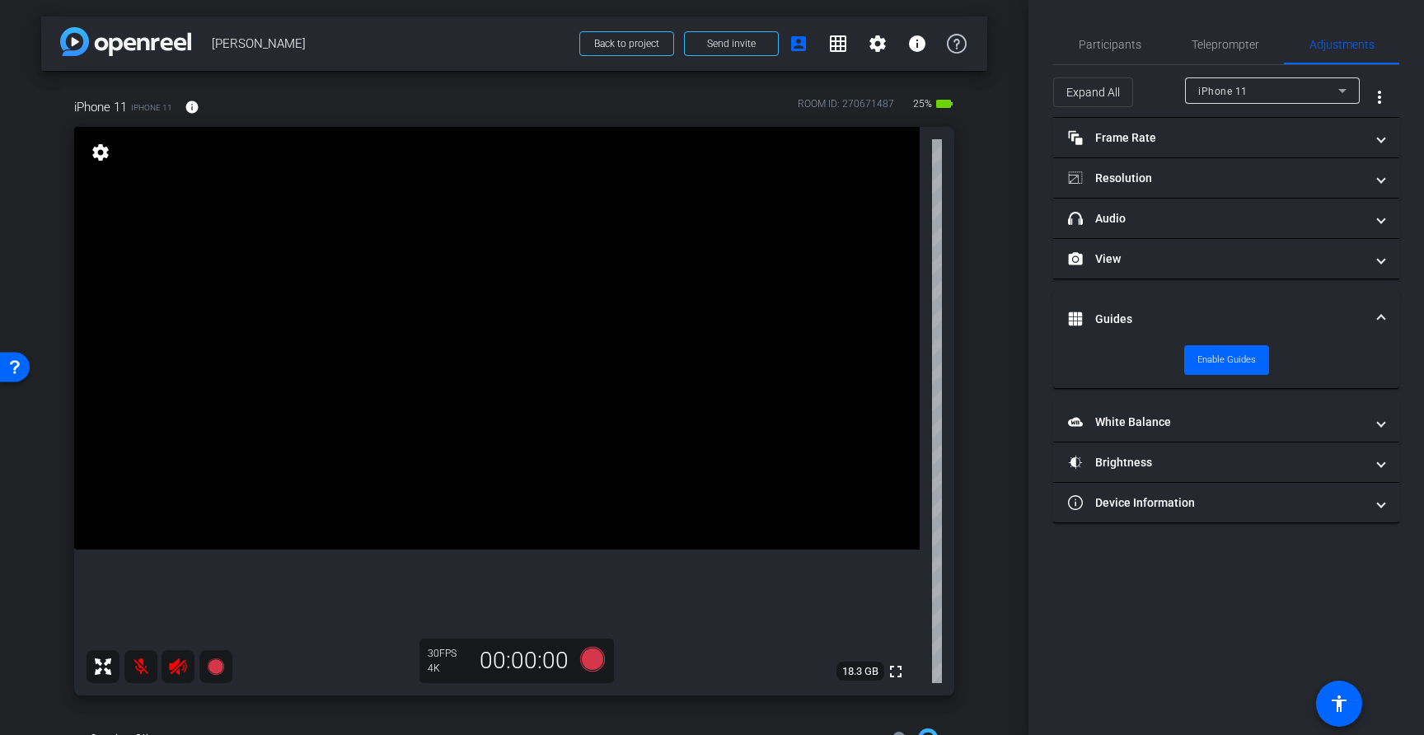
click at [1377, 316] on span at bounding box center [1380, 319] width 7 height 17
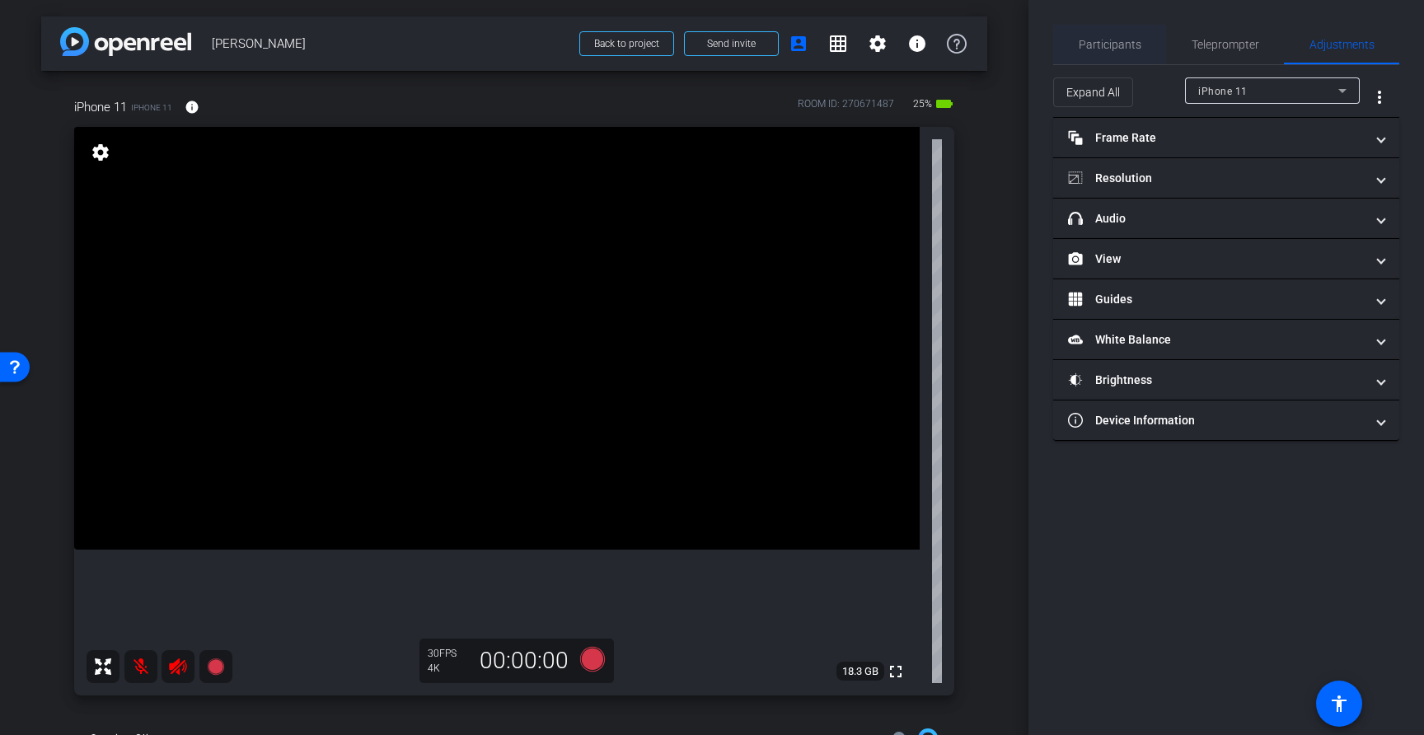
click at [1117, 39] on span "Participants" at bounding box center [1109, 45] width 63 height 12
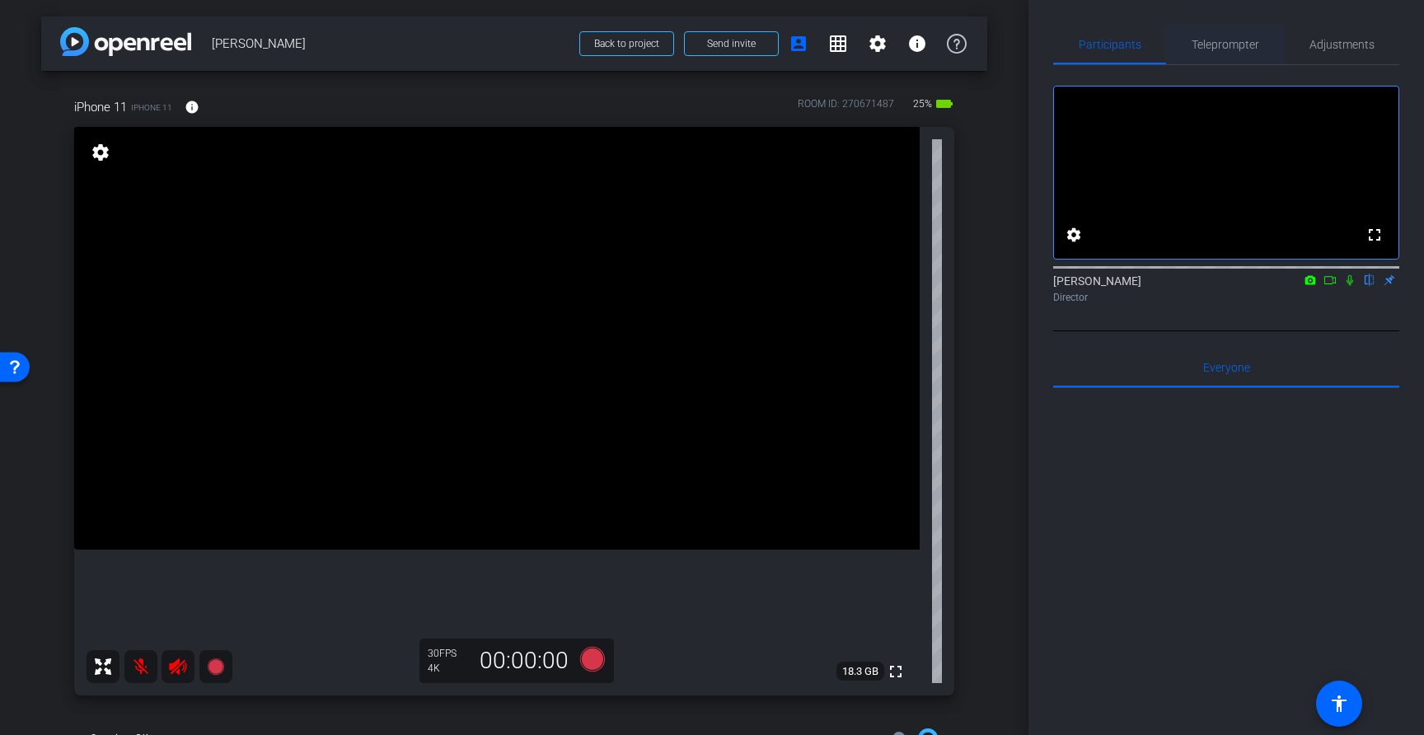
click at [1212, 45] on span "Teleprompter" at bounding box center [1225, 45] width 68 height 12
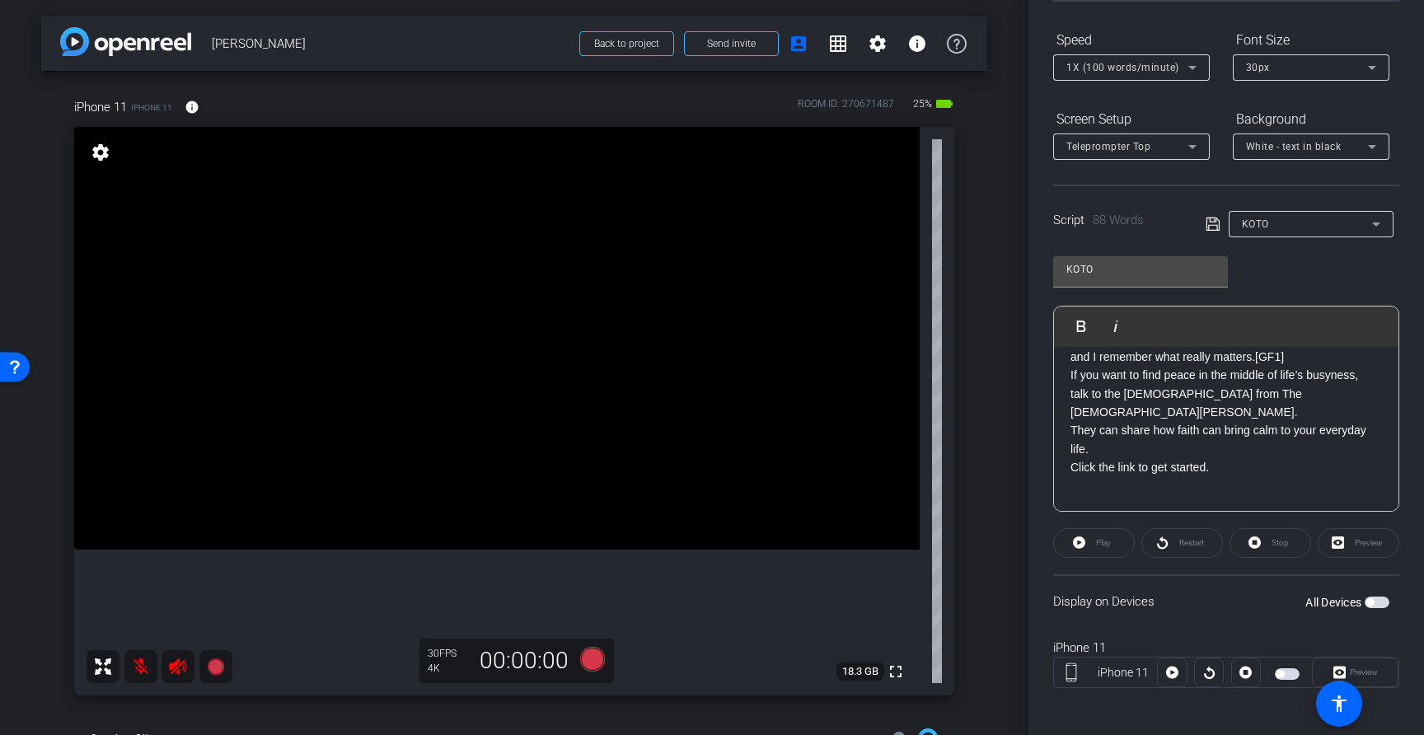
scroll to position [166, 0]
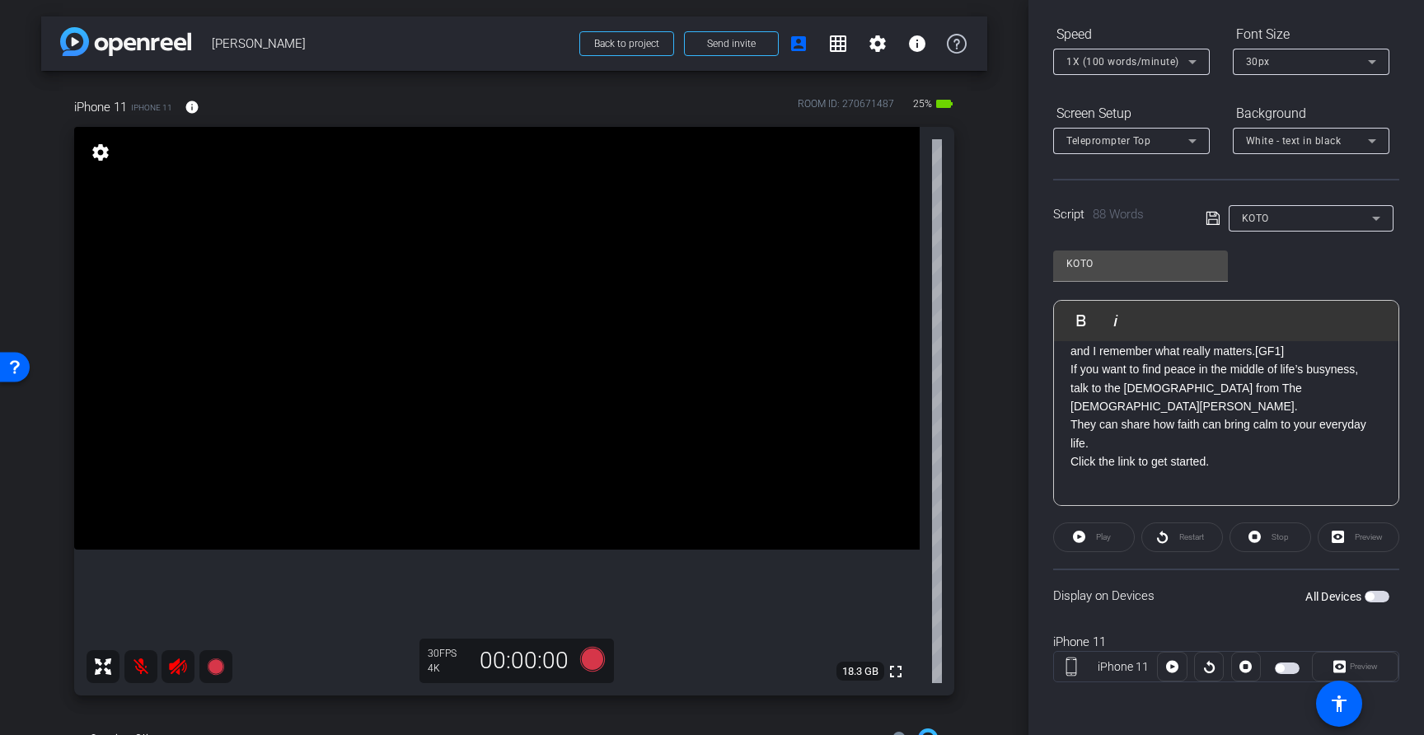
click at [1371, 597] on span "button" at bounding box center [1369, 596] width 8 height 8
click at [1102, 545] on span "Play" at bounding box center [1101, 537] width 19 height 23
click at [1108, 545] on span "Pause" at bounding box center [1101, 537] width 26 height 23
click at [1377, 665] on span "Preview" at bounding box center [1363, 666] width 28 height 9
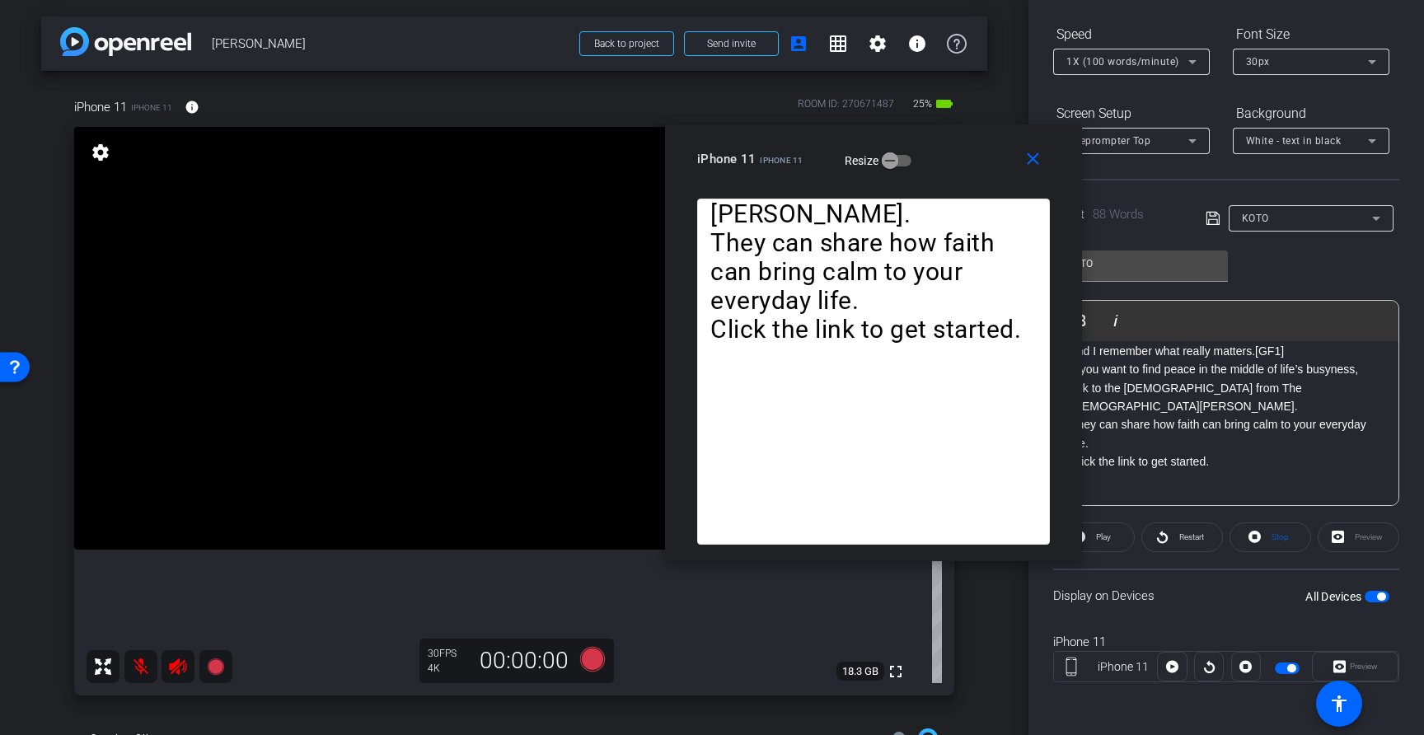
drag, startPoint x: 770, startPoint y: 161, endPoint x: 932, endPoint y: 136, distance: 163.4
click at [932, 136] on div "close iPhone 11 iPhone 11 Resize" at bounding box center [873, 161] width 417 height 74
click at [1031, 159] on mat-icon "close" at bounding box center [1032, 159] width 21 height 21
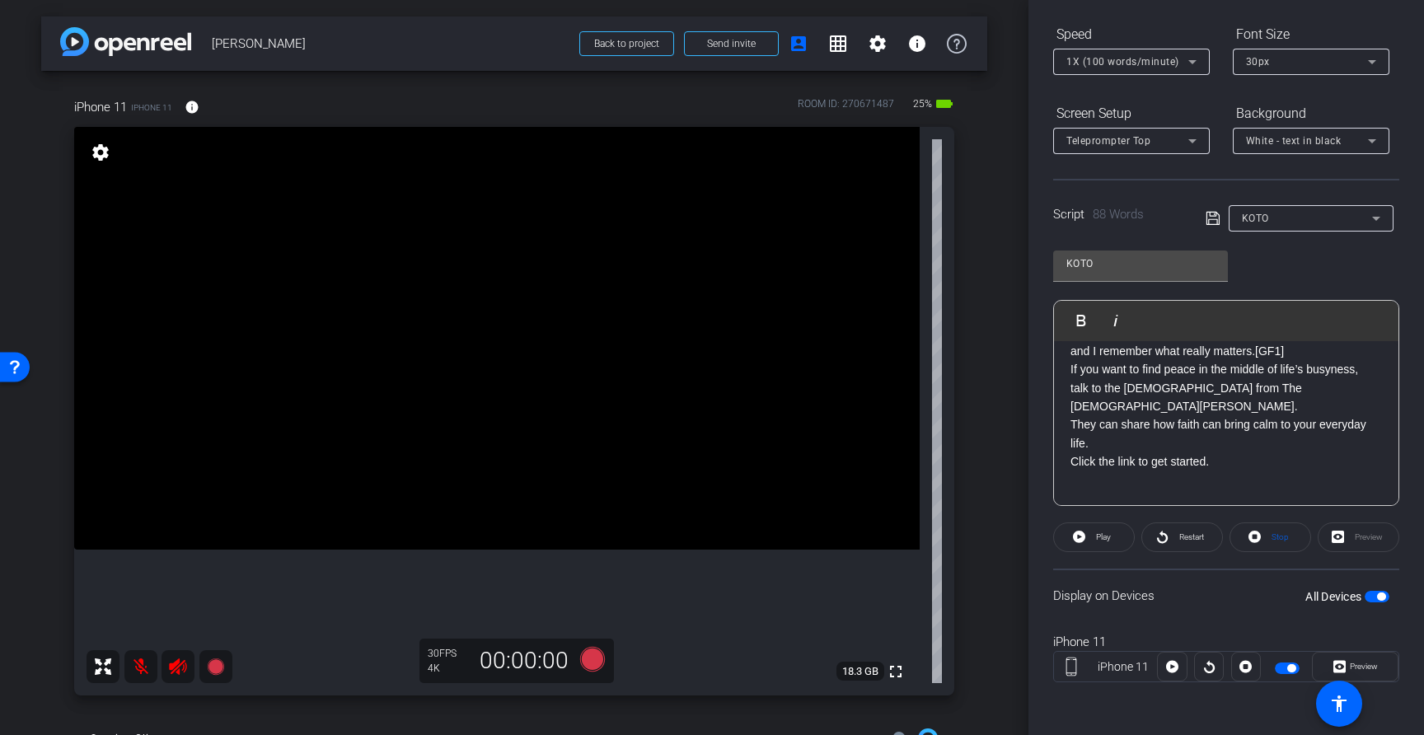
scroll to position [0, 0]
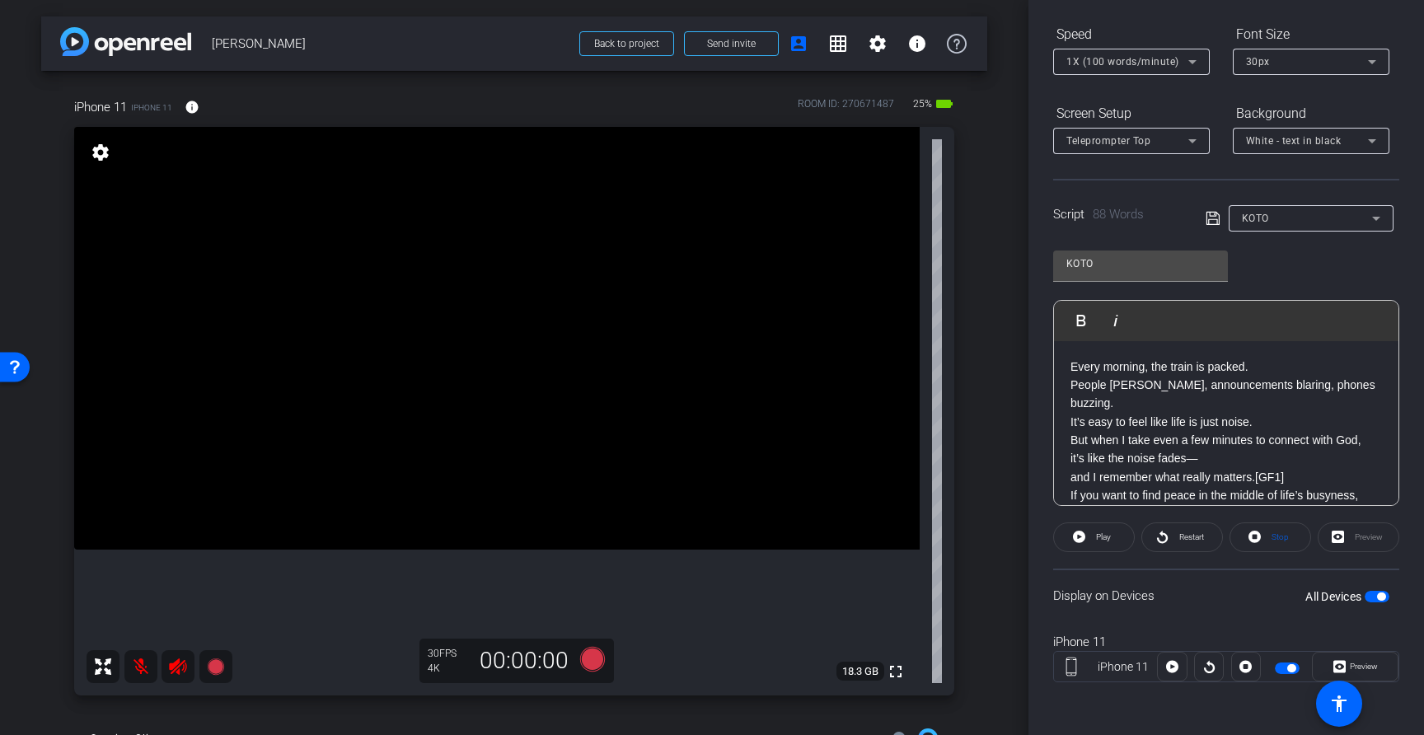
click at [1071, 371] on p "Every morning, the train is packed. People rushing, announcements blaring, phon…" at bounding box center [1225, 422] width 311 height 129
click at [1084, 402] on p "Every morning, the train is packed. People rushing, announcements blaring, phon…" at bounding box center [1225, 422] width 311 height 129
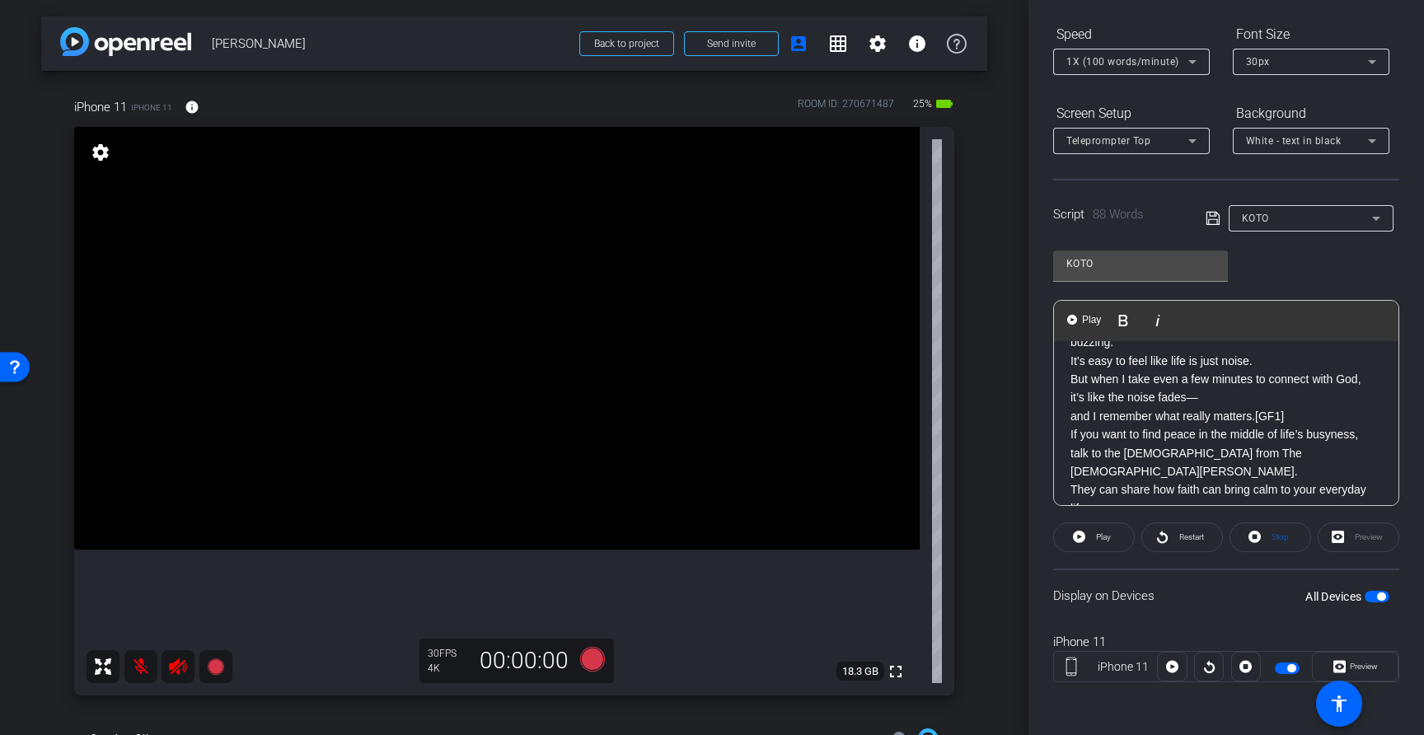
scroll to position [72, 0]
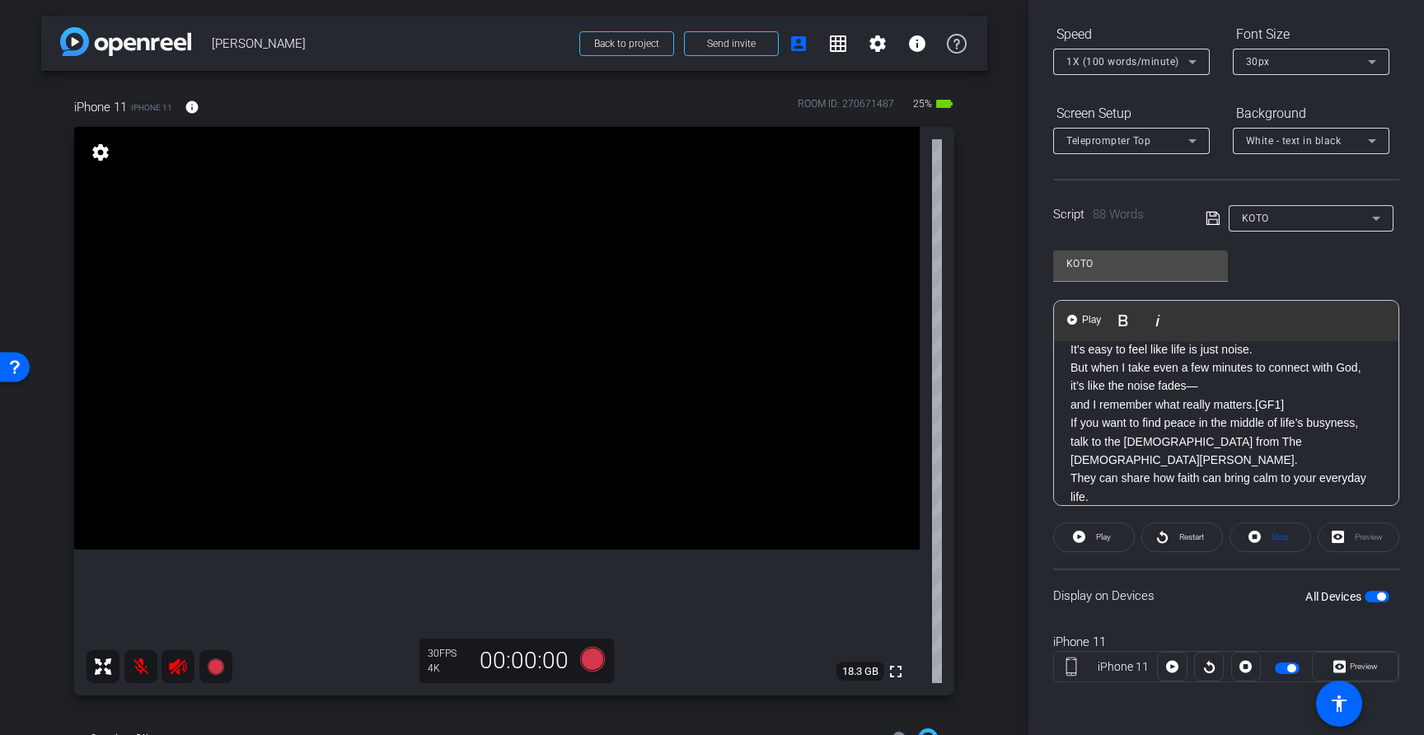
click at [1068, 407] on div "Every morning, the train is packed. People rushing, announcements blaring, phon…" at bounding box center [1226, 424] width 344 height 310
click at [1074, 427] on p "If you want to find peace in the middle of life’s busyness, talk to the mission…" at bounding box center [1225, 469] width 311 height 110
click at [1067, 448] on div "Every morning, the train is packed. People rushing, announcements blaring, phon…" at bounding box center [1226, 424] width 344 height 310
click at [1073, 465] on p "If you want to find peace in the middle of life’s busyness, talk to the mission…" at bounding box center [1225, 469] width 311 height 110
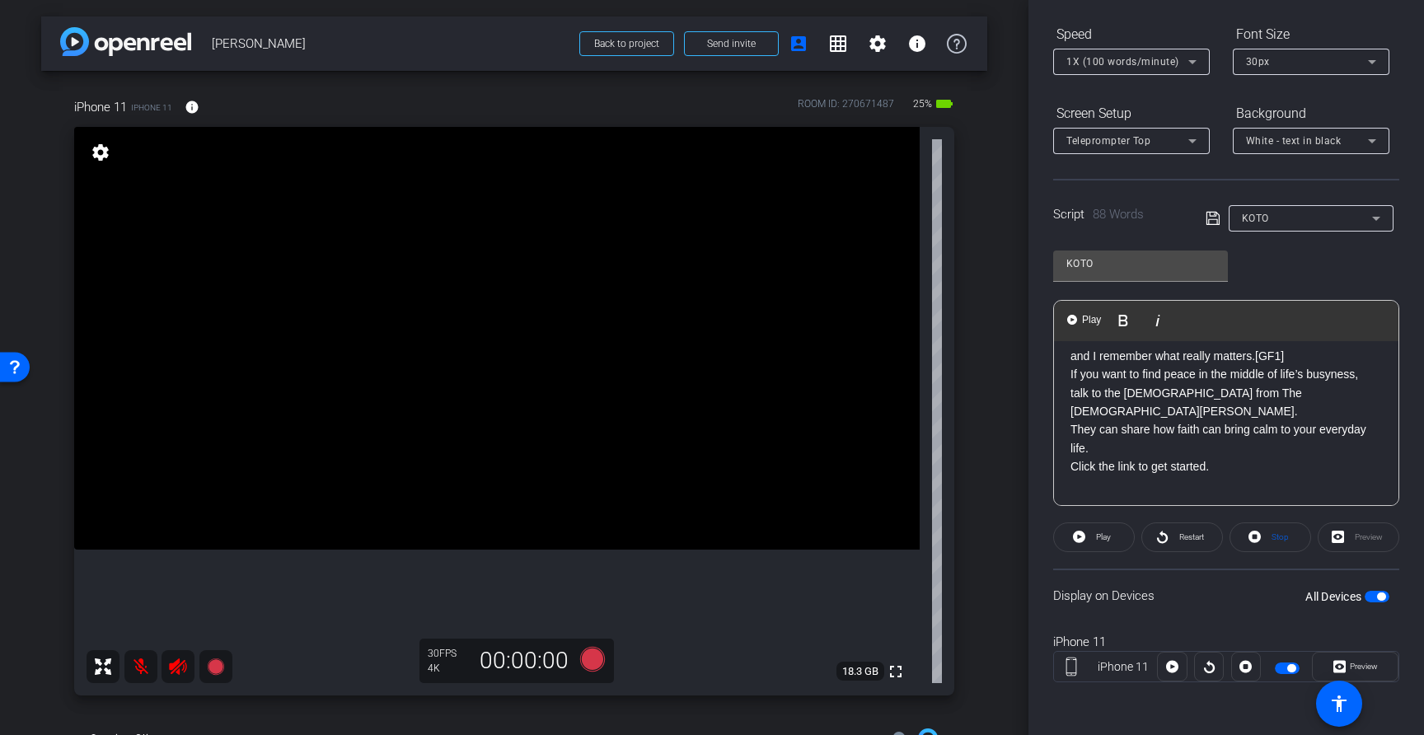
scroll to position [126, 0]
click at [1072, 435] on p "If you want to find peace in the middle of life’s busyness, talk to the mission…" at bounding box center [1225, 415] width 311 height 110
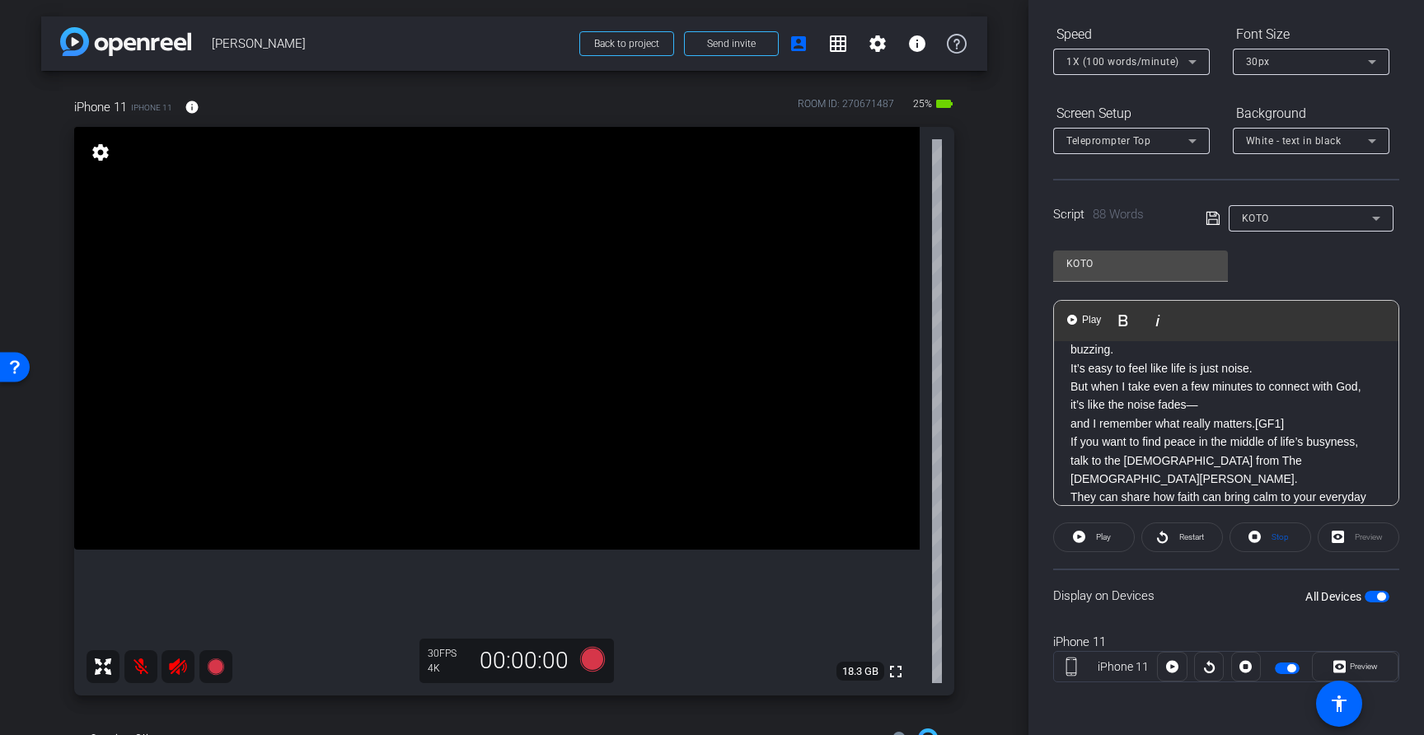
scroll to position [0, 0]
click at [1077, 378] on p "Every morning, the train is packed. People rushing, announcements blaring, phon…" at bounding box center [1225, 422] width 311 height 129
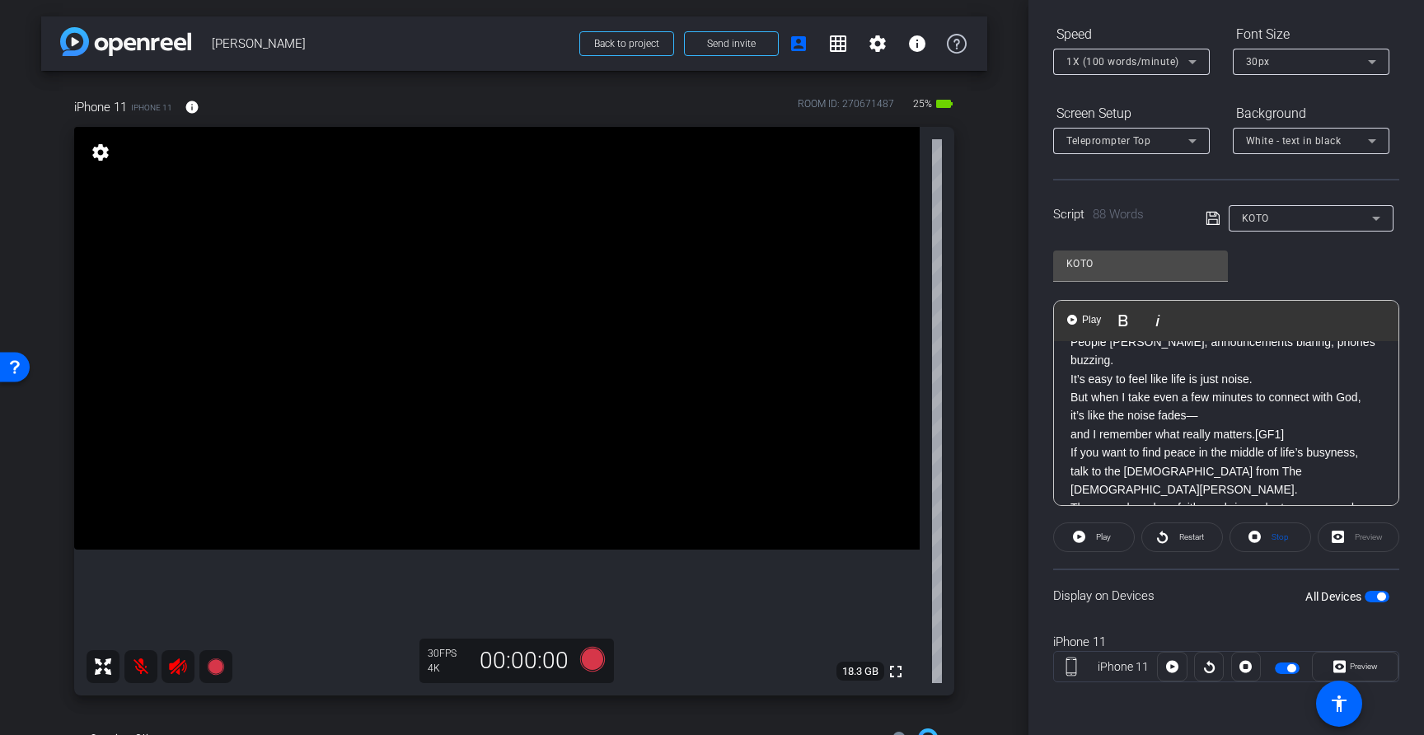
scroll to position [45, 0]
click at [1069, 432] on div "Every morning, the train is packed. People rushing, announcements blaring, phon…" at bounding box center [1226, 451] width 344 height 310
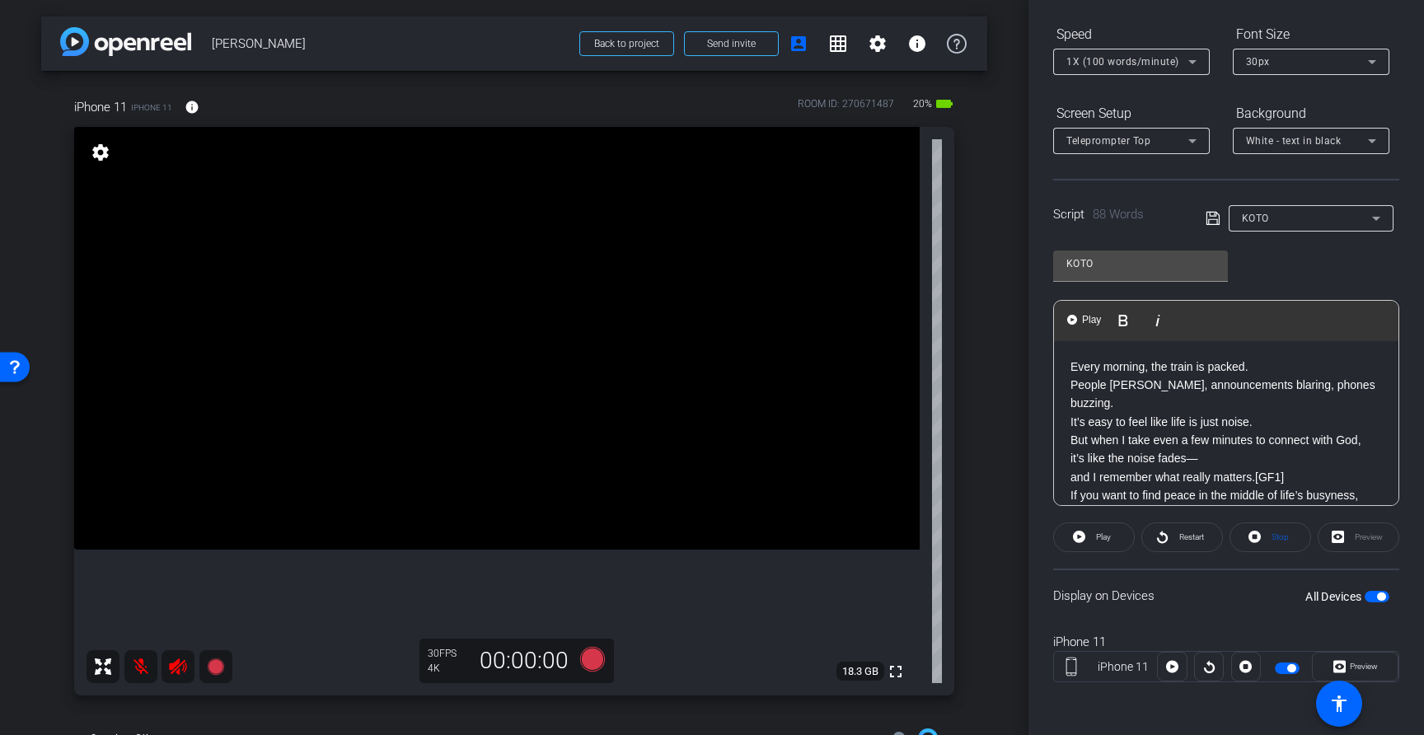
click at [1070, 368] on p "Every morning, the train is packed. People rushing, announcements blaring, phon…" at bounding box center [1225, 422] width 311 height 129
drag, startPoint x: 1070, startPoint y: 372, endPoint x: 1279, endPoint y: 442, distance: 219.9
click at [1279, 442] on p "Every morning, the train is packed. People rushing, announcements blaring, phon…" at bounding box center [1225, 422] width 311 height 129
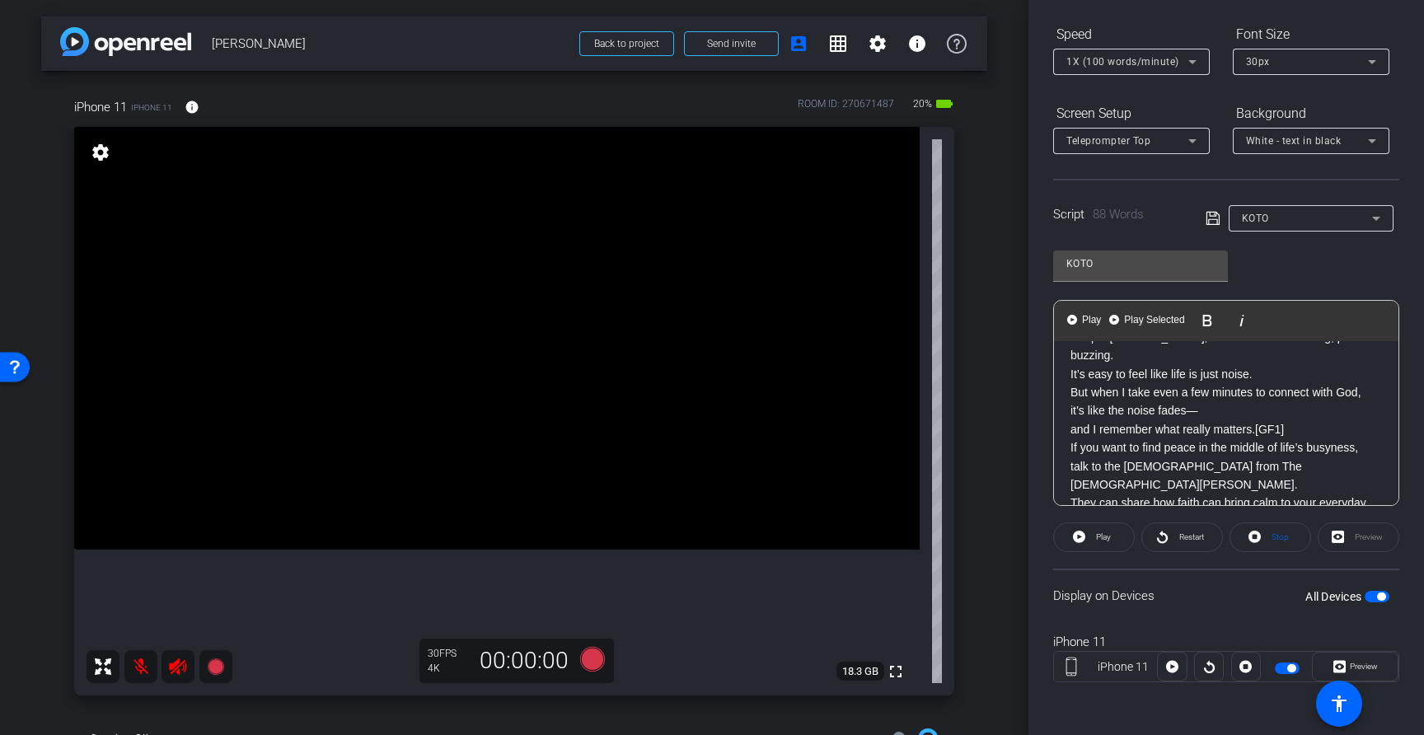
scroll to position [62, 0]
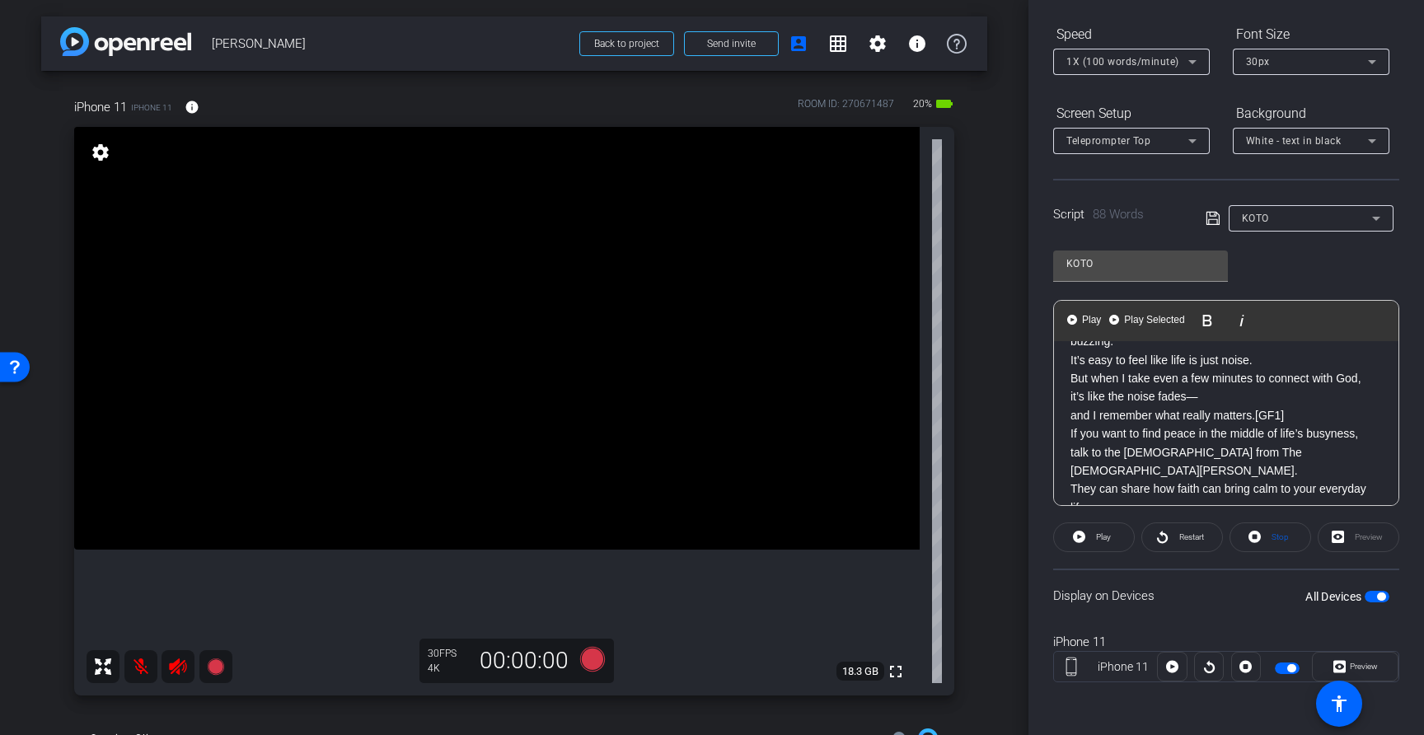
click at [1069, 417] on div "Every morning, the train is packed. People rushing, announcements blaring, phon…" at bounding box center [1226, 434] width 344 height 310
click at [1069, 418] on div "Every morning, the train is packed. People rushing, announcements blaring, phon…" at bounding box center [1226, 434] width 344 height 310
click at [1071, 424] on p "If you want to find peace in the middle of life’s busyness, talk to the mission…" at bounding box center [1225, 479] width 311 height 110
click at [1143, 424] on p "If you want to find peace in the middle of life’s busyness, talk to the mission…" at bounding box center [1225, 479] width 311 height 110
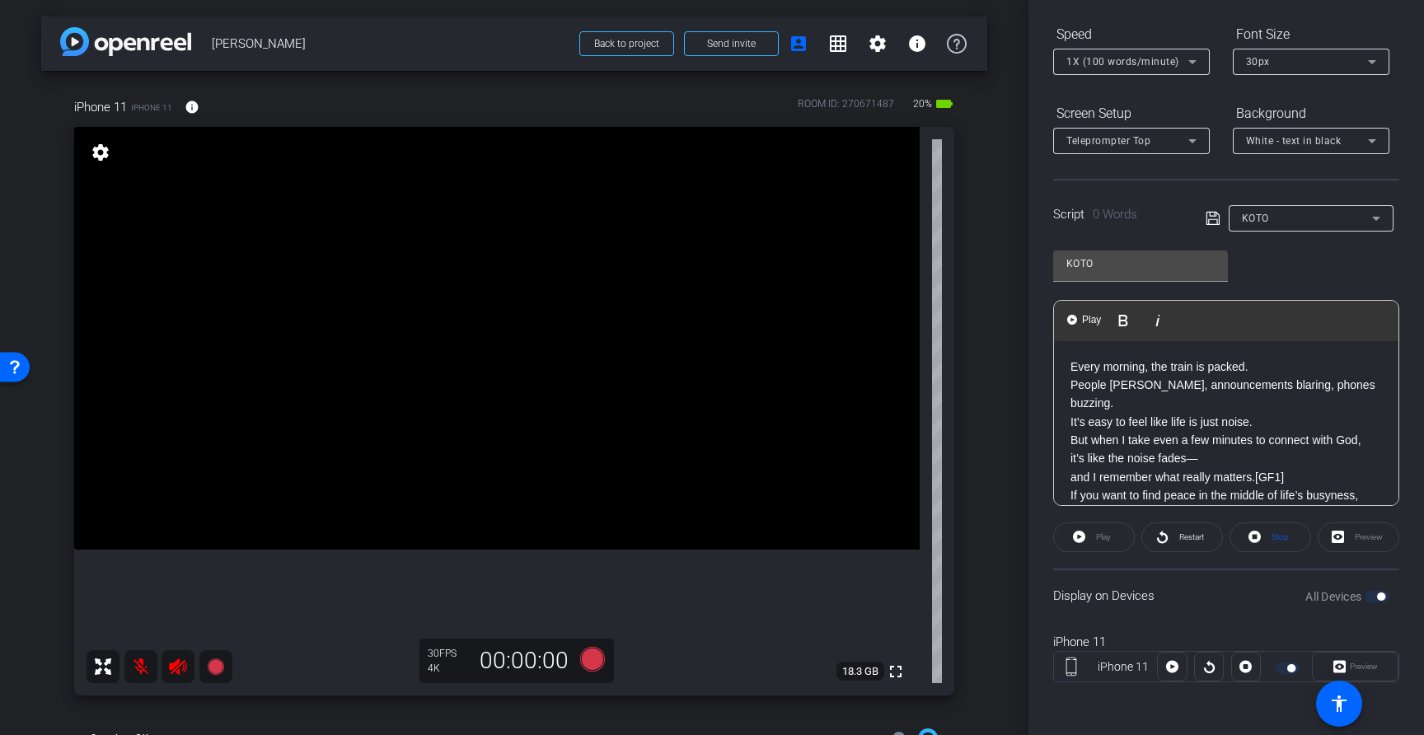
scroll to position [148, 0]
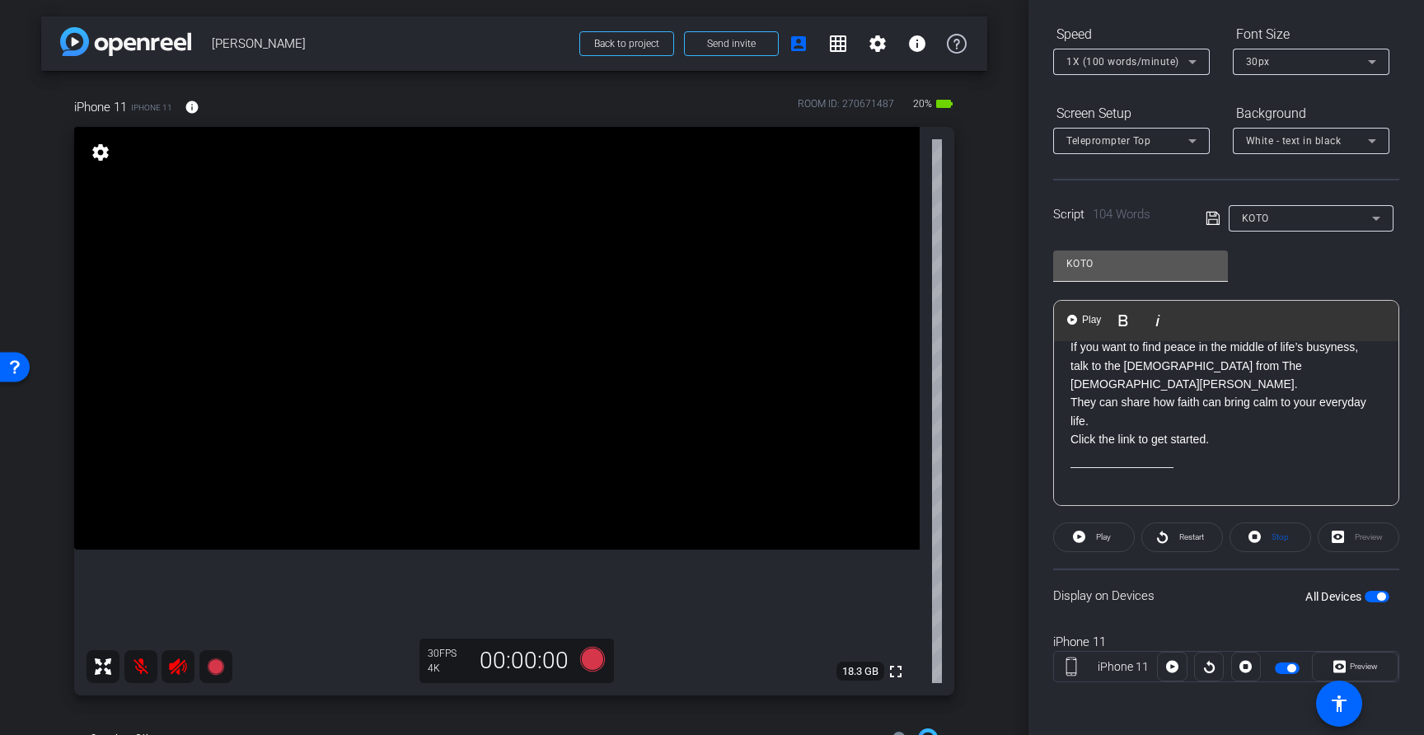
click at [1106, 266] on input "KOTO" at bounding box center [1140, 264] width 148 height 20
type input "svrppp"
click at [1206, 220] on icon at bounding box center [1211, 218] width 13 height 13
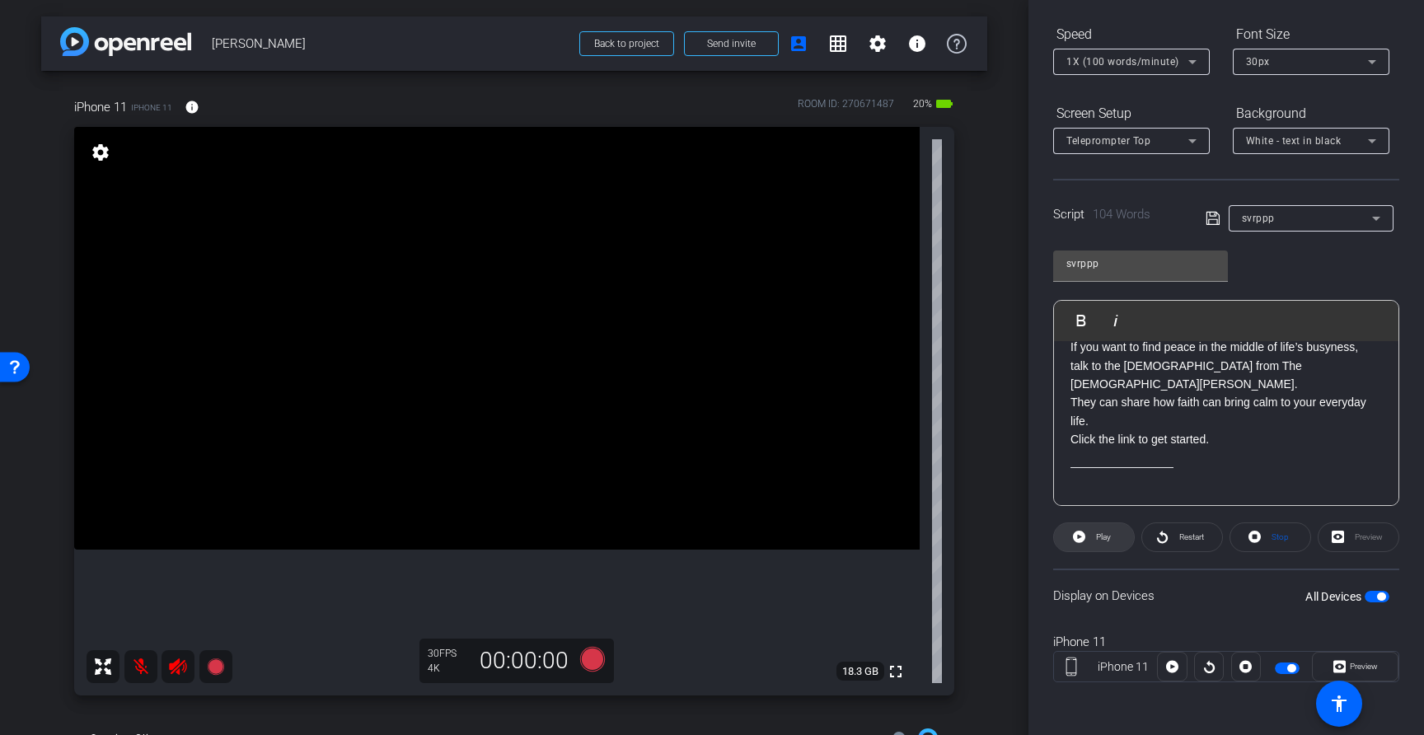
click at [1106, 538] on span "Play" at bounding box center [1103, 536] width 15 height 9
click at [1106, 538] on span "Pause" at bounding box center [1103, 536] width 22 height 9
click at [1176, 535] on span "Restart" at bounding box center [1189, 537] width 29 height 23
click at [1098, 540] on span "Pause" at bounding box center [1103, 536] width 22 height 9
click at [1379, 667] on span at bounding box center [1354, 667] width 85 height 40
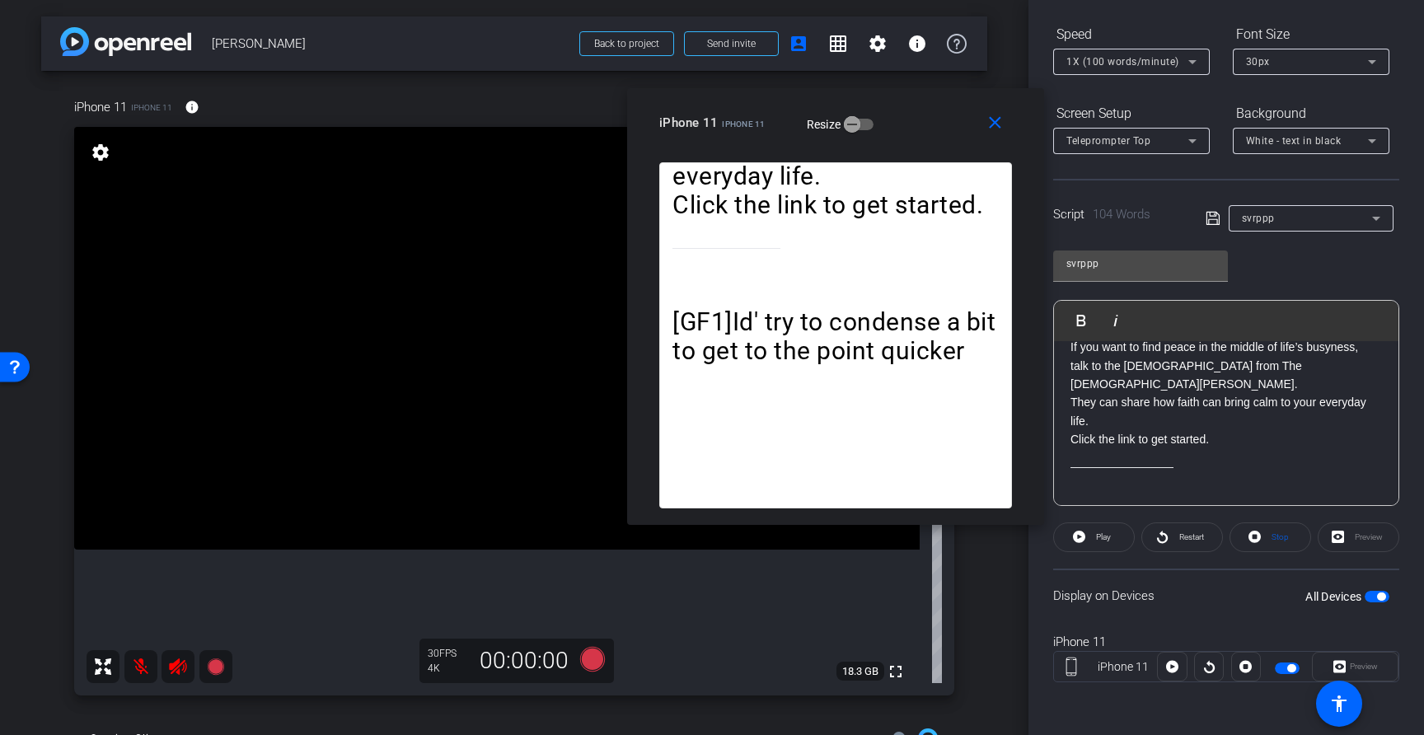
drag, startPoint x: 788, startPoint y: 165, endPoint x: 929, endPoint y: 98, distance: 155.9
click at [929, 98] on div "close iPhone 11 iPhone 11 Resize" at bounding box center [835, 125] width 417 height 74
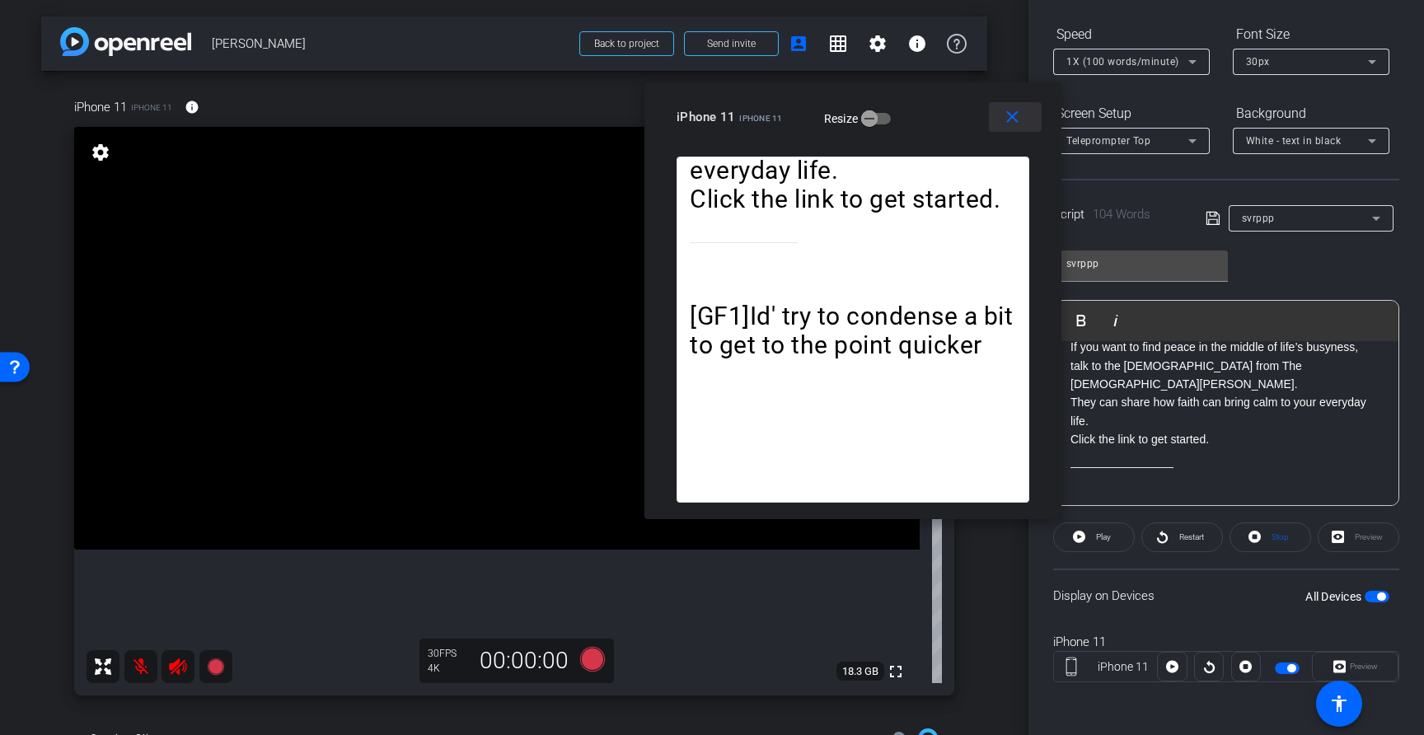
click at [1014, 119] on mat-icon "close" at bounding box center [1012, 117] width 21 height 21
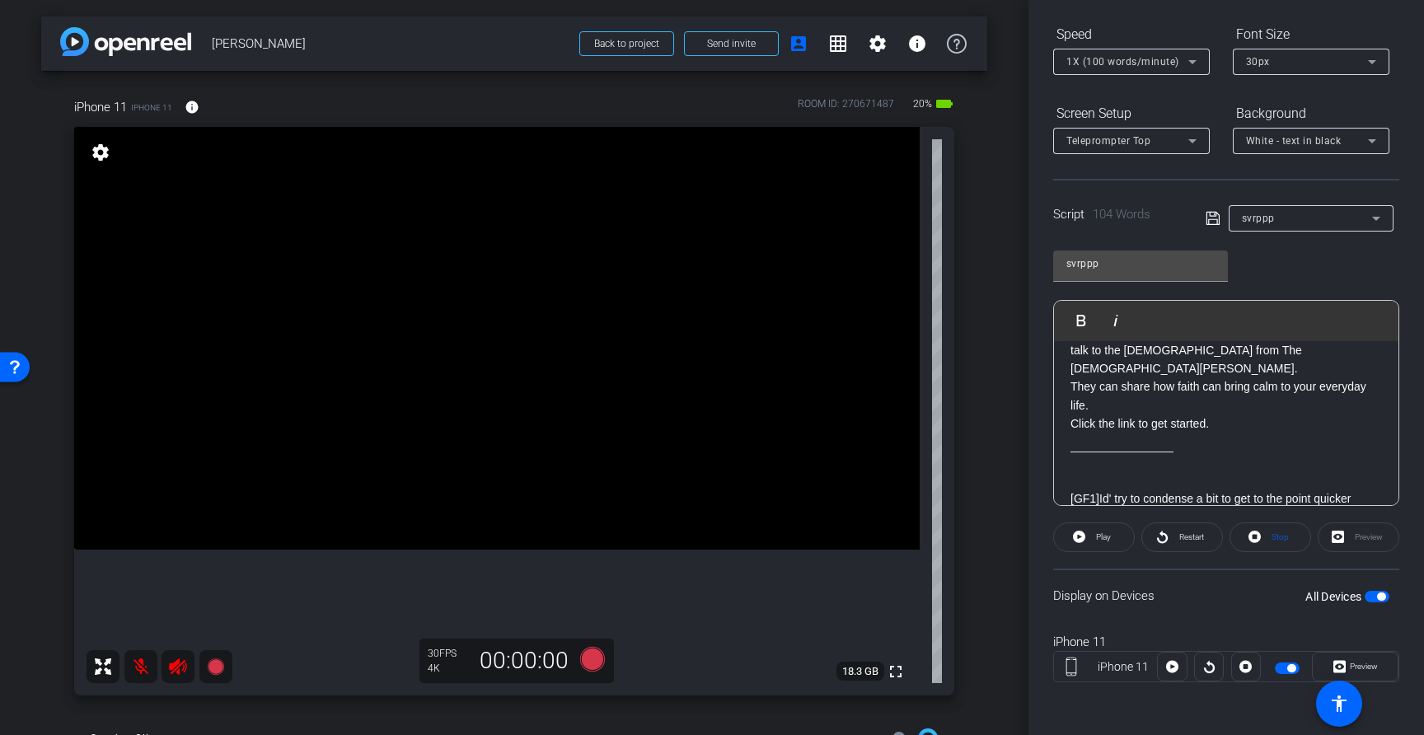
scroll to position [0, 0]
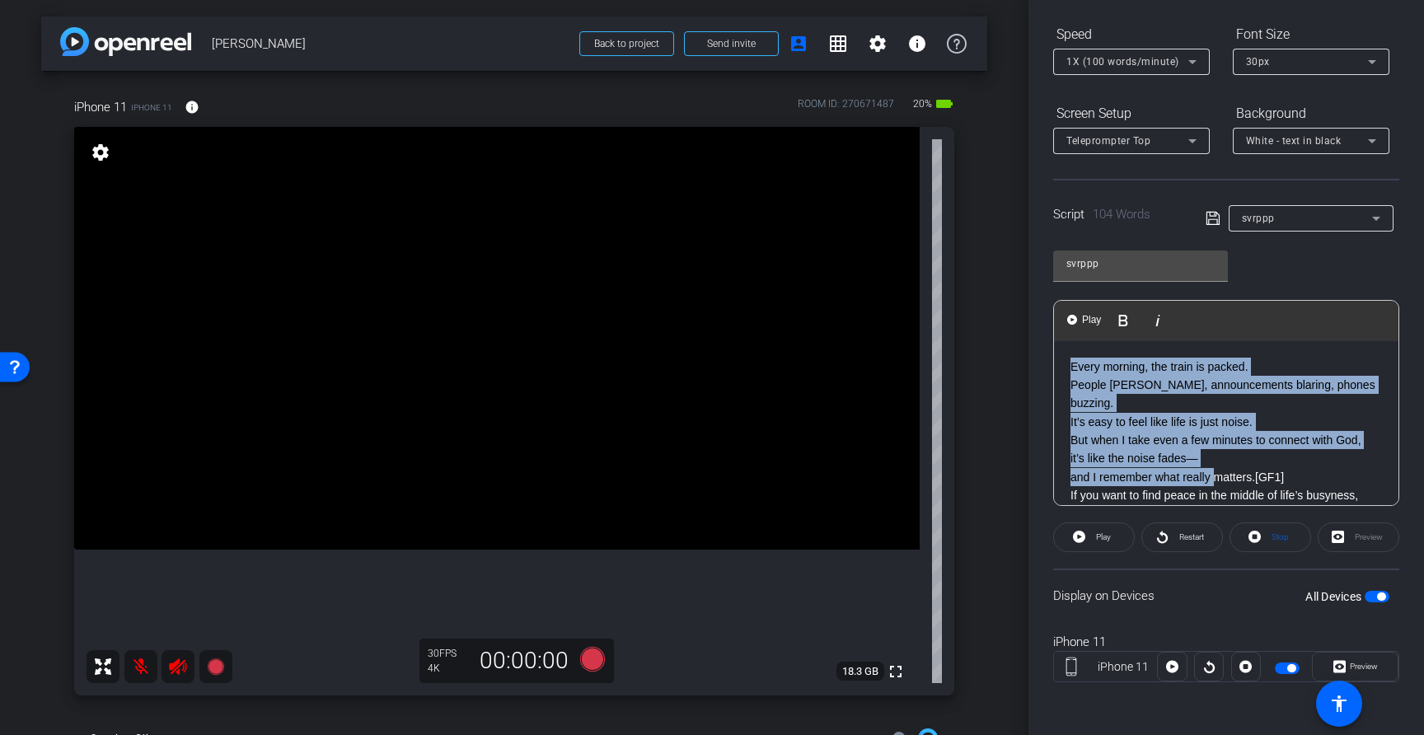
drag, startPoint x: 1069, startPoint y: 367, endPoint x: 1221, endPoint y: 465, distance: 181.2
click at [1221, 465] on div "Every morning, the train is packed. People rushing, announcements blaring, phon…" at bounding box center [1226, 515] width 344 height 348
click at [1200, 425] on p "Every morning, the train is packed. People rushing, announcements blaring, phon…" at bounding box center [1225, 422] width 311 height 129
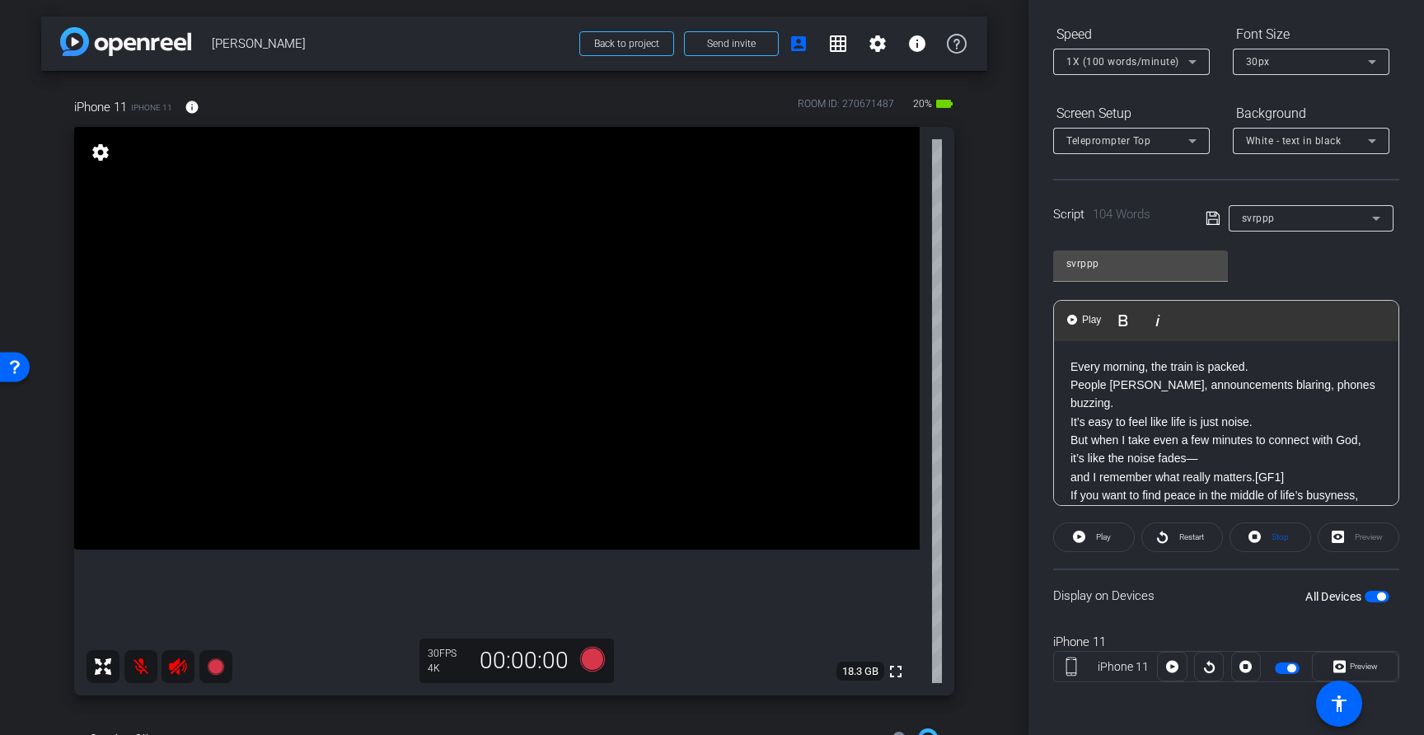
click at [1062, 363] on div "Every morning, the train is packed. People rushing, announcements blaring, phon…" at bounding box center [1226, 515] width 344 height 348
click at [586, 662] on icon at bounding box center [592, 659] width 25 height 25
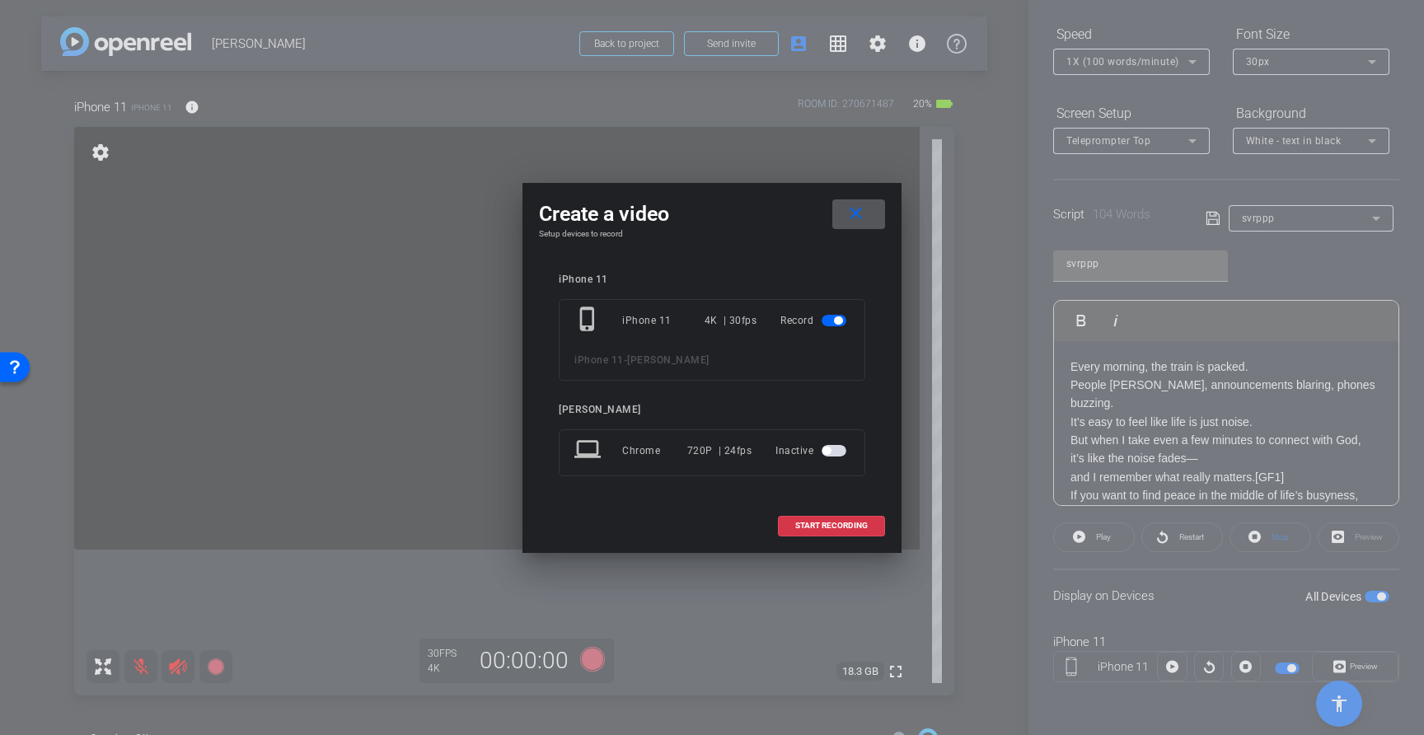
click at [858, 219] on mat-icon "close" at bounding box center [855, 213] width 21 height 21
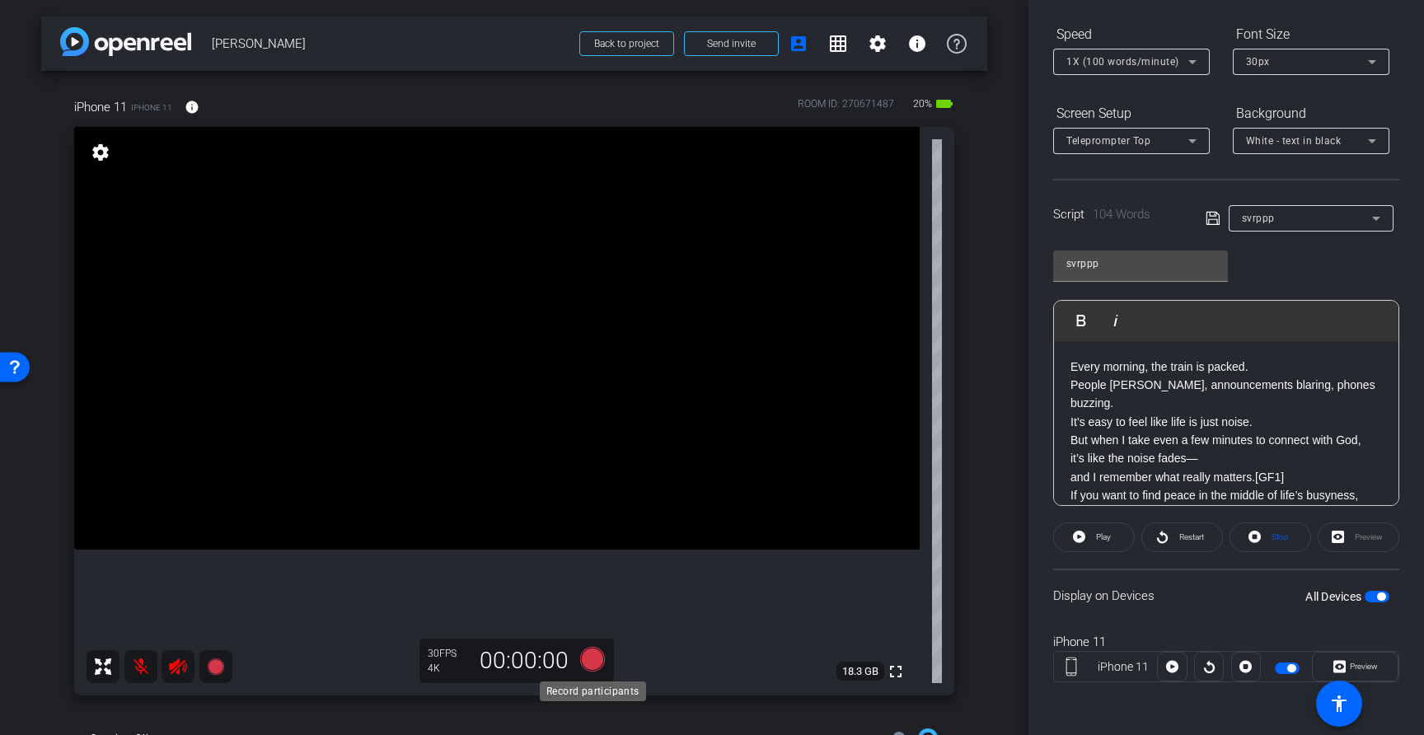
click at [592, 652] on icon at bounding box center [592, 659] width 25 height 25
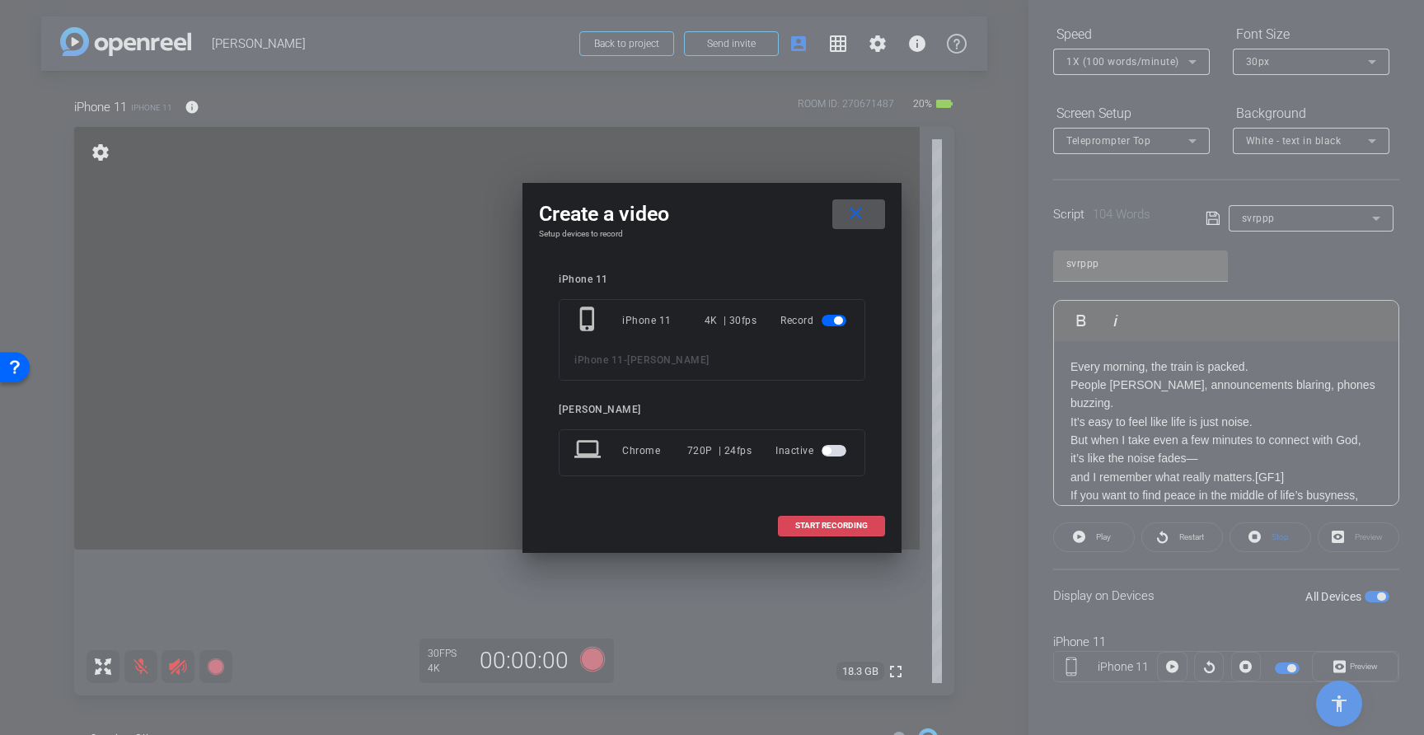
click at [856, 517] on span at bounding box center [831, 526] width 105 height 40
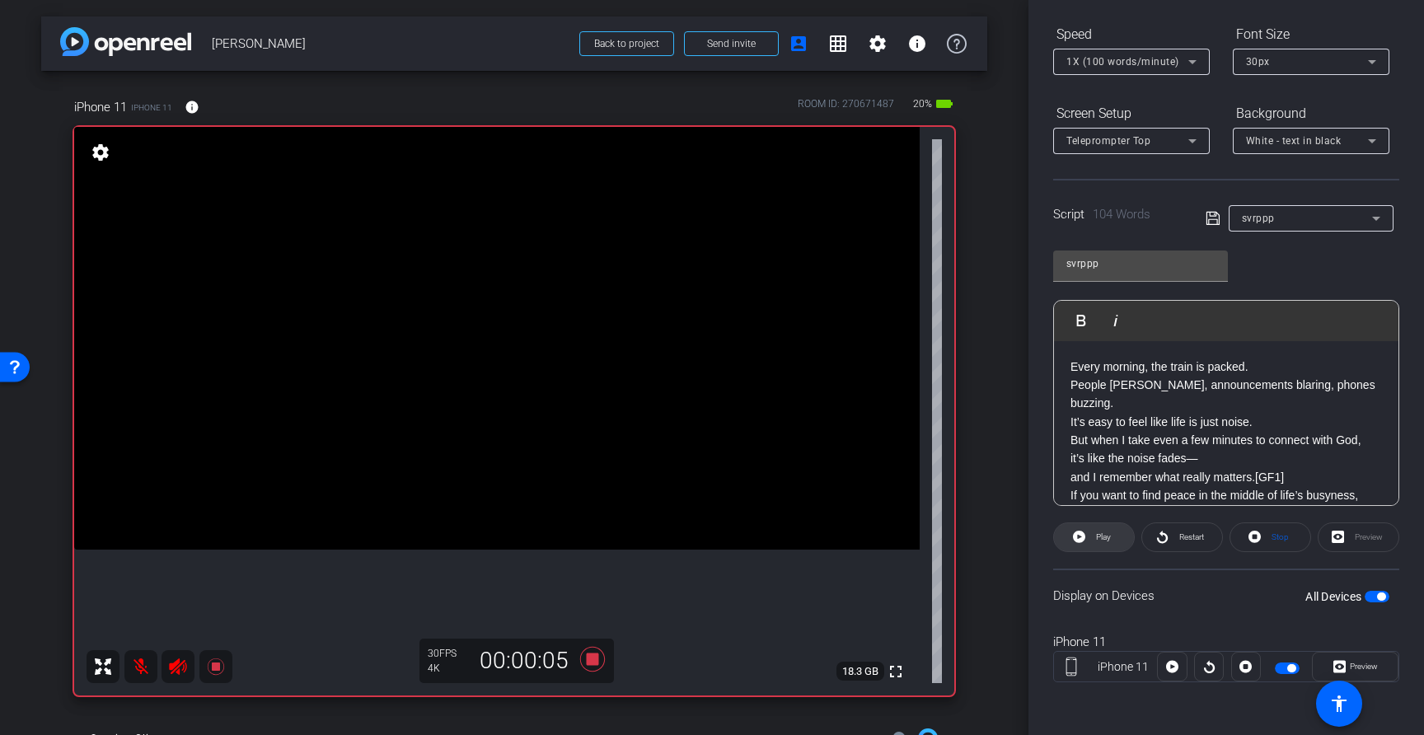
click at [1087, 533] on span at bounding box center [1094, 537] width 80 height 40
click at [591, 660] on icon at bounding box center [592, 659] width 25 height 25
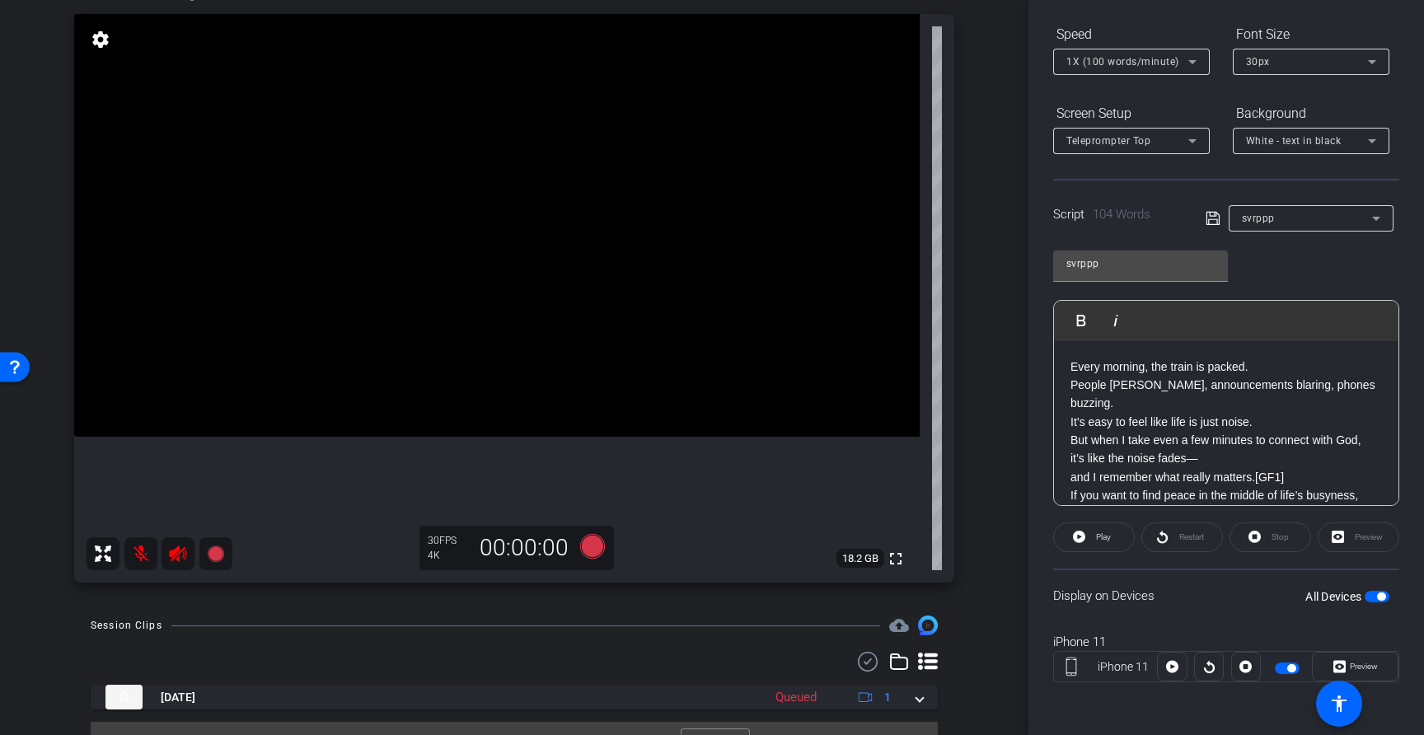
scroll to position [146, 0]
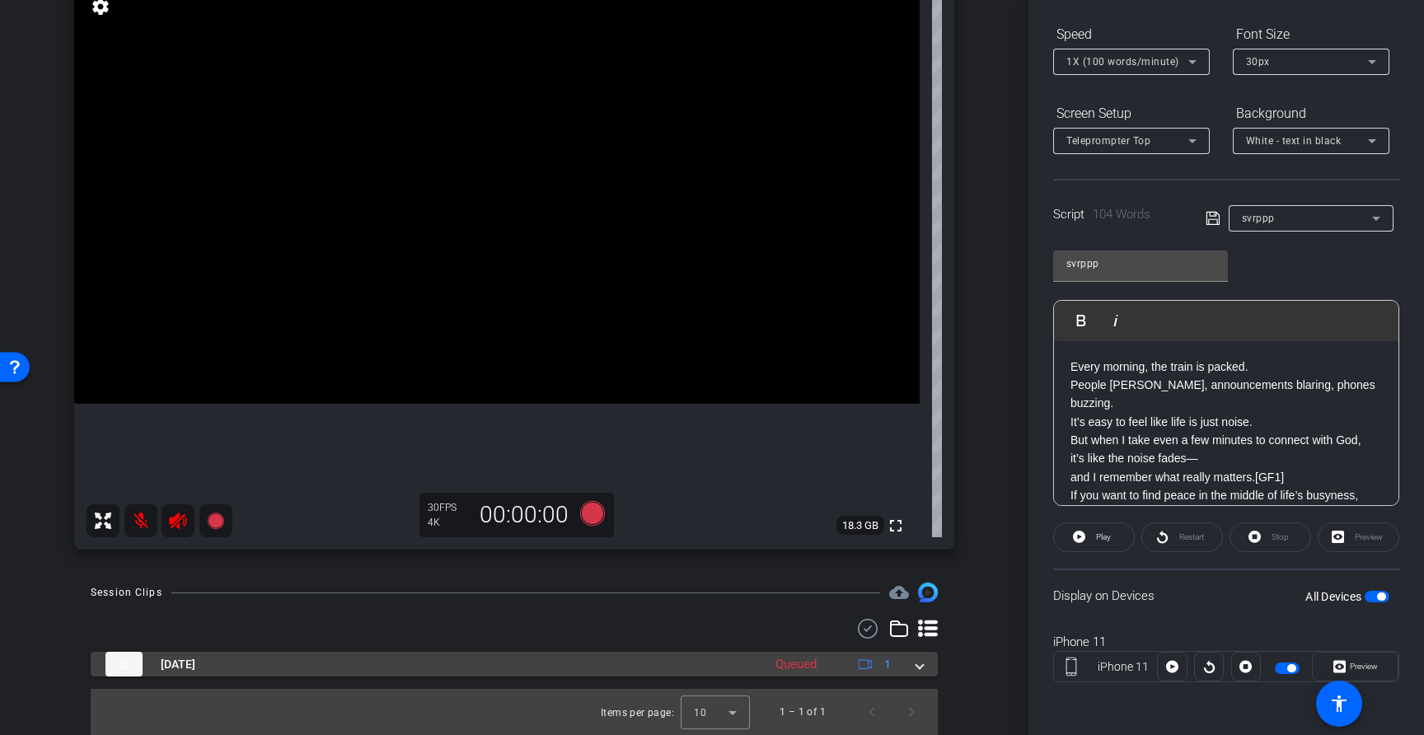
click at [917, 668] on span at bounding box center [919, 664] width 7 height 17
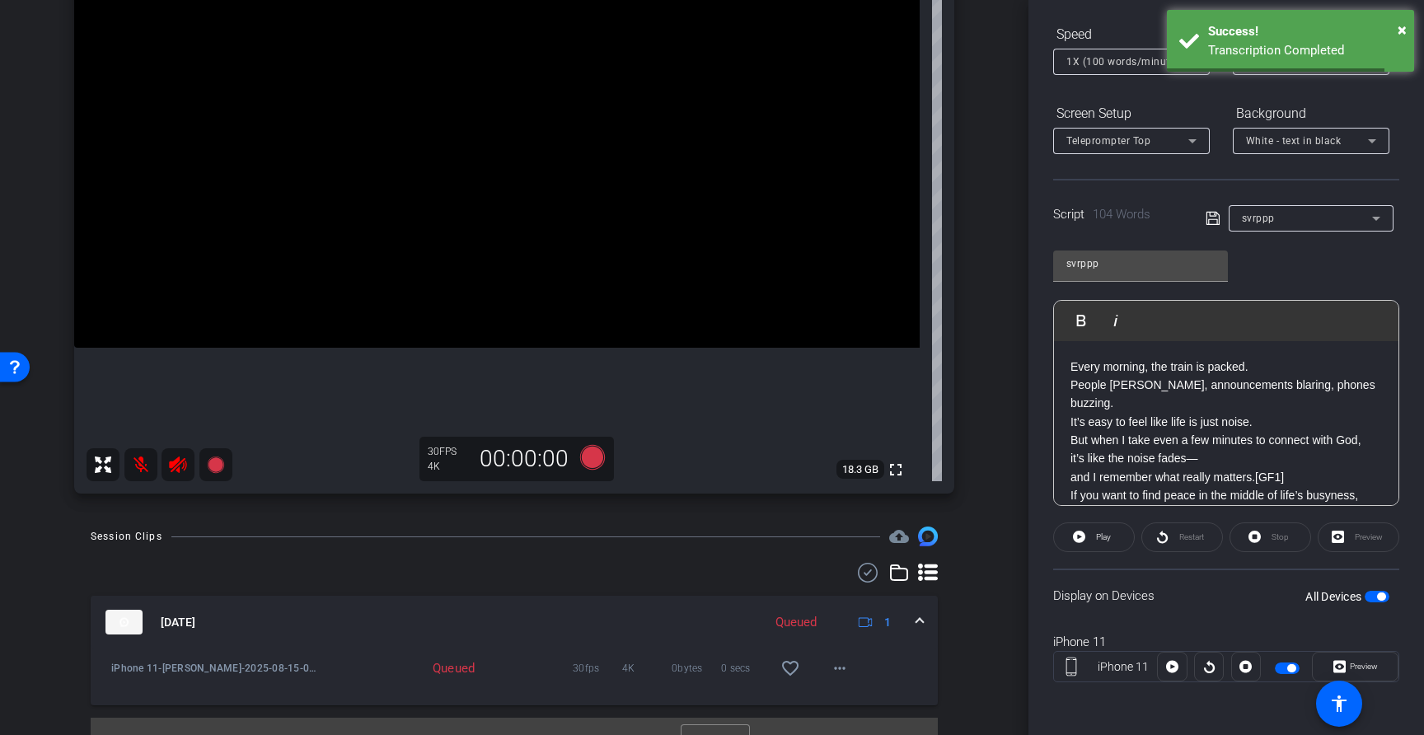
scroll to position [231, 0]
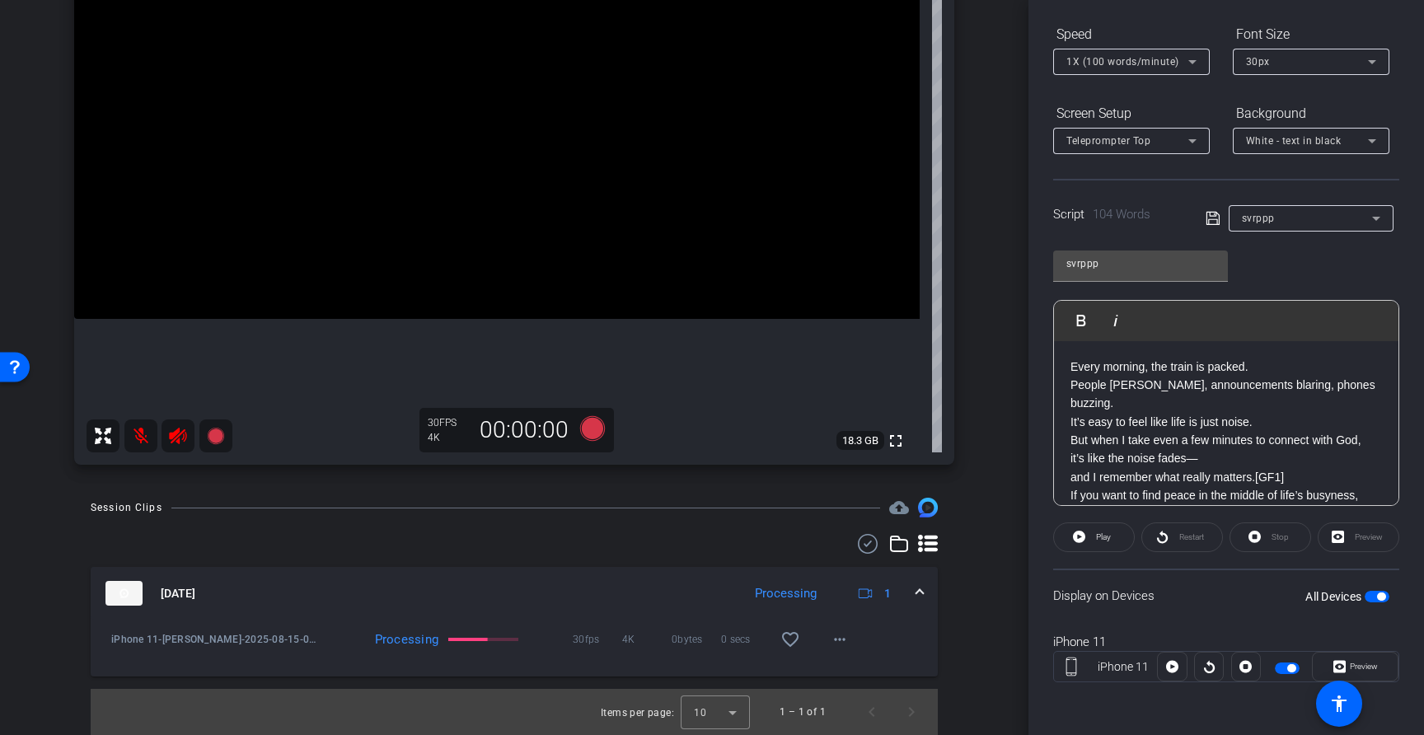
click at [918, 597] on span at bounding box center [919, 593] width 7 height 17
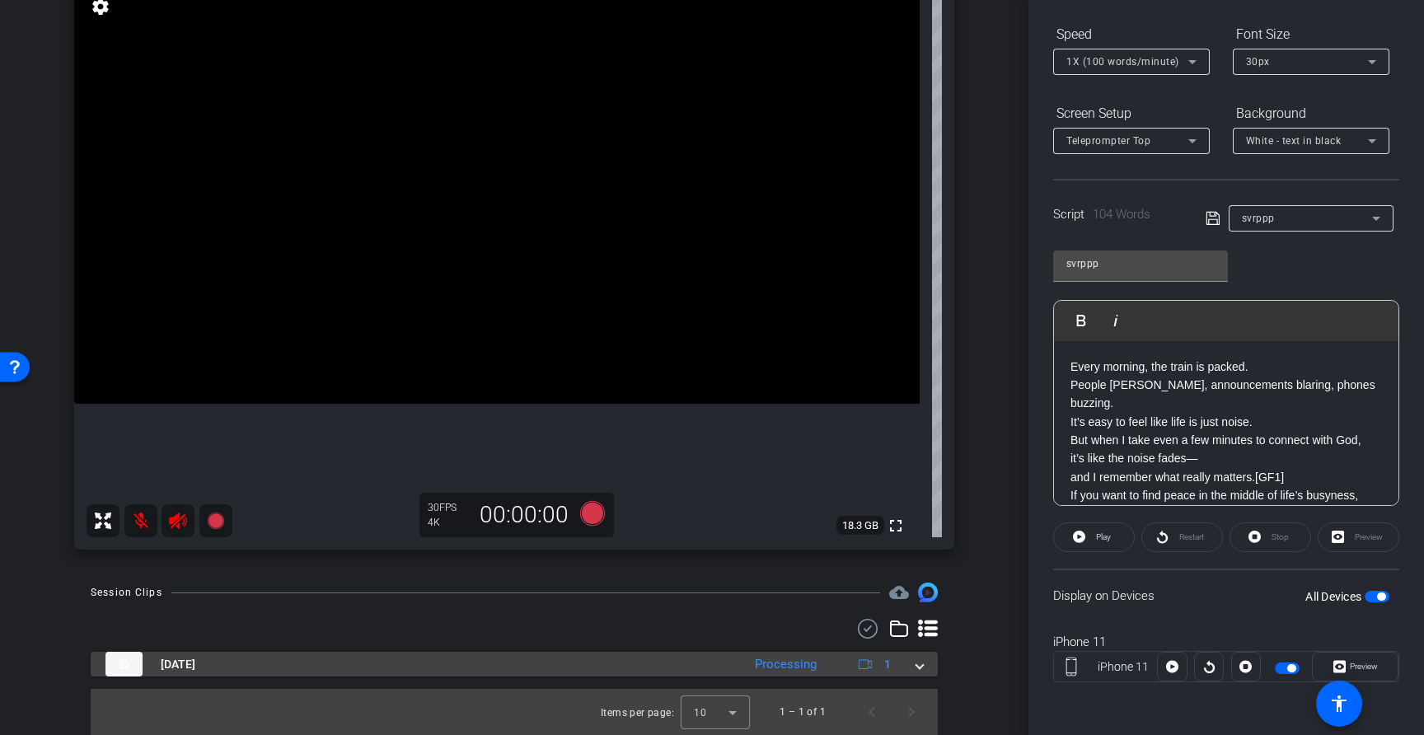
scroll to position [146, 0]
click at [911, 665] on div "Aug 15, 2025 Processing 1" at bounding box center [510, 664] width 811 height 25
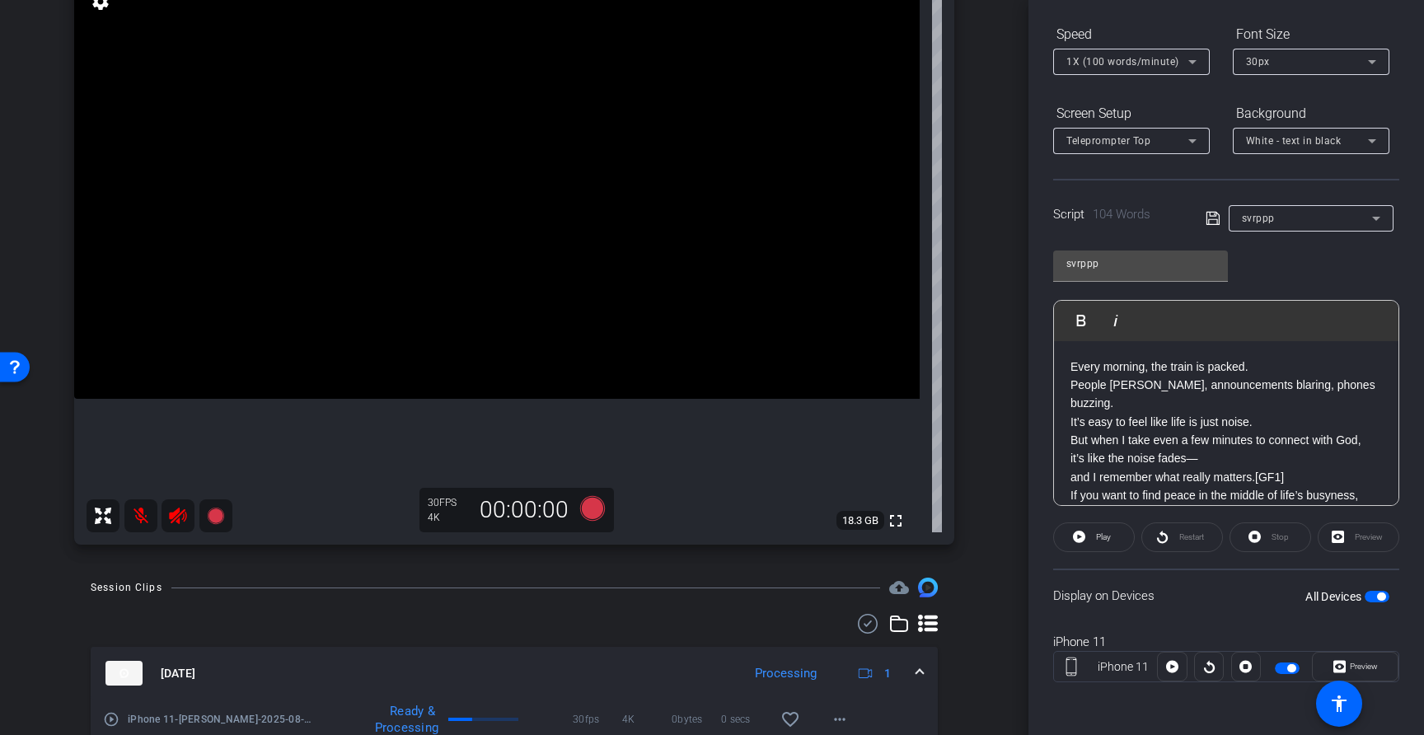
scroll to position [152, 0]
click at [1377, 599] on span "button" at bounding box center [1381, 596] width 8 height 8
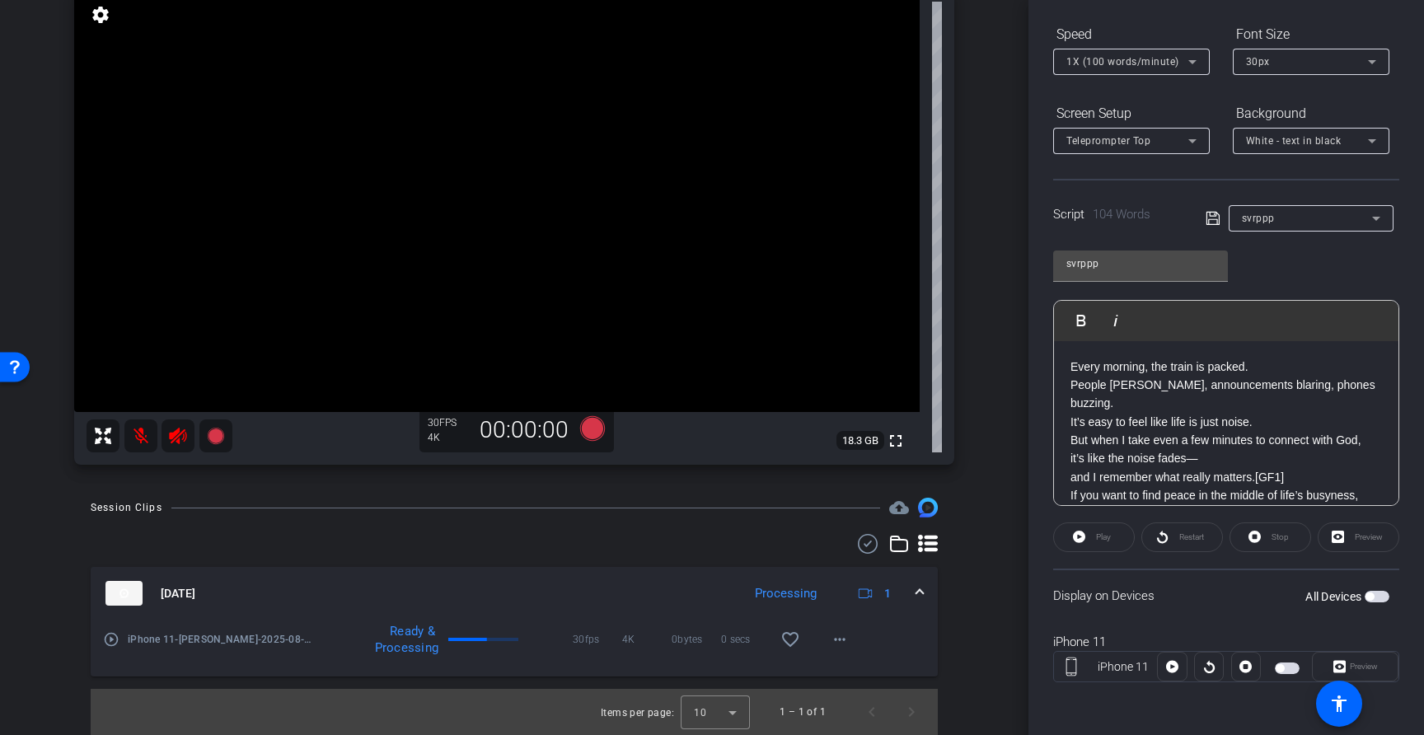
scroll to position [0, 0]
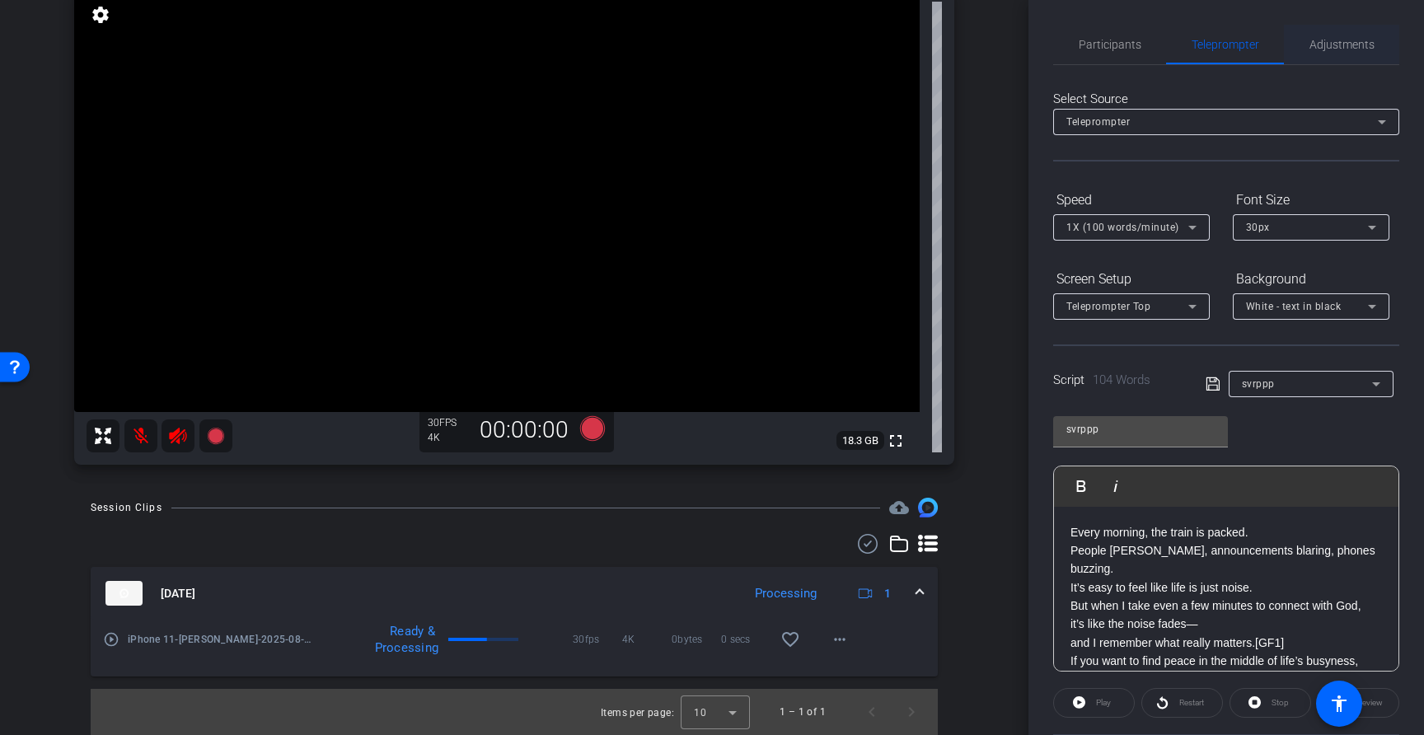
click at [1343, 55] on span "Adjustments" at bounding box center [1341, 45] width 65 height 40
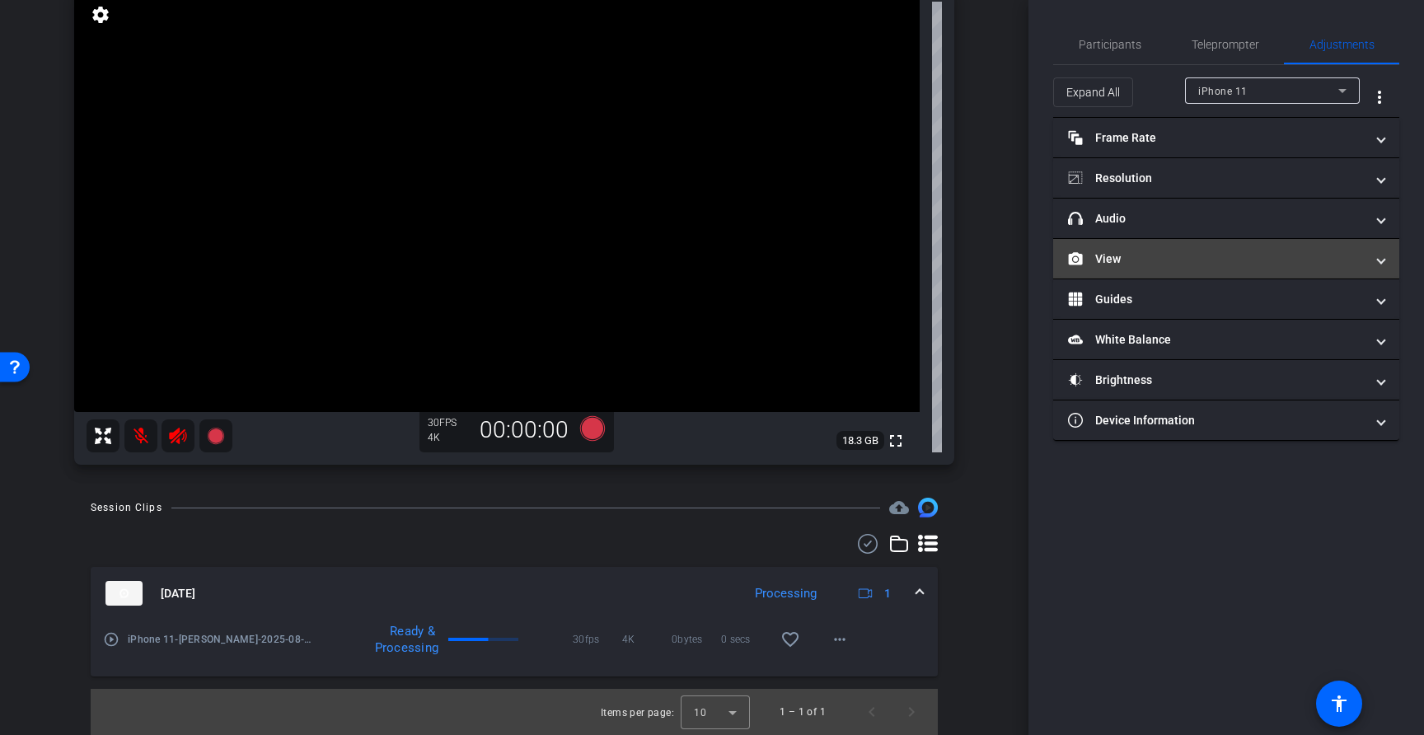
click at [1351, 264] on mat-panel-title "View" at bounding box center [1216, 258] width 297 height 17
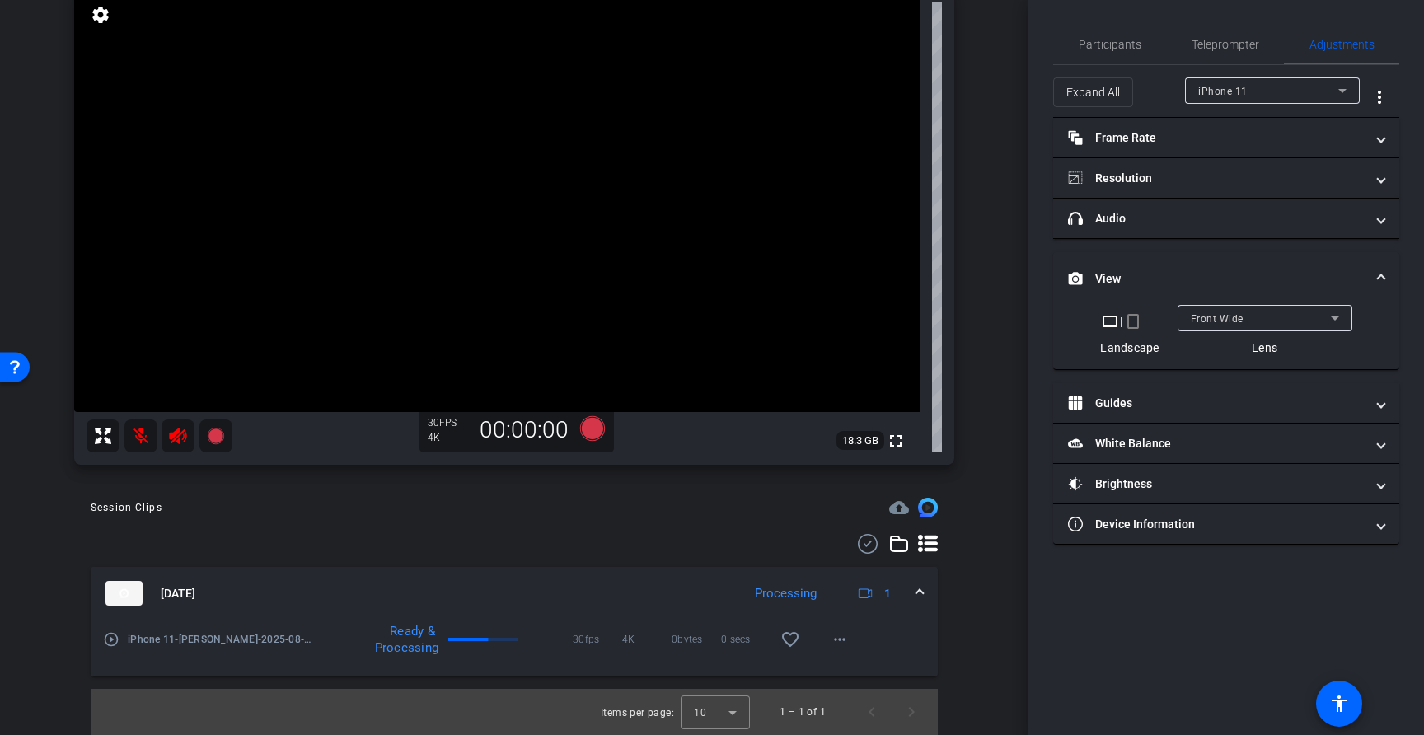
click at [1137, 323] on mat-icon "crop_portrait" at bounding box center [1133, 321] width 20 height 20
